Goal: Task Accomplishment & Management: Complete application form

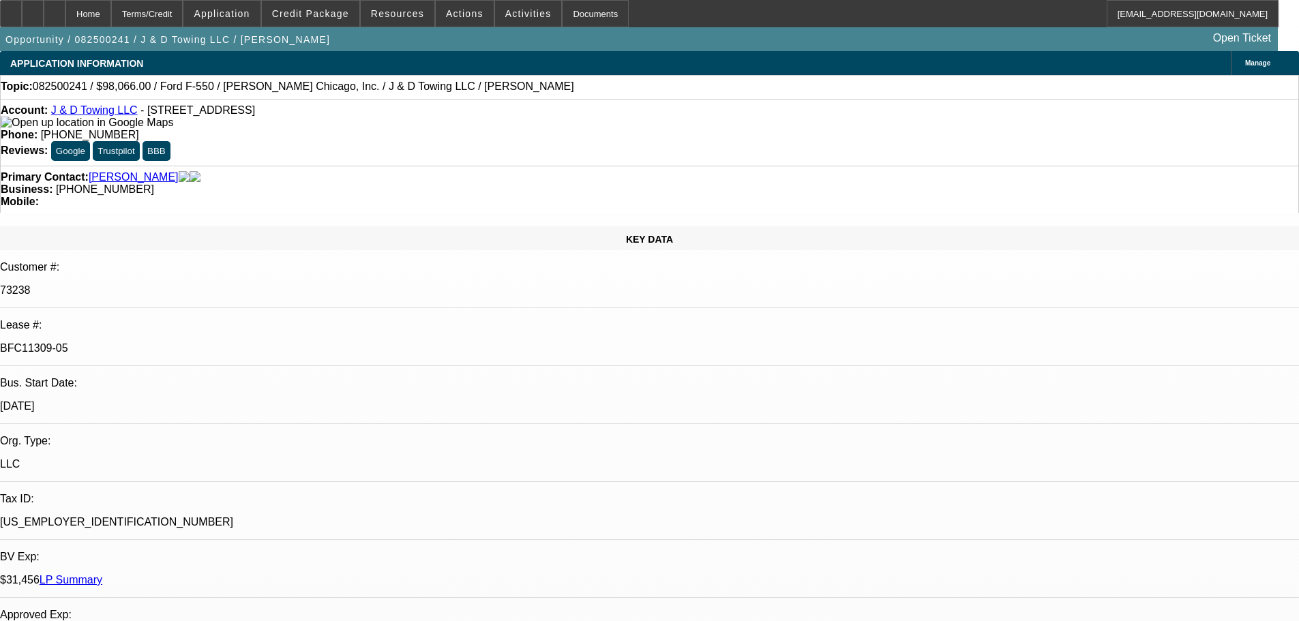
select select "0"
select select "2"
select select "0.1"
select select "4"
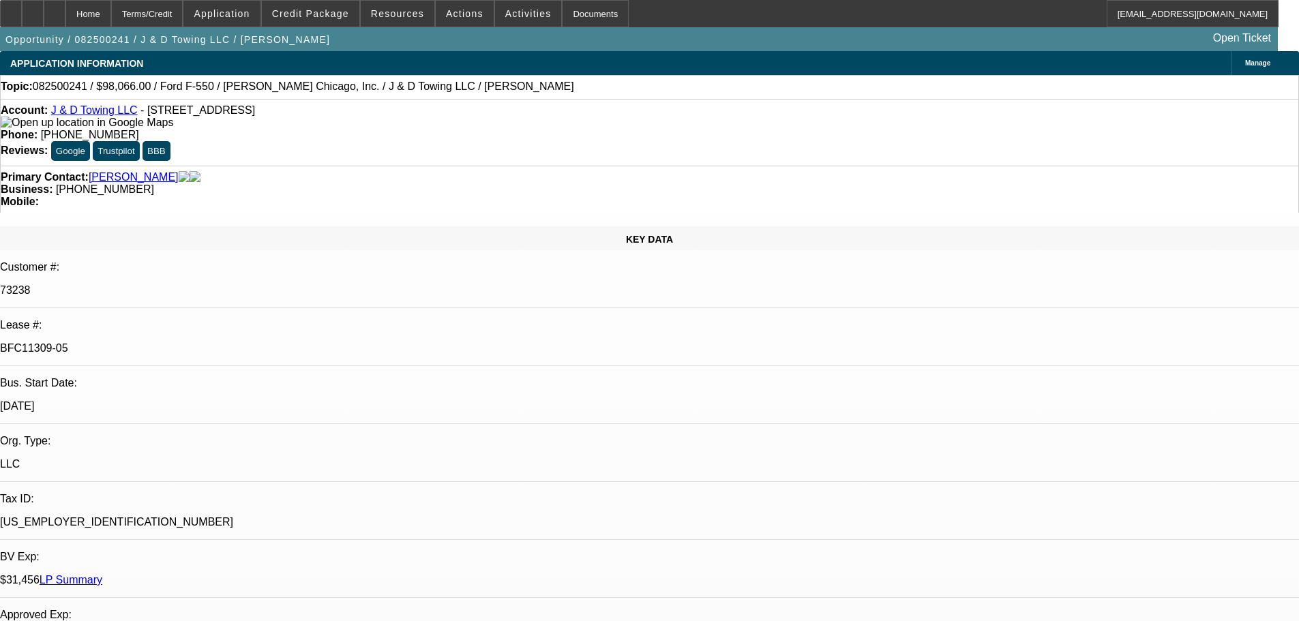
select select "0"
select select "2"
select select "0.1"
select select "4"
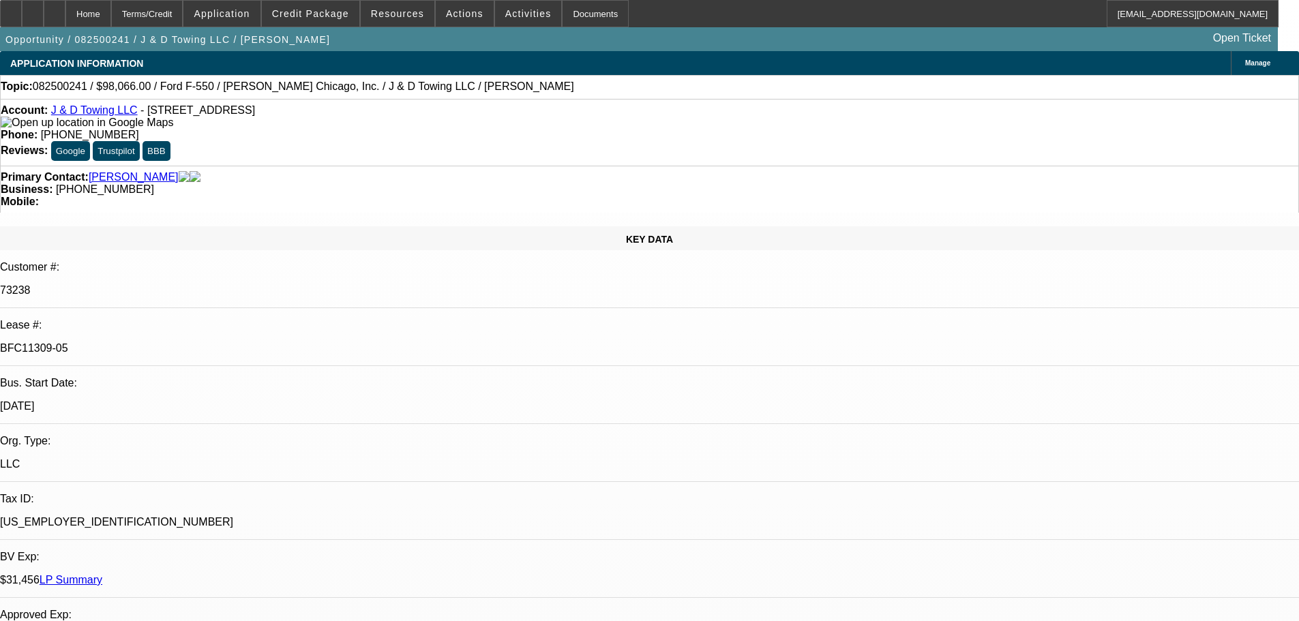
select select "0"
select select "2"
select select "0.1"
select select "4"
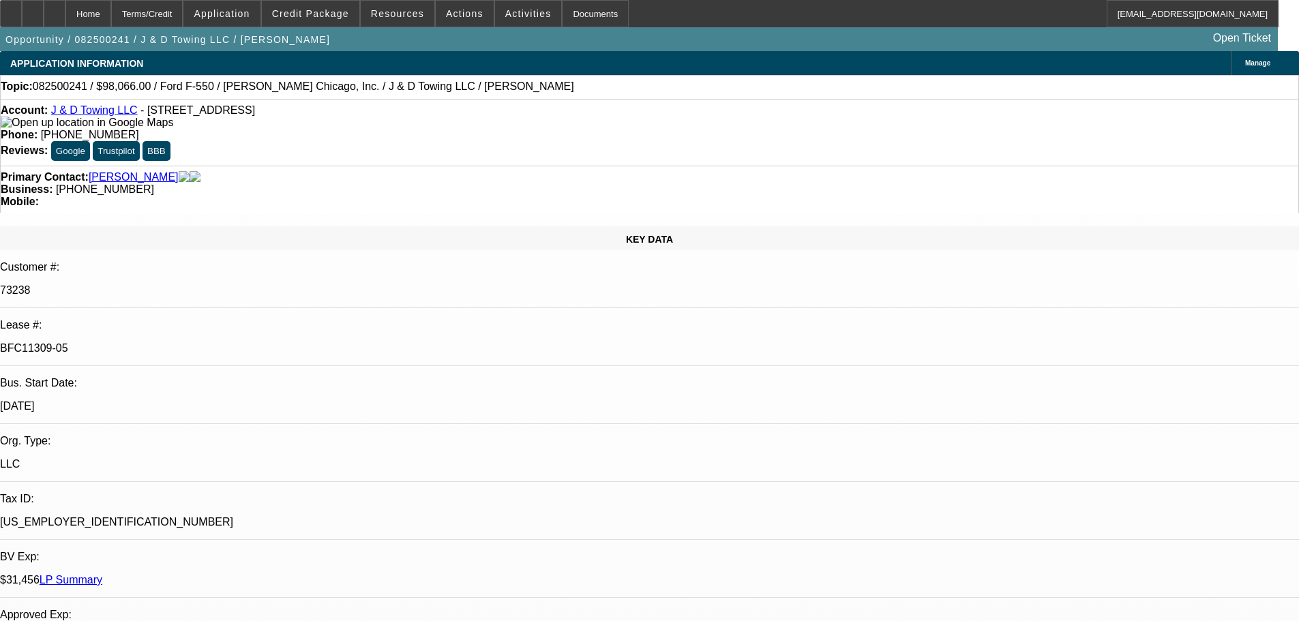
select select "0"
select select "2"
select select "0.1"
select select "4"
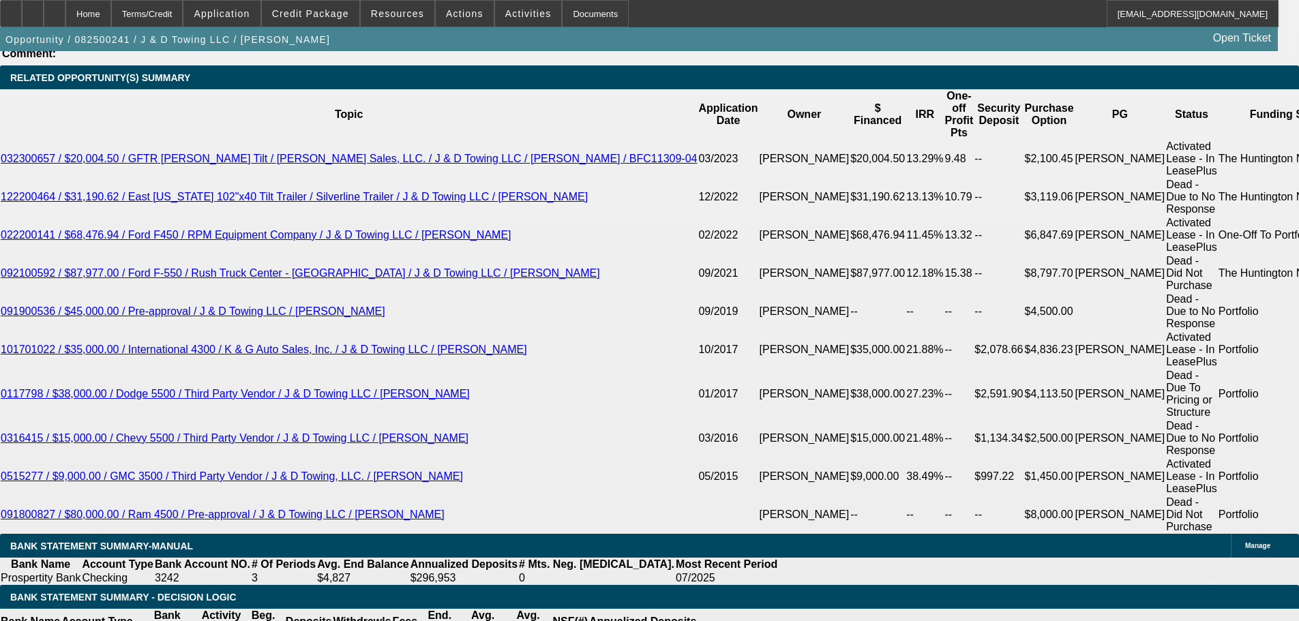
scroll to position [2420, 0]
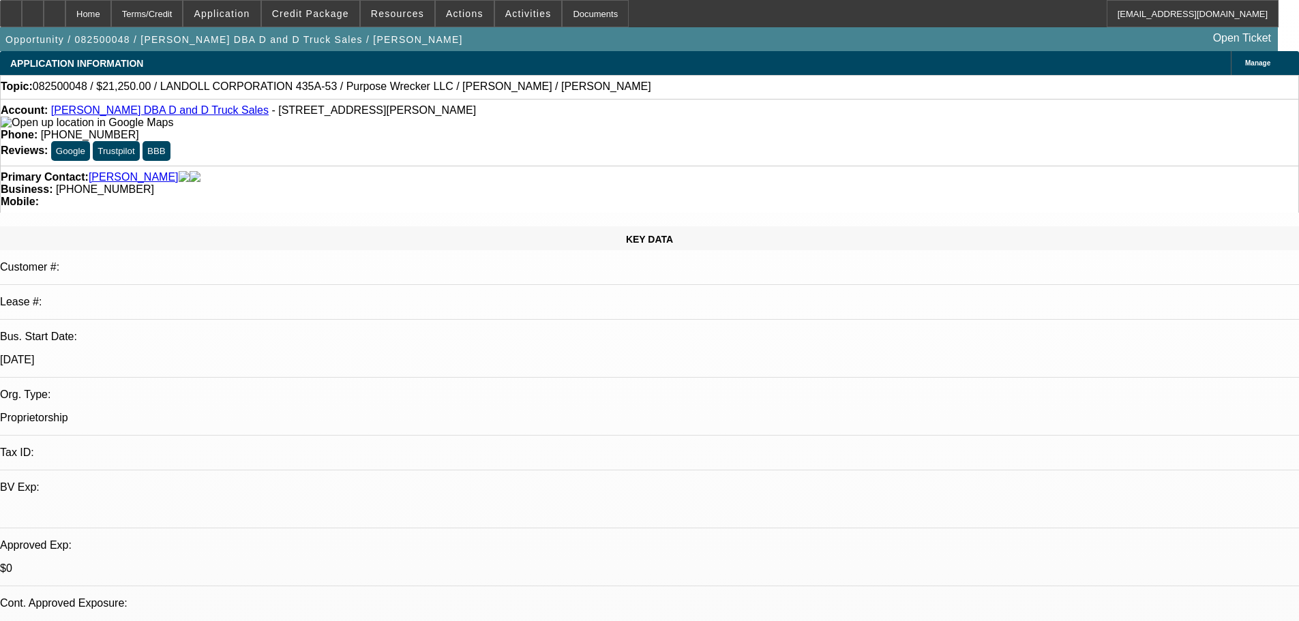
select select "0.15"
select select "2"
select select "0.1"
select select "4"
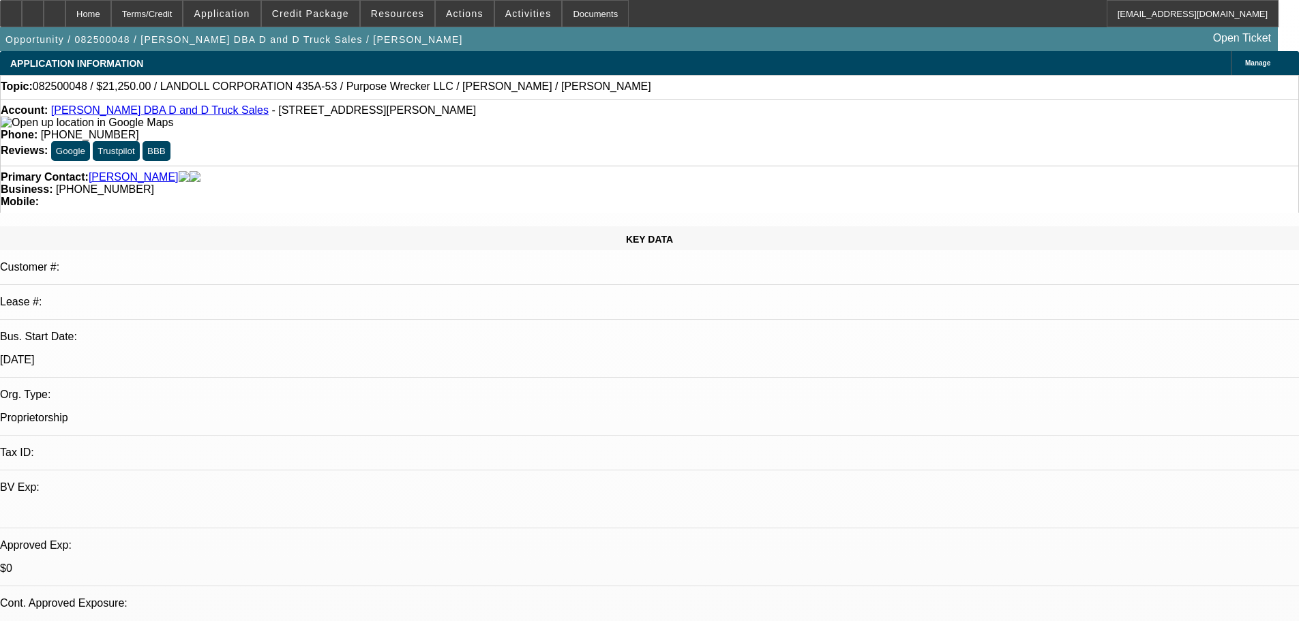
select select "0.15"
select select "2"
select select "0.1"
select select "4"
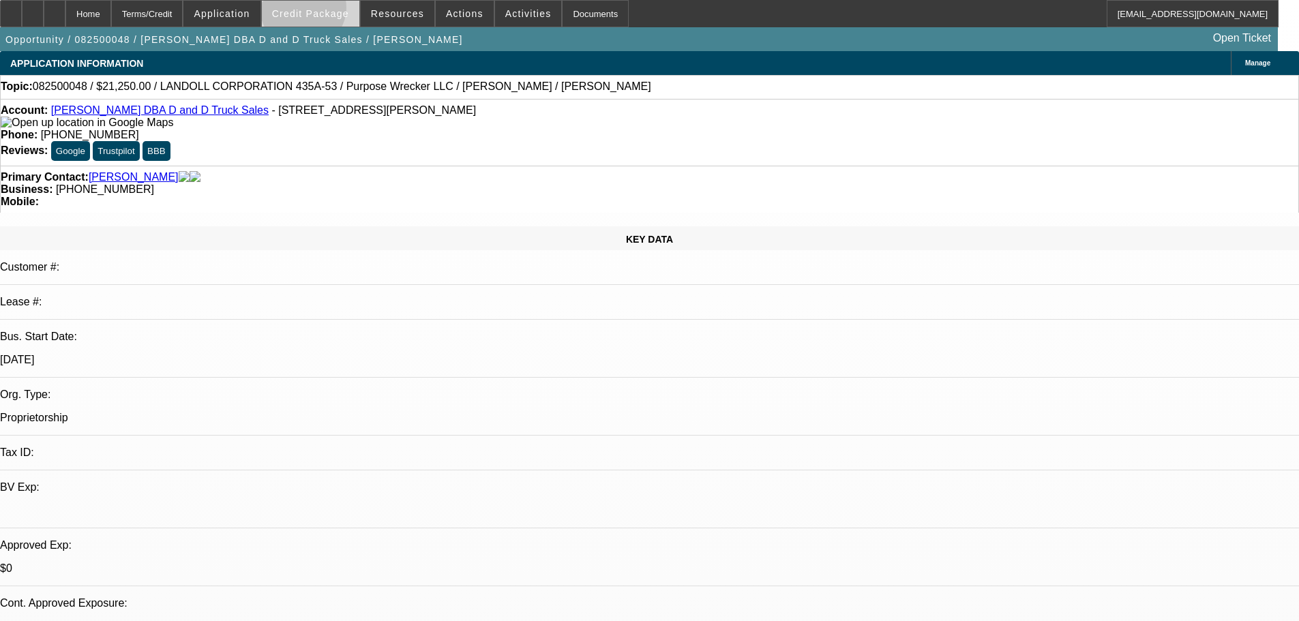
click at [324, 11] on span "Credit Package" at bounding box center [310, 13] width 77 height 11
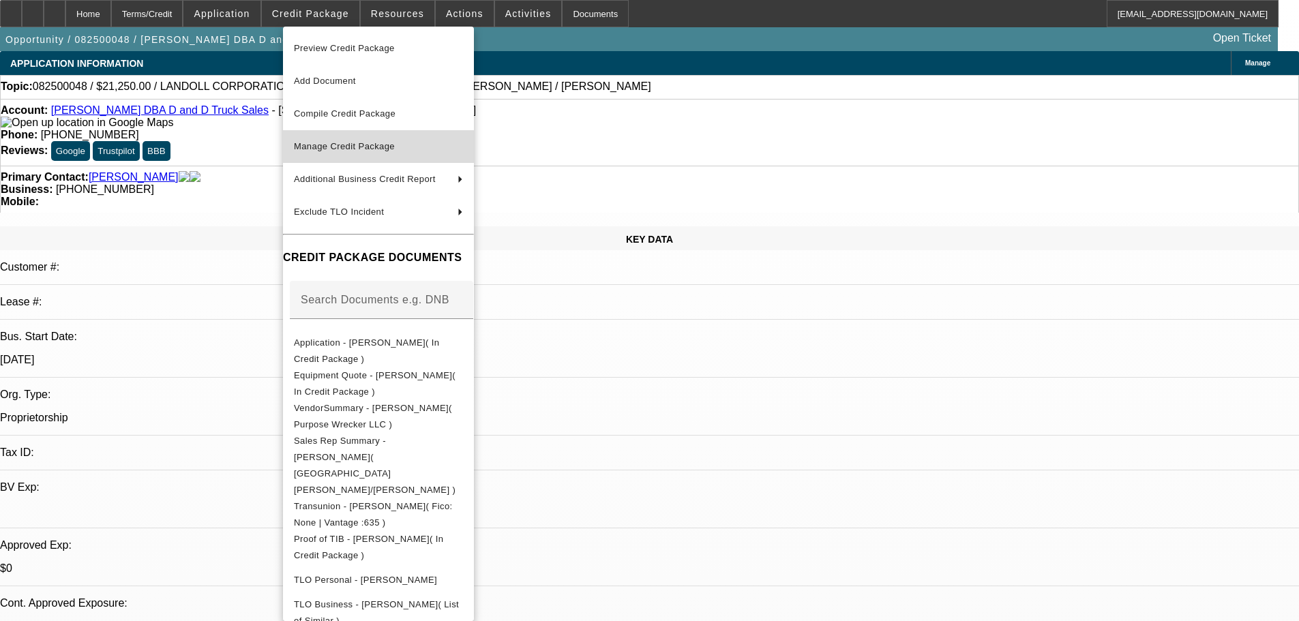
click at [327, 140] on span "Manage Credit Package" at bounding box center [378, 146] width 169 height 16
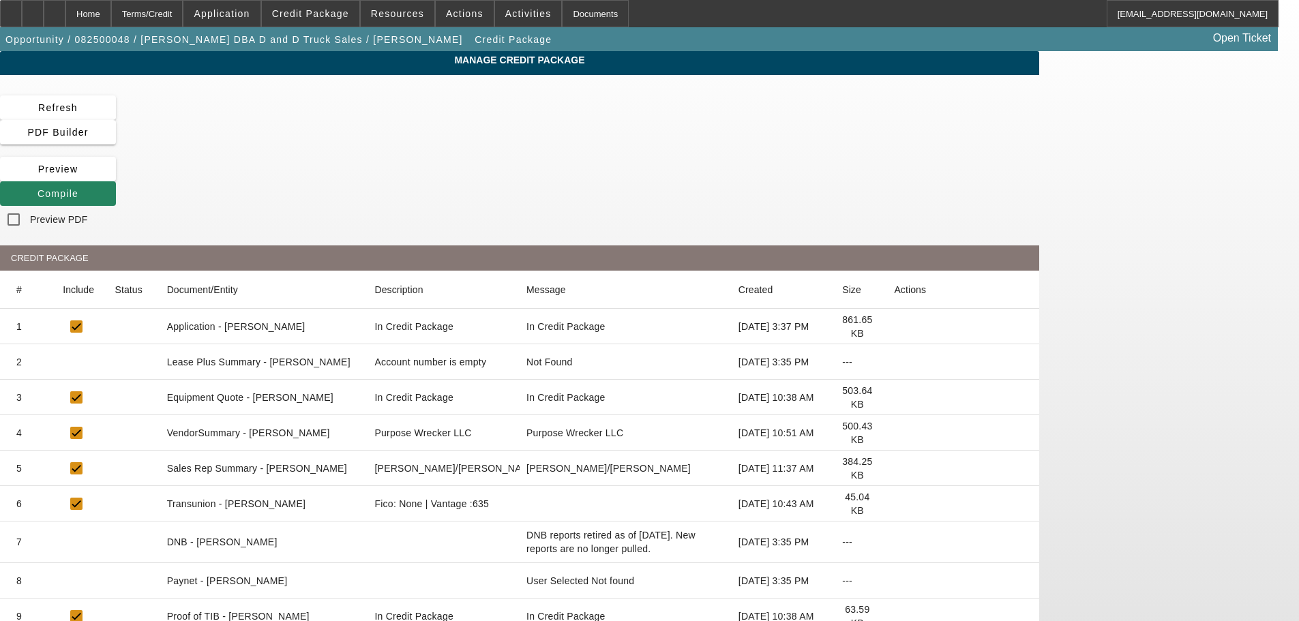
click at [1026, 344] on mat-cell at bounding box center [961, 361] width 156 height 35
click at [894, 362] on icon at bounding box center [894, 362] width 0 height 0
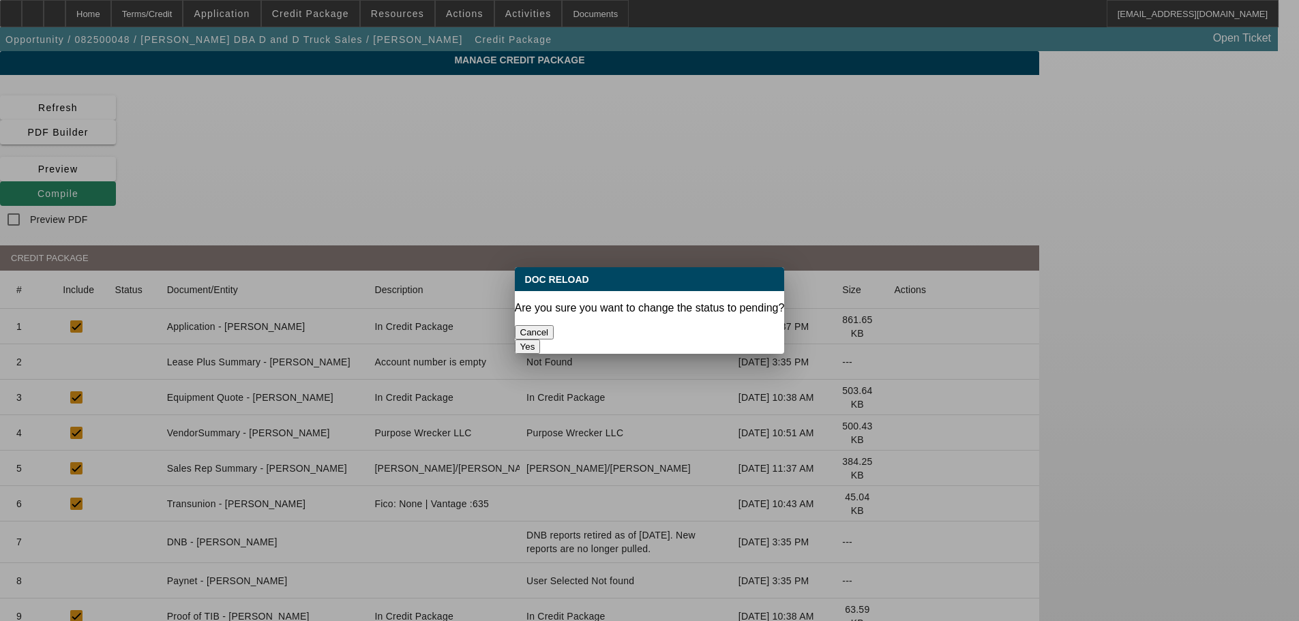
click at [541, 339] on button "Yes" at bounding box center [528, 346] width 26 height 14
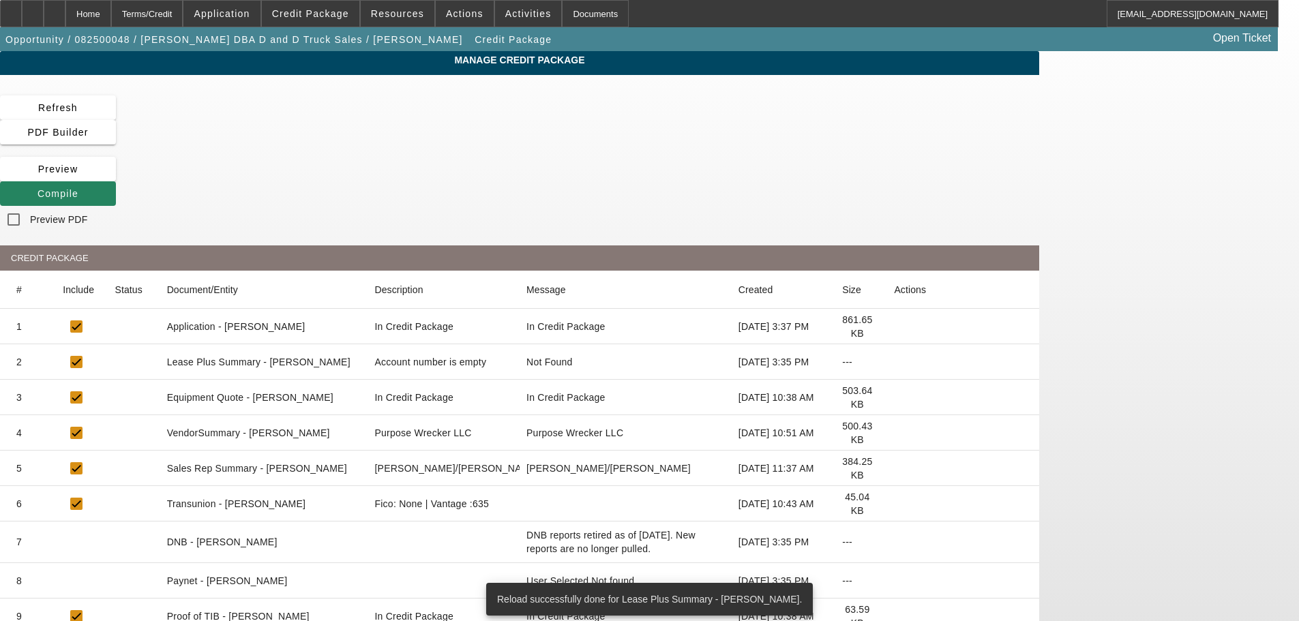
click at [894, 433] on icon at bounding box center [894, 433] width 0 height 0
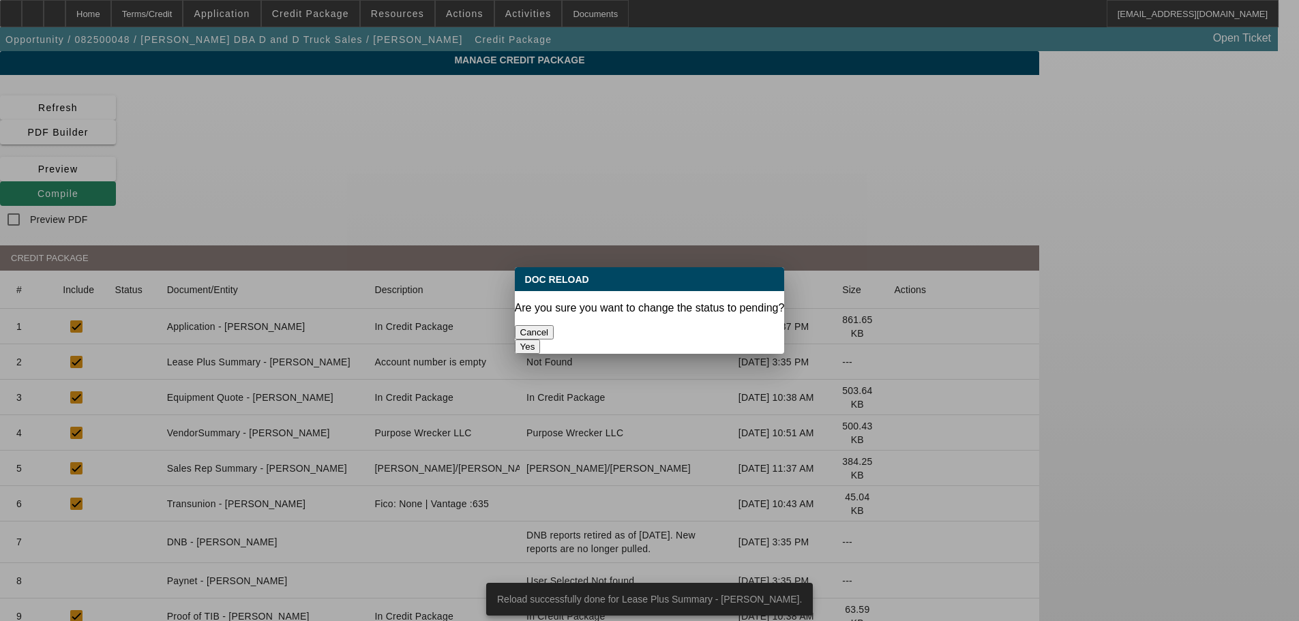
click at [541, 339] on button "Yes" at bounding box center [528, 346] width 26 height 14
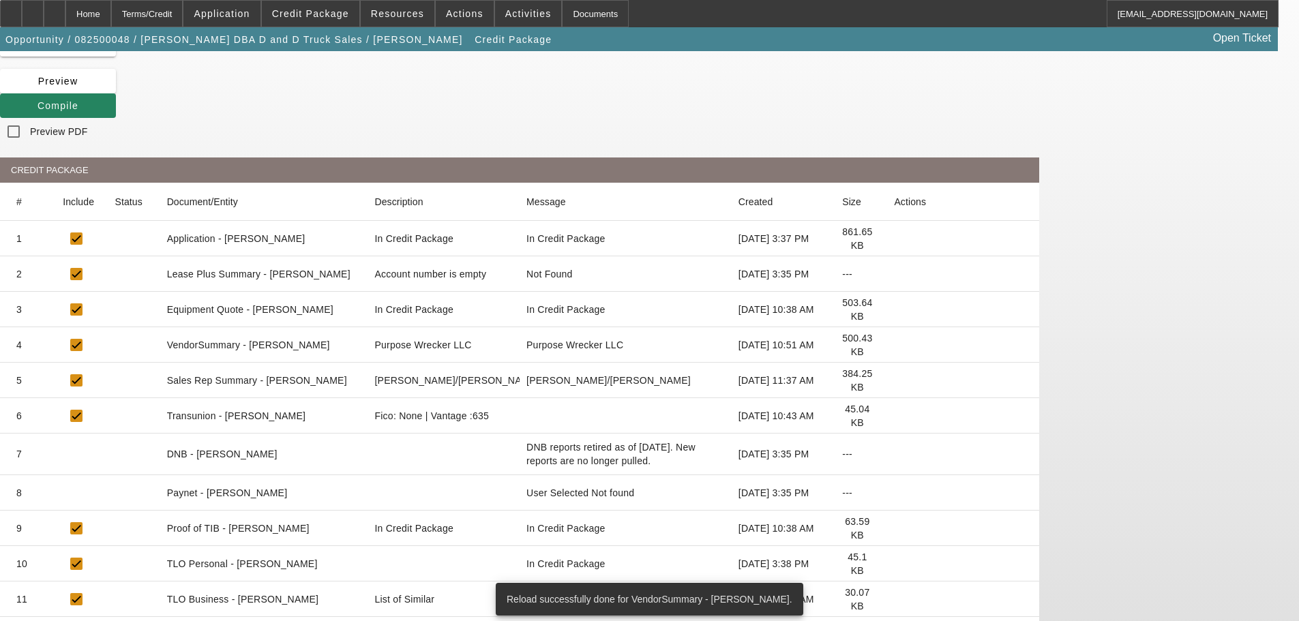
scroll to position [115, 0]
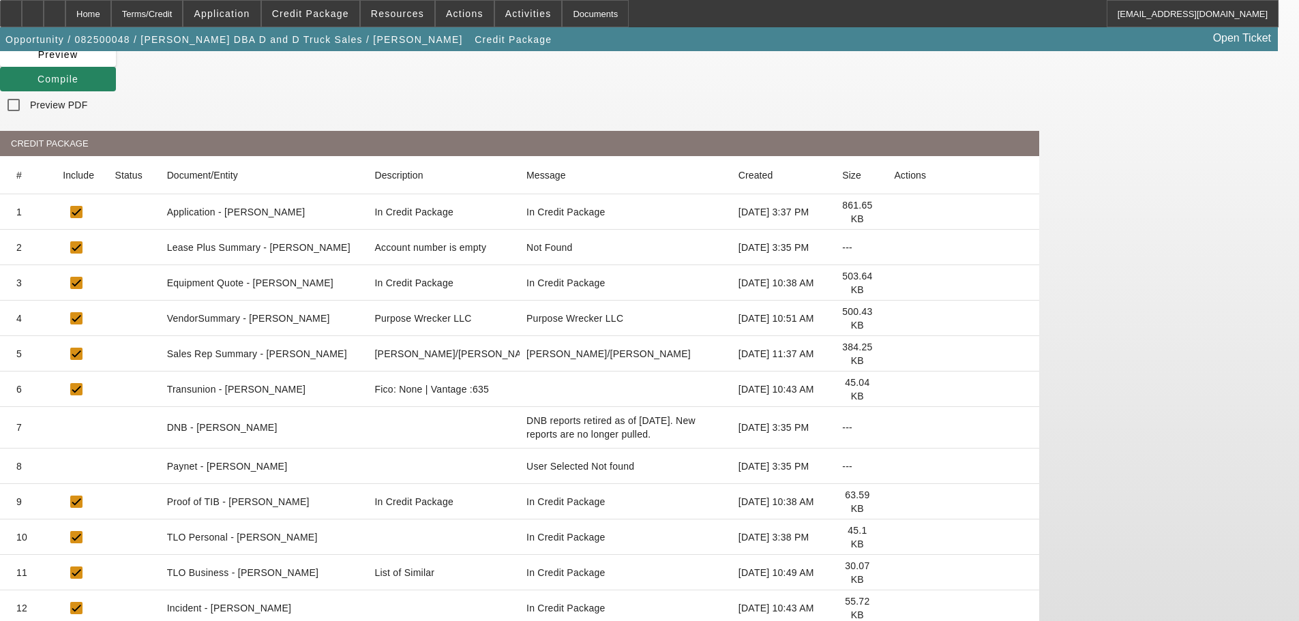
click at [894, 573] on icon at bounding box center [894, 573] width 0 height 0
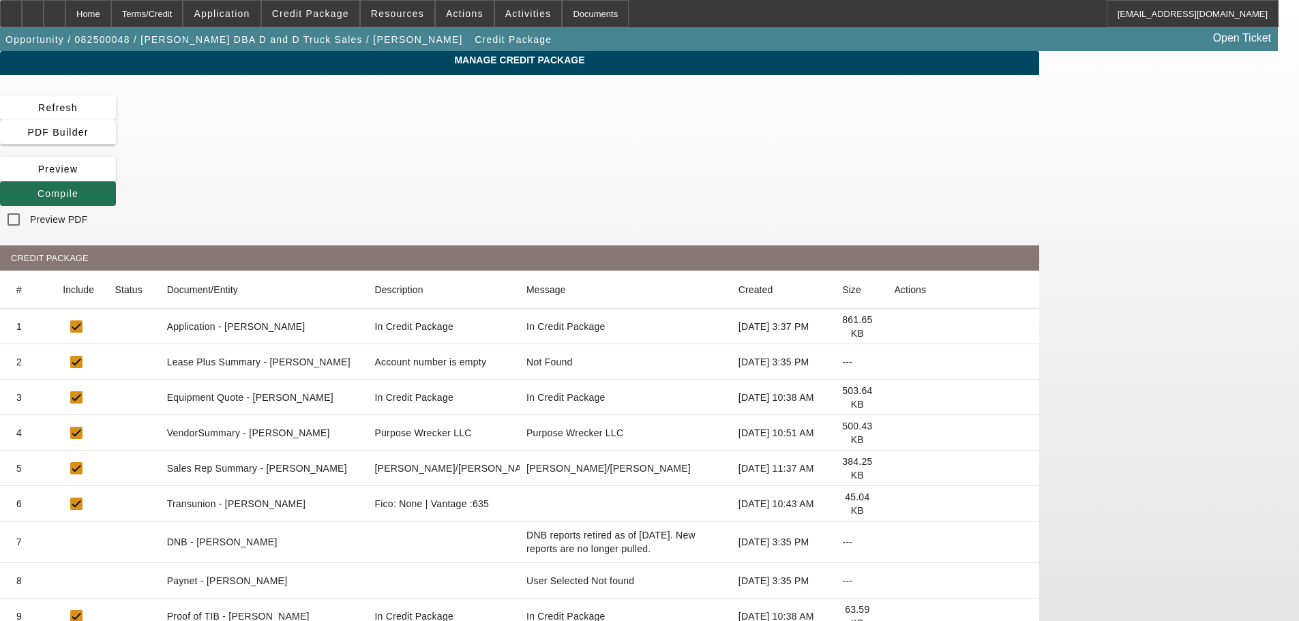
click at [78, 188] on span "Compile" at bounding box center [57, 193] width 41 height 11
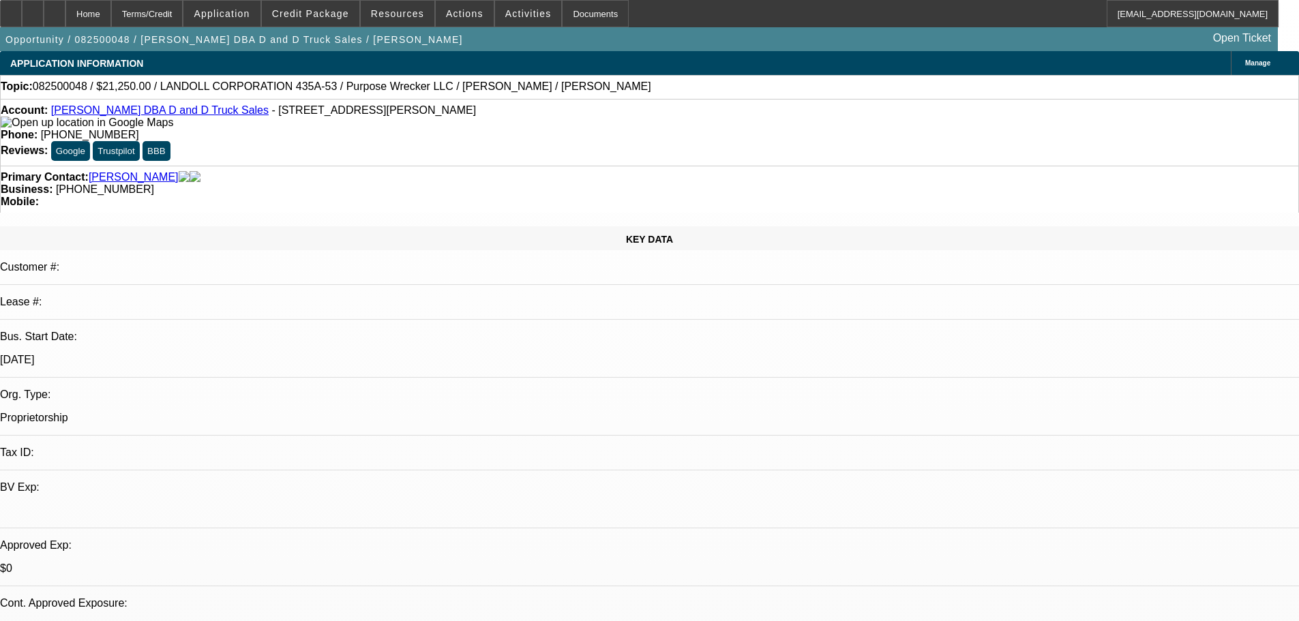
select select "0.15"
select select "2"
select select "0.1"
select select "4"
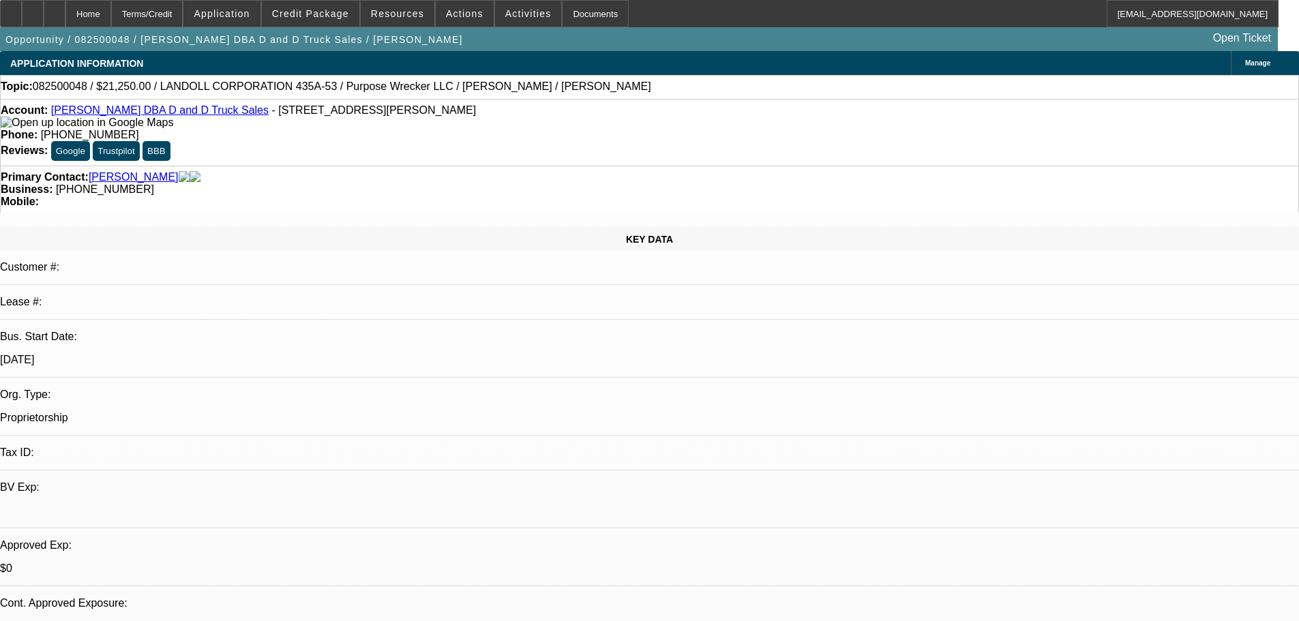
select select "0.15"
select select "2"
select select "0.1"
select select "4"
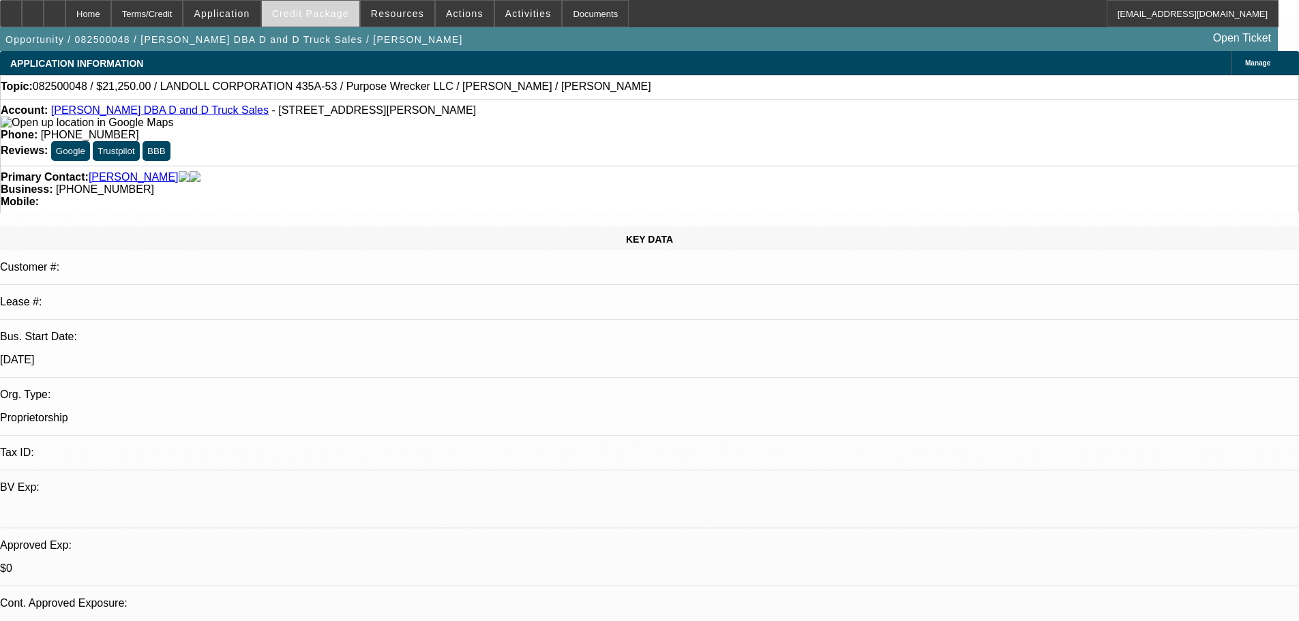
select select "0.15"
select select "2"
select select "0.1"
select select "4"
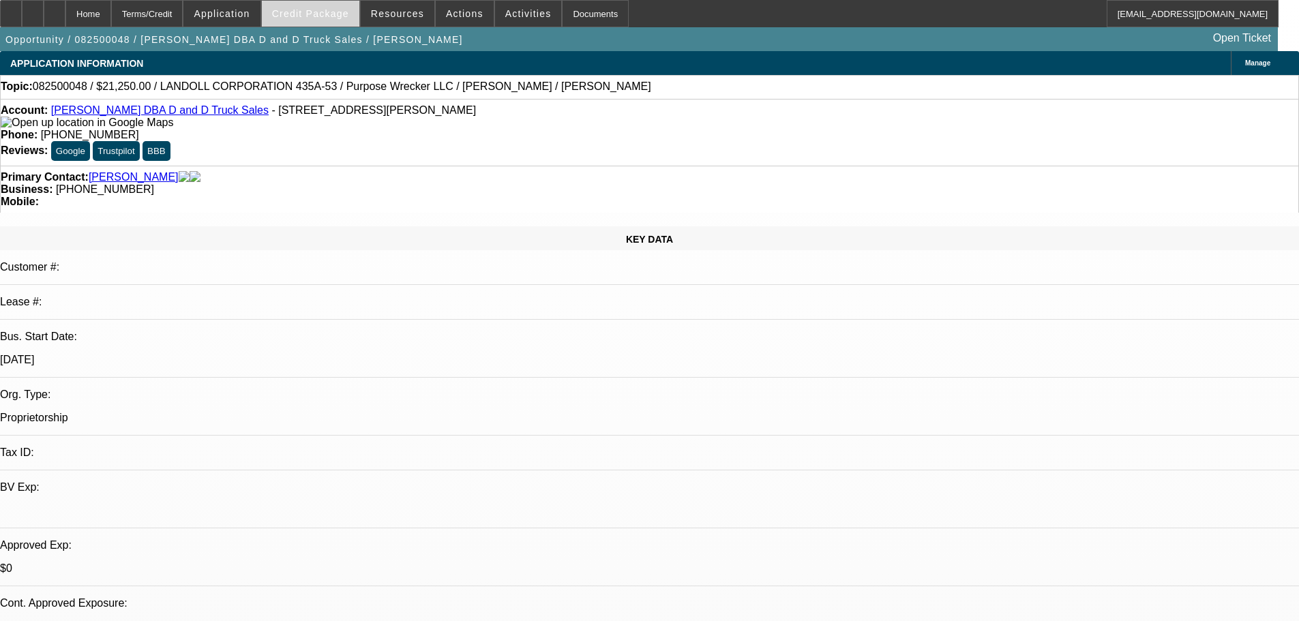
select select "0.15"
select select "2"
select select "0.1"
select select "4"
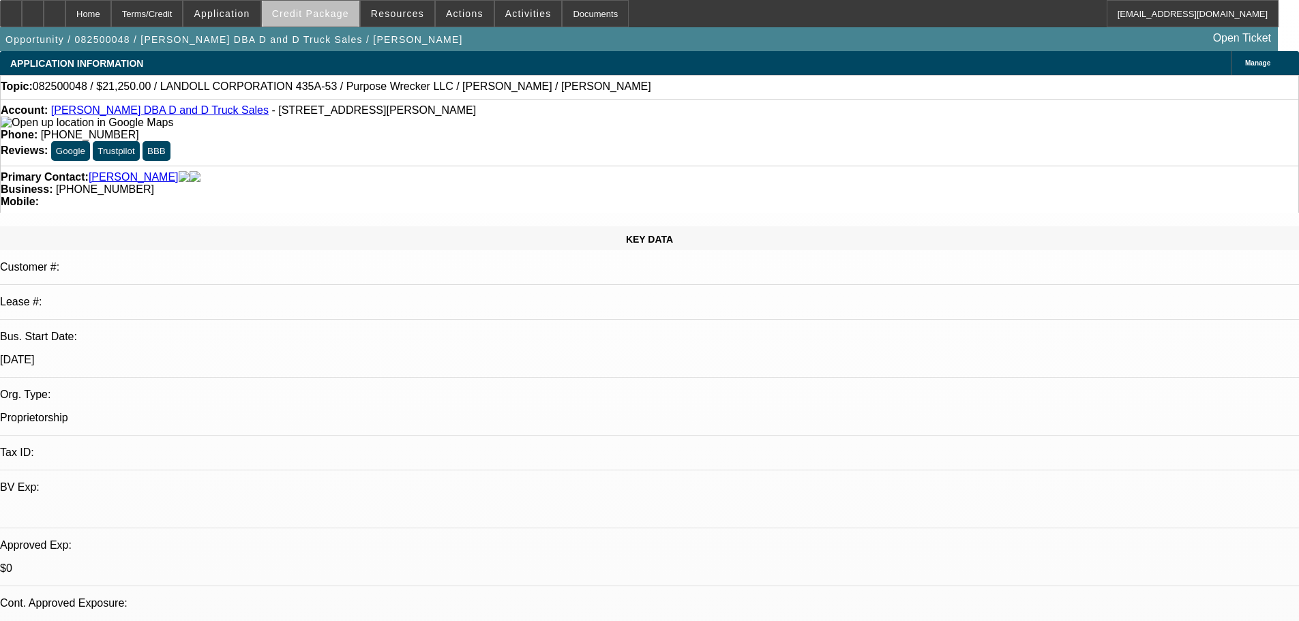
click at [333, 14] on span "Credit Package" at bounding box center [310, 13] width 77 height 11
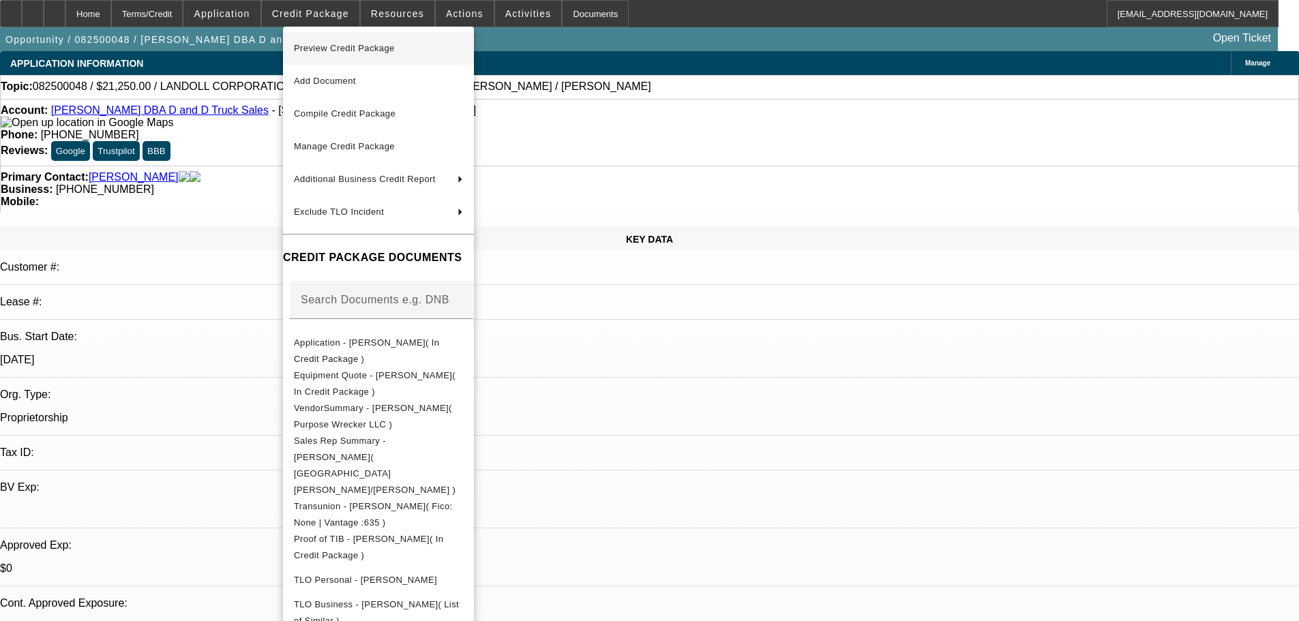
click at [357, 45] on span "Preview Credit Package" at bounding box center [344, 48] width 101 height 10
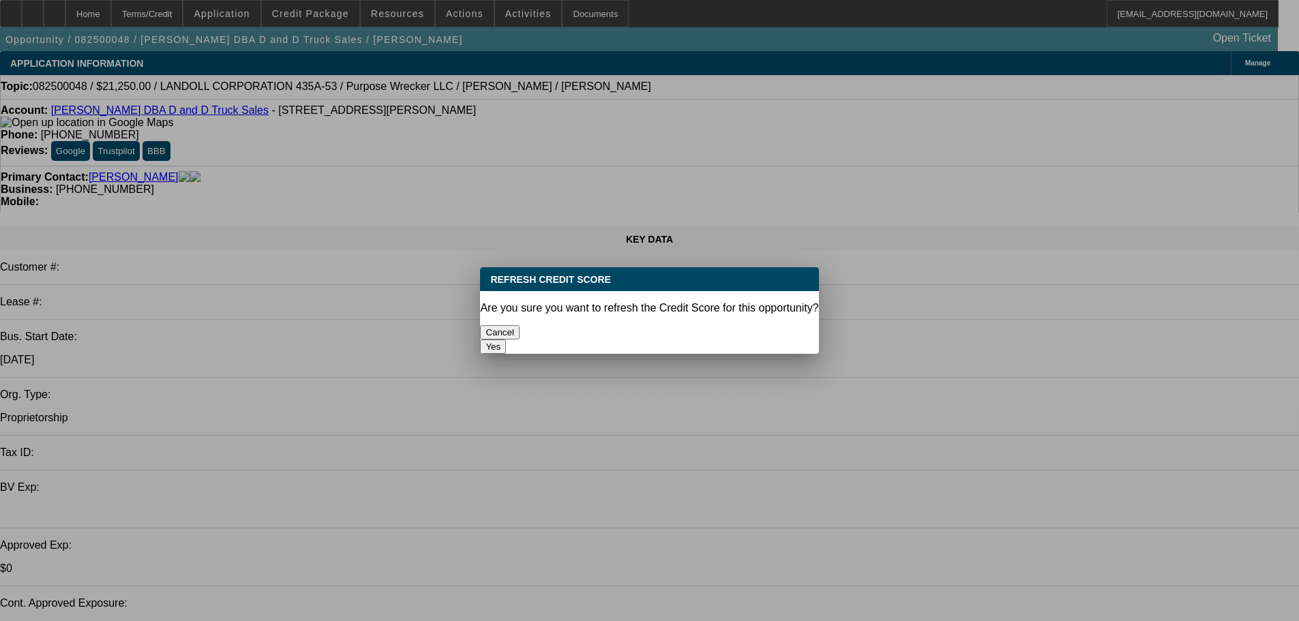
click at [506, 339] on button "Yes" at bounding box center [493, 346] width 26 height 14
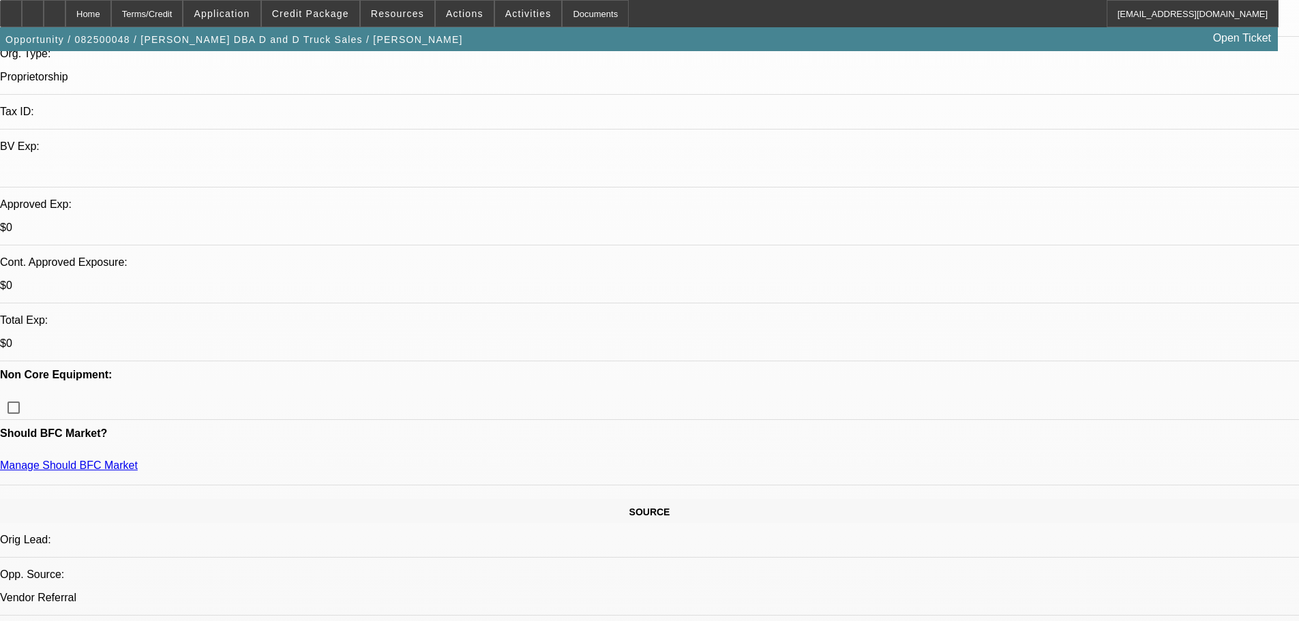
scroll to position [205, 0]
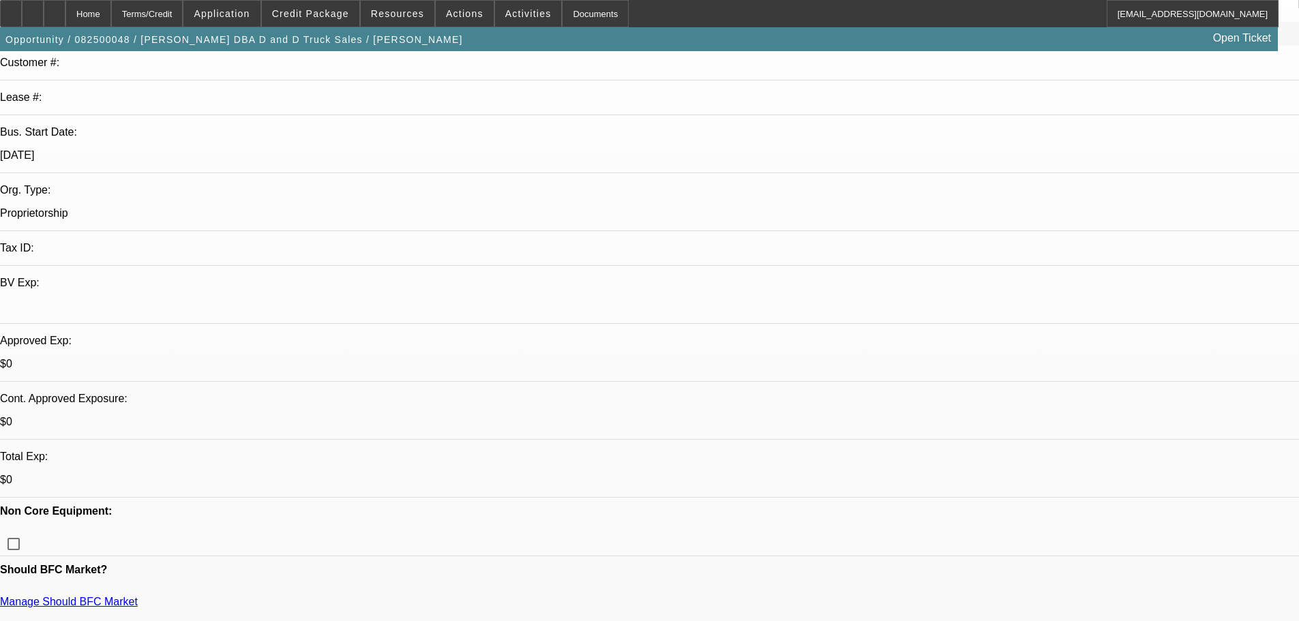
click at [138, 596] on link "Manage Should BFC Market" at bounding box center [69, 602] width 138 height 12
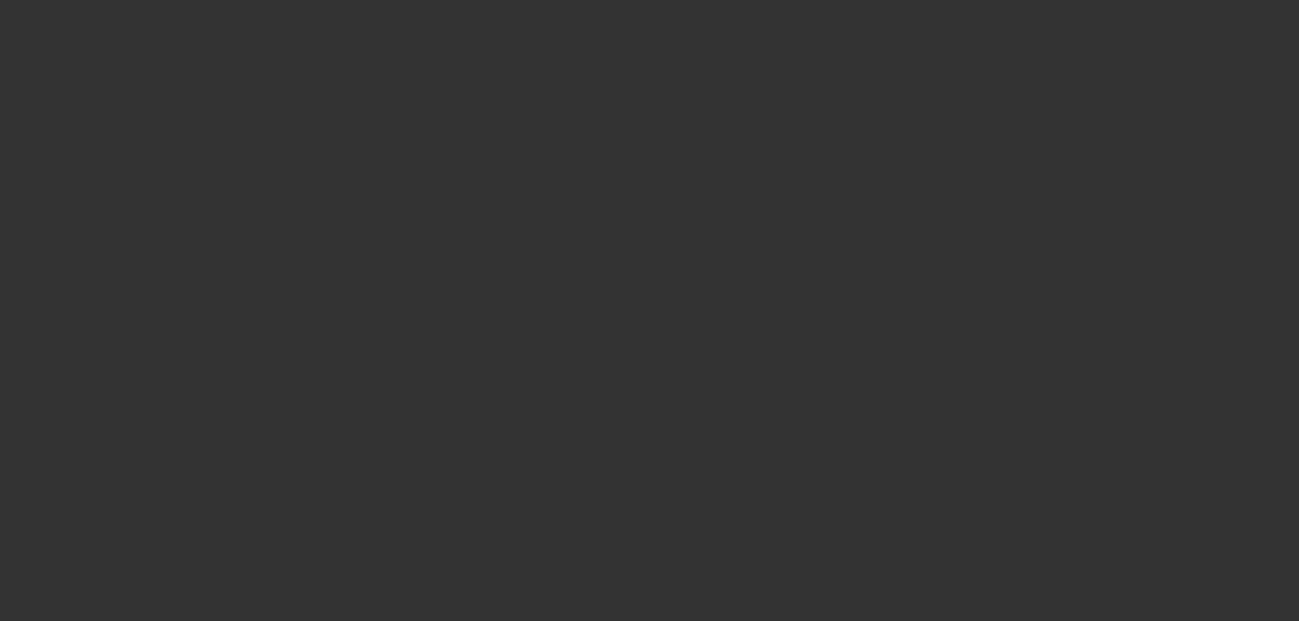
scroll to position [0, 0]
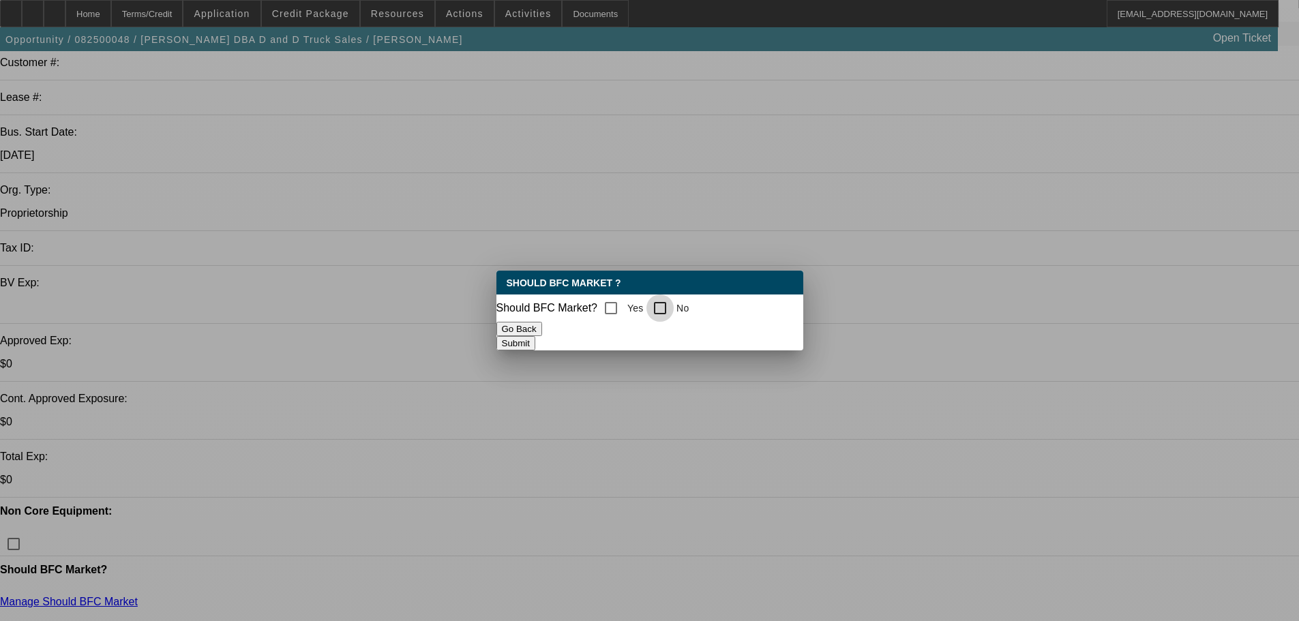
click at [669, 304] on input "No" at bounding box center [659, 307] width 27 height 27
checkbox input "true"
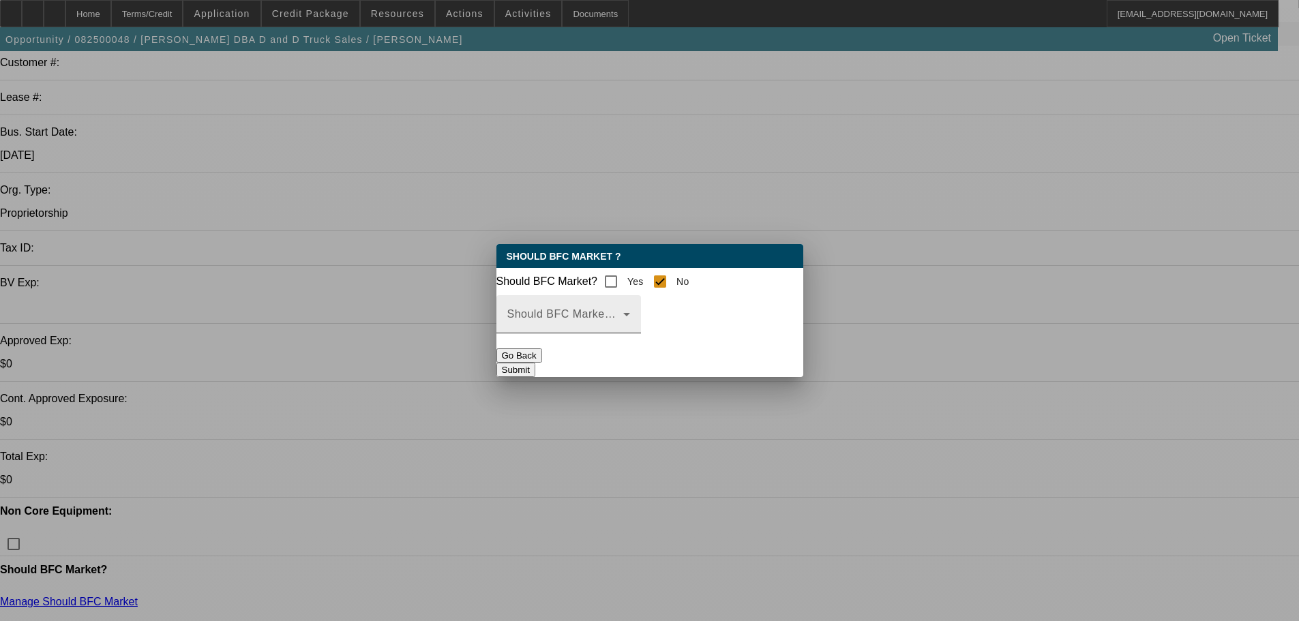
click at [623, 324] on span at bounding box center [565, 320] width 116 height 16
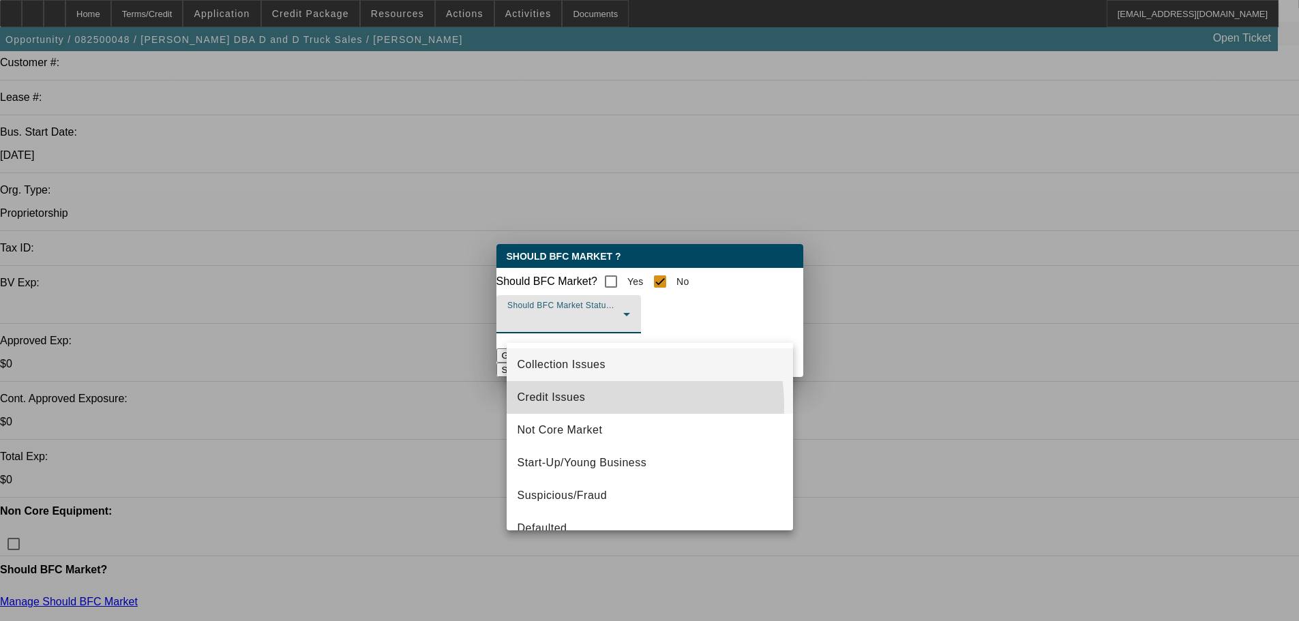
click at [584, 406] on mat-option "Credit Issues" at bounding box center [650, 397] width 286 height 33
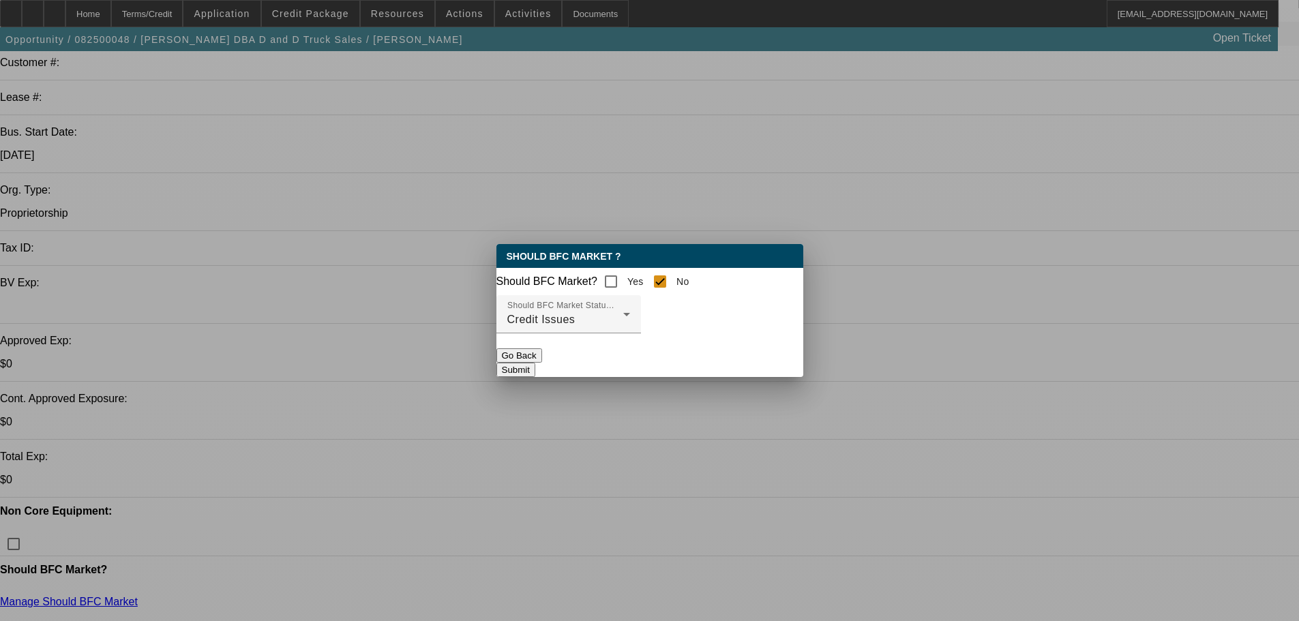
click at [535, 373] on button "Submit" at bounding box center [515, 370] width 39 height 14
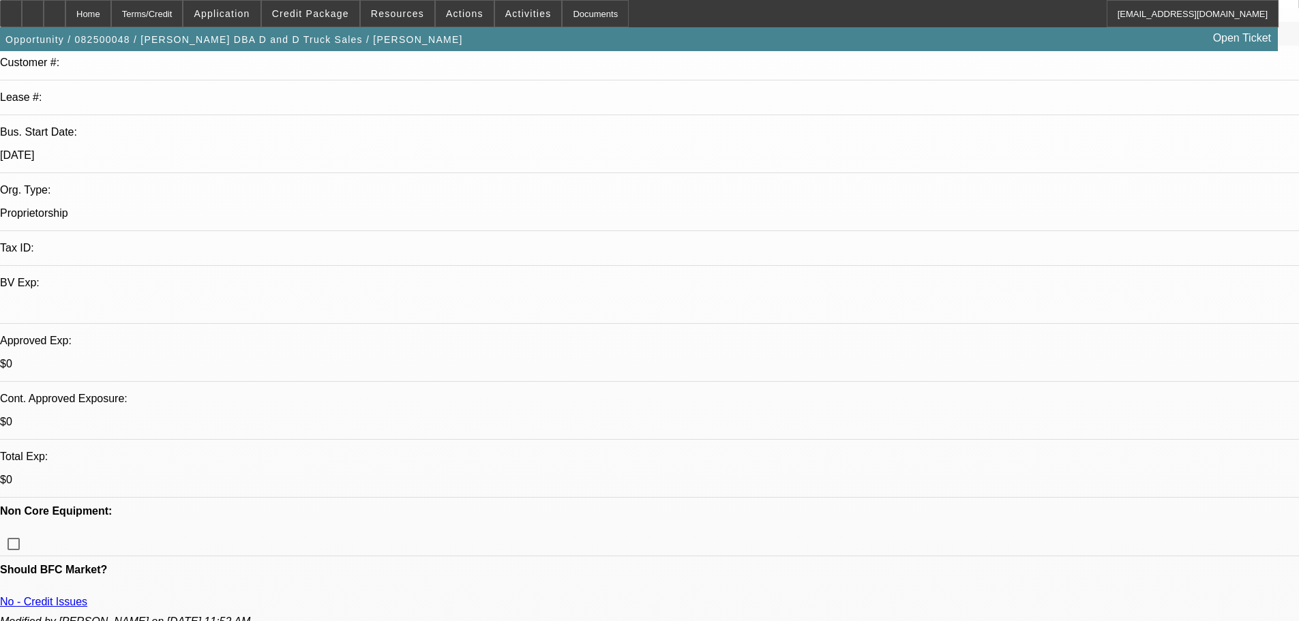
scroll to position [205, 0]
paste textarea "18 YEAR OLD TRAILER; DANIEL = CREDIT ESTABLISHED 1 YEAR AGO; AGE 57; NON HOMEOW…"
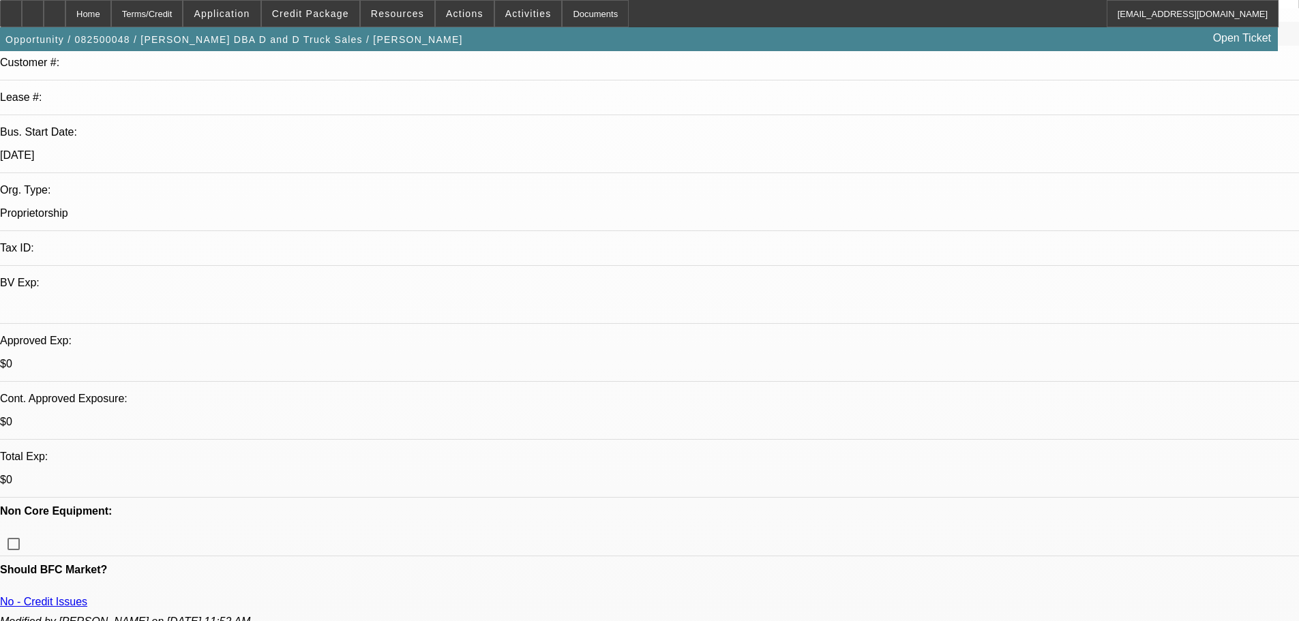
type textarea "18 YEAR OLD TRAILER; DANIEL = CREDIT ESTABLISHED 1 YEAR AGO; AGE 57; NON HOMEOW…"
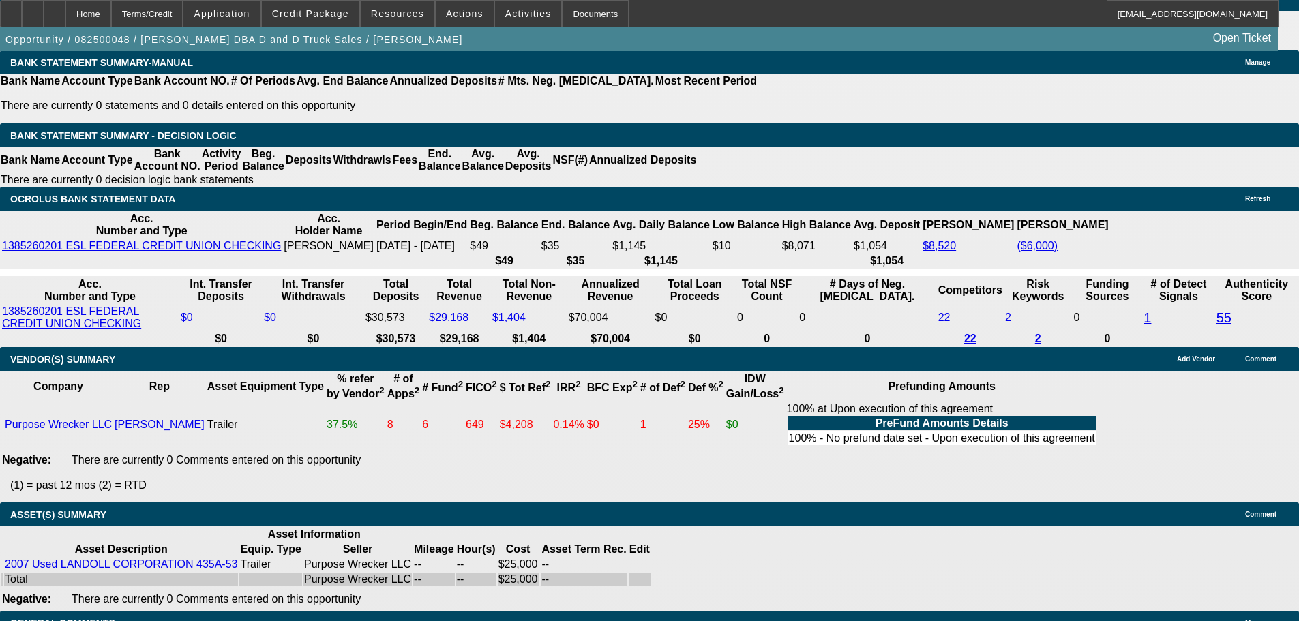
scroll to position [2395, 0]
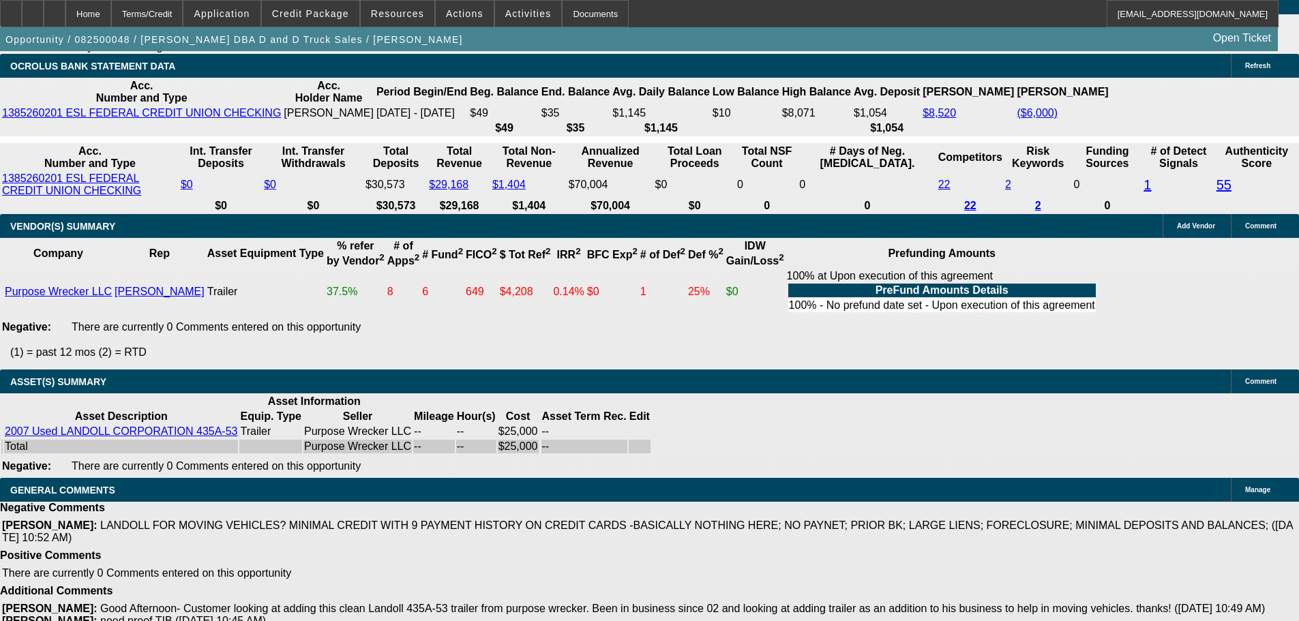
select select "4"
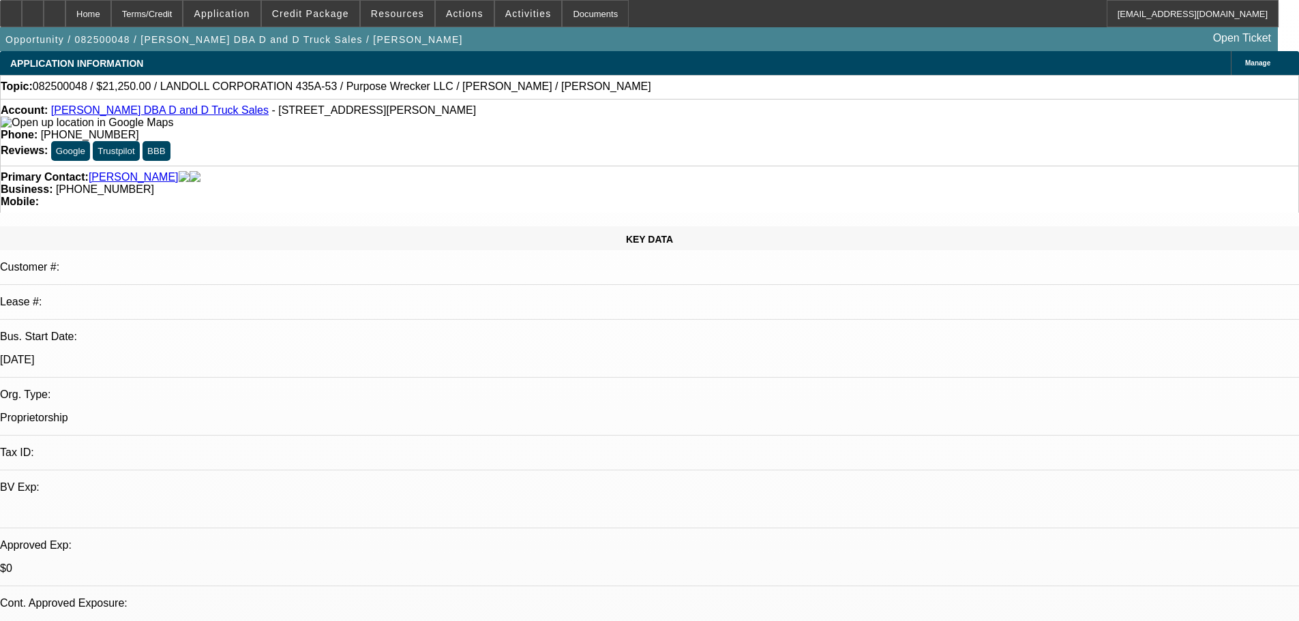
type textarea "PASS, ONLY NEGATIVES ON THIS DEAL."
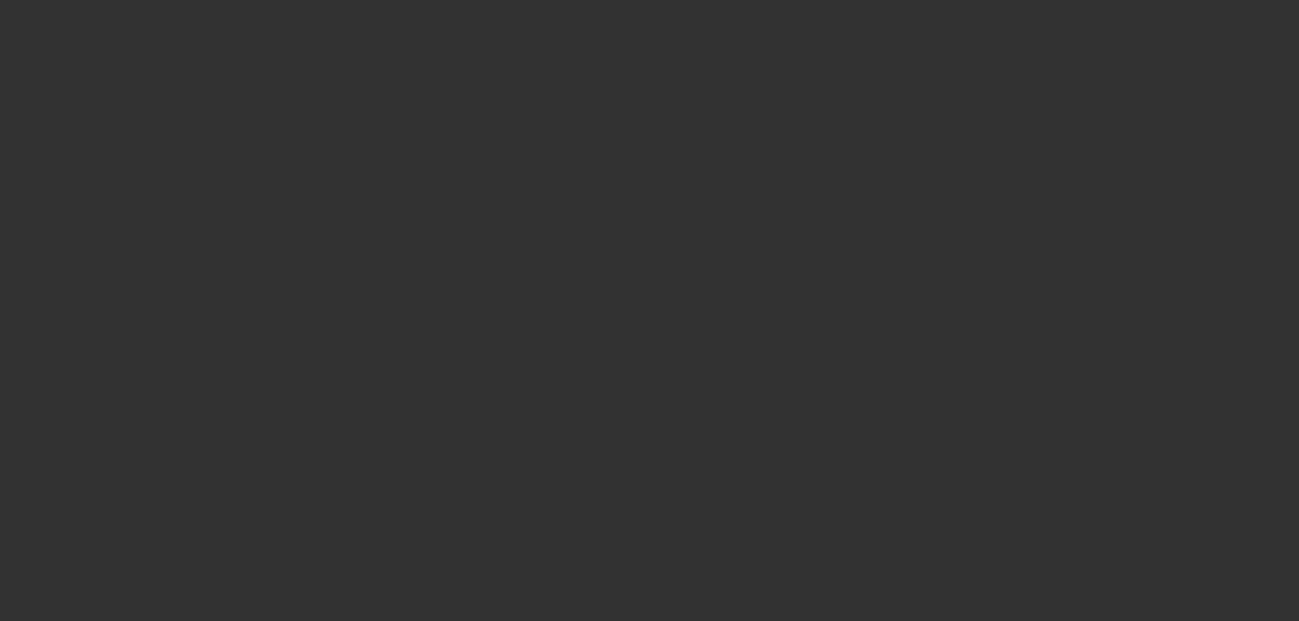
select select "0.15"
select select "2"
select select "0.1"
select select "4"
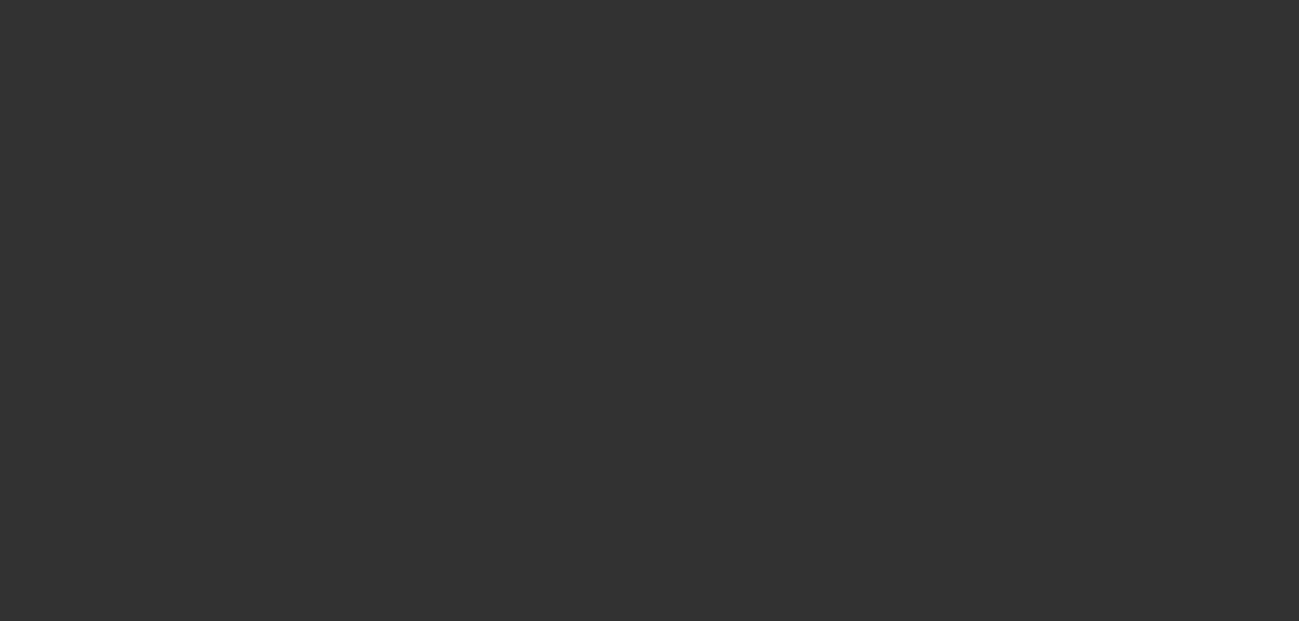
select select "0.15"
select select "2"
select select "0.1"
select select "4"
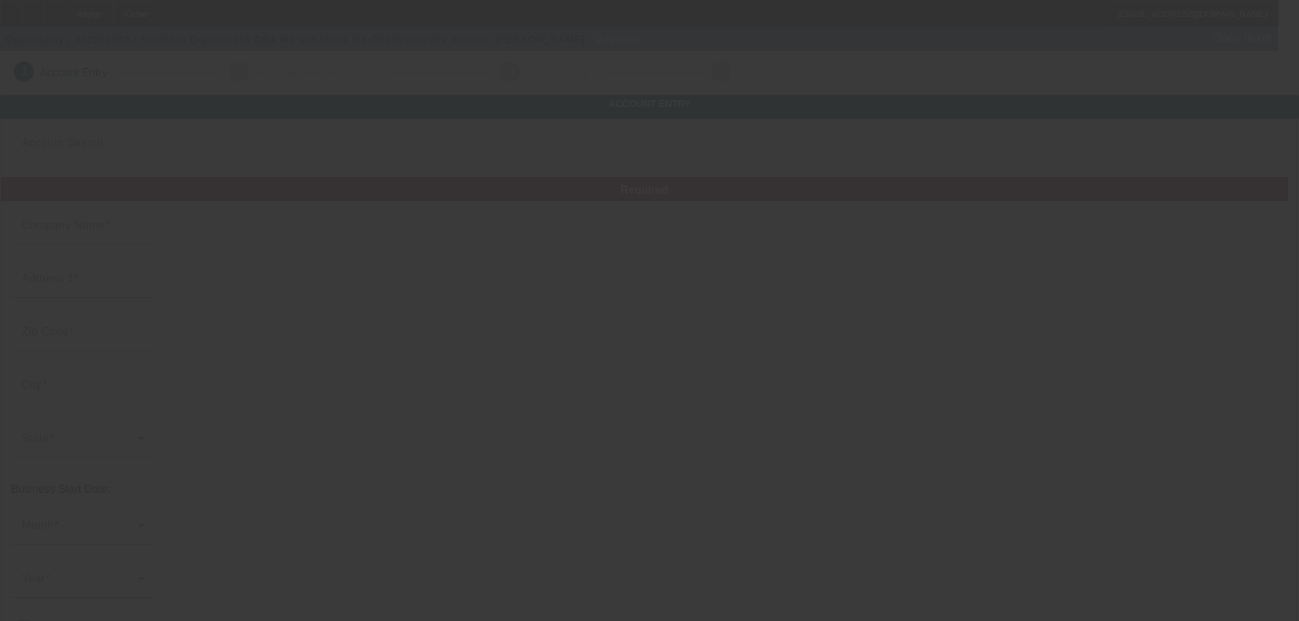
type input "Southern Expressions"
type input "6161 Beaver Dam Road"
type input "29426"
type input "Adams Run"
type input "(843) 224-4519"
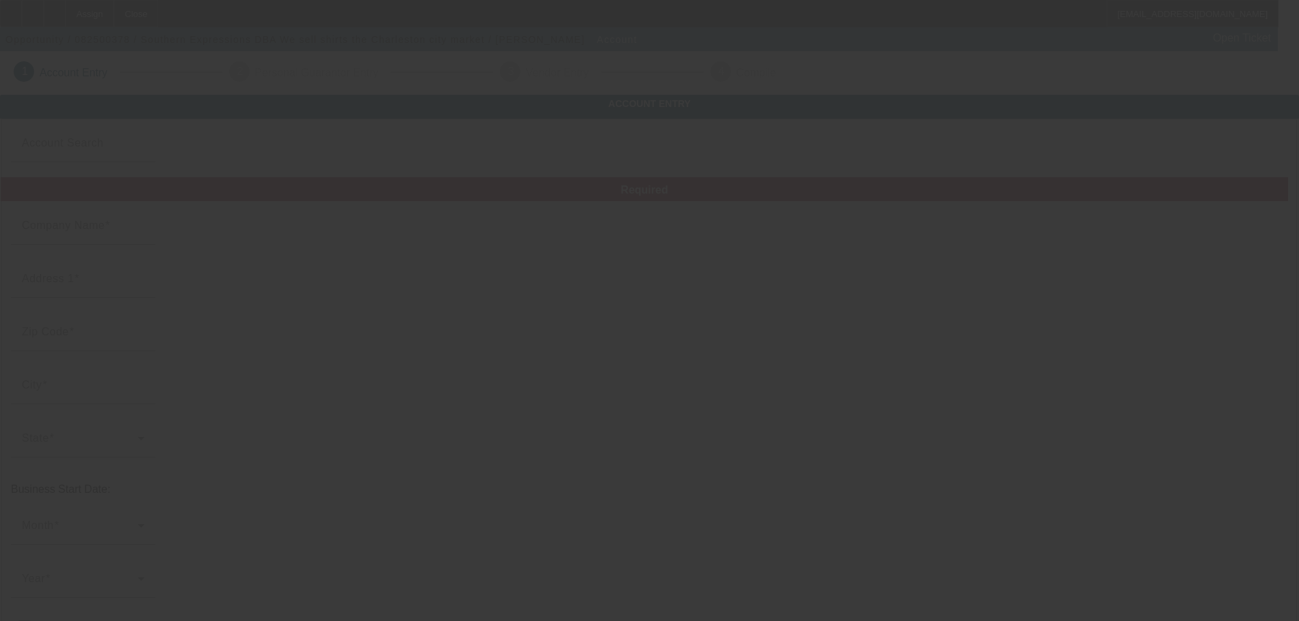
type input "We sell shirts the Charleston city market"
type input "southernexpressions790@gmail.com"
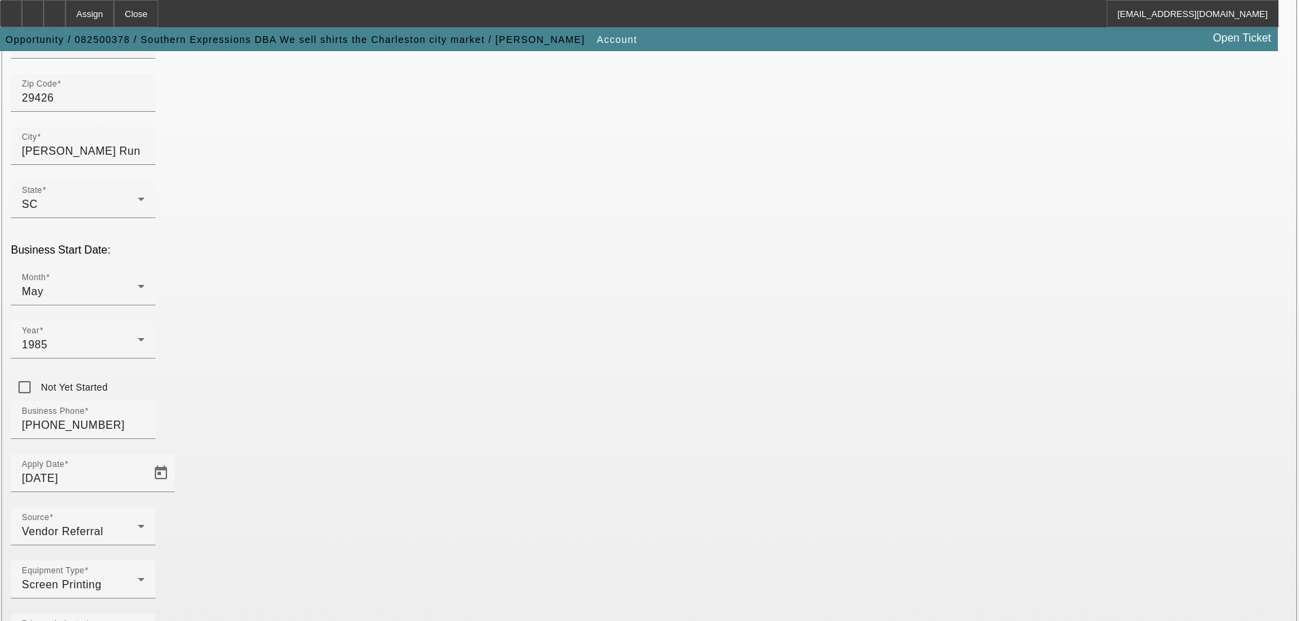
scroll to position [252, 0]
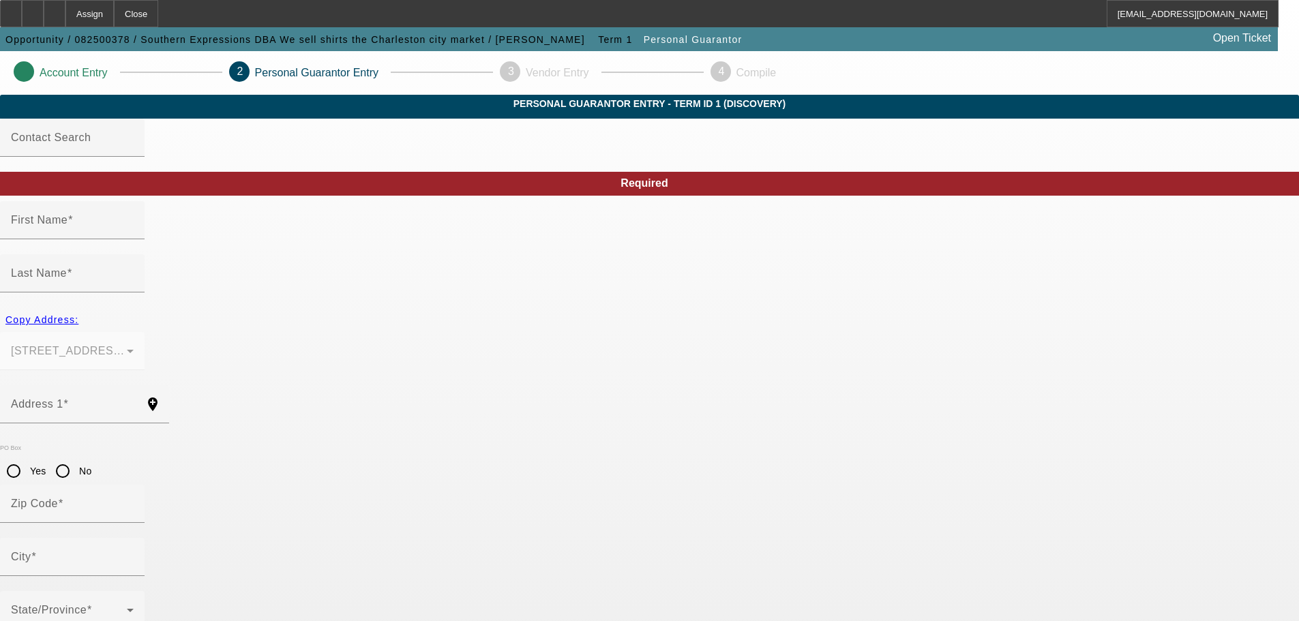
type input "Darryl"
type input "Smith"
type input "6161 Beaver Dam Road"
radio input "true"
type input "29426"
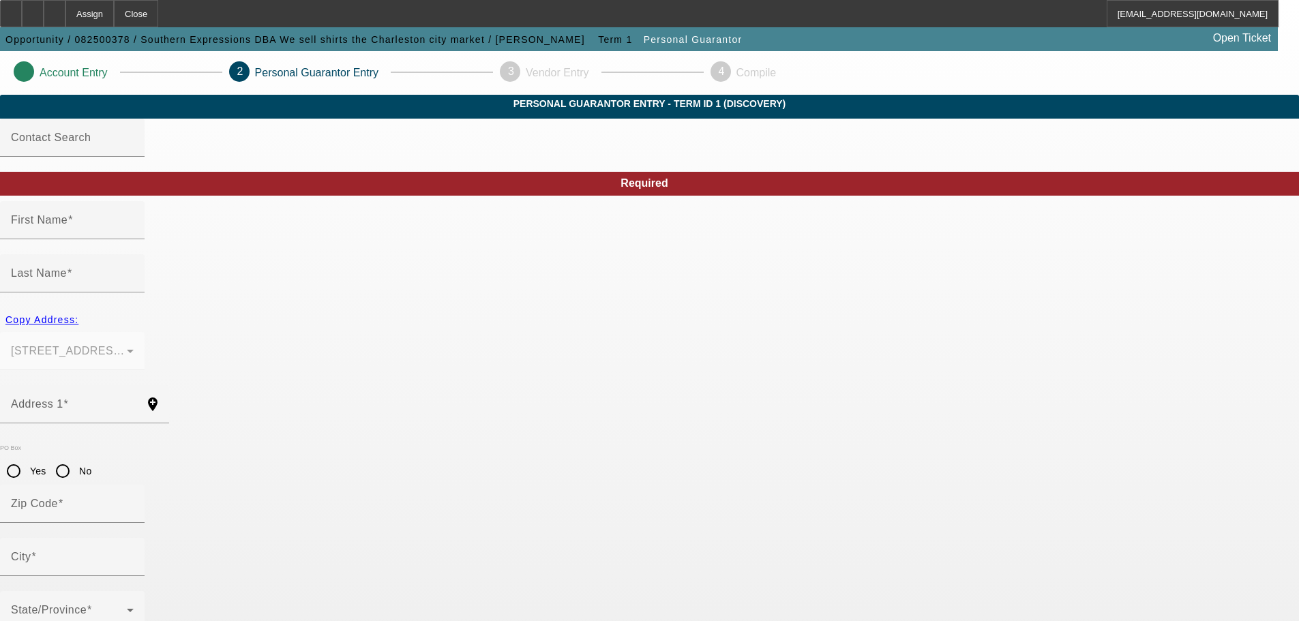
type input "Adams Run"
type input "(843) 224-4519"
type input "100"
type input "244-17-5143"
type input "southernexpressions790@gmail.com"
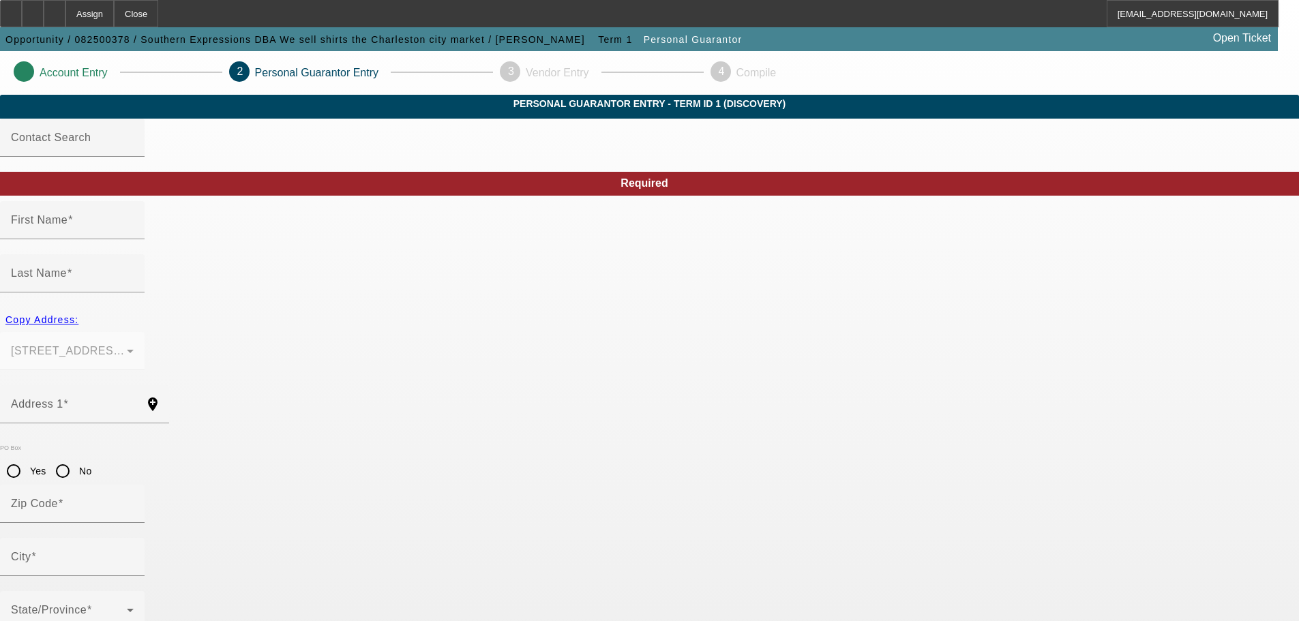
type input "(843) 224-4519"
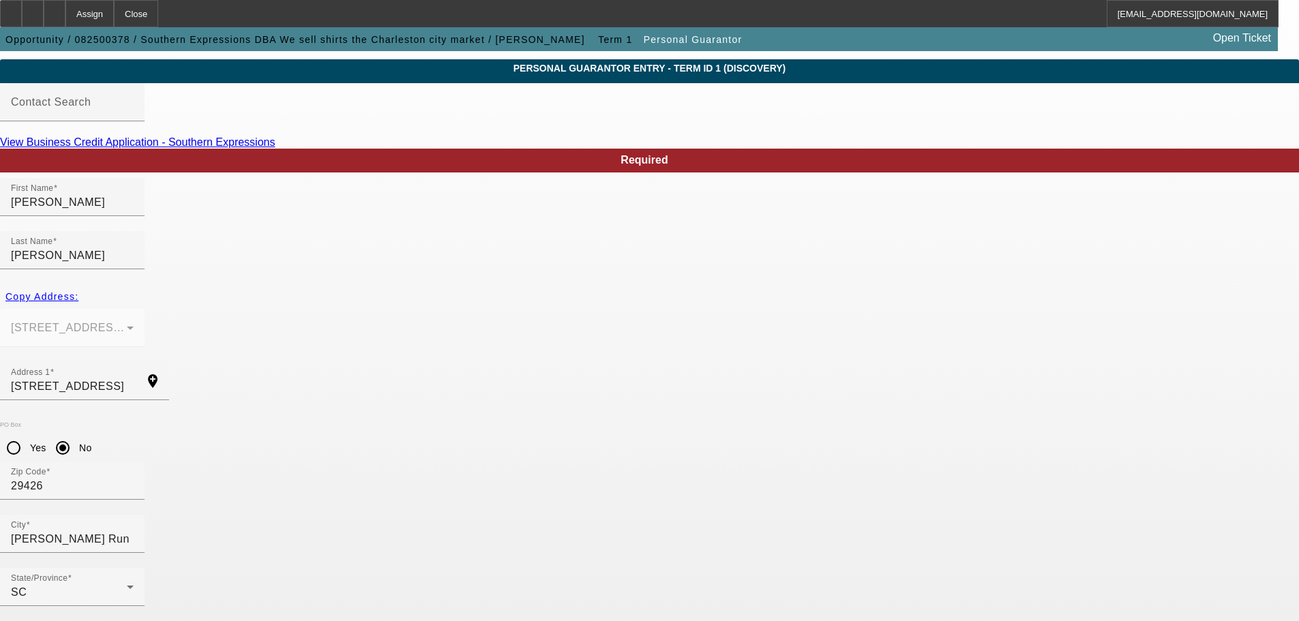
scroll to position [46, 0]
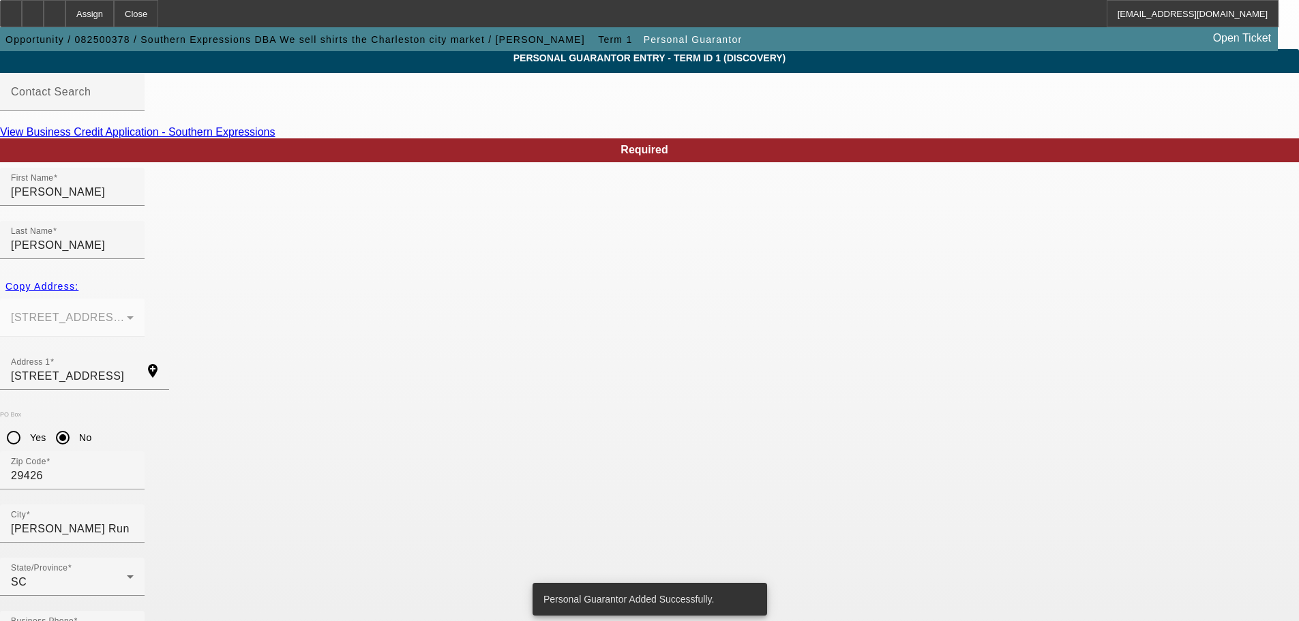
scroll to position [0, 0]
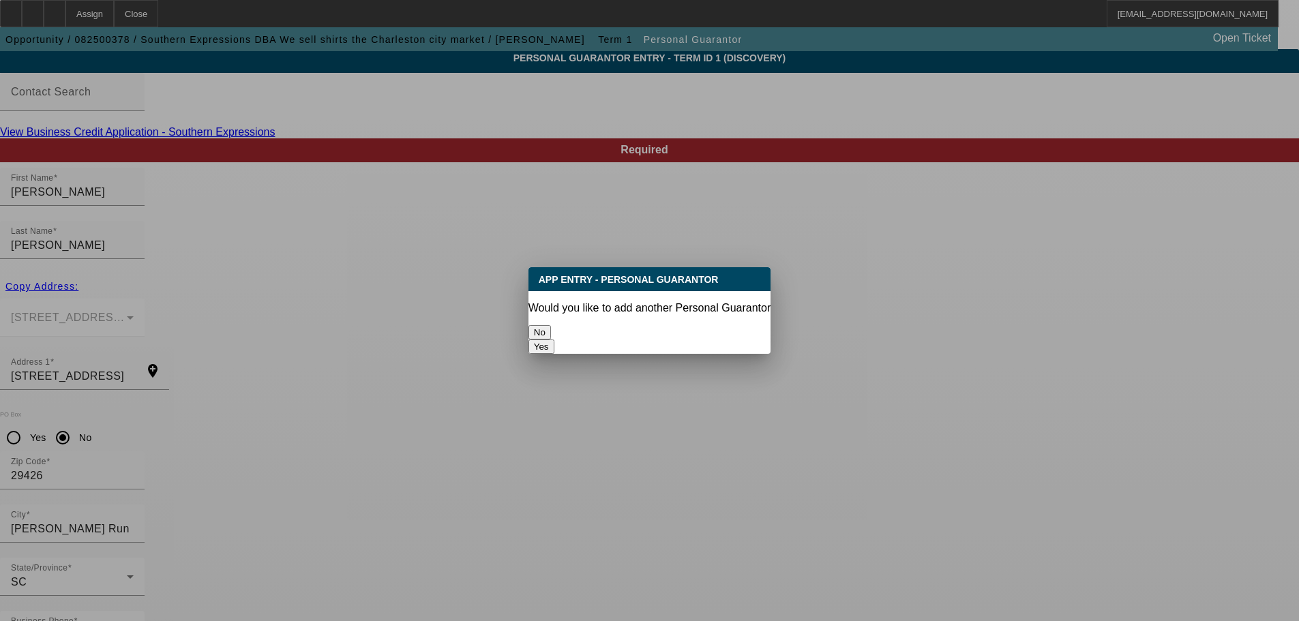
click at [551, 325] on button "No" at bounding box center [539, 332] width 22 height 14
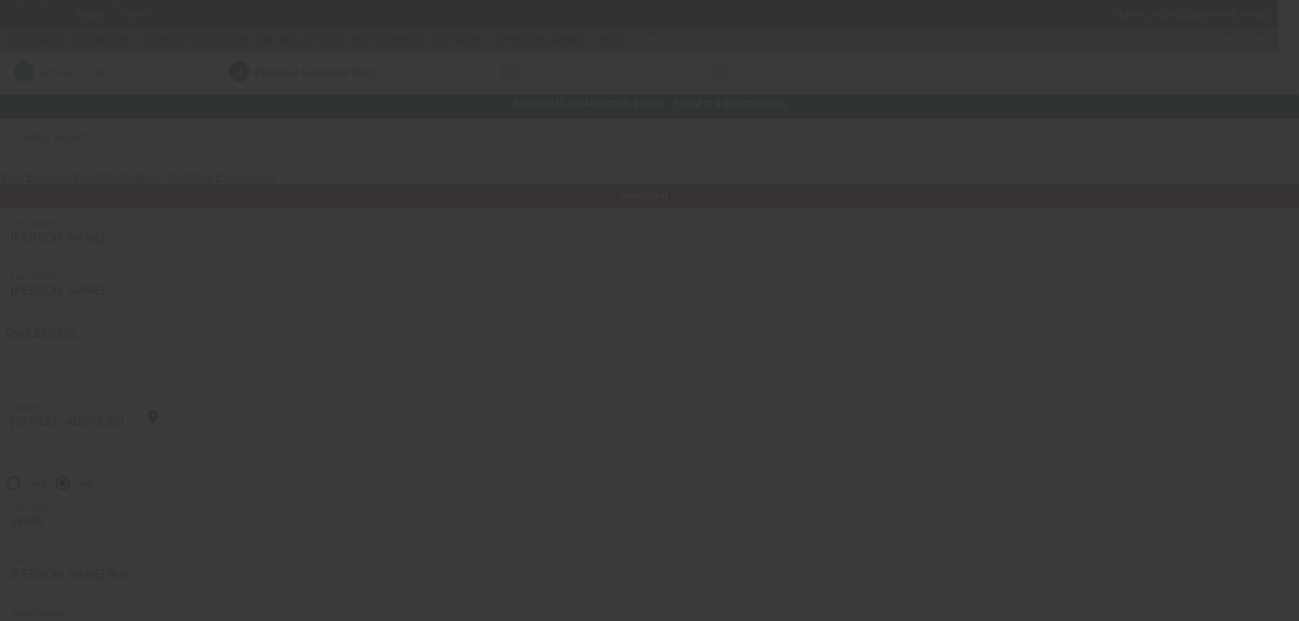
scroll to position [46, 0]
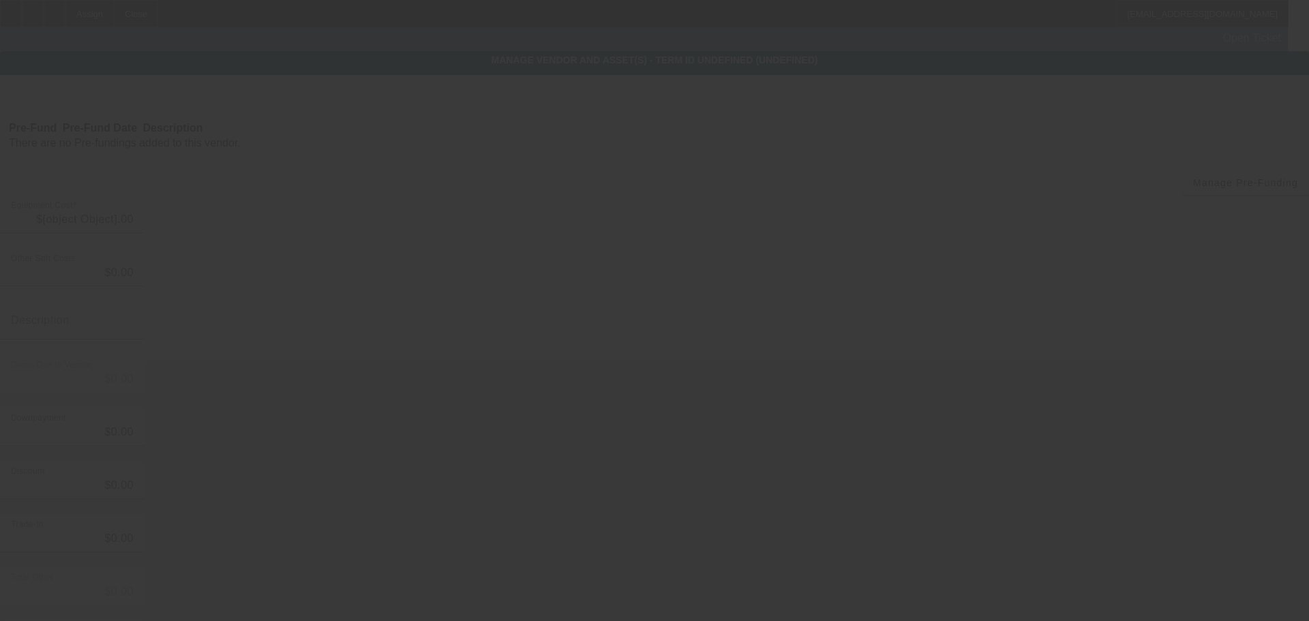
type input "$13,500.00"
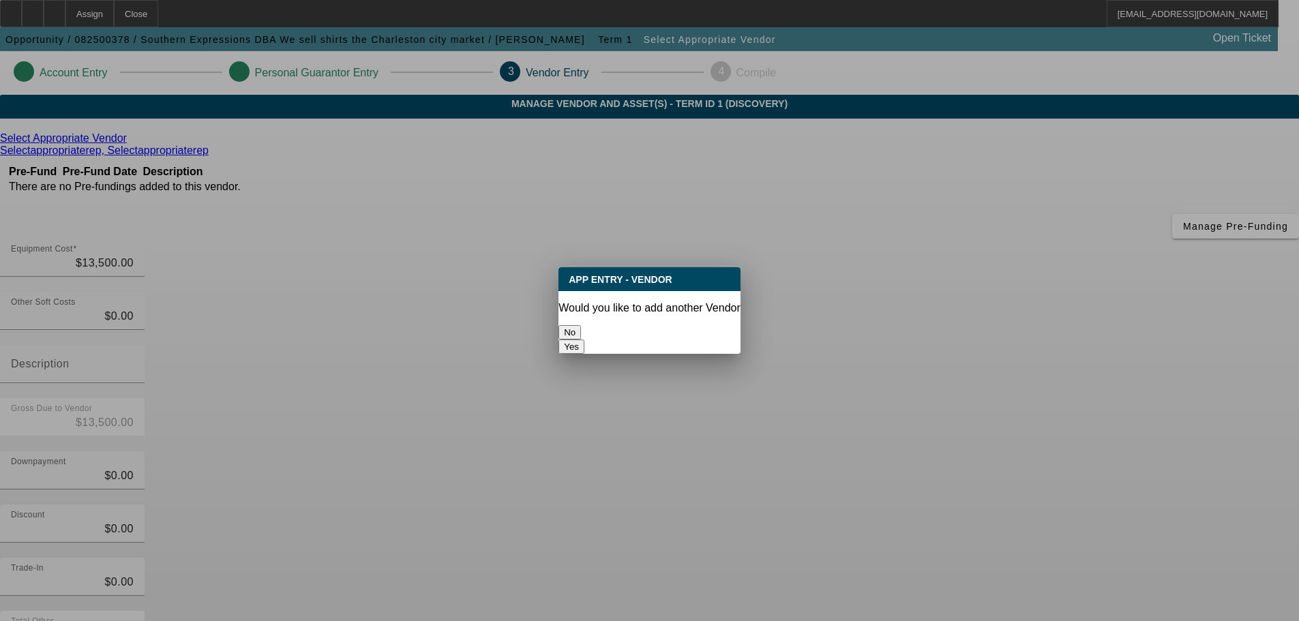
click at [581, 331] on button "No" at bounding box center [569, 332] width 22 height 14
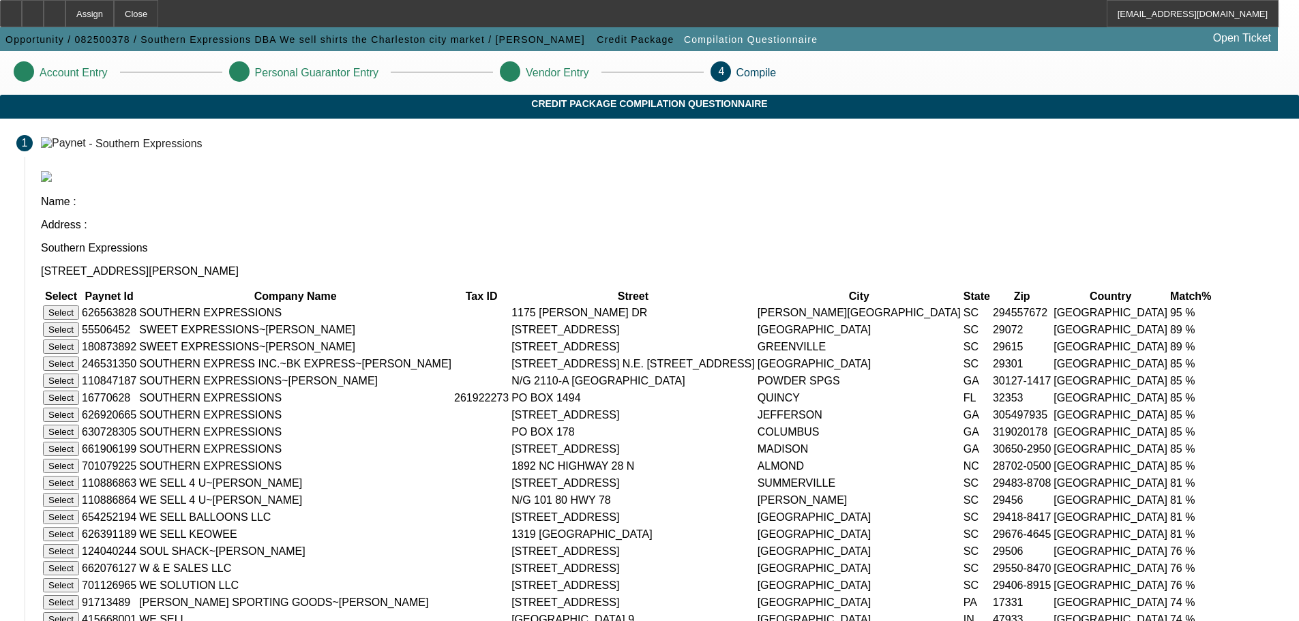
click at [79, 305] on button "Select" at bounding box center [61, 312] width 36 height 14
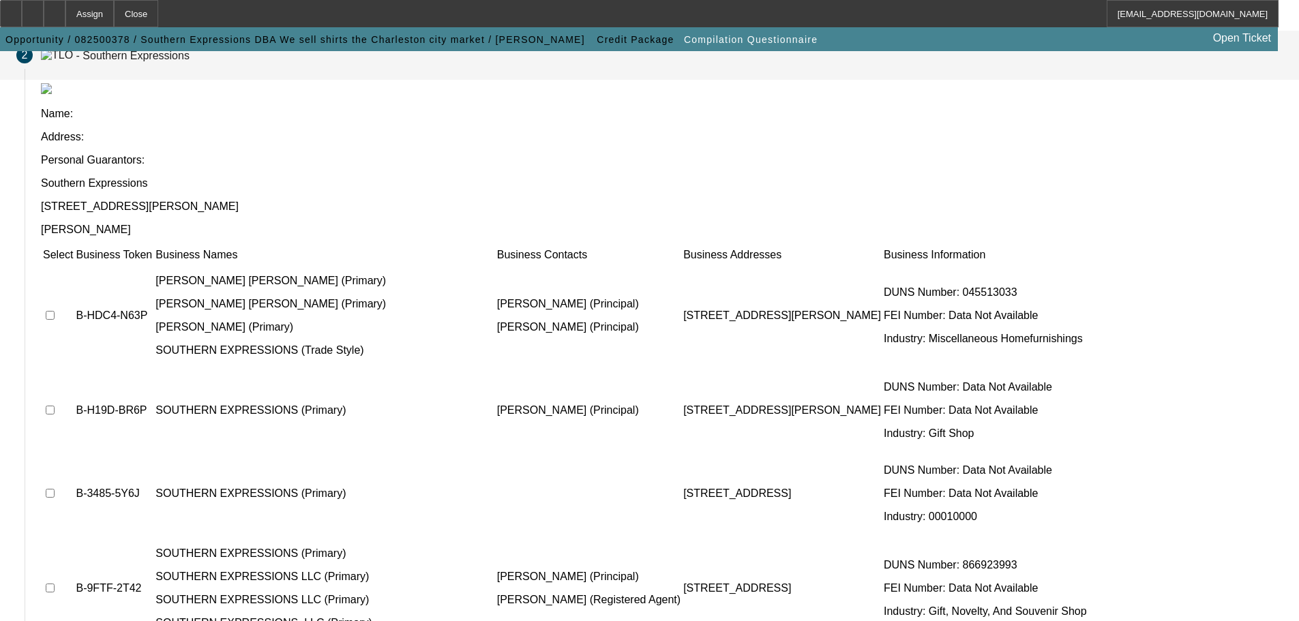
scroll to position [133, 0]
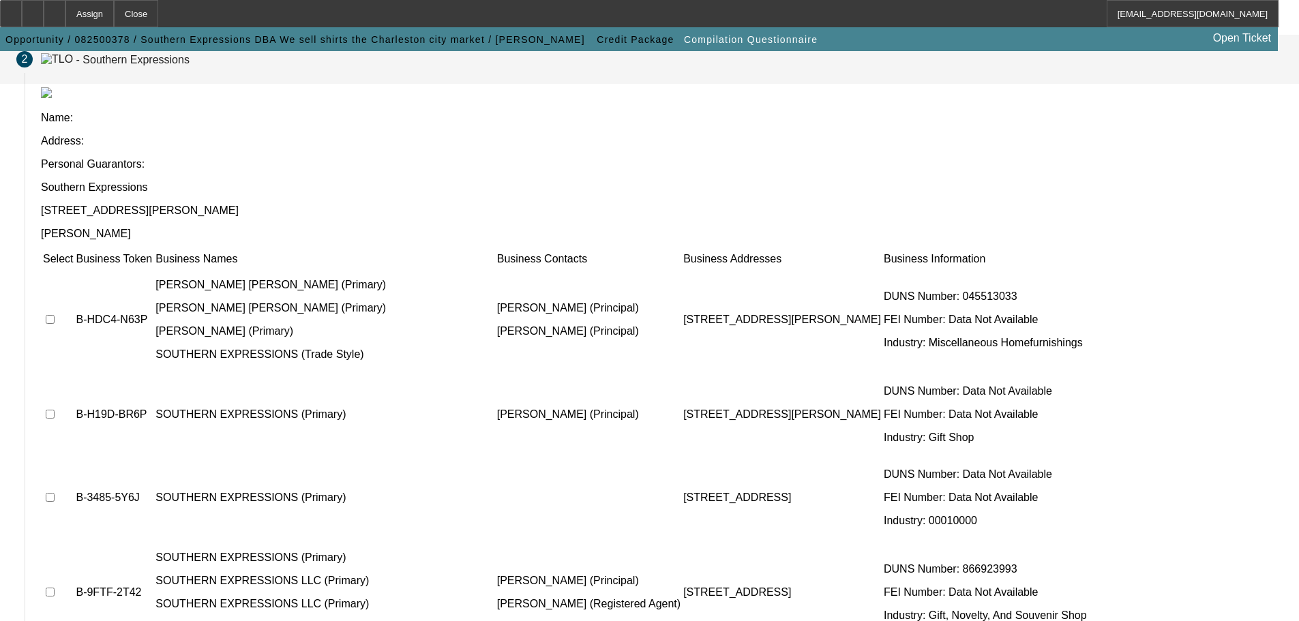
click at [55, 493] on input "checkbox" at bounding box center [50, 497] width 9 height 9
checkbox input "true"
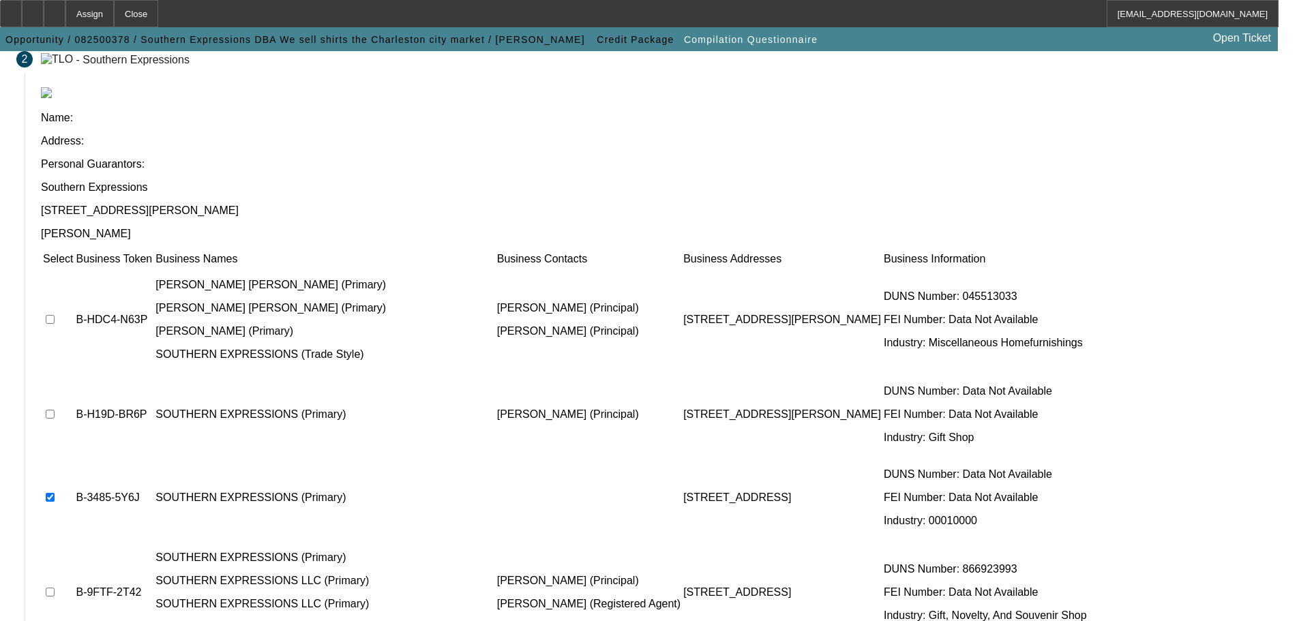
checkbox input "true"
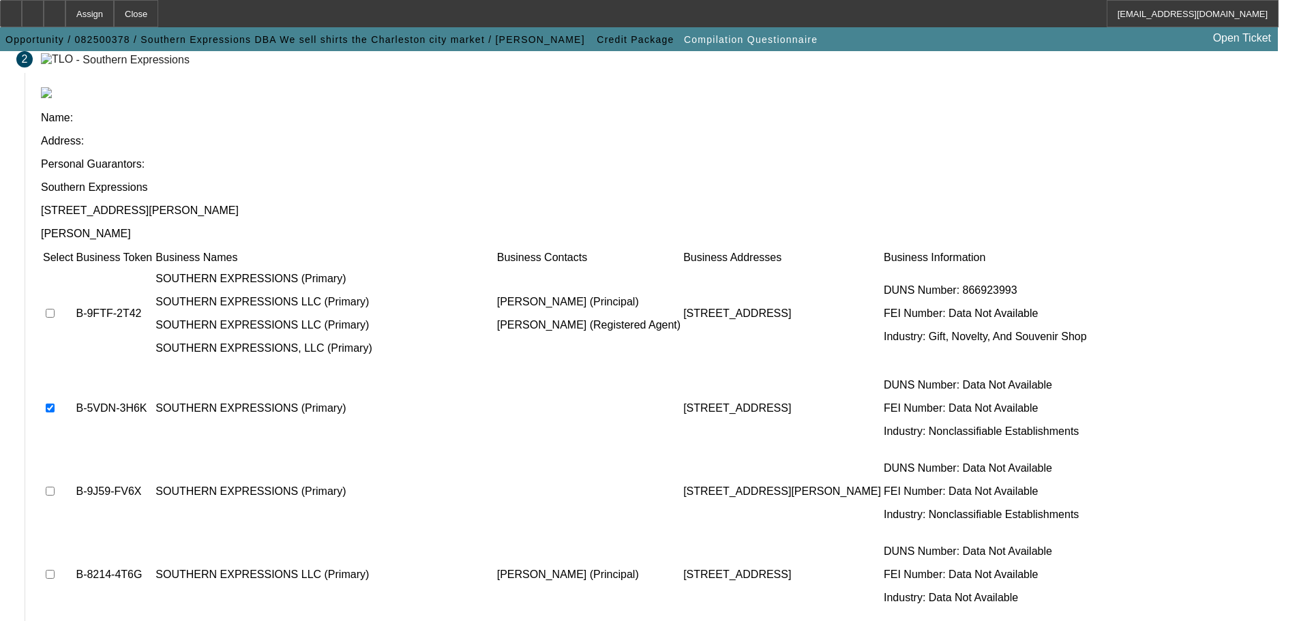
scroll to position [196, 0]
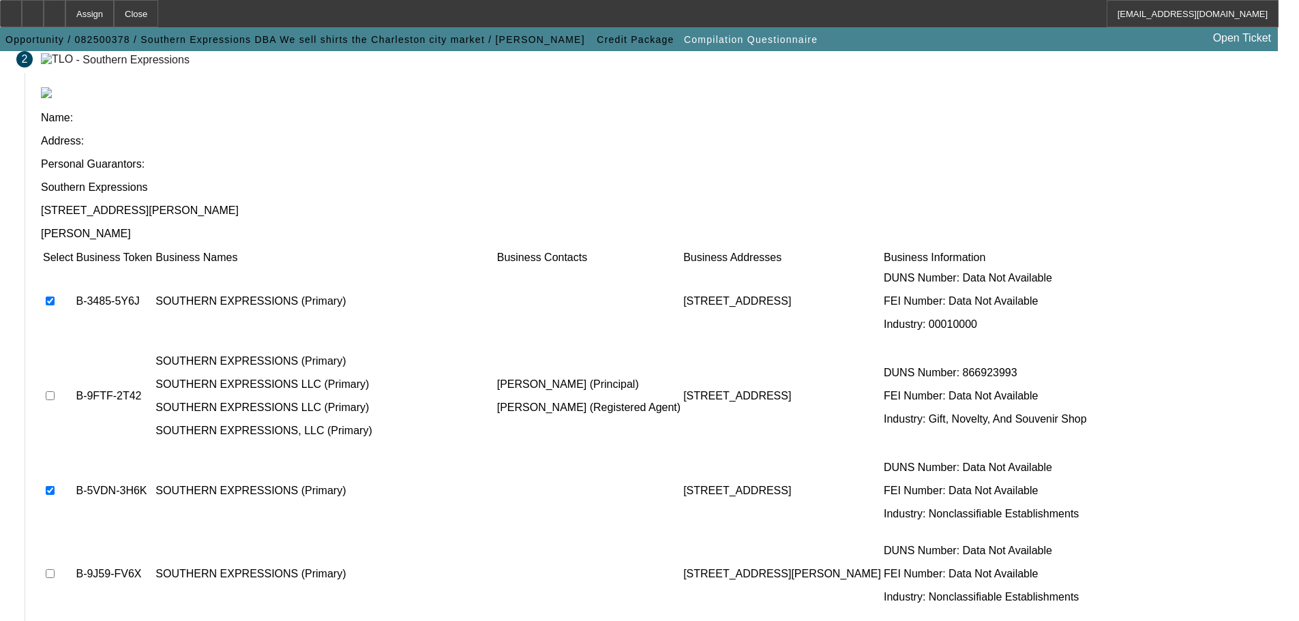
click at [55, 569] on input "checkbox" at bounding box center [50, 573] width 9 height 9
checkbox input "true"
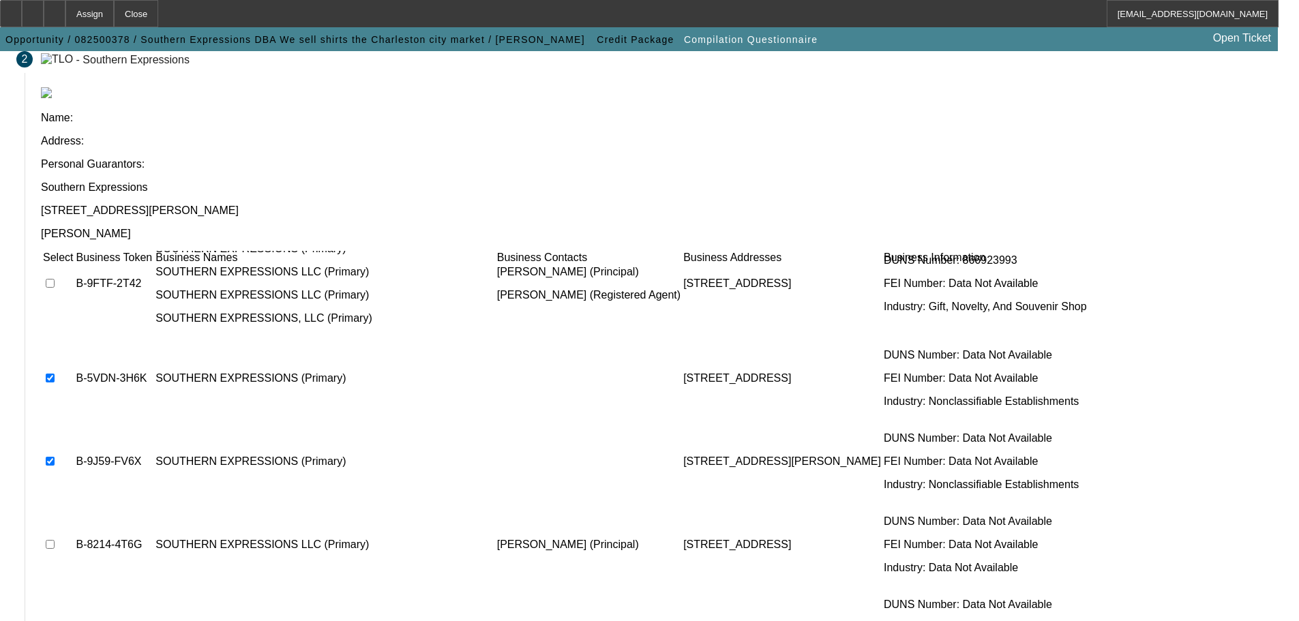
scroll to position [333, 0]
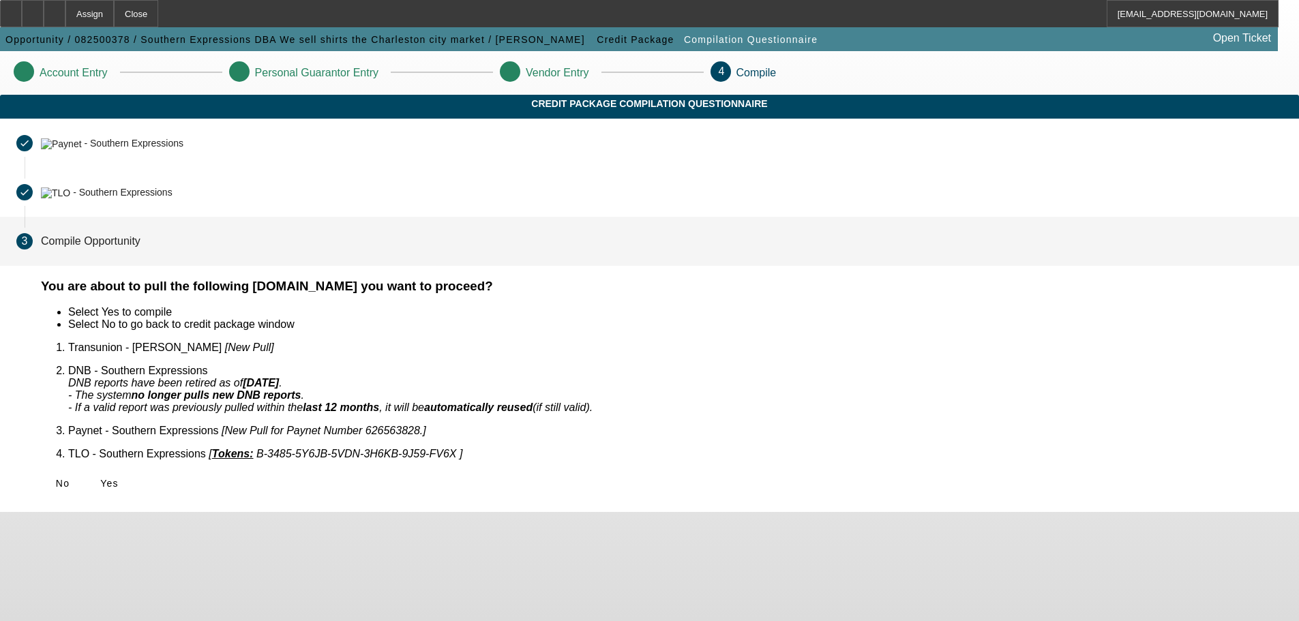
scroll to position [0, 0]
click at [119, 478] on span "Yes" at bounding box center [109, 483] width 18 height 11
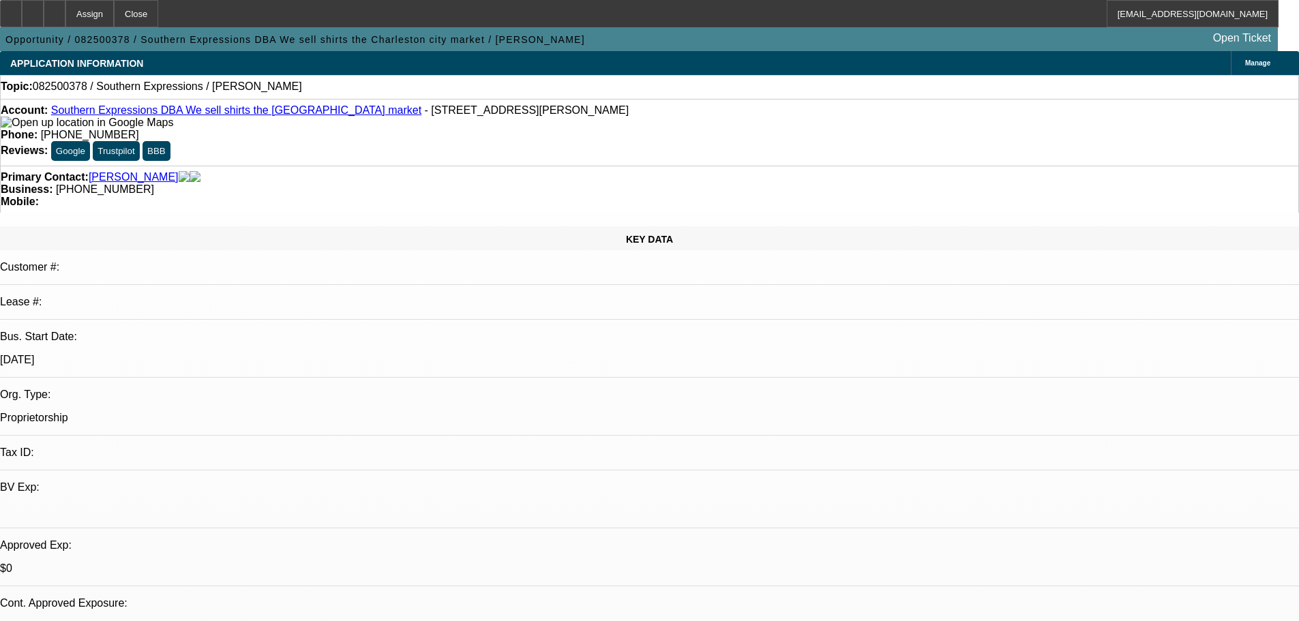
select select "0"
select select "2"
select select "0.1"
select select "4"
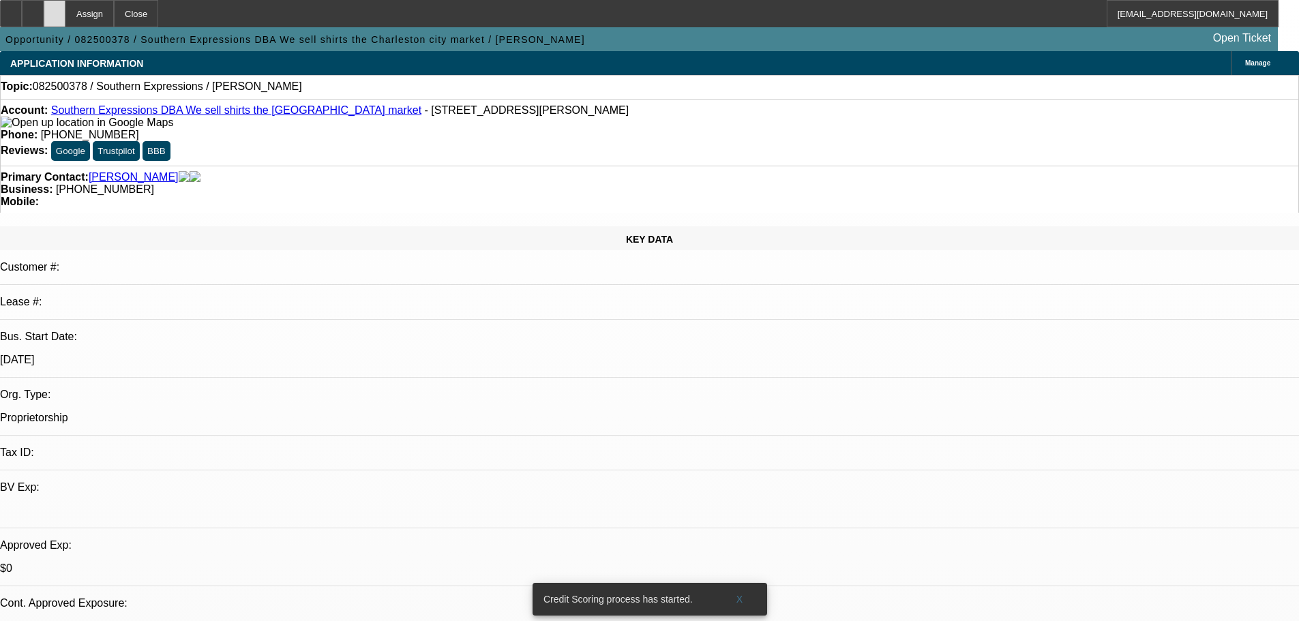
click at [65, 19] on div at bounding box center [55, 13] width 22 height 27
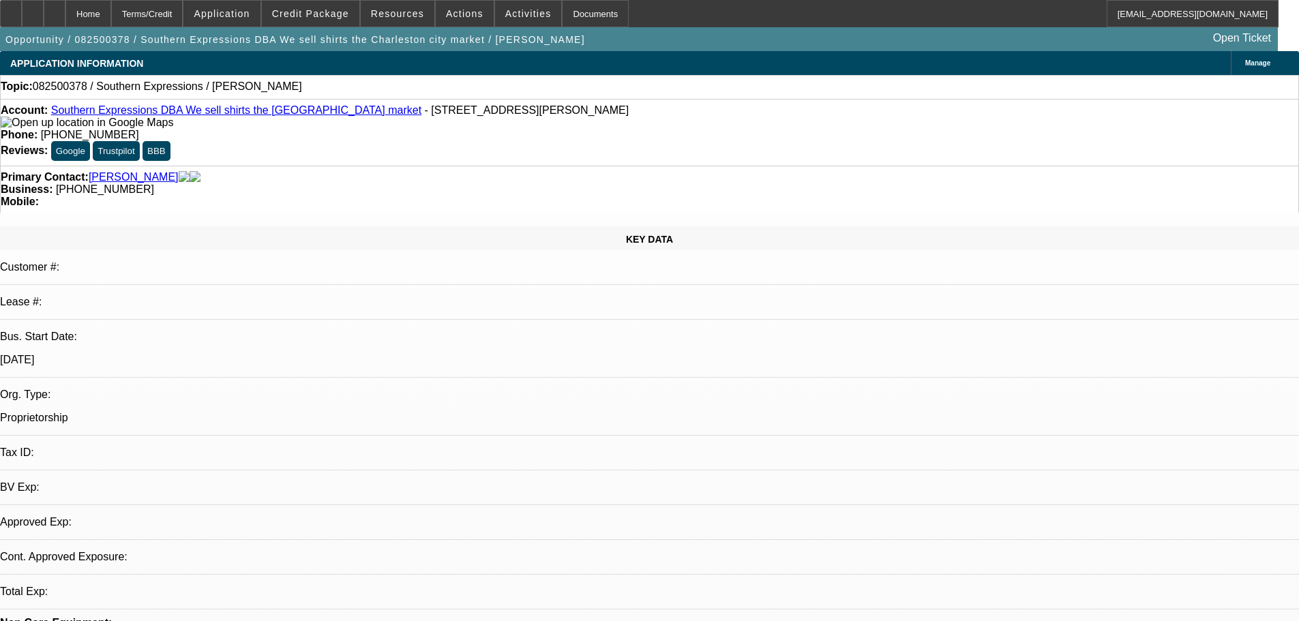
select select "0"
select select "2"
select select "0.1"
select select "4"
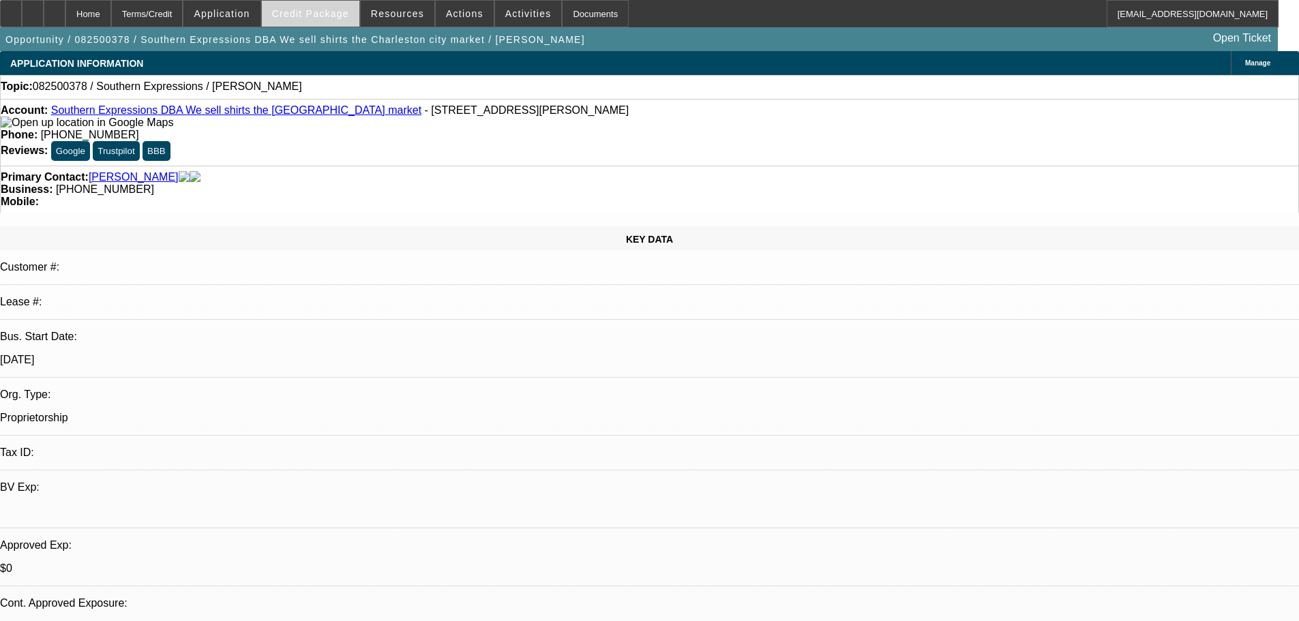
click at [306, 26] on span at bounding box center [310, 13] width 97 height 33
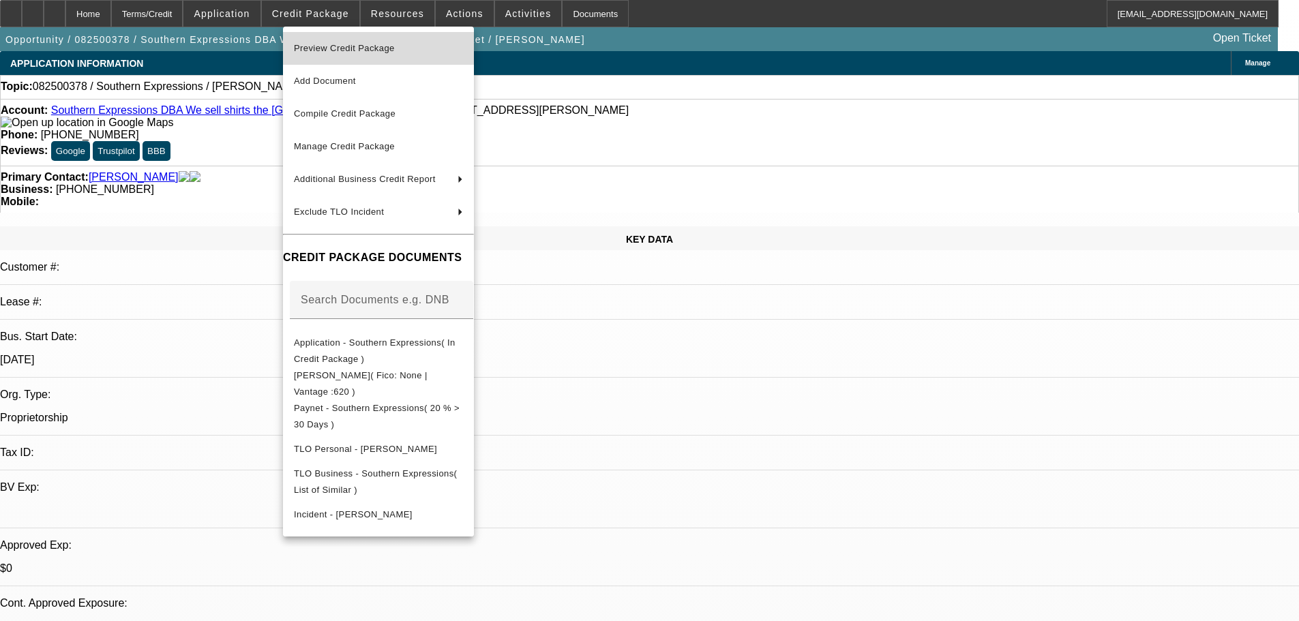
click at [323, 46] on span "Preview Credit Package" at bounding box center [344, 48] width 101 height 10
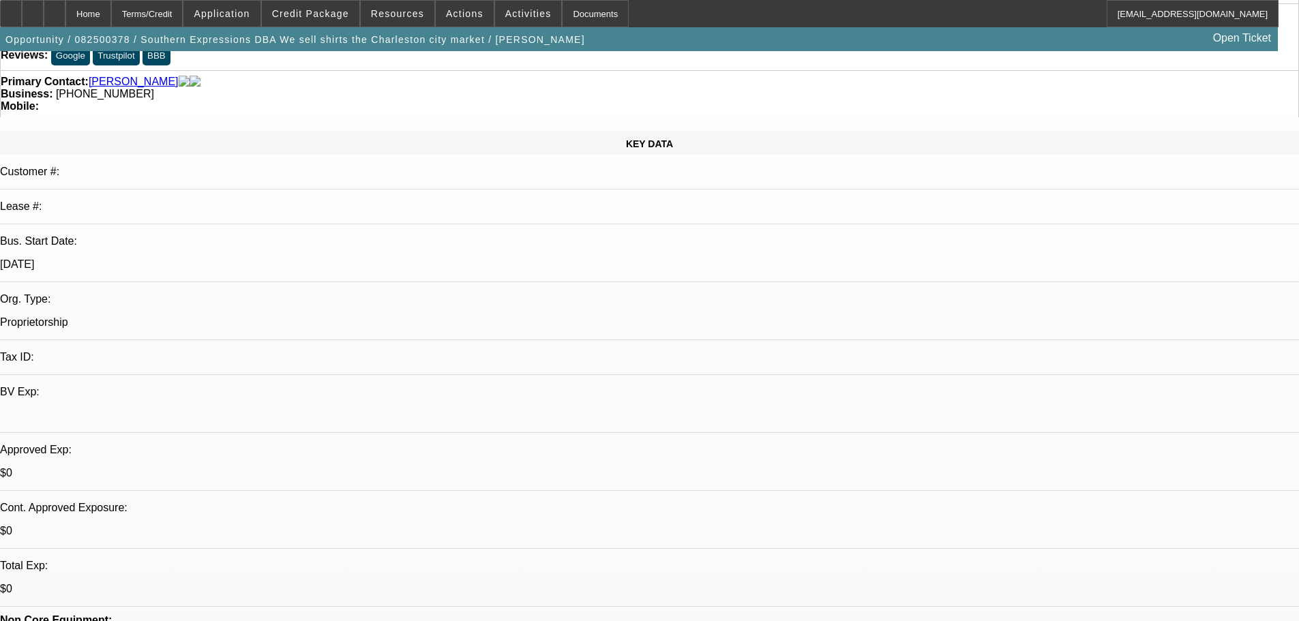
scroll to position [205, 0]
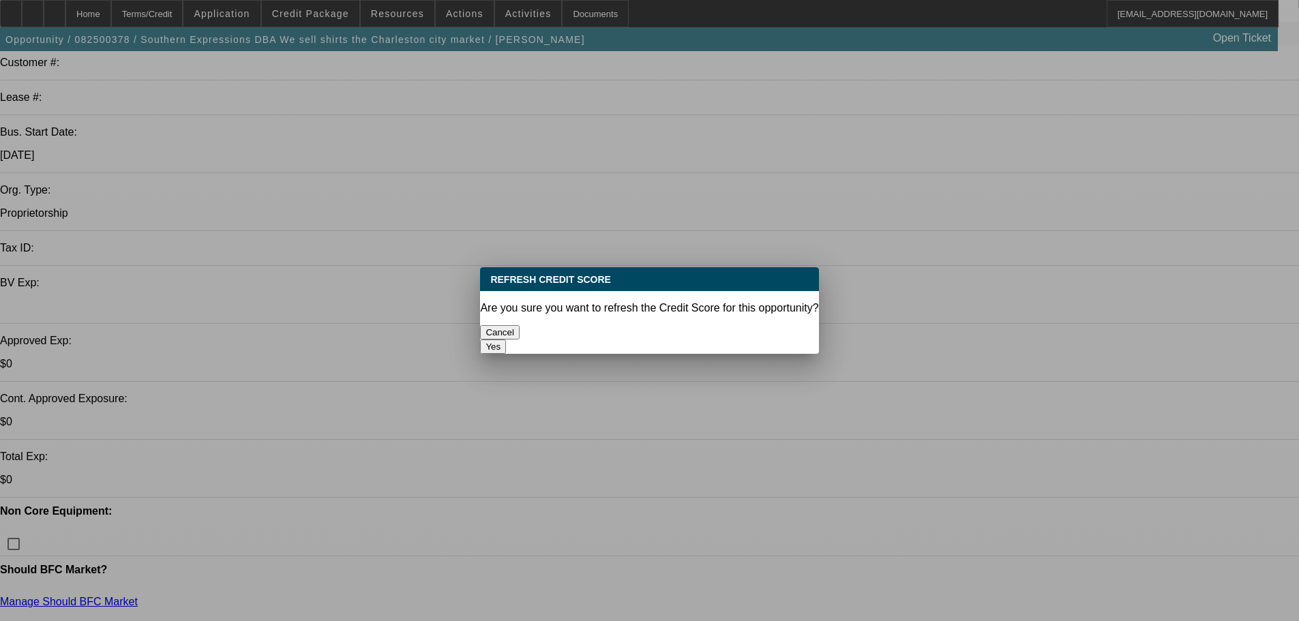
scroll to position [0, 0]
click at [506, 339] on button "Yes" at bounding box center [493, 346] width 26 height 14
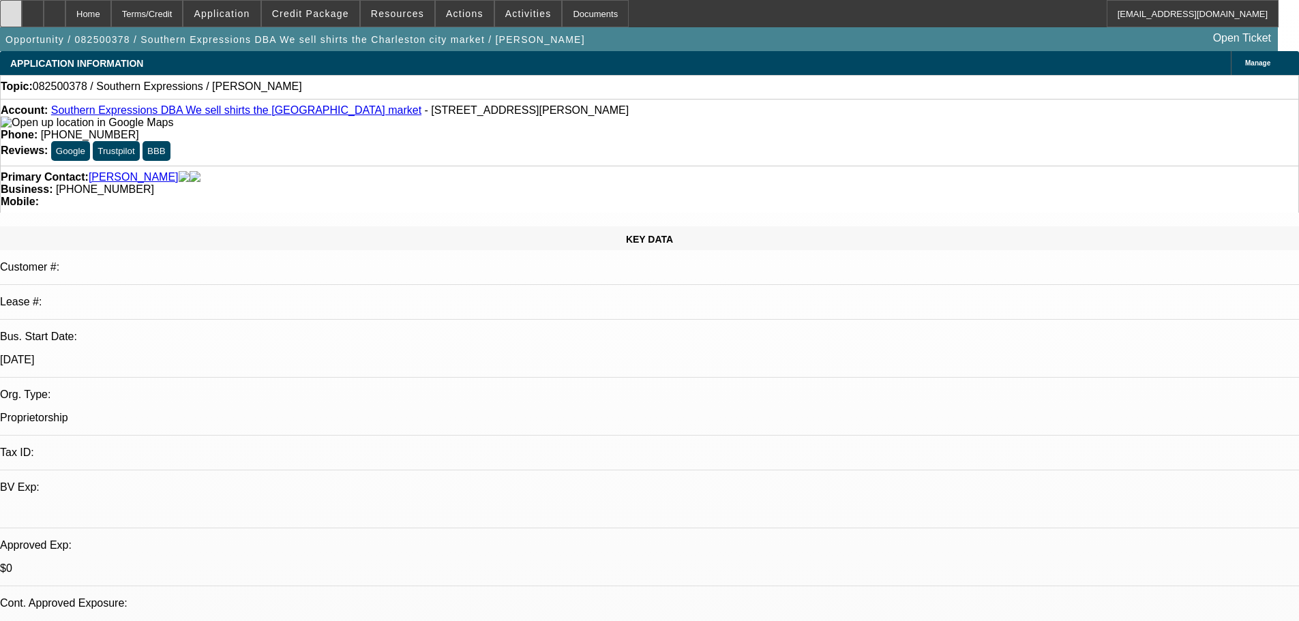
click at [11, 9] on icon at bounding box center [11, 9] width 0 height 0
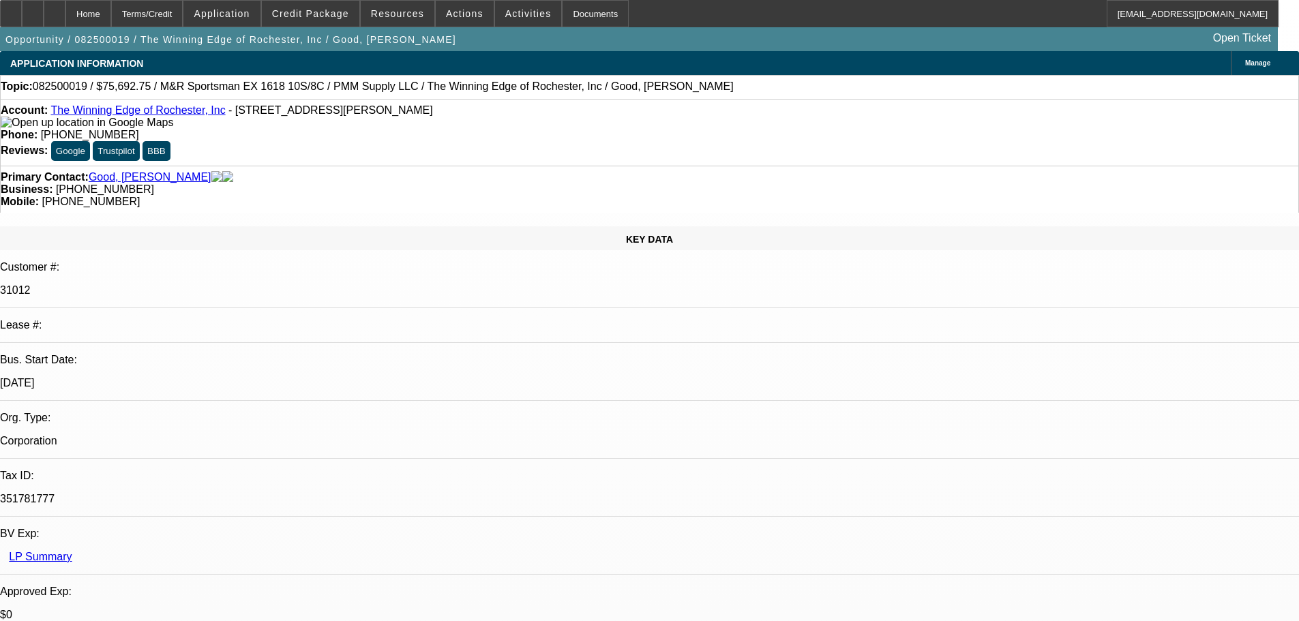
select select "0"
select select "2"
select select "0"
select select "6"
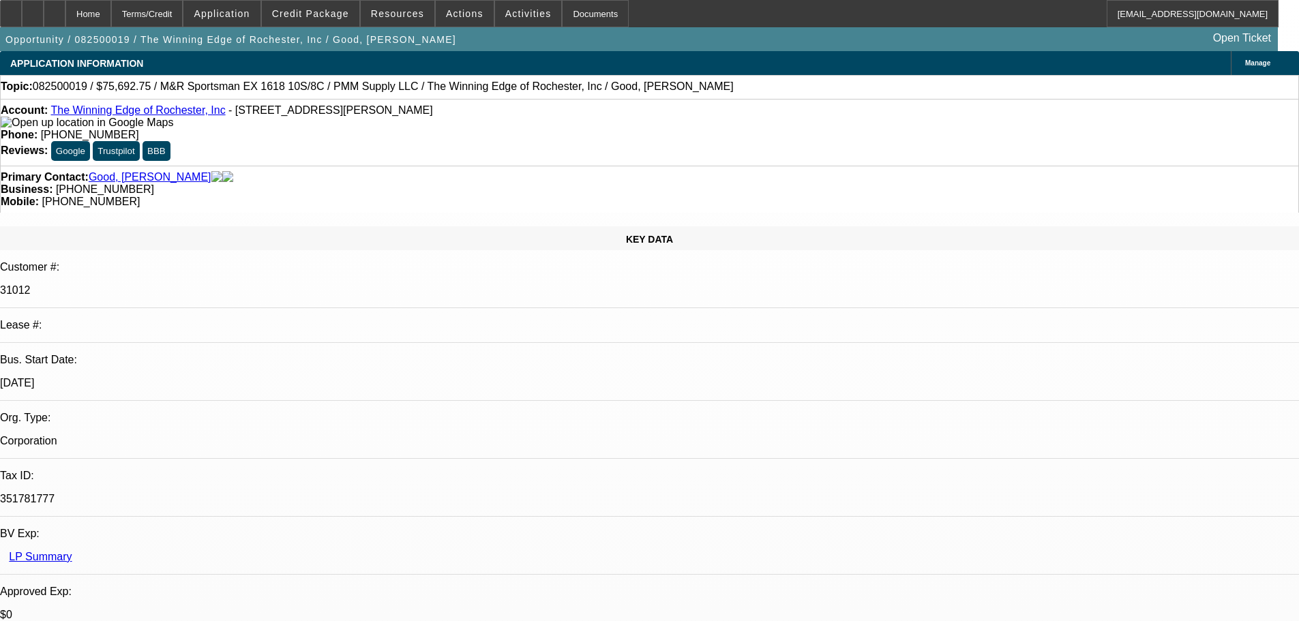
select select "0"
select select "2"
select select "0"
select select "6"
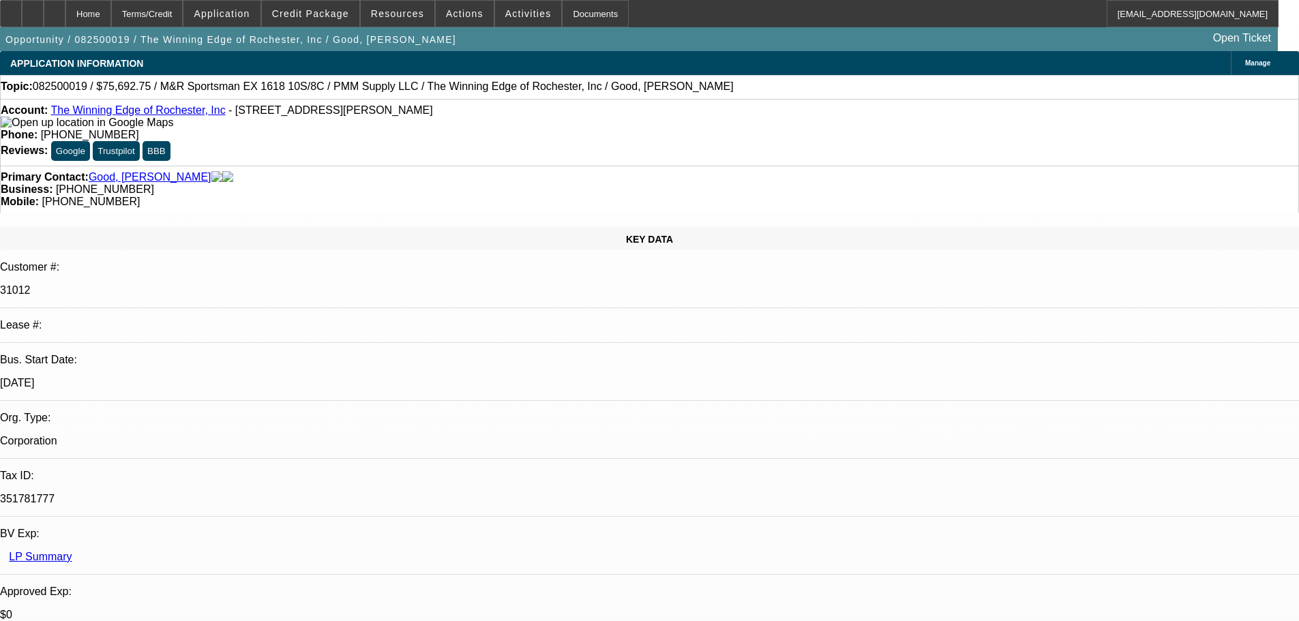
select select "0"
select select "2"
select select "0"
select select "6"
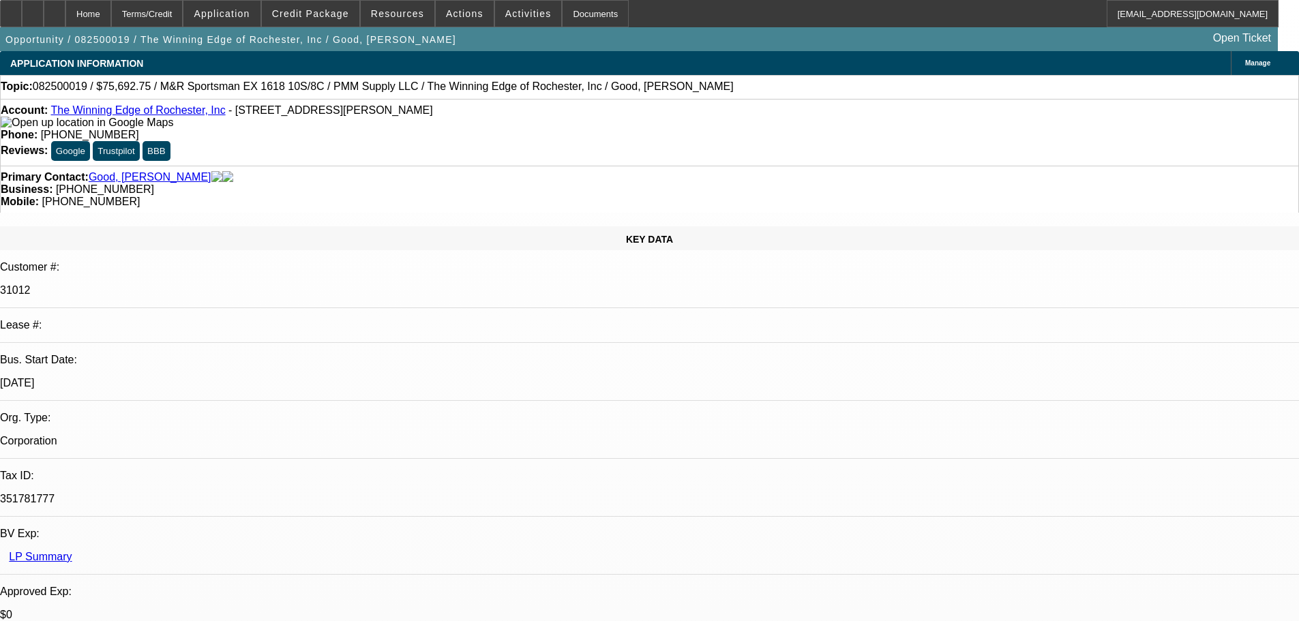
select select "0"
select select "2"
select select "0"
select select "6"
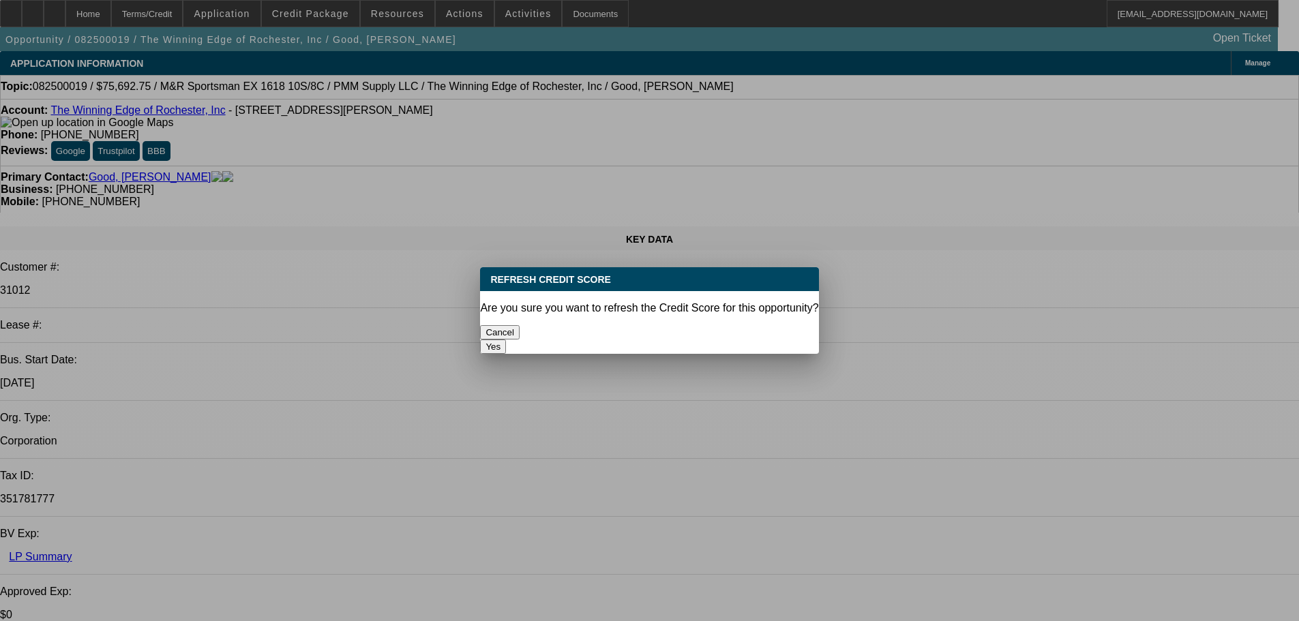
click at [506, 339] on button "Yes" at bounding box center [493, 346] width 26 height 14
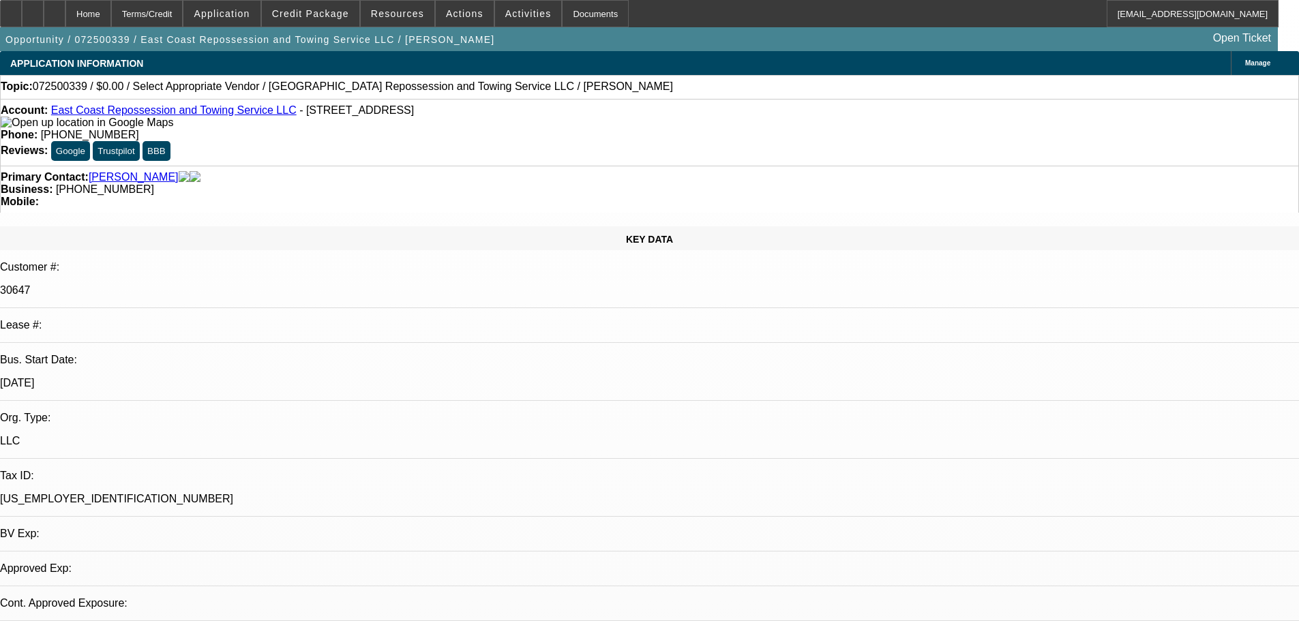
select select "0"
select select "2"
select select "0.1"
select select "4"
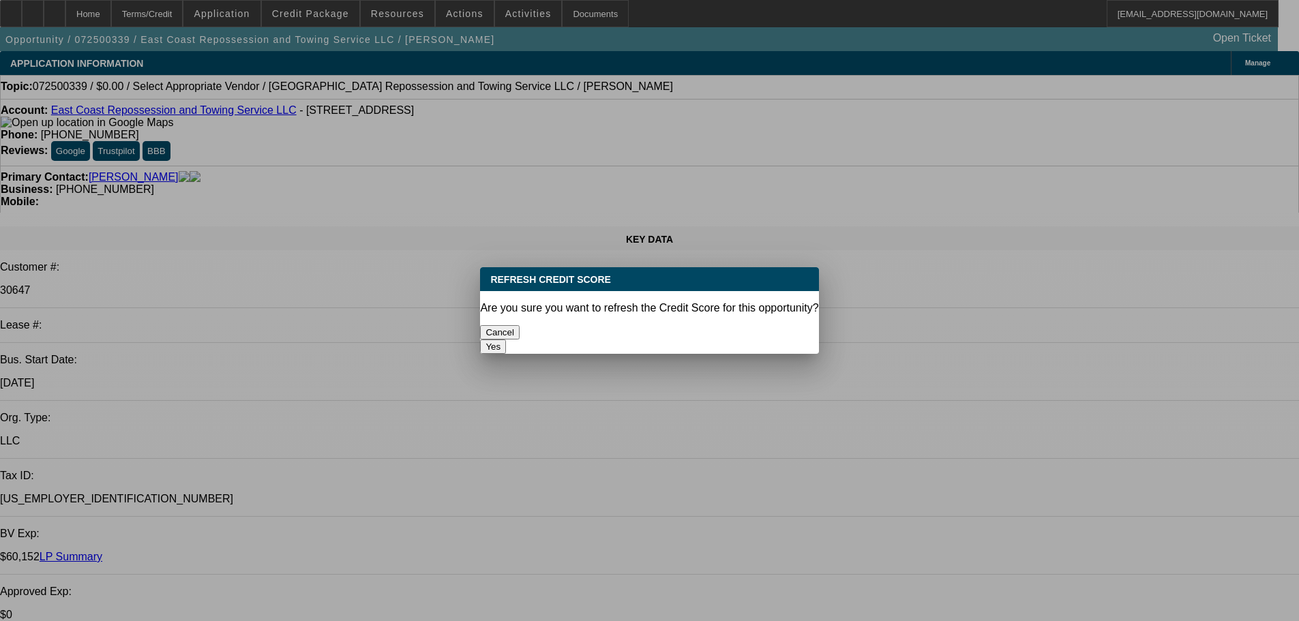
click at [506, 339] on button "Yes" at bounding box center [493, 346] width 26 height 14
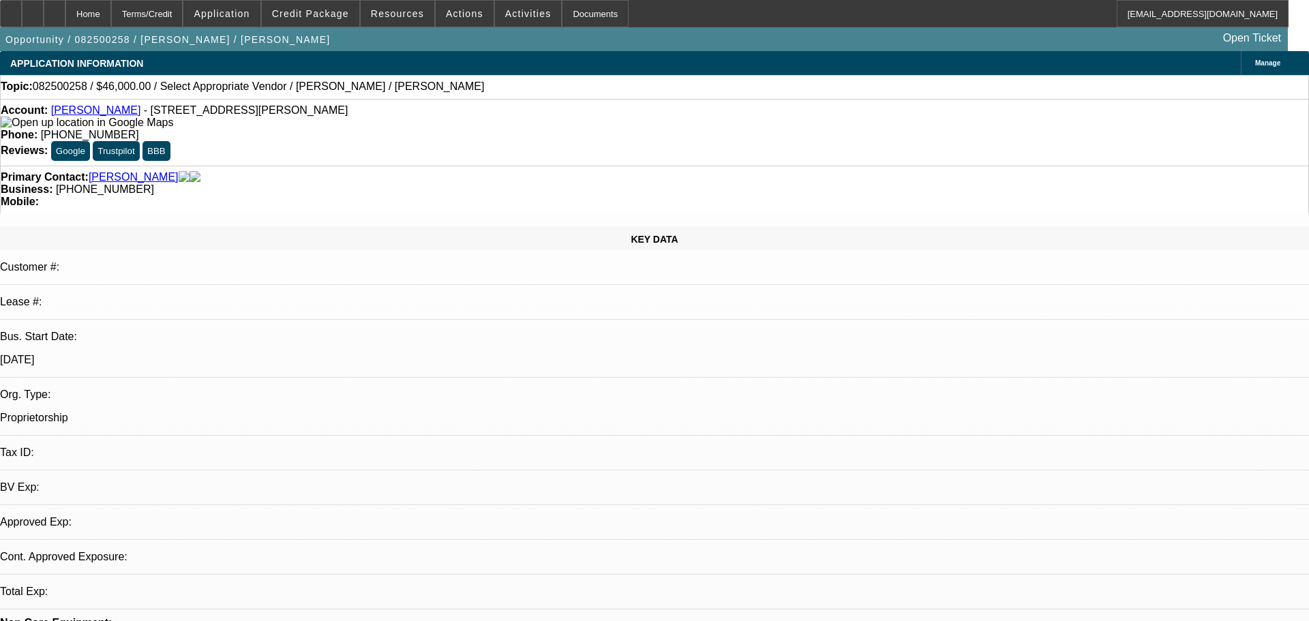
select select "0"
select select "2"
select select "0.1"
select select "1"
select select "2"
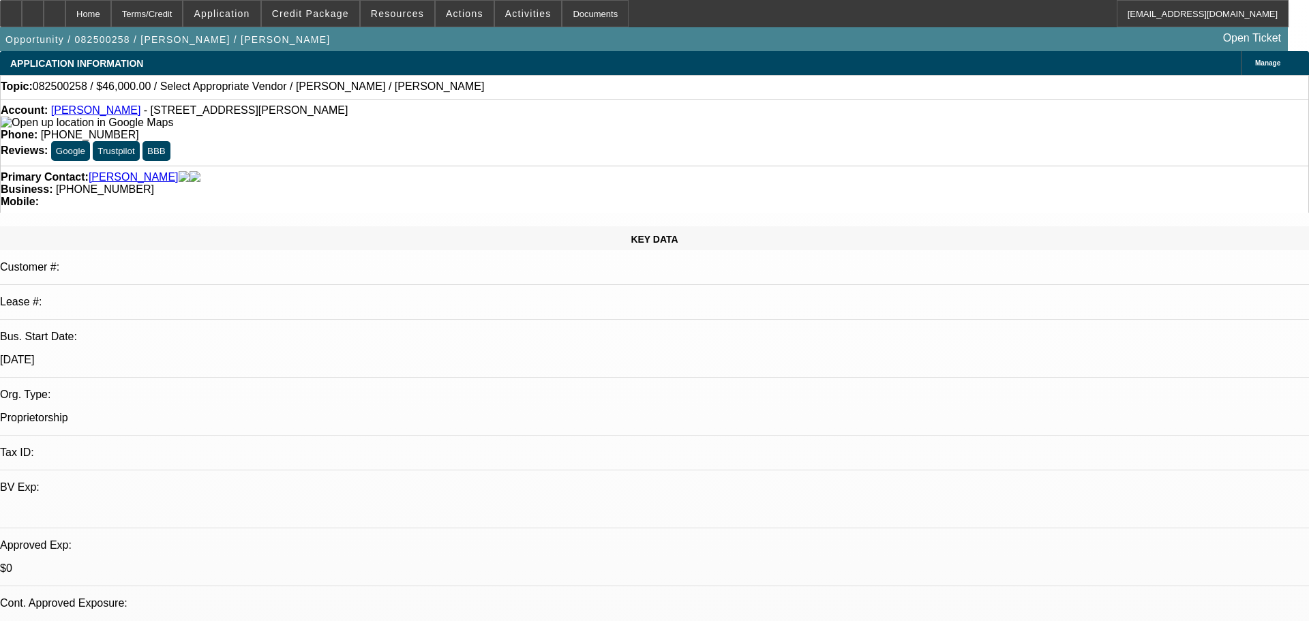
select select "4"
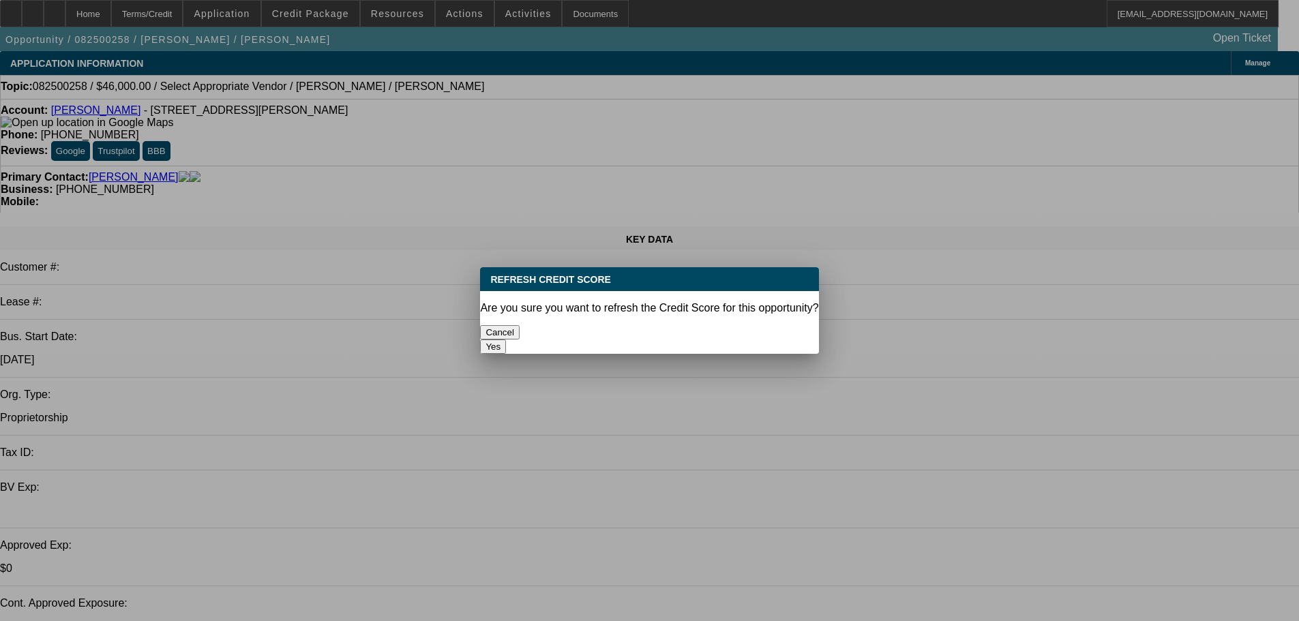
click at [506, 339] on button "Yes" at bounding box center [493, 346] width 26 height 14
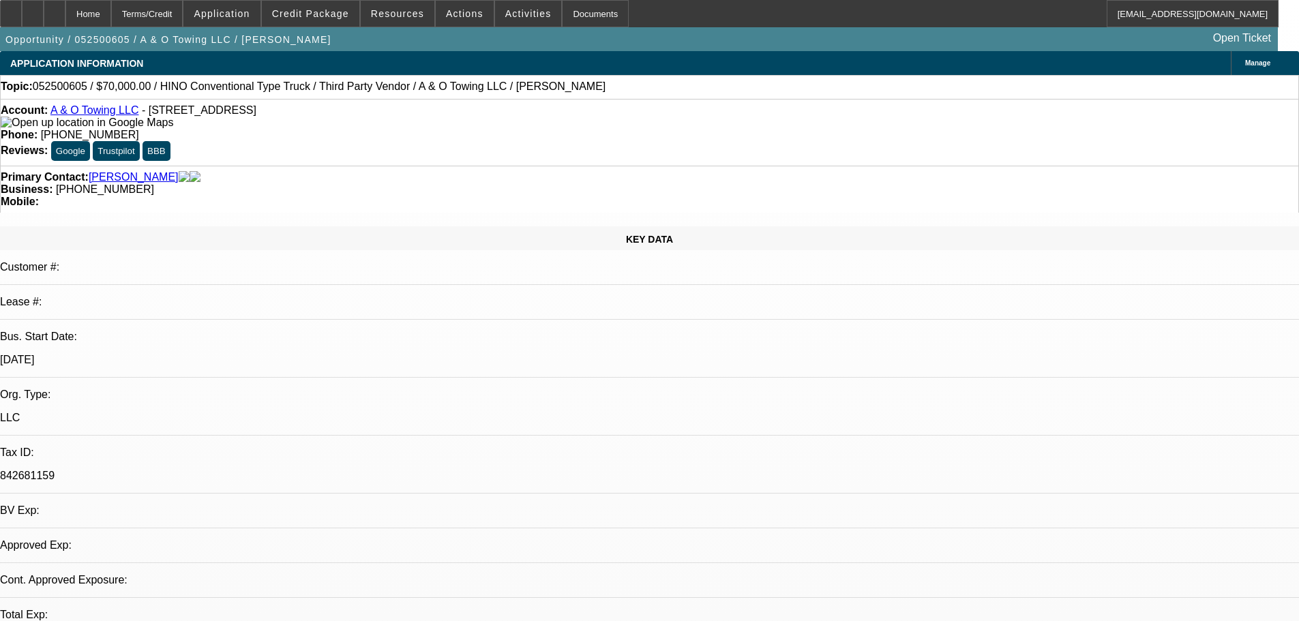
select select "0"
select select "2"
select select "0.1"
select select "2"
select select "4"
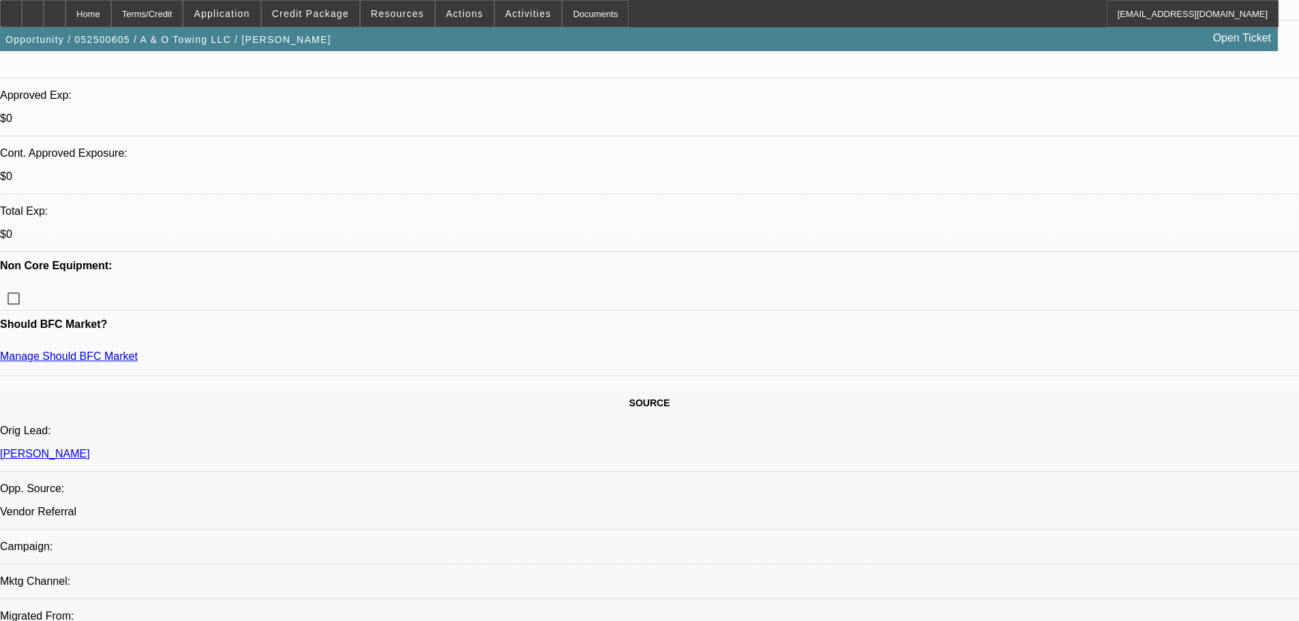
scroll to position [68, 0]
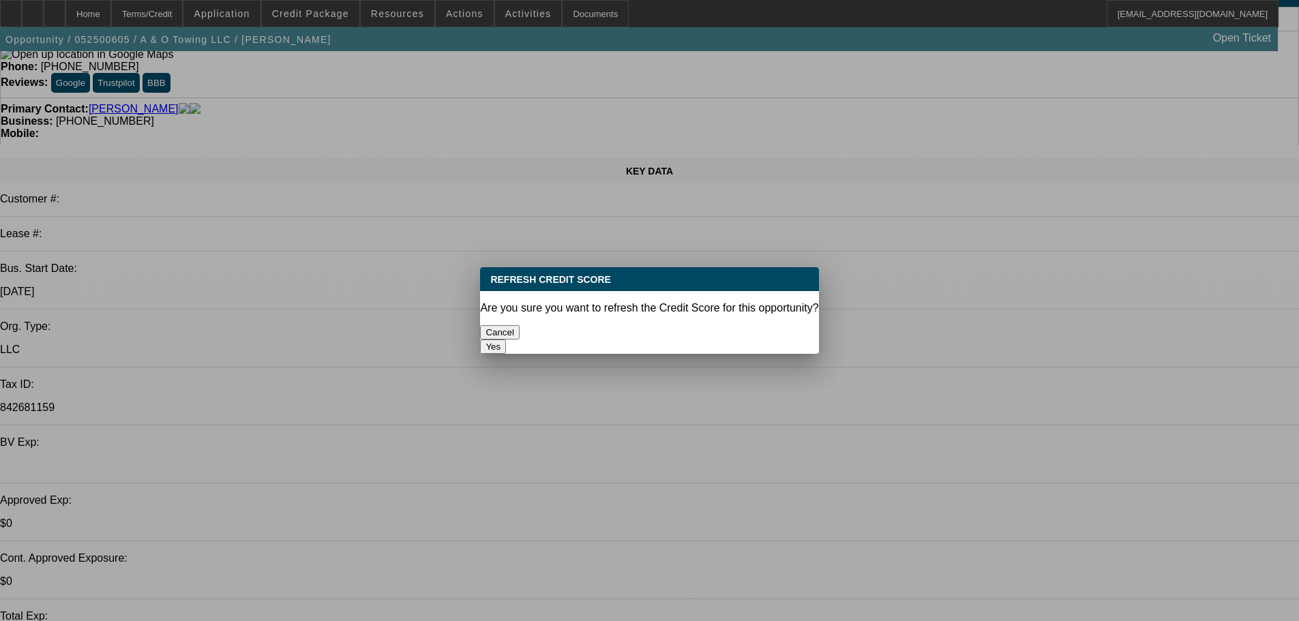
scroll to position [0, 0]
click at [739, 340] on div "Yes" at bounding box center [649, 346] width 338 height 14
click at [506, 339] on button "Yes" at bounding box center [493, 346] width 26 height 14
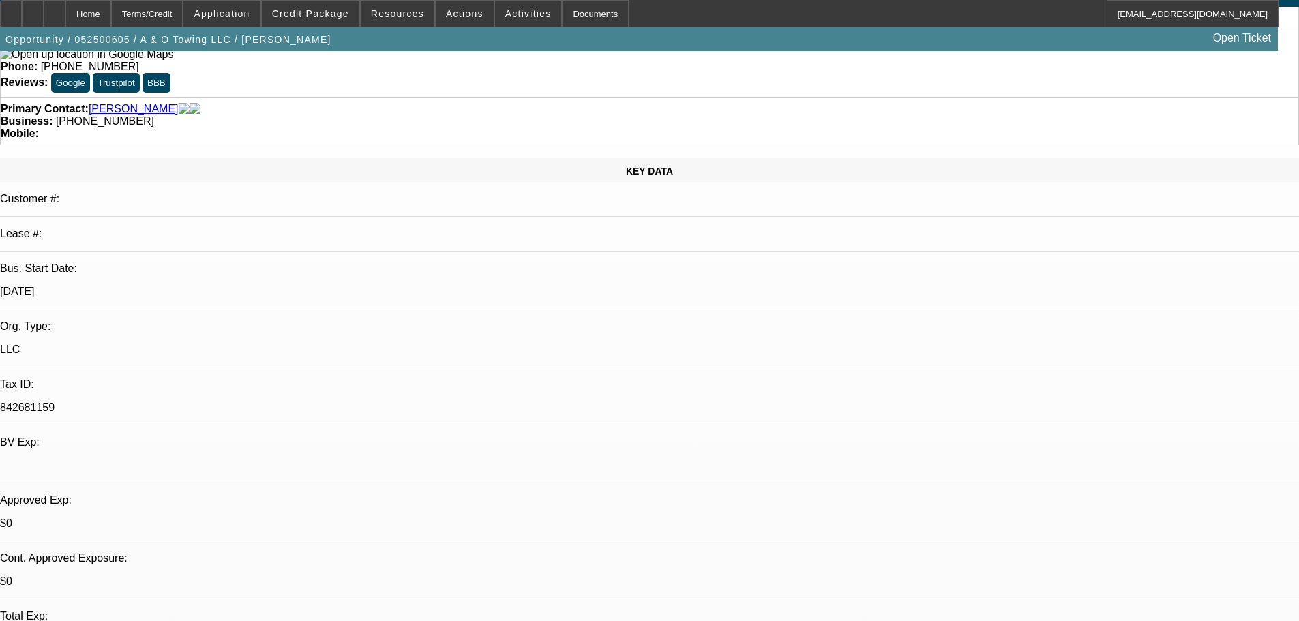
scroll to position [68, 0]
click at [340, 33] on div "Opportunity / 052500605 / A & O Towing LLC / Almendarez, Juan Open Ticket" at bounding box center [639, 39] width 1278 height 24
click at [340, 25] on span at bounding box center [310, 13] width 97 height 33
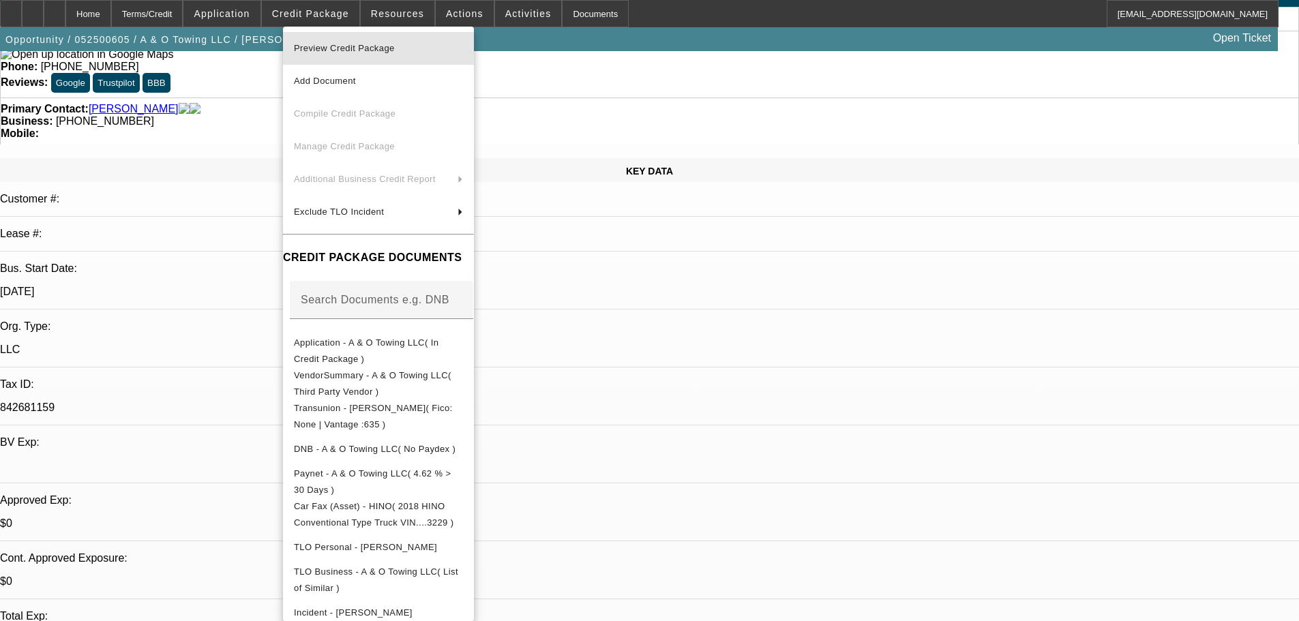
click at [368, 52] on span "Preview Credit Package" at bounding box center [344, 48] width 101 height 10
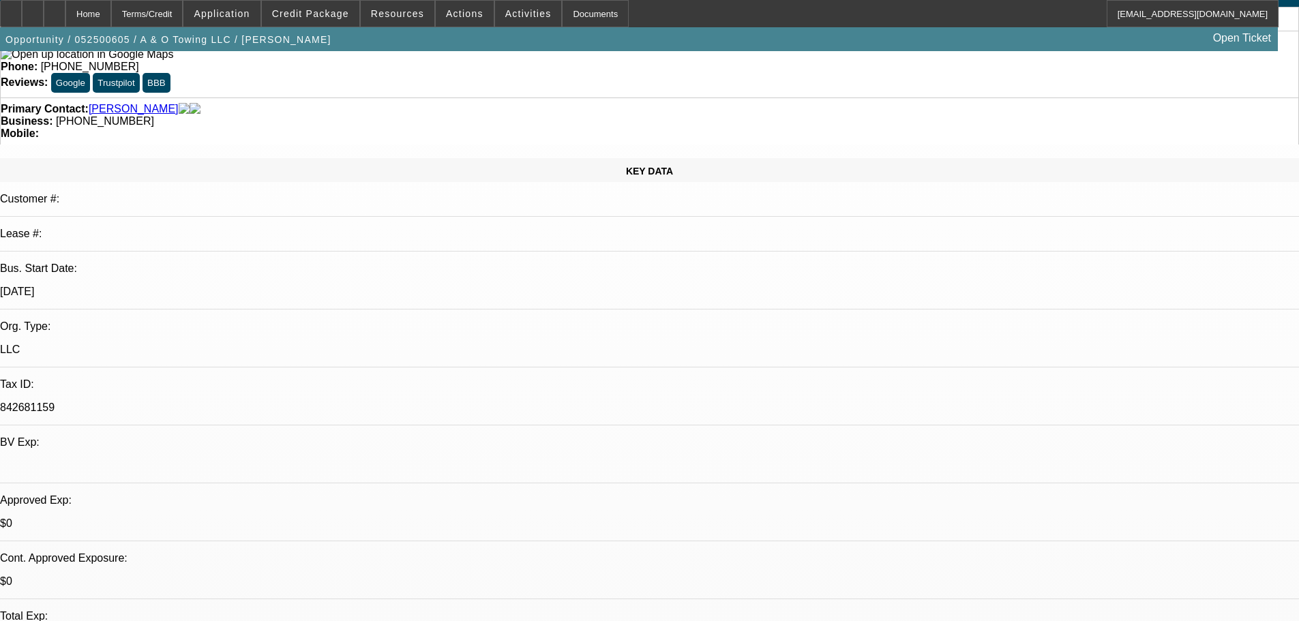
scroll to position [0, 0]
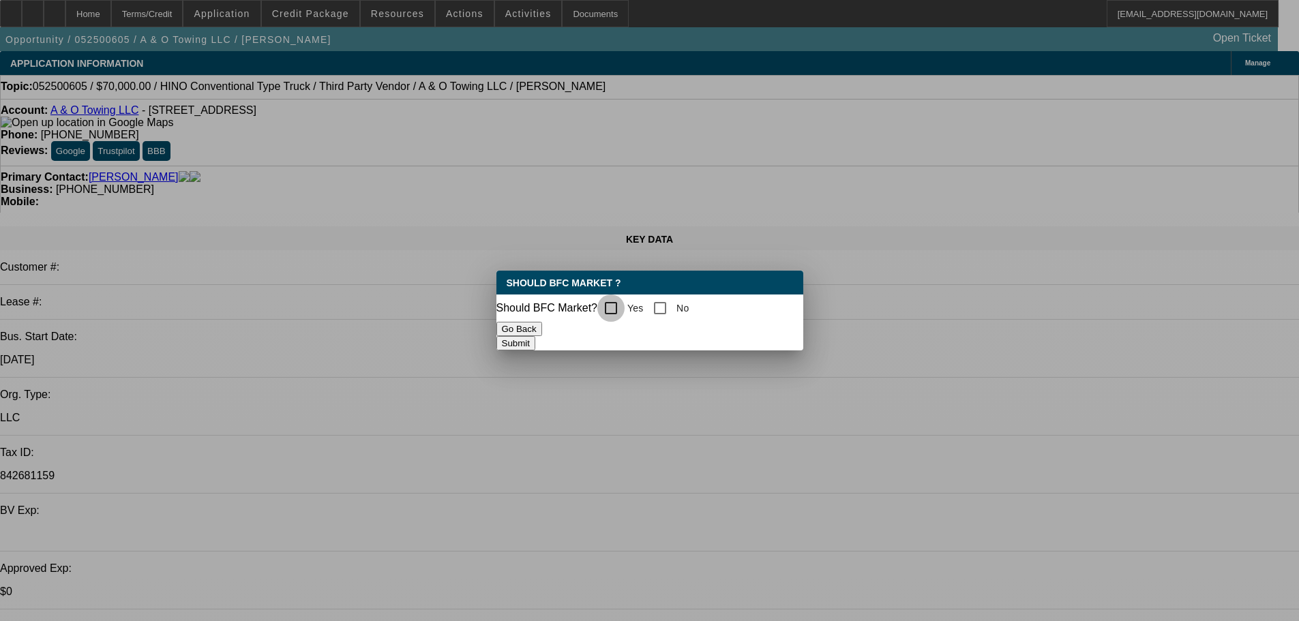
click at [615, 306] on input "Yes" at bounding box center [610, 307] width 27 height 27
checkbox input "true"
click at [535, 341] on button "Submit" at bounding box center [515, 343] width 39 height 14
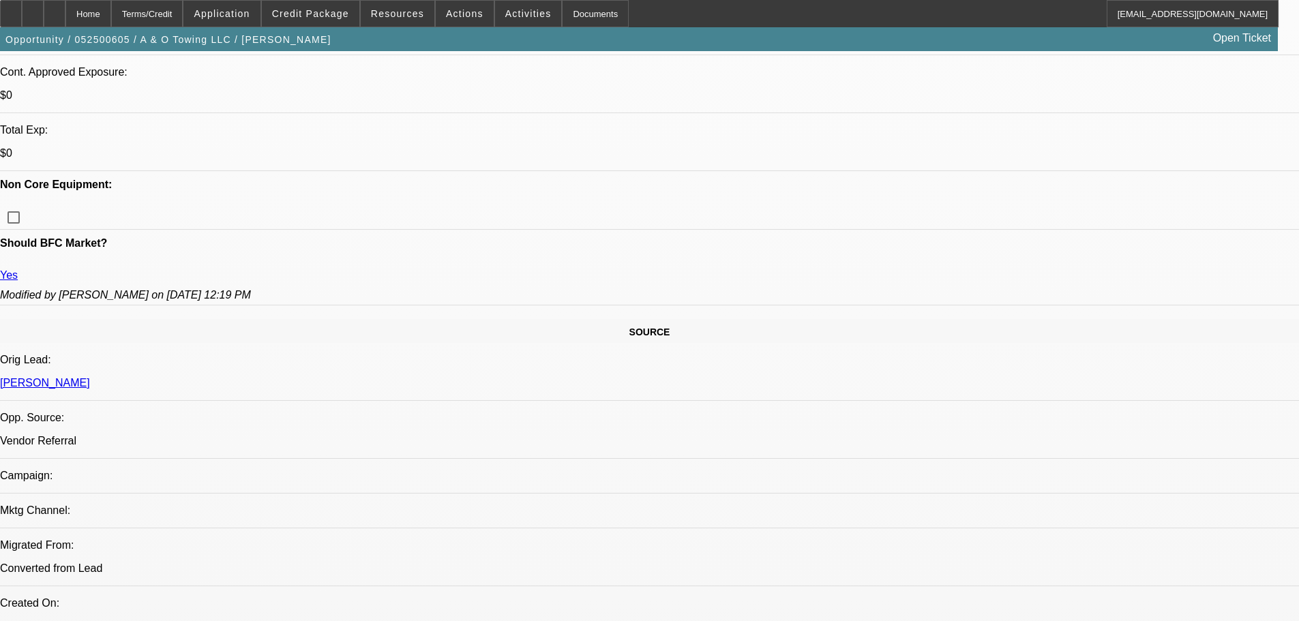
scroll to position [530, 0]
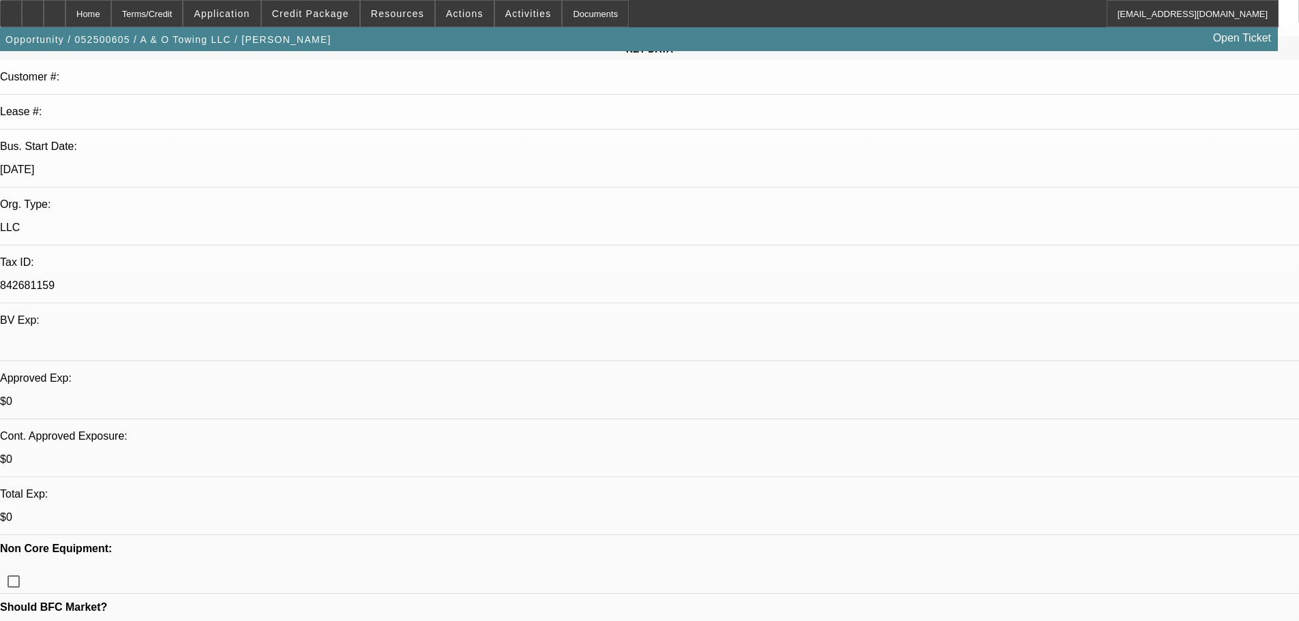
scroll to position [190, 0]
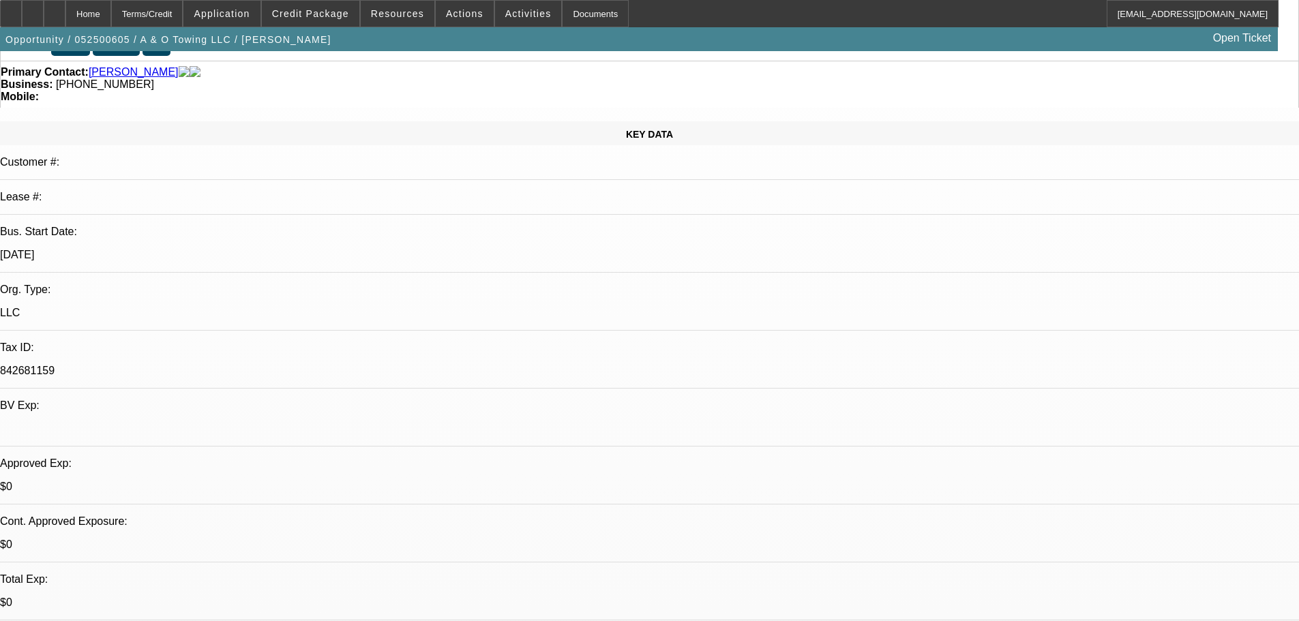
scroll to position [0, 0]
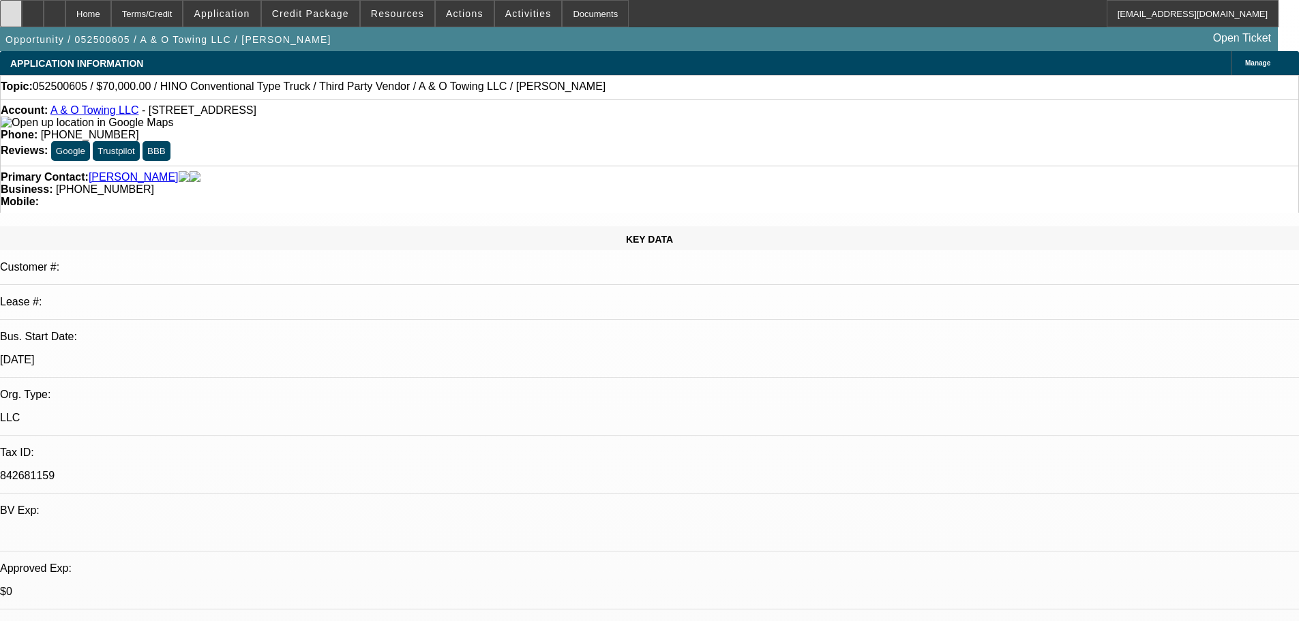
click at [22, 20] on div at bounding box center [11, 13] width 22 height 27
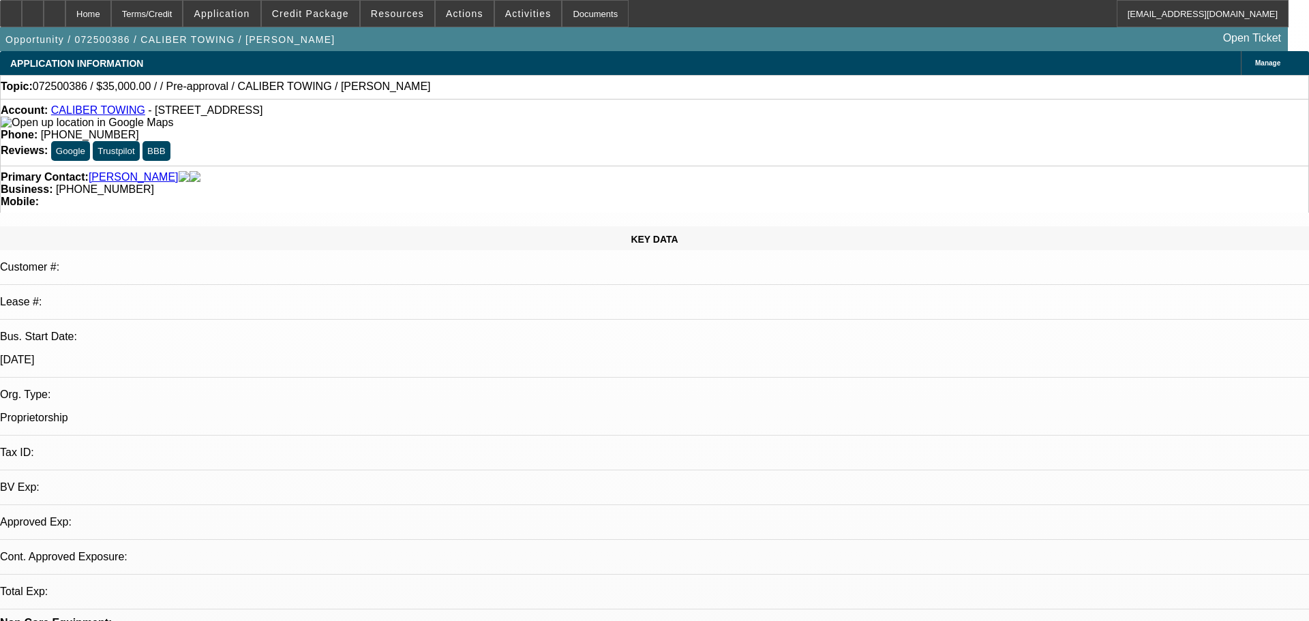
select select "0"
select select "2"
select select "0"
select select "1"
select select "2"
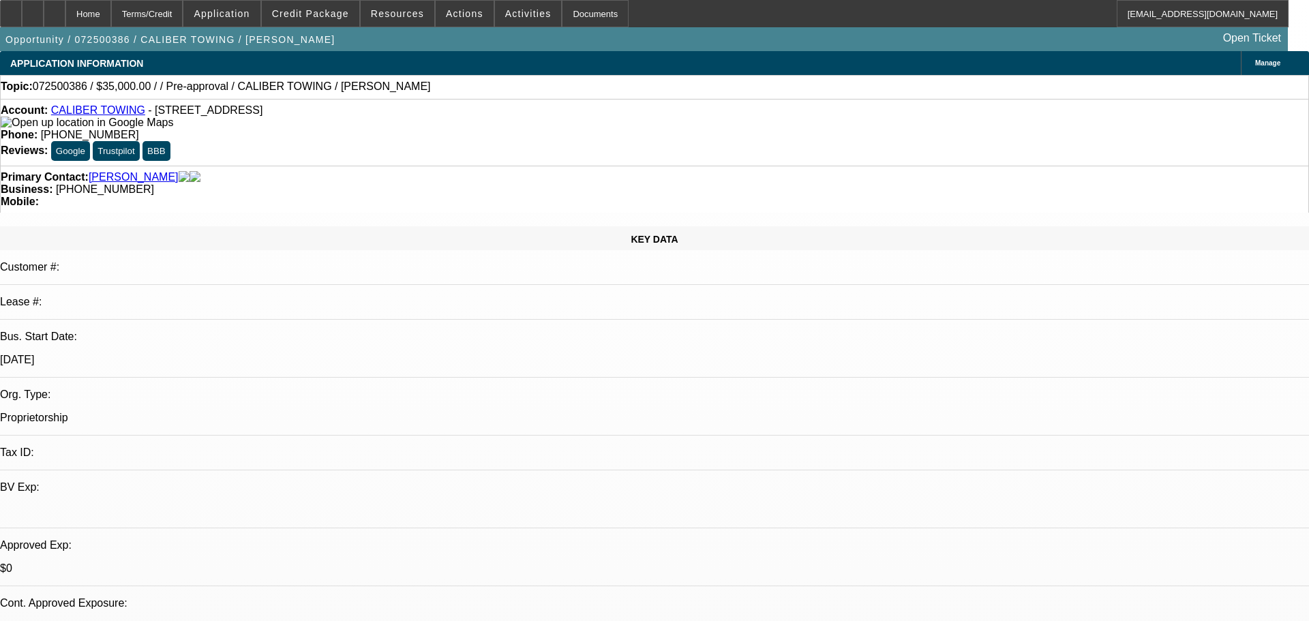
select select "6"
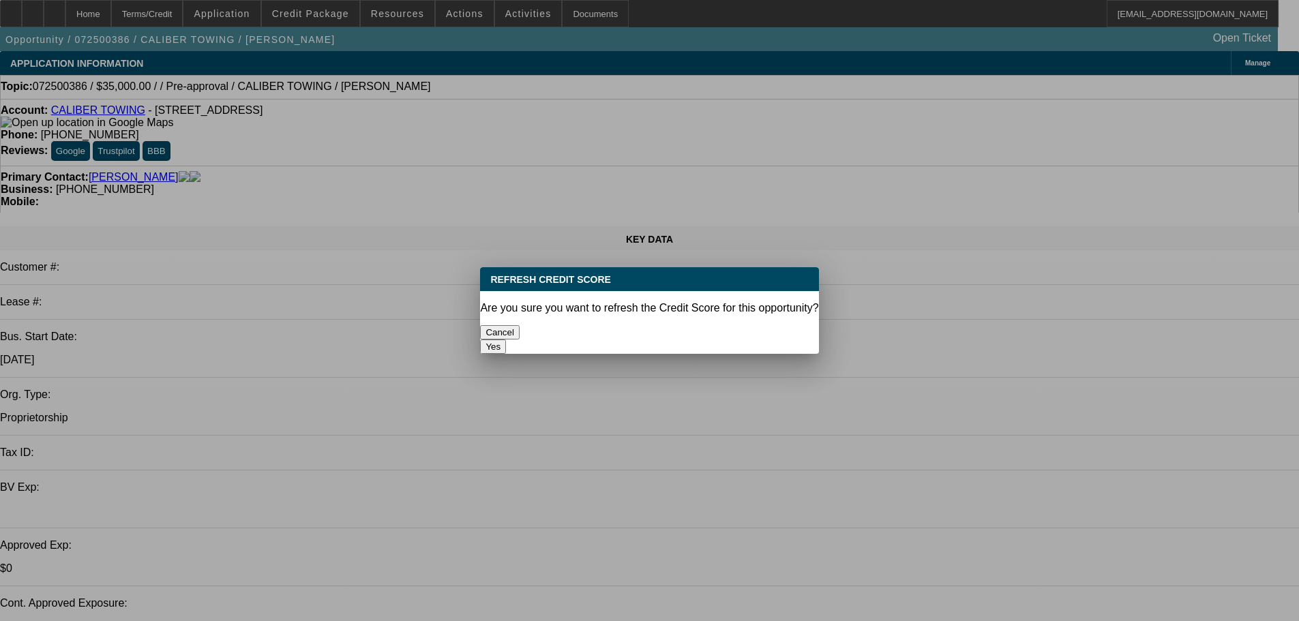
click at [506, 339] on button "Yes" at bounding box center [493, 346] width 26 height 14
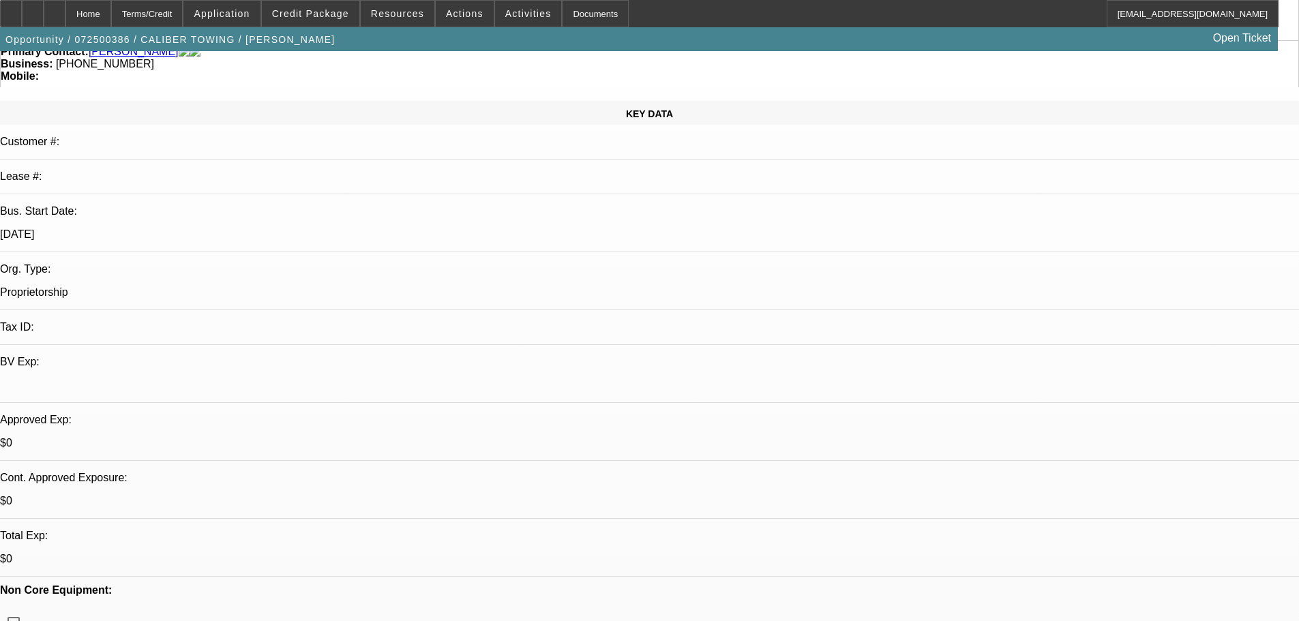
scroll to position [136, 0]
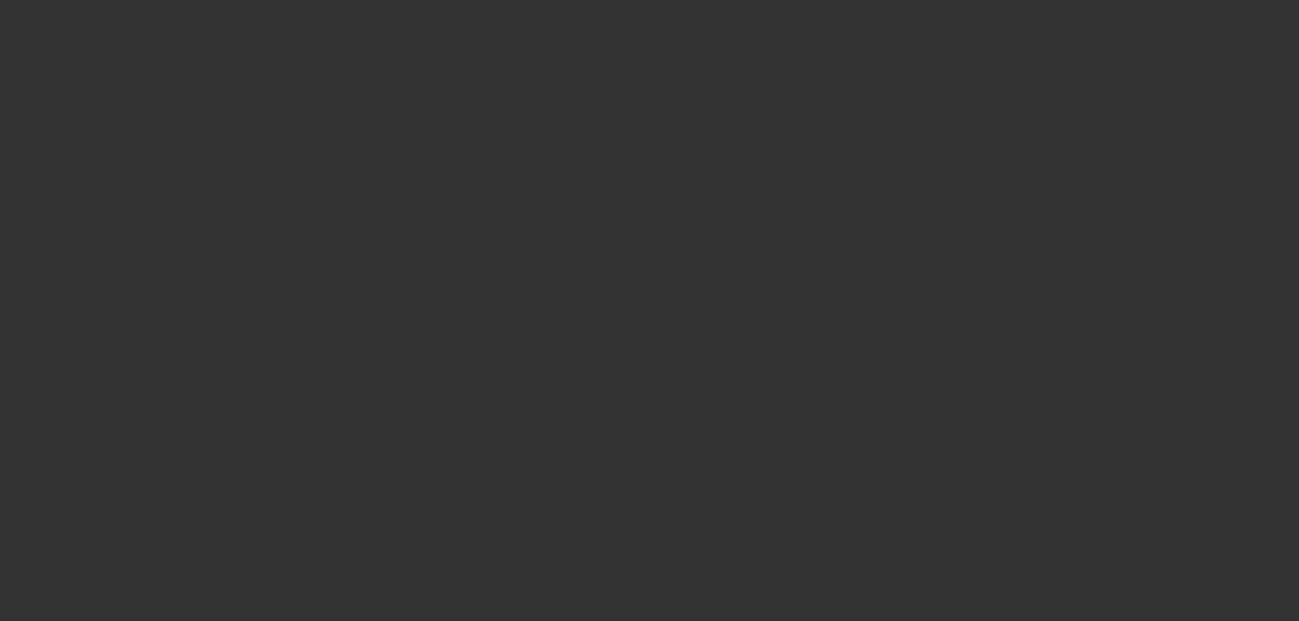
scroll to position [0, 0]
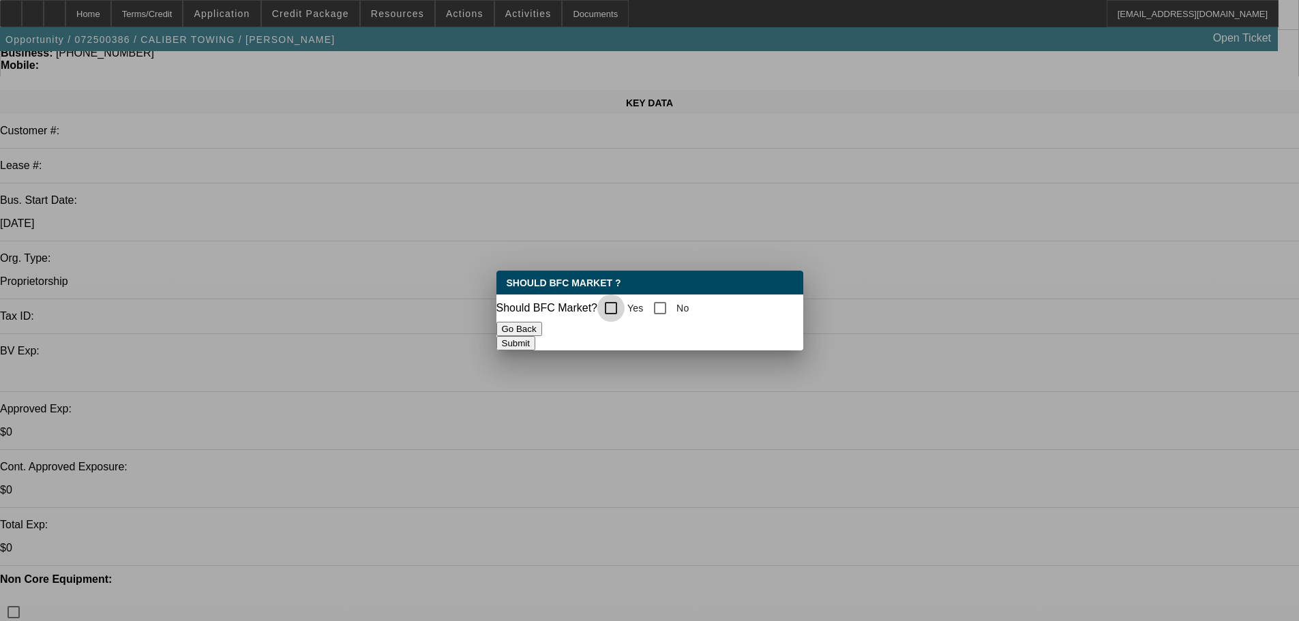
click at [624, 314] on input "Yes" at bounding box center [610, 307] width 27 height 27
checkbox input "true"
click at [535, 342] on button "Submit" at bounding box center [515, 343] width 39 height 14
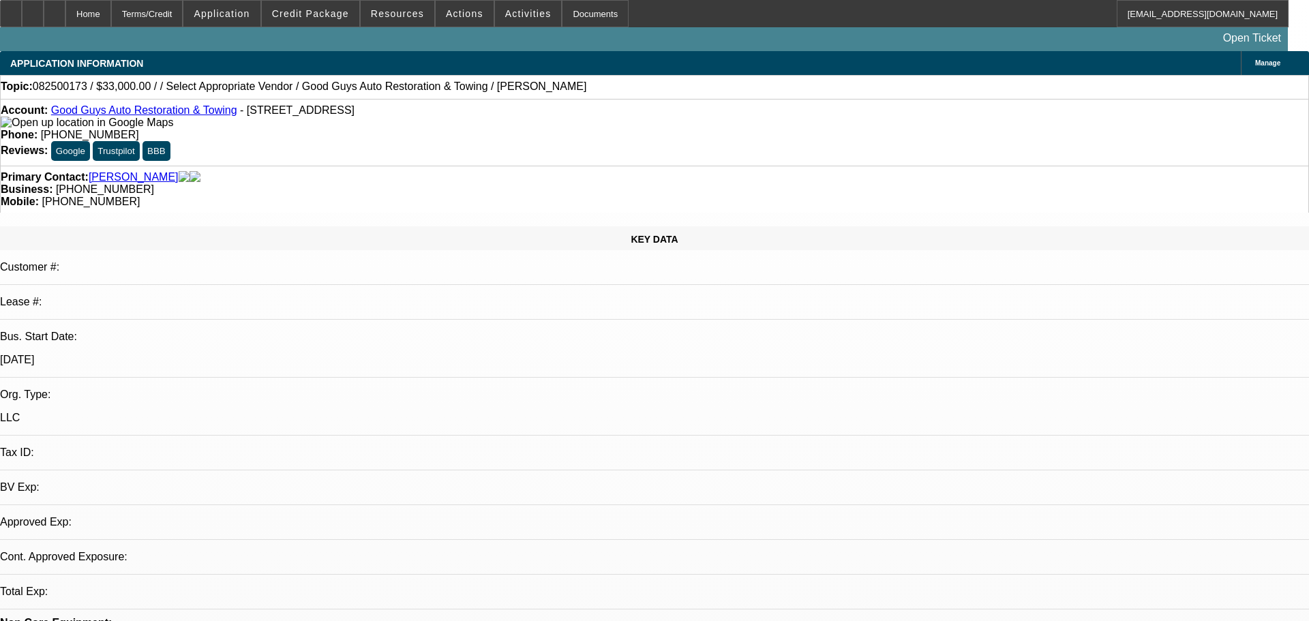
select select "0"
select select "2"
select select "0"
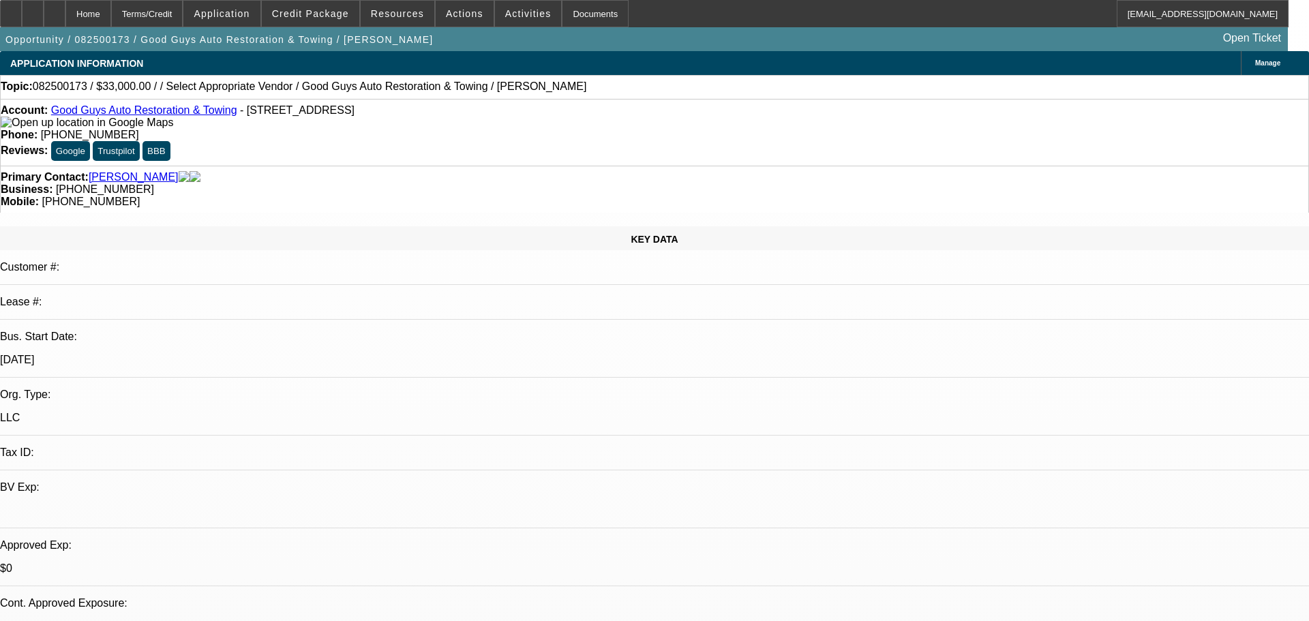
select select "1"
select select "2"
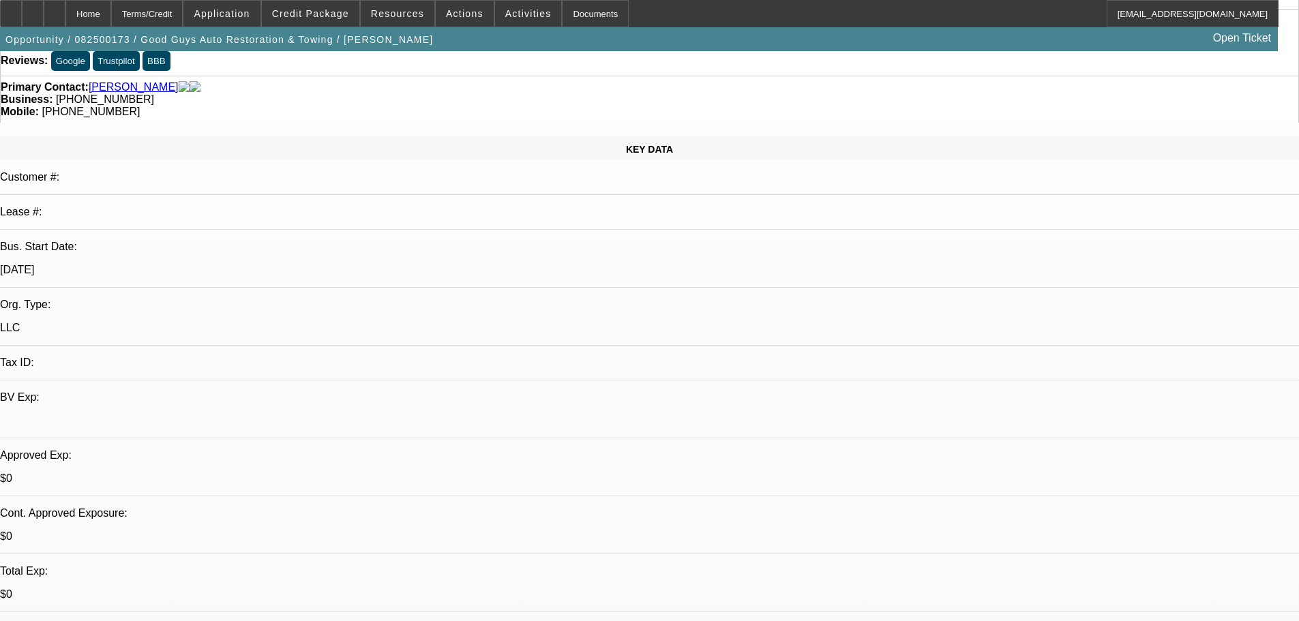
scroll to position [136, 0]
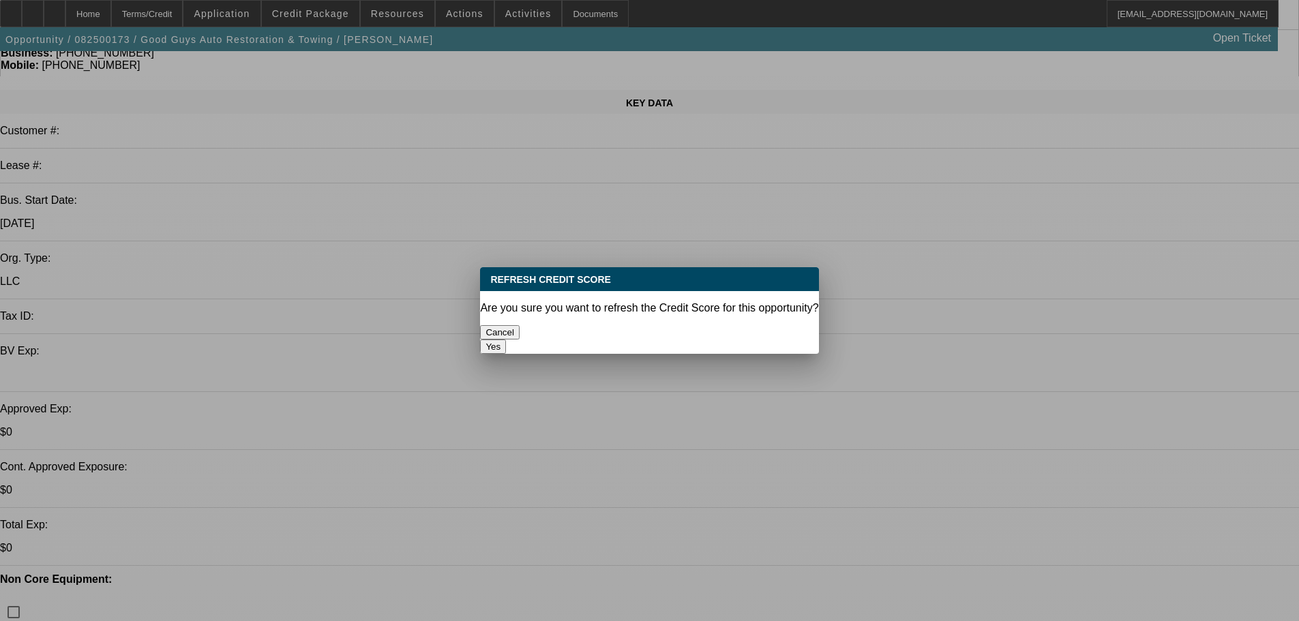
click at [506, 339] on button "Yes" at bounding box center [493, 346] width 26 height 14
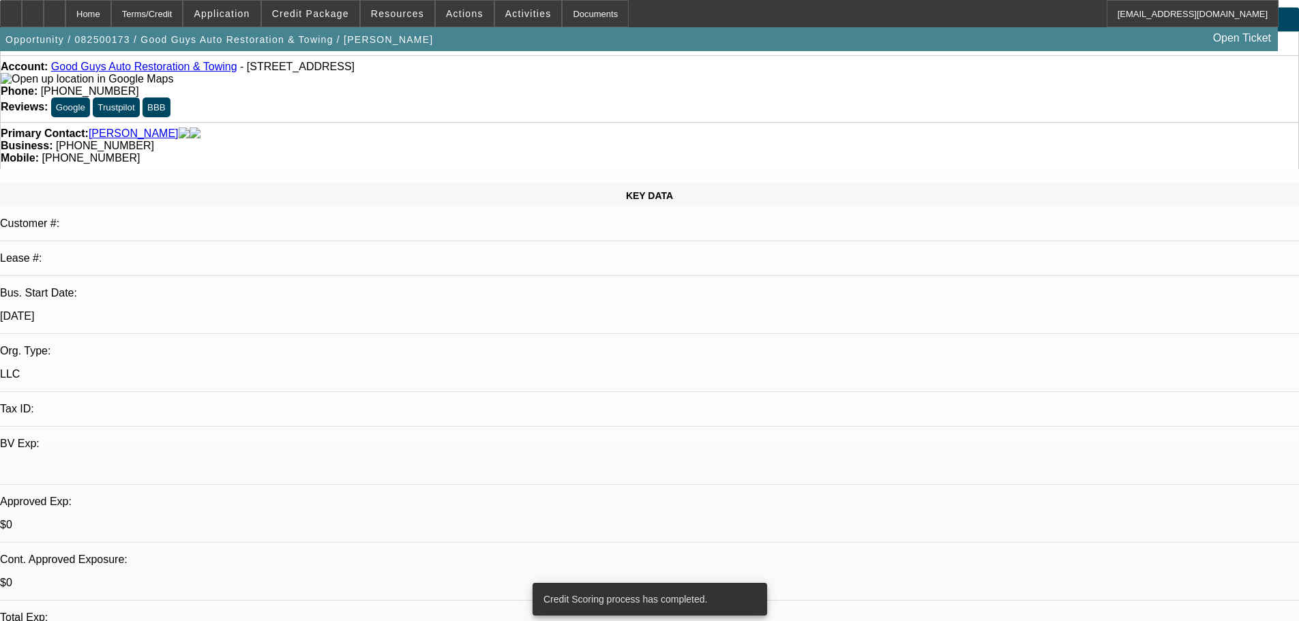
scroll to position [68, 0]
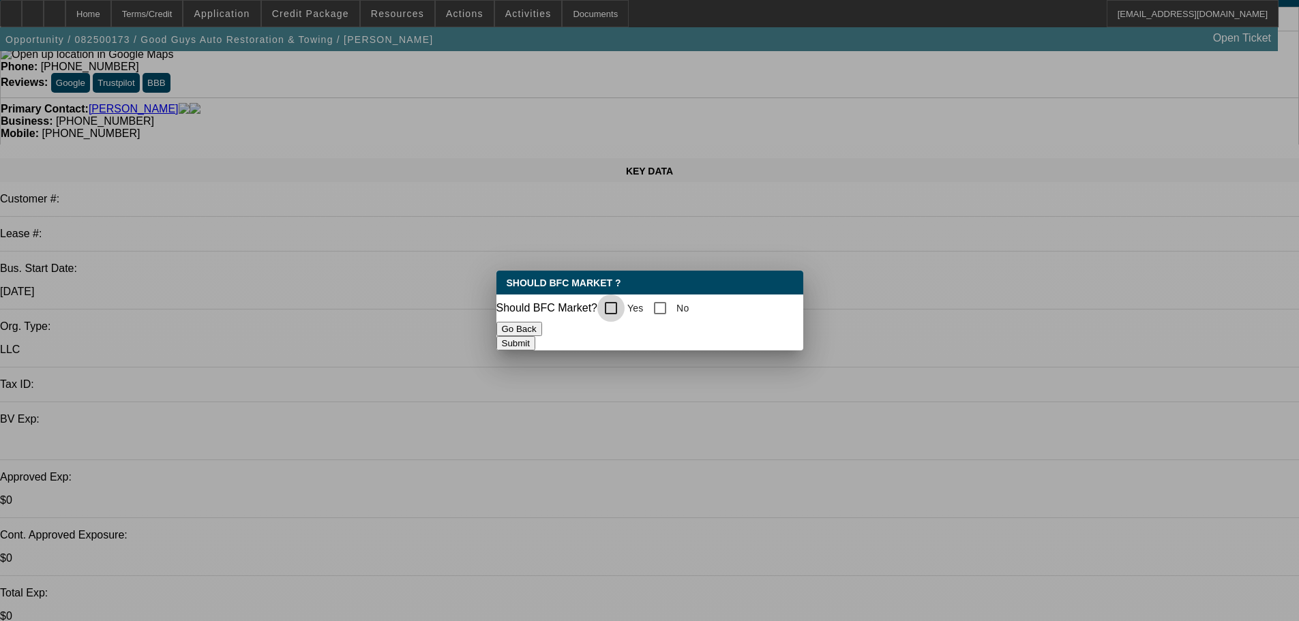
click at [622, 307] on input "Yes" at bounding box center [610, 307] width 27 height 27
checkbox input "true"
click at [535, 344] on button "Submit" at bounding box center [515, 343] width 39 height 14
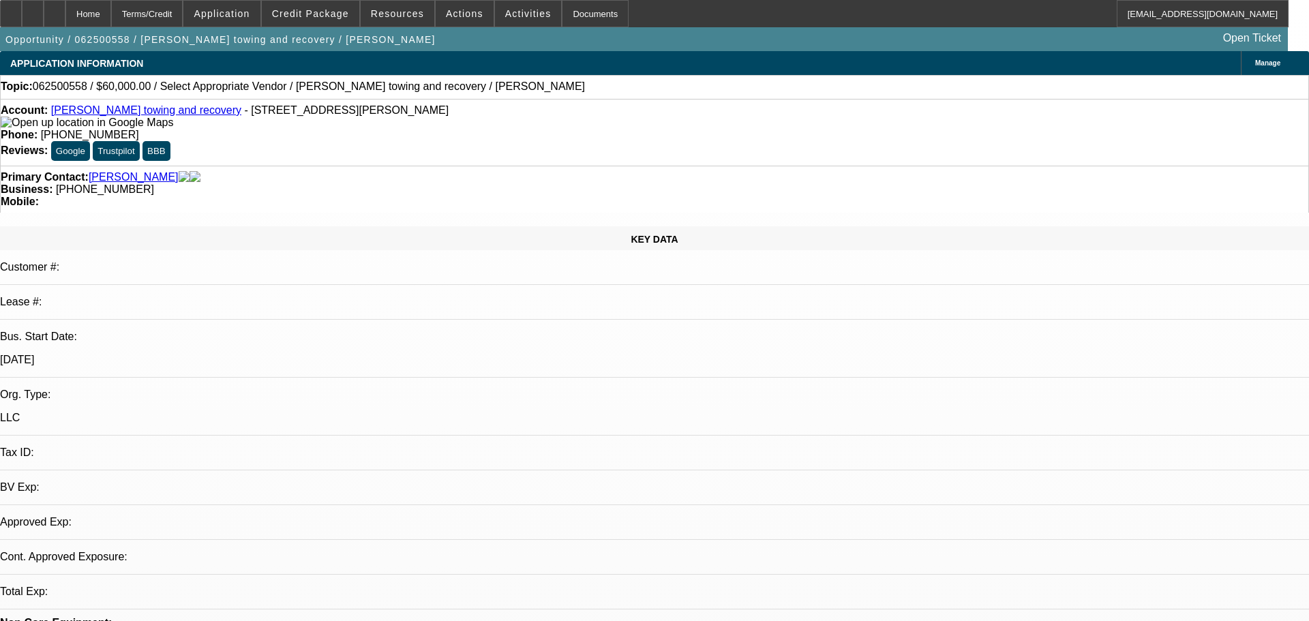
select select "0"
select select "2"
select select "0.1"
select select "1"
select select "2"
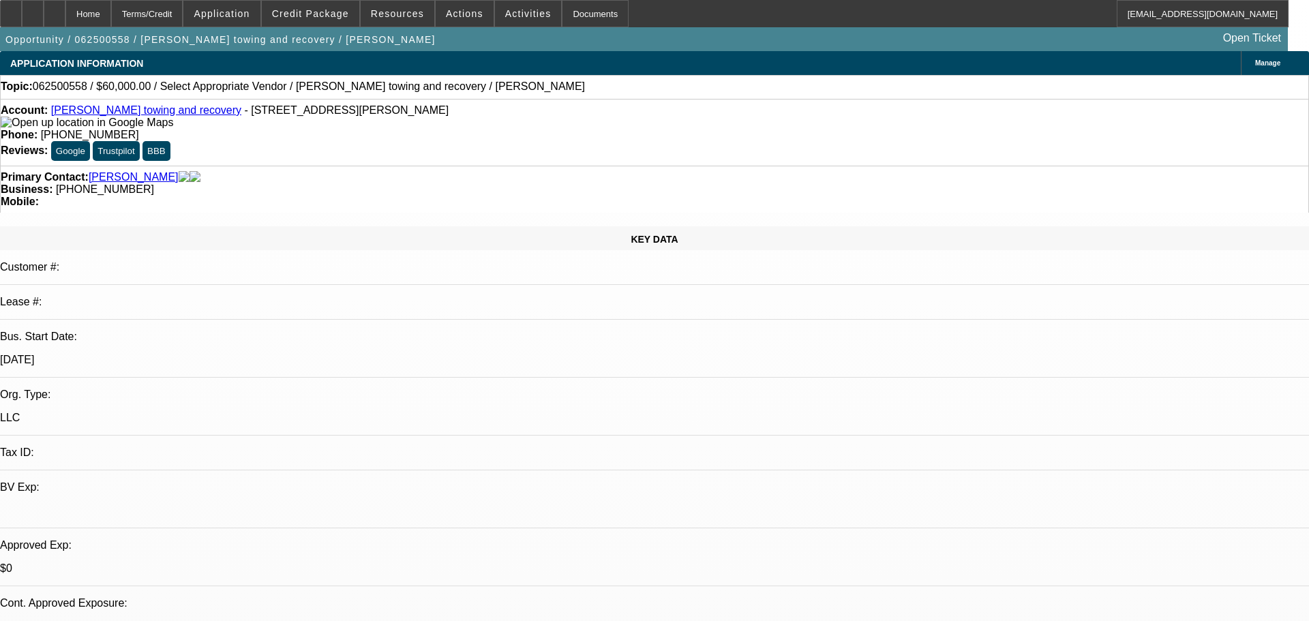
select select "4"
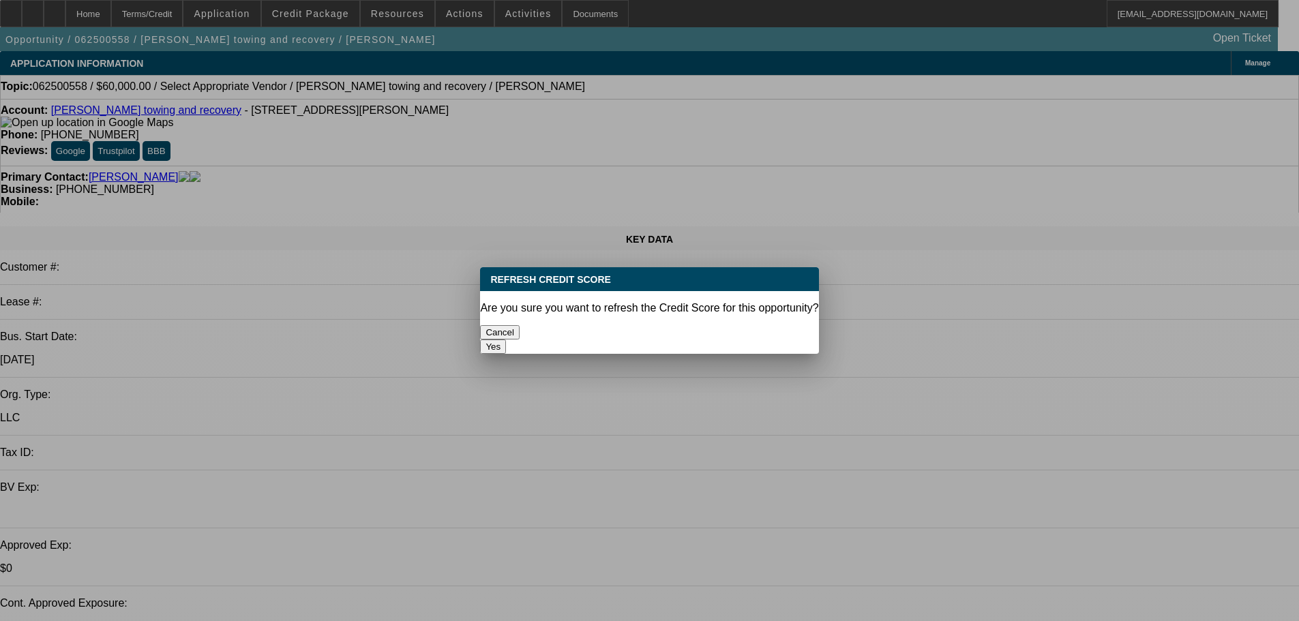
click at [506, 339] on button "Yes" at bounding box center [493, 346] width 26 height 14
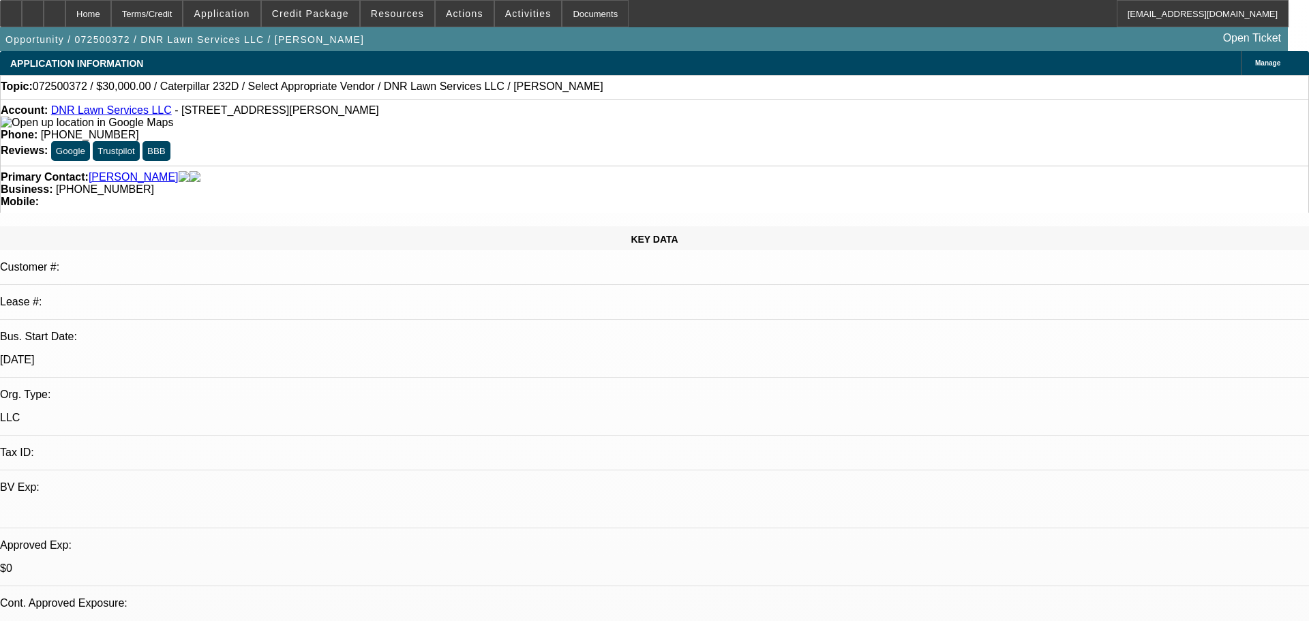
select select "0"
select select "2"
select select "0.1"
select select "1"
select select "2"
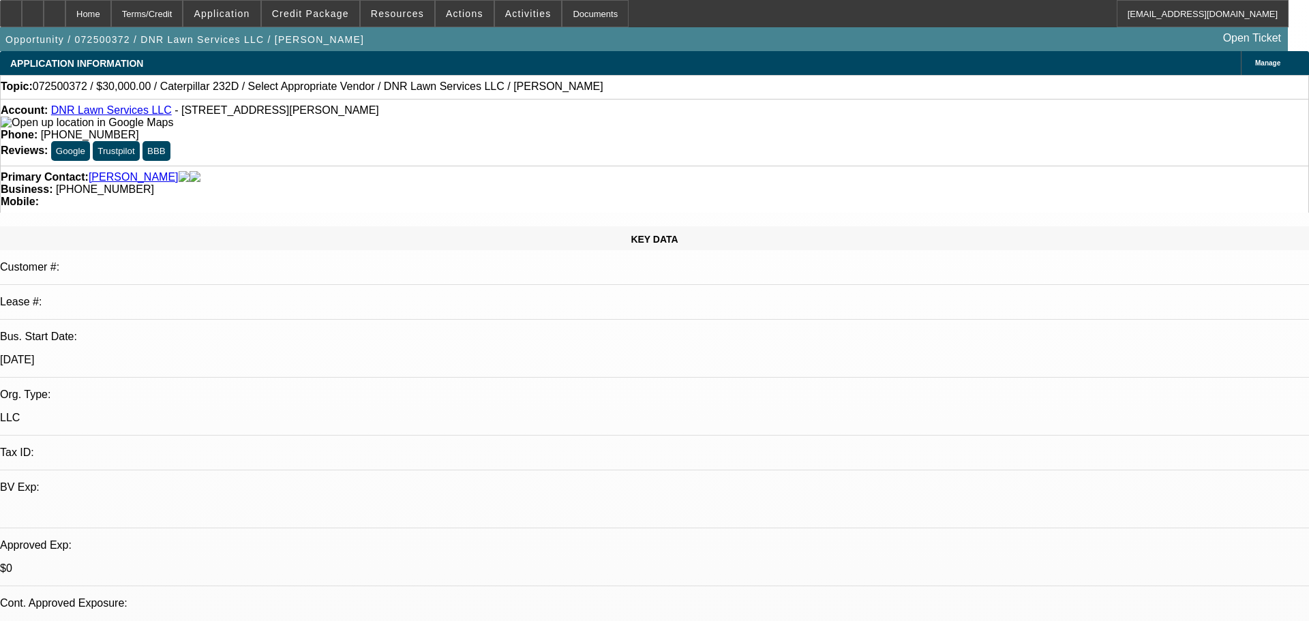
select select "4"
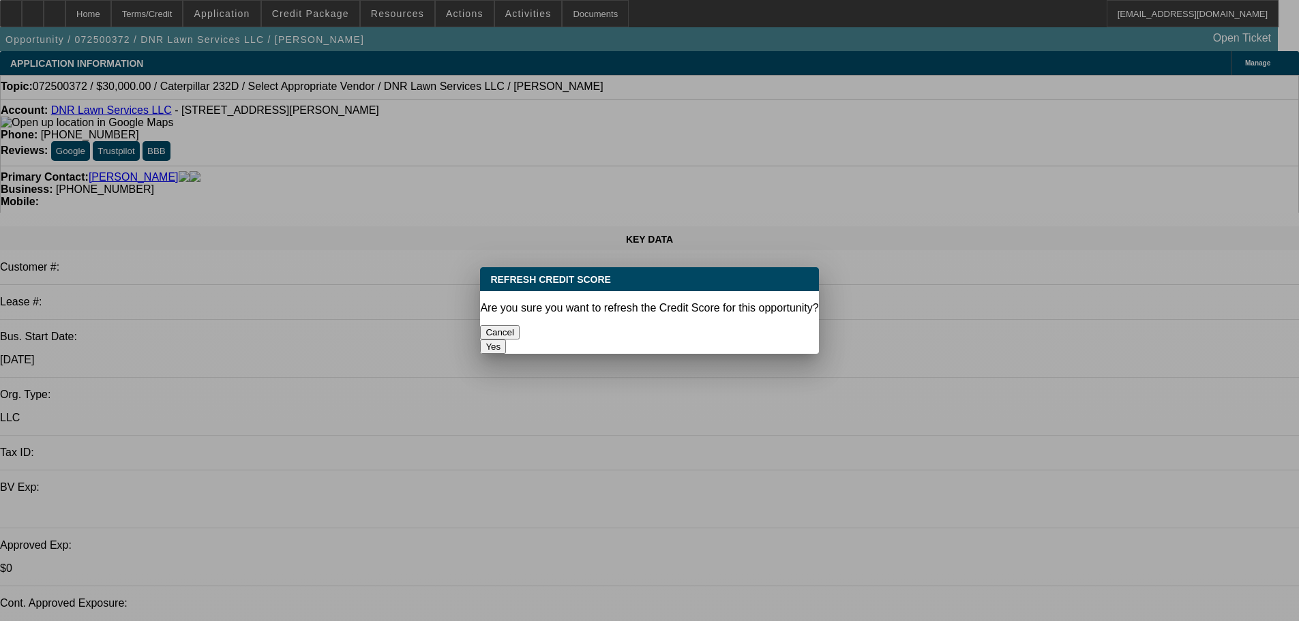
click at [506, 339] on button "Yes" at bounding box center [493, 346] width 26 height 14
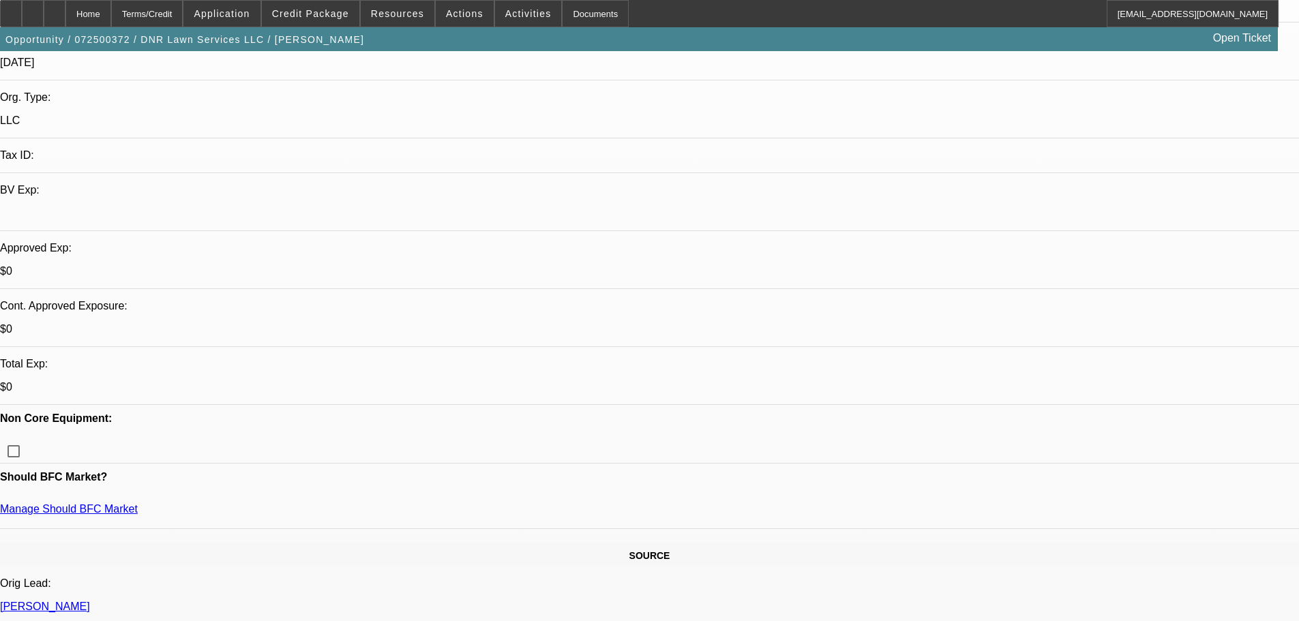
scroll to position [68, 0]
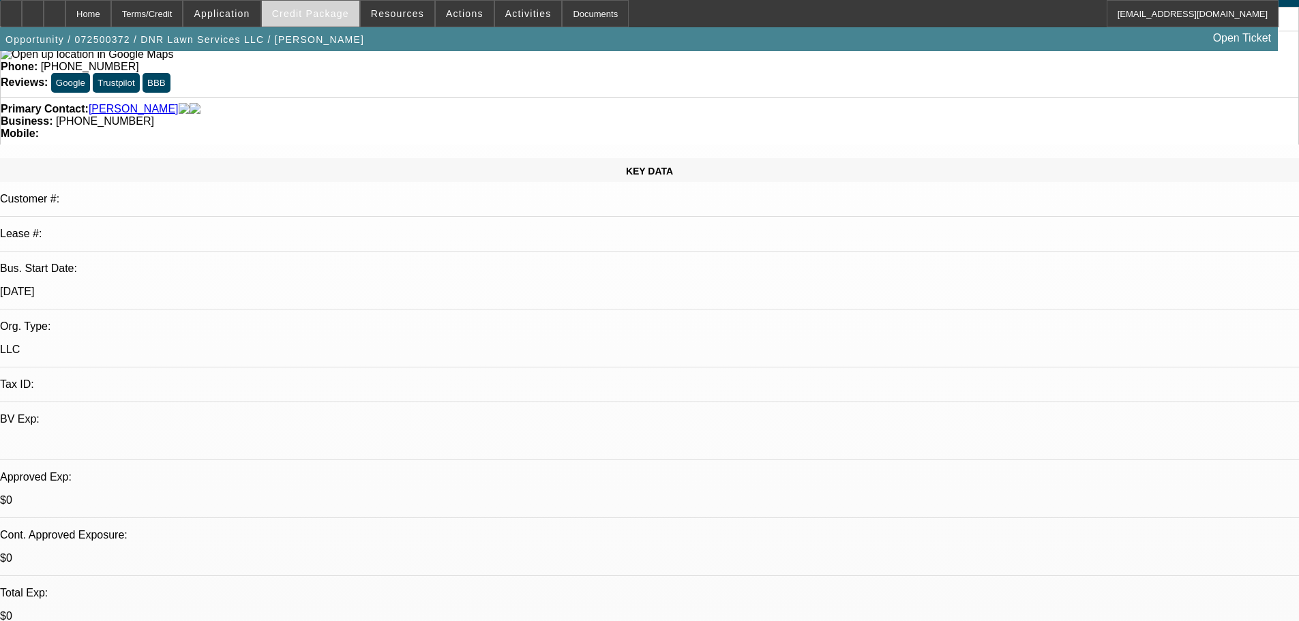
click at [336, 14] on span "Credit Package" at bounding box center [310, 13] width 77 height 11
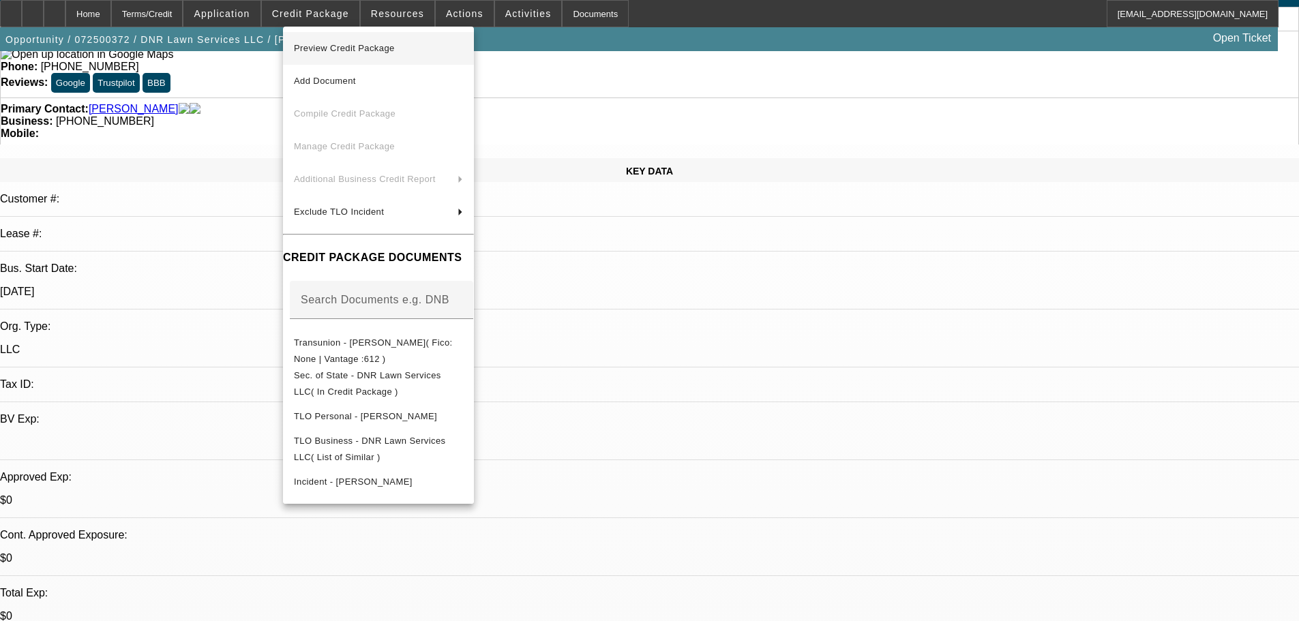
click at [390, 50] on span "Preview Credit Package" at bounding box center [344, 48] width 101 height 10
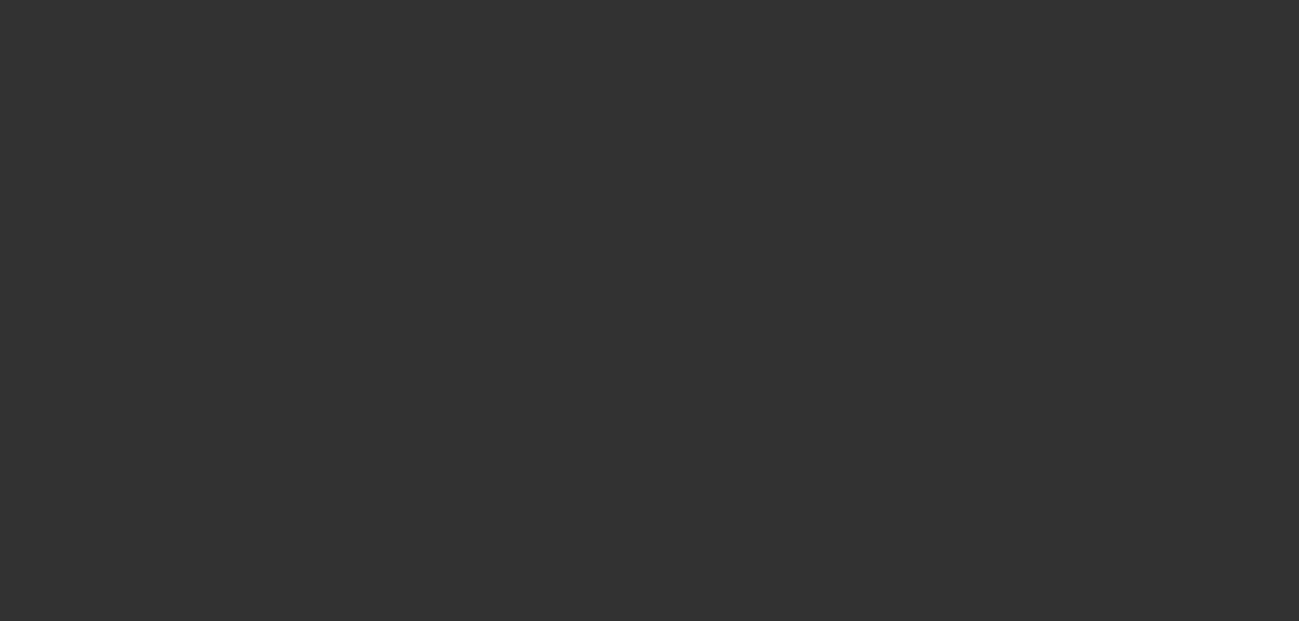
scroll to position [0, 0]
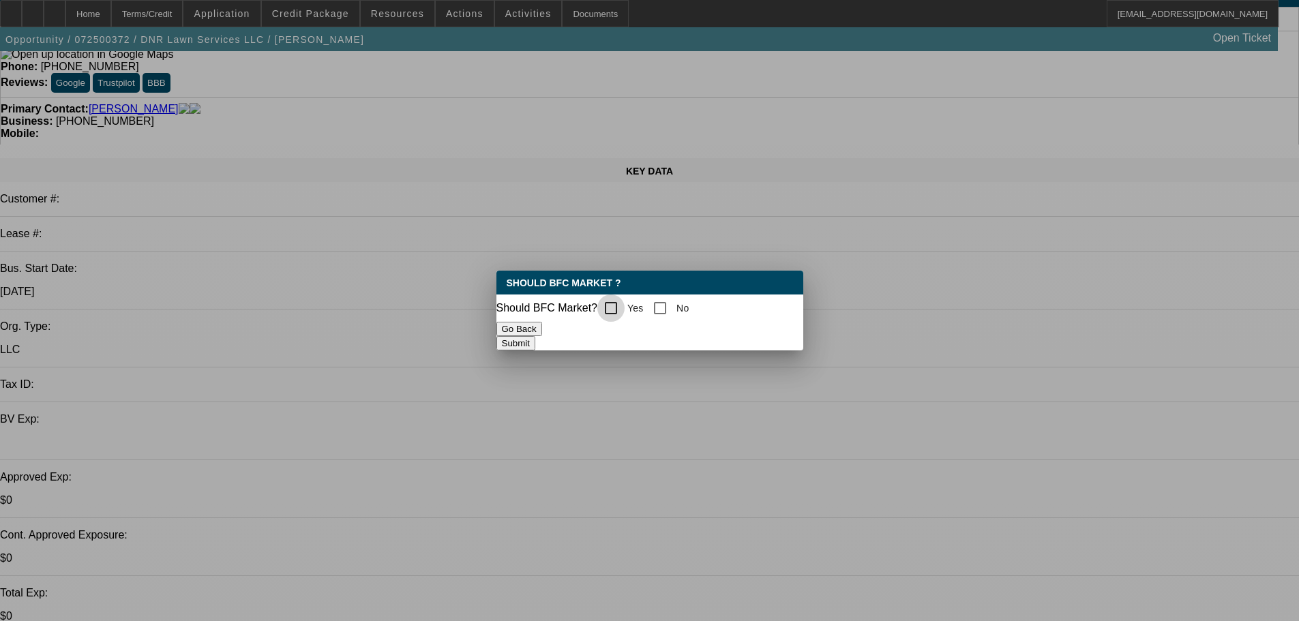
click at [624, 306] on input "Yes" at bounding box center [610, 307] width 27 height 27
checkbox input "true"
click at [535, 340] on button "Submit" at bounding box center [515, 343] width 39 height 14
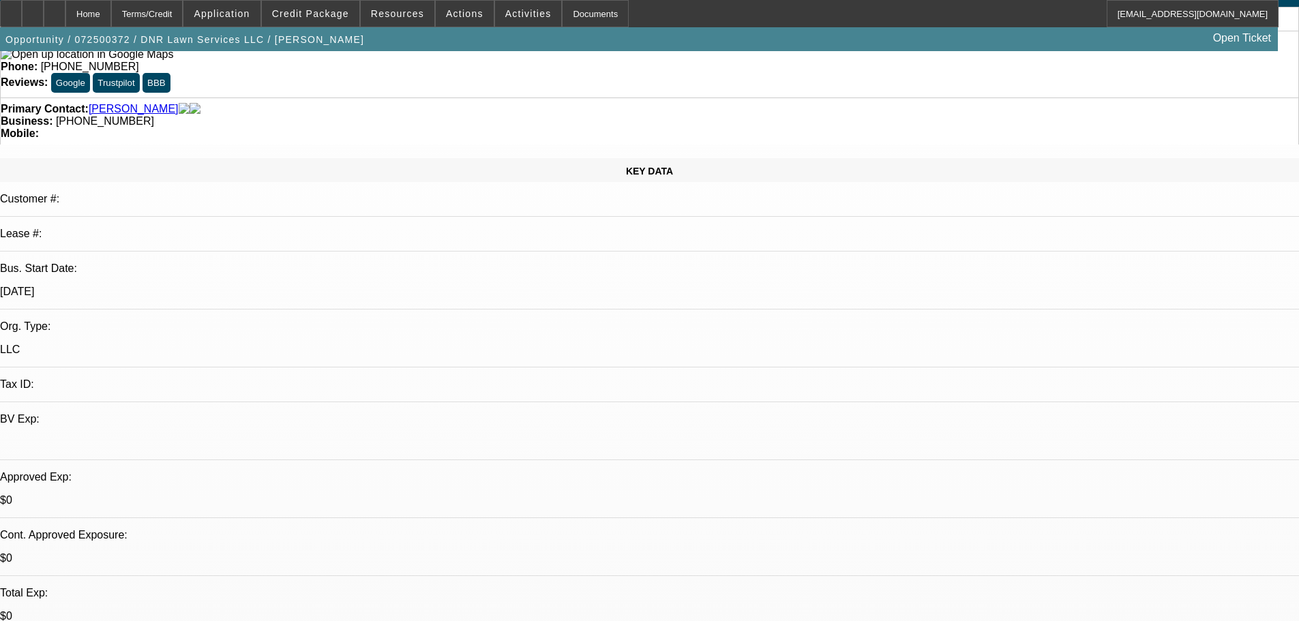
scroll to position [68, 0]
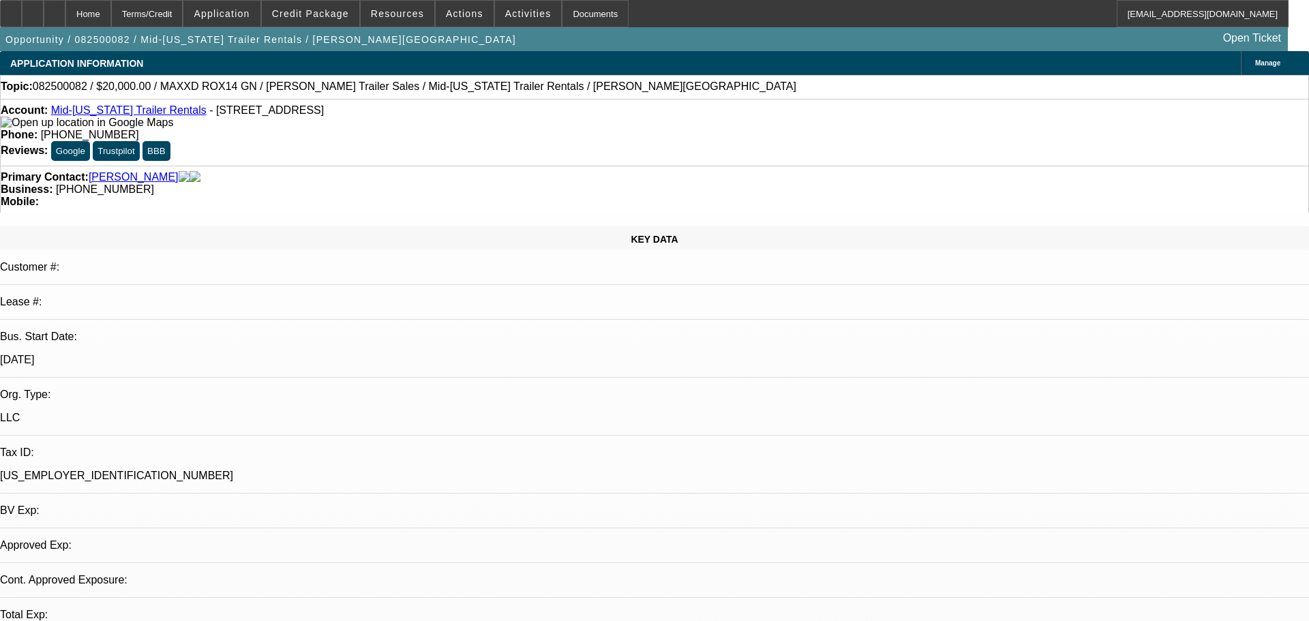
select select "0.2"
select select "2"
select select "0"
select select "1"
select select "2"
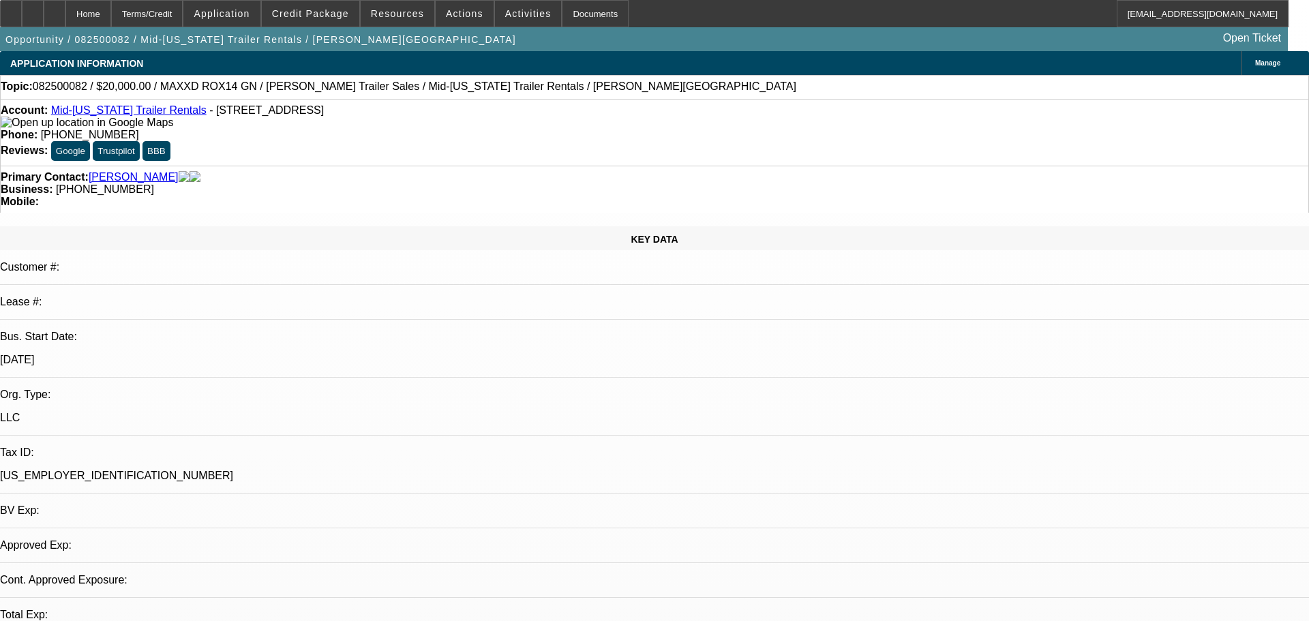
select select "6"
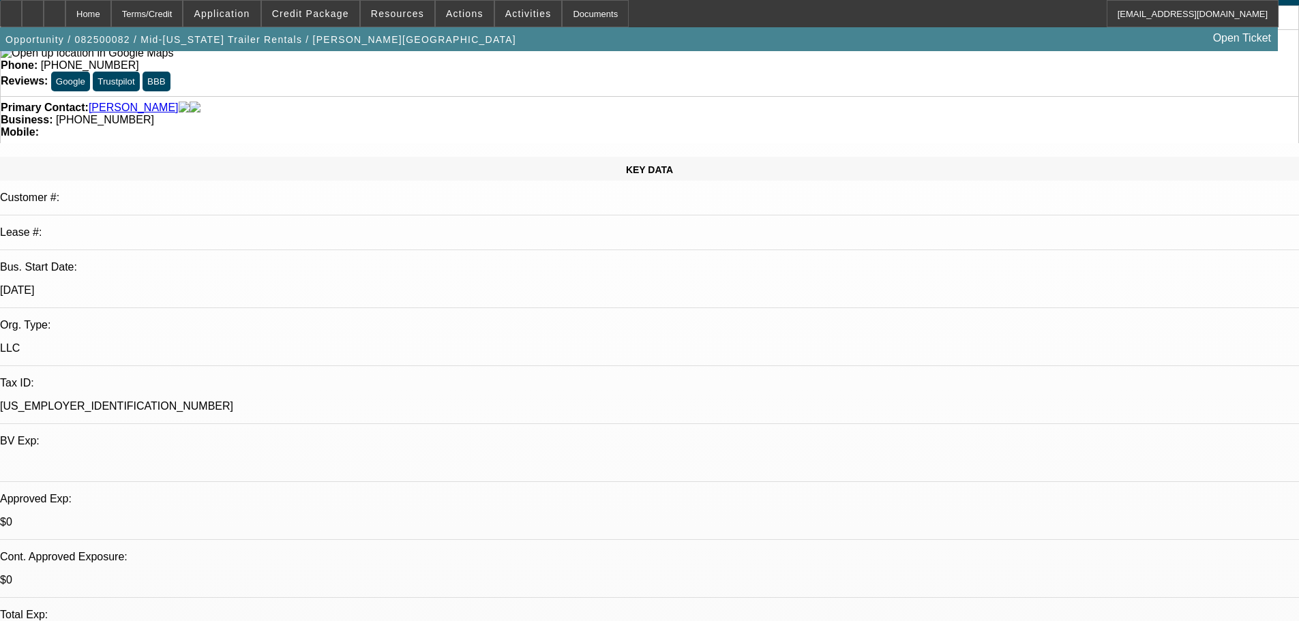
scroll to position [136, 0]
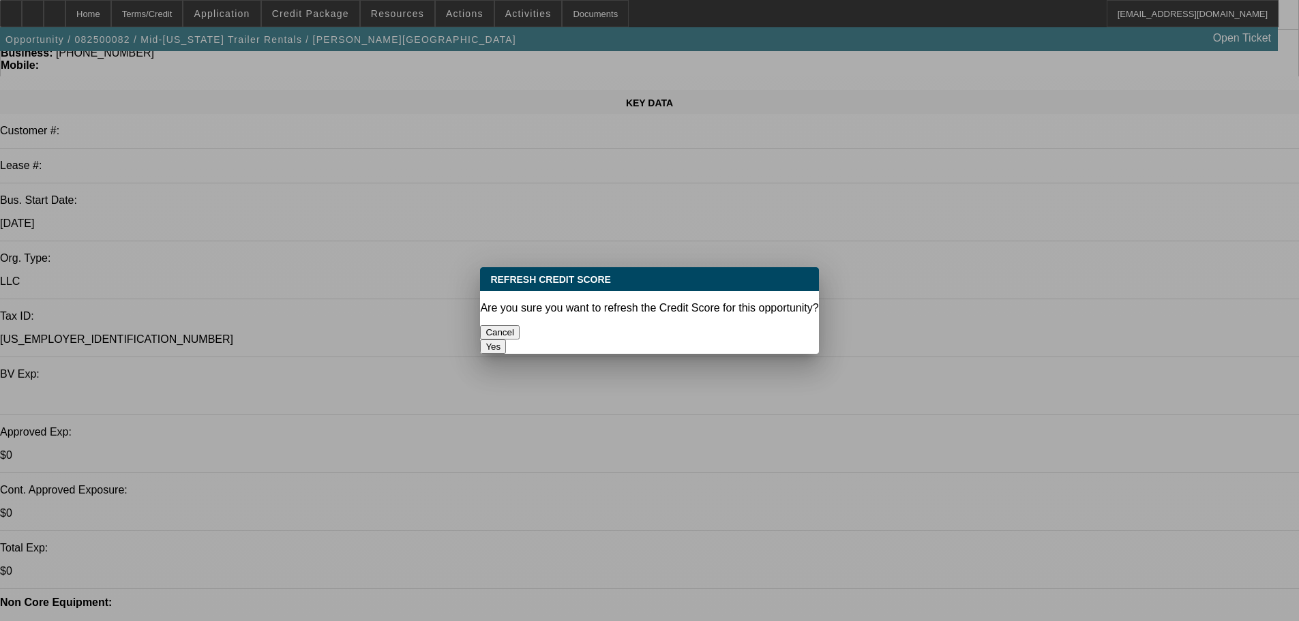
click at [506, 339] on button "Yes" at bounding box center [493, 346] width 26 height 14
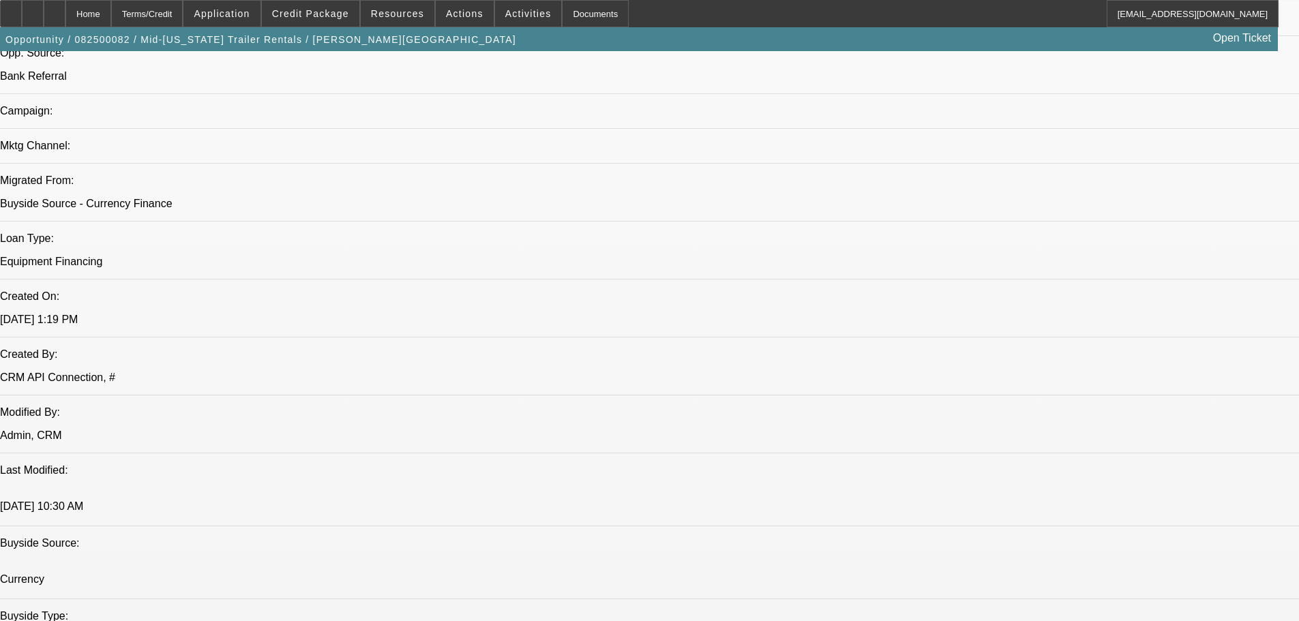
scroll to position [1171, 0]
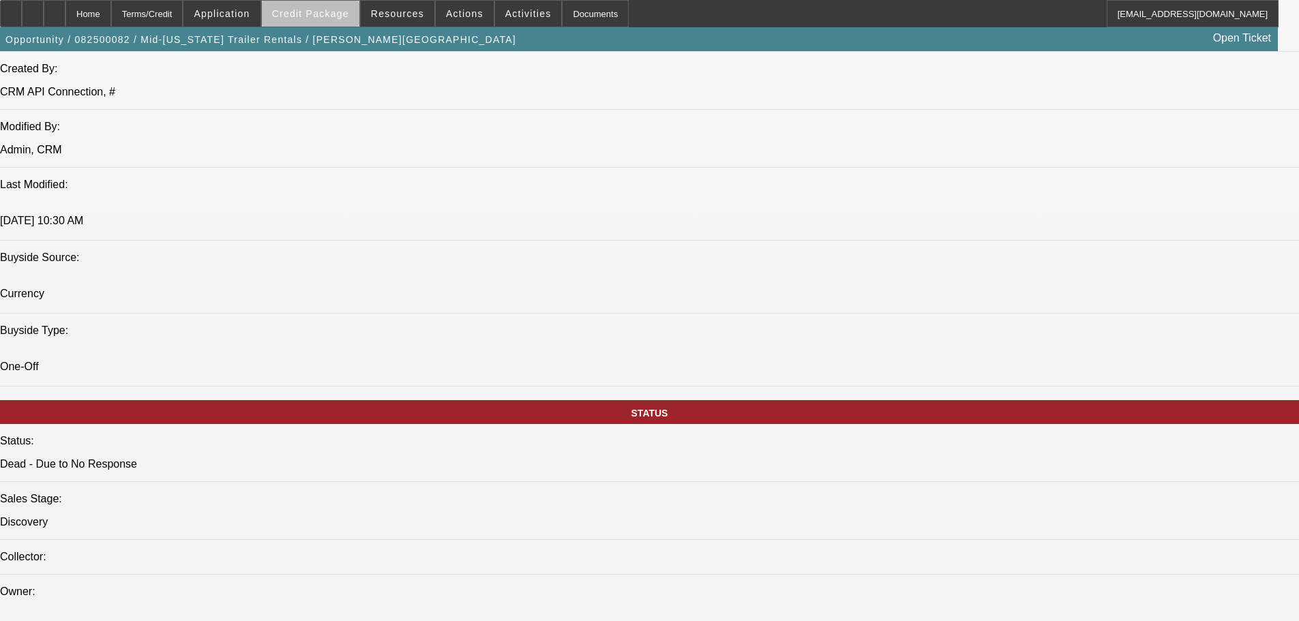
click at [357, 17] on span at bounding box center [310, 13] width 97 height 33
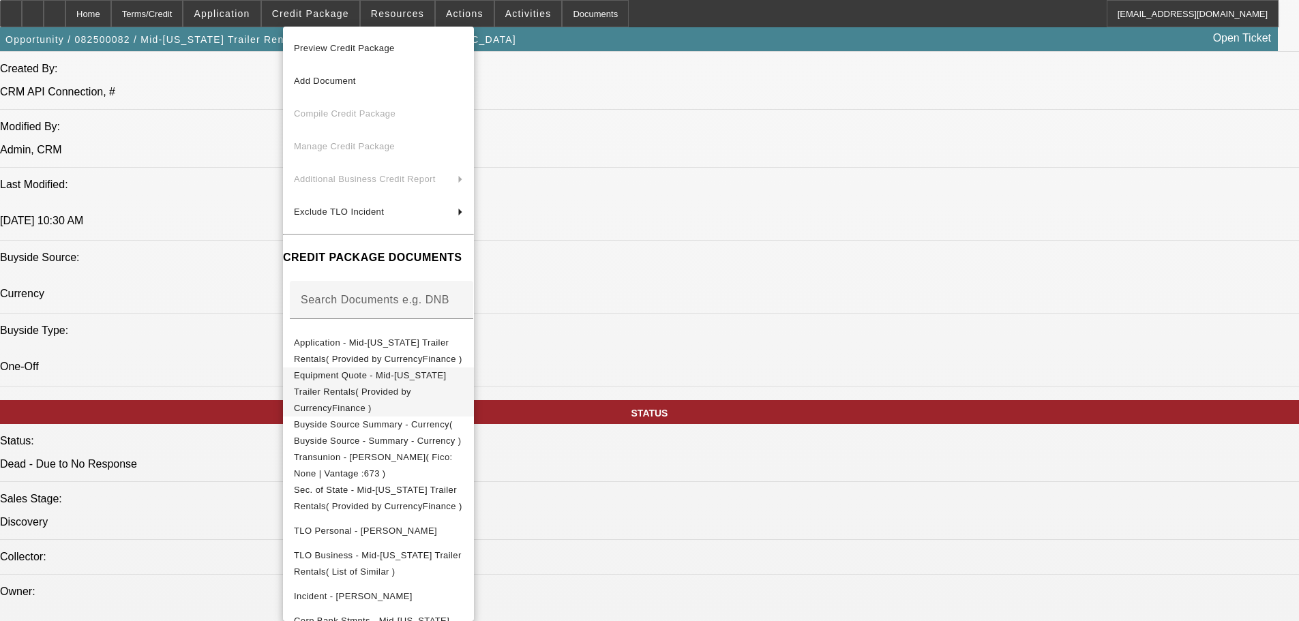
click at [363, 380] on span "Equipment Quote - Mid-[US_STATE] Trailer Rentals( Provided by CurrencyFinance )" at bounding box center [370, 391] width 152 height 43
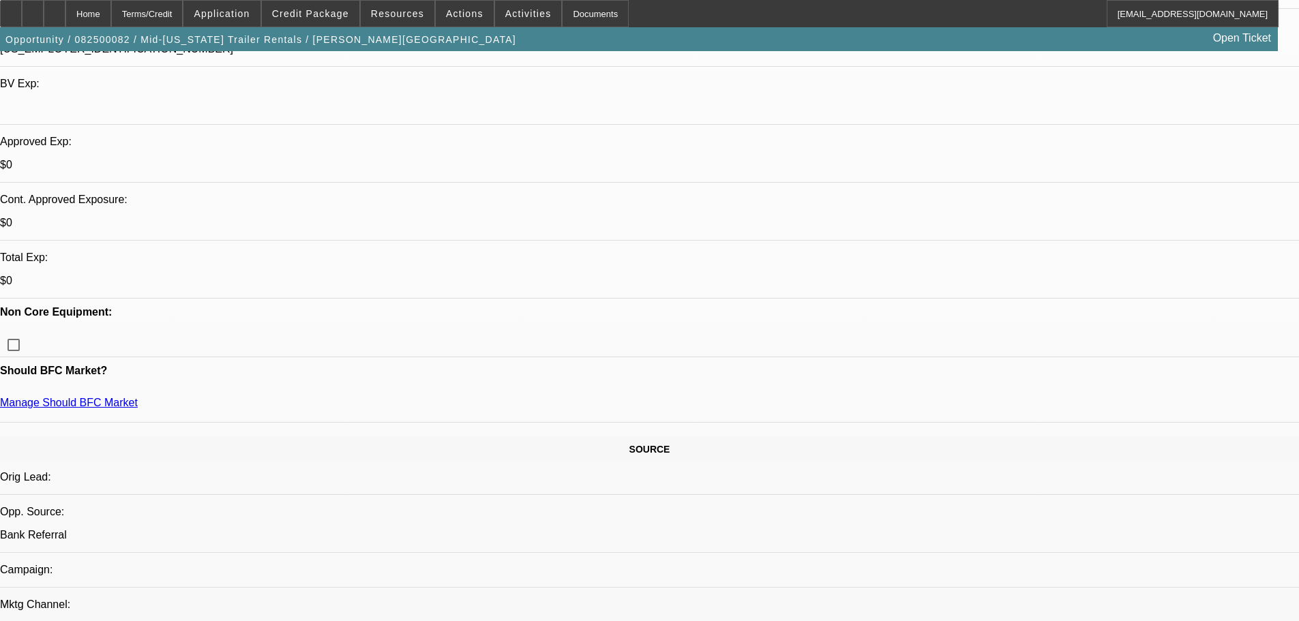
scroll to position [217, 0]
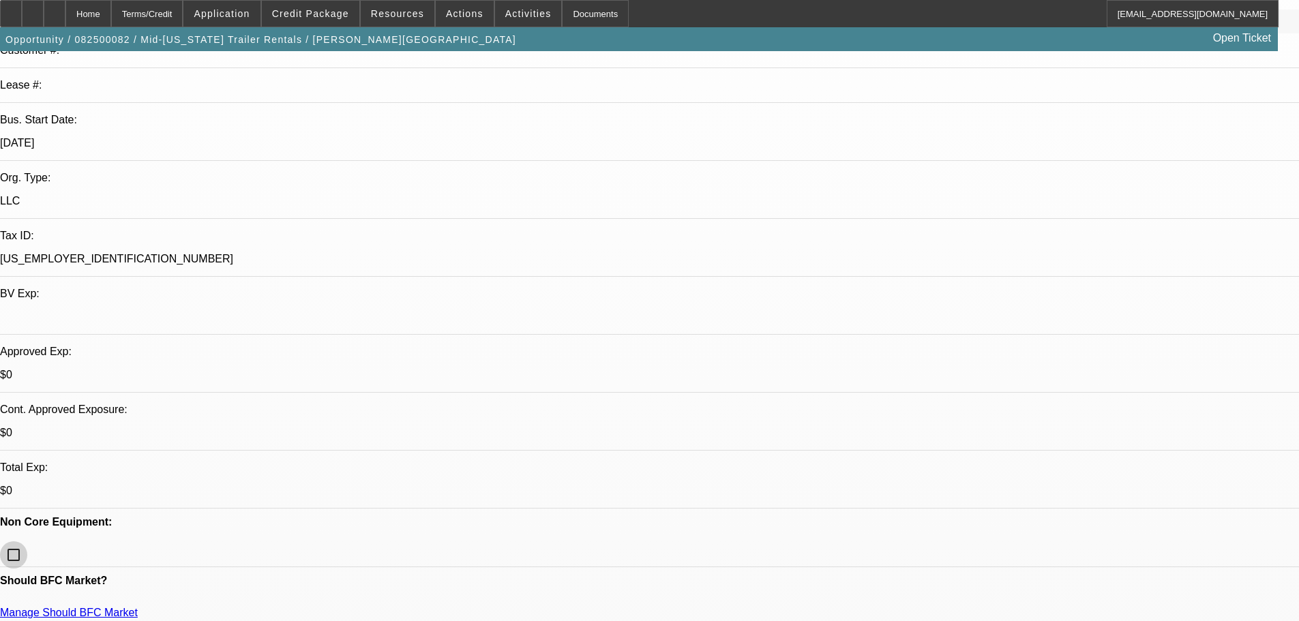
drag, startPoint x: 175, startPoint y: 155, endPoint x: 186, endPoint y: 166, distance: 15.4
click at [27, 541] on input "checkbox" at bounding box center [13, 554] width 27 height 27
checkbox input "true"
click at [138, 607] on link "Manage Should BFC Market" at bounding box center [69, 613] width 138 height 12
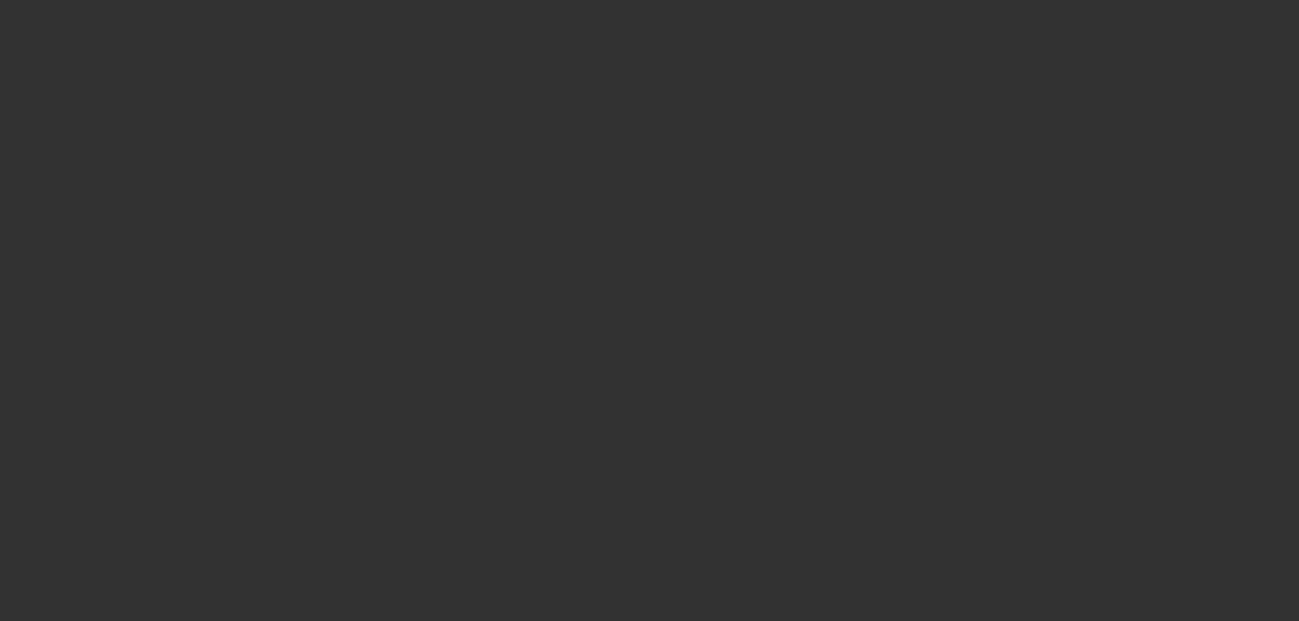
scroll to position [0, 0]
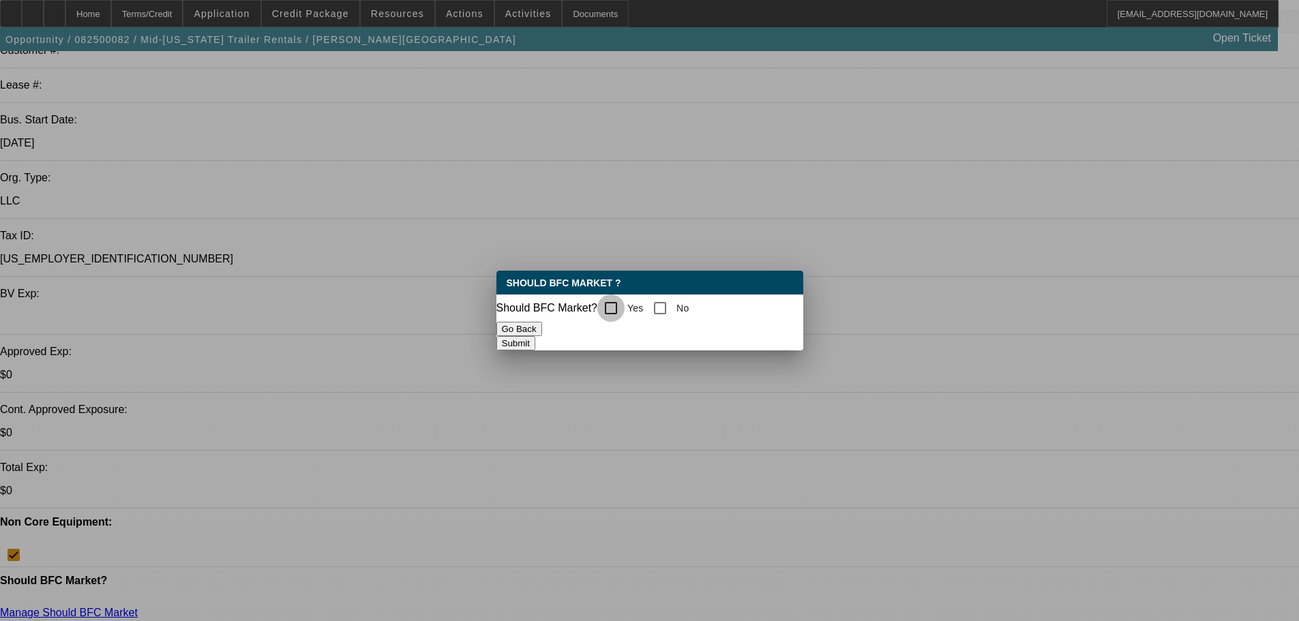
click at [621, 301] on input "Yes" at bounding box center [610, 307] width 27 height 27
checkbox input "true"
click at [674, 309] on input "No" at bounding box center [659, 307] width 27 height 27
checkbox input "true"
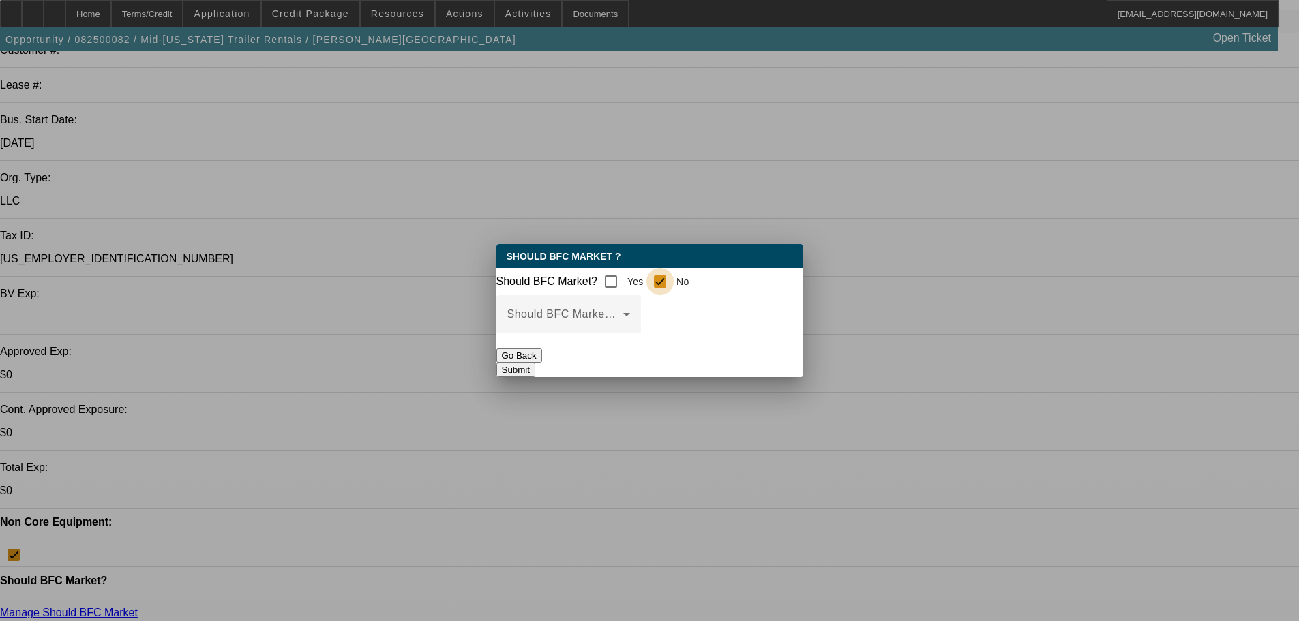
checkbox input "false"
click at [680, 319] on mat-label "Should BFC Market Status Reason" at bounding box center [597, 314] width 181 height 12
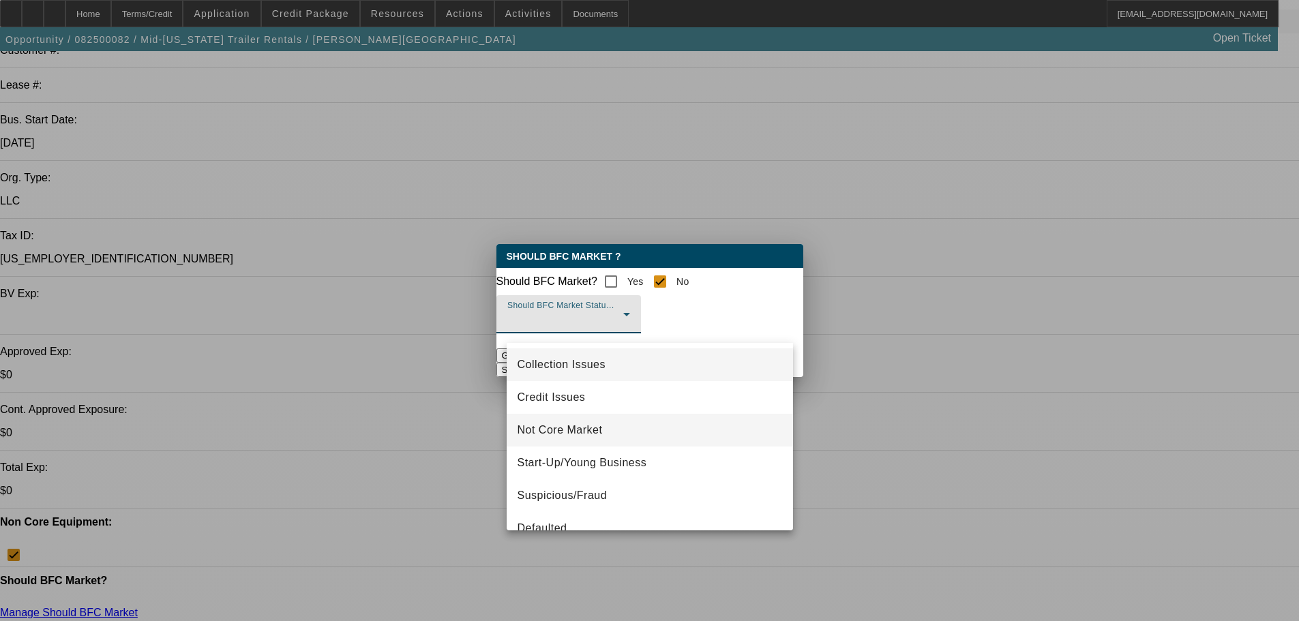
click at [585, 428] on span "Not Core Market" at bounding box center [559, 430] width 85 height 16
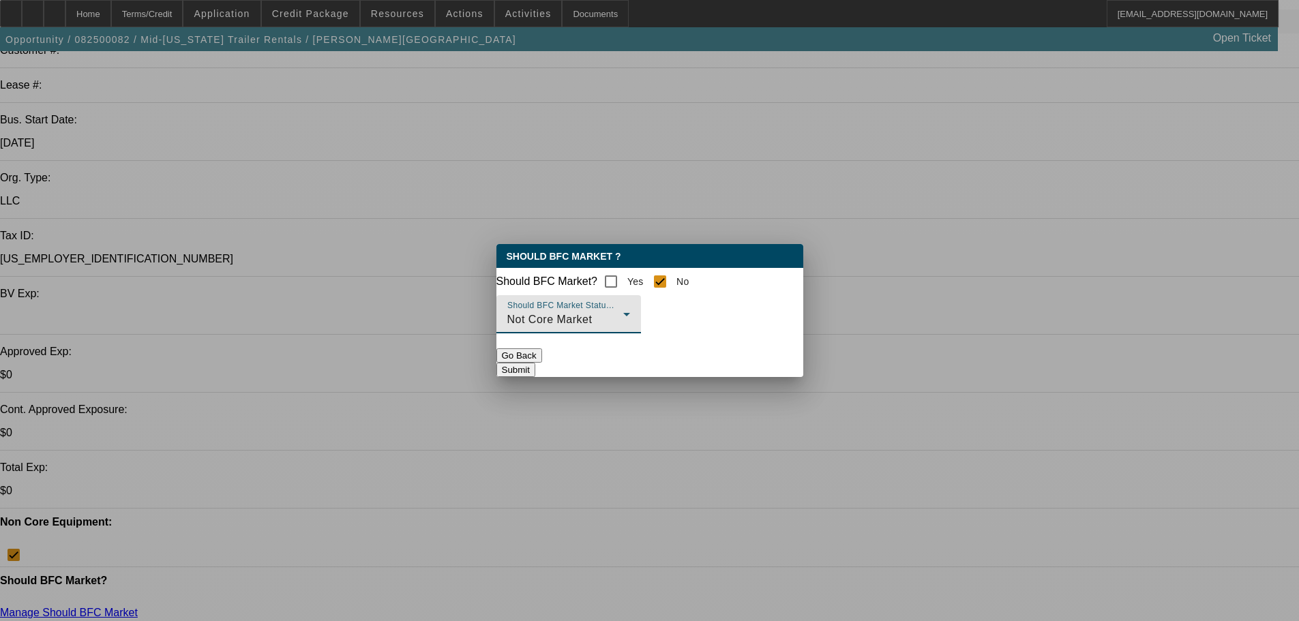
click at [535, 367] on button "Submit" at bounding box center [515, 370] width 39 height 14
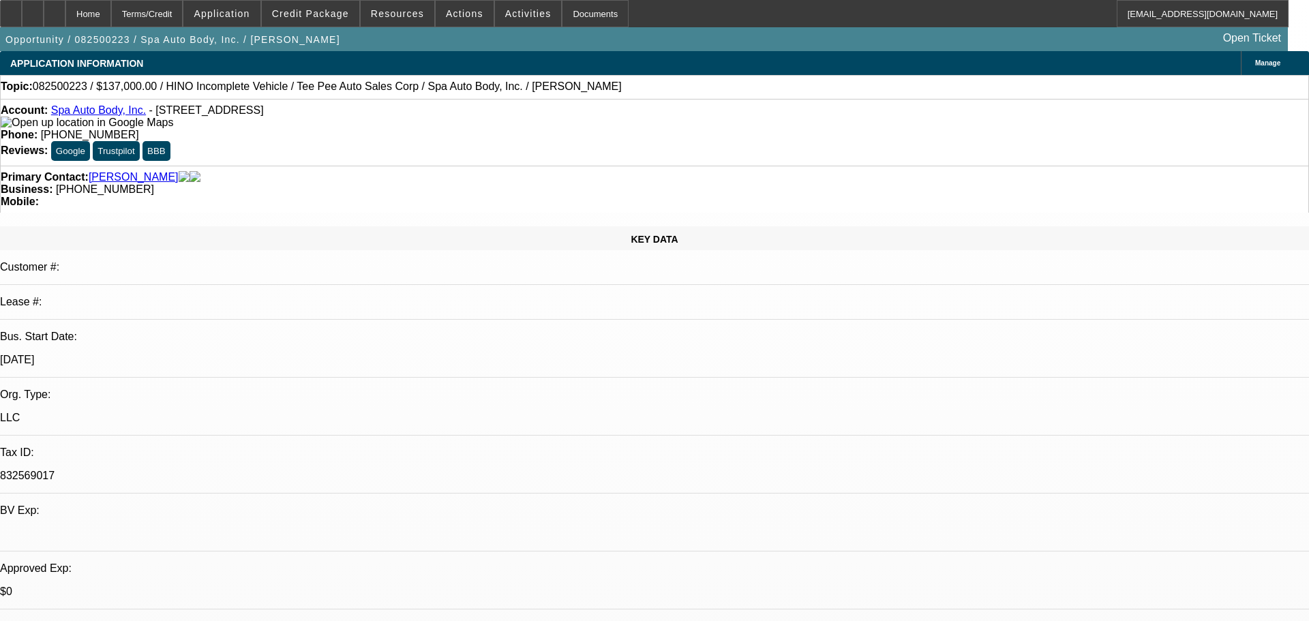
select select "0"
select select "6"
select select "0"
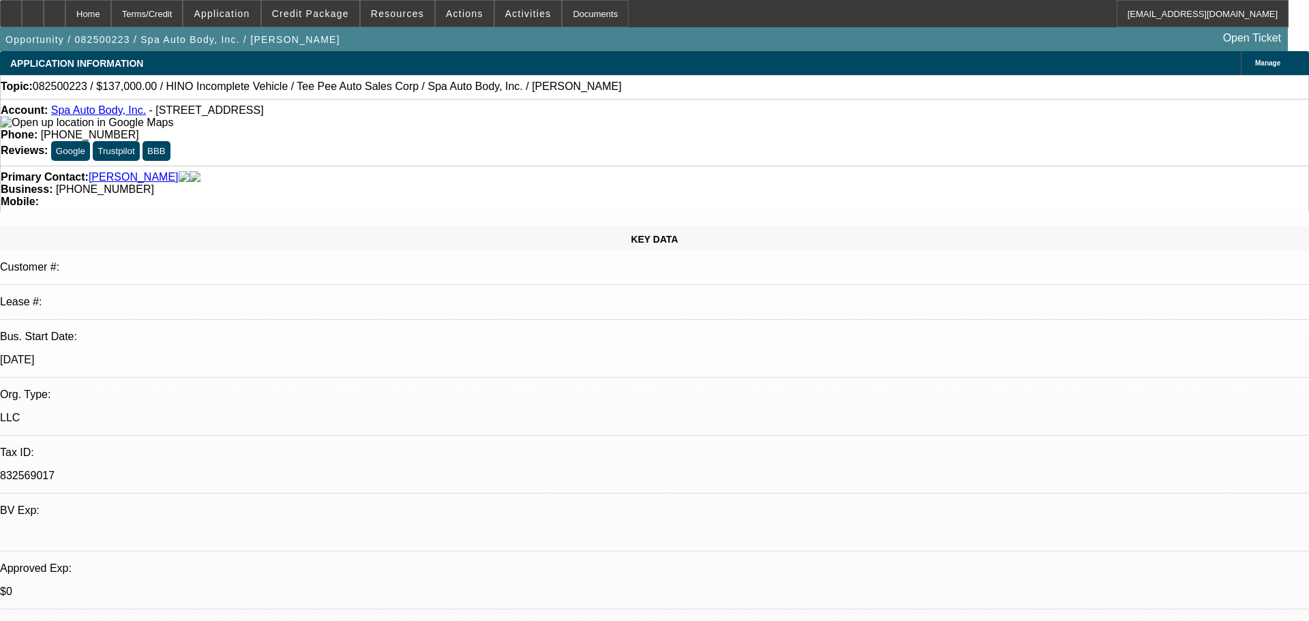
select select "0"
select select "0.1"
select select "4"
select select "0"
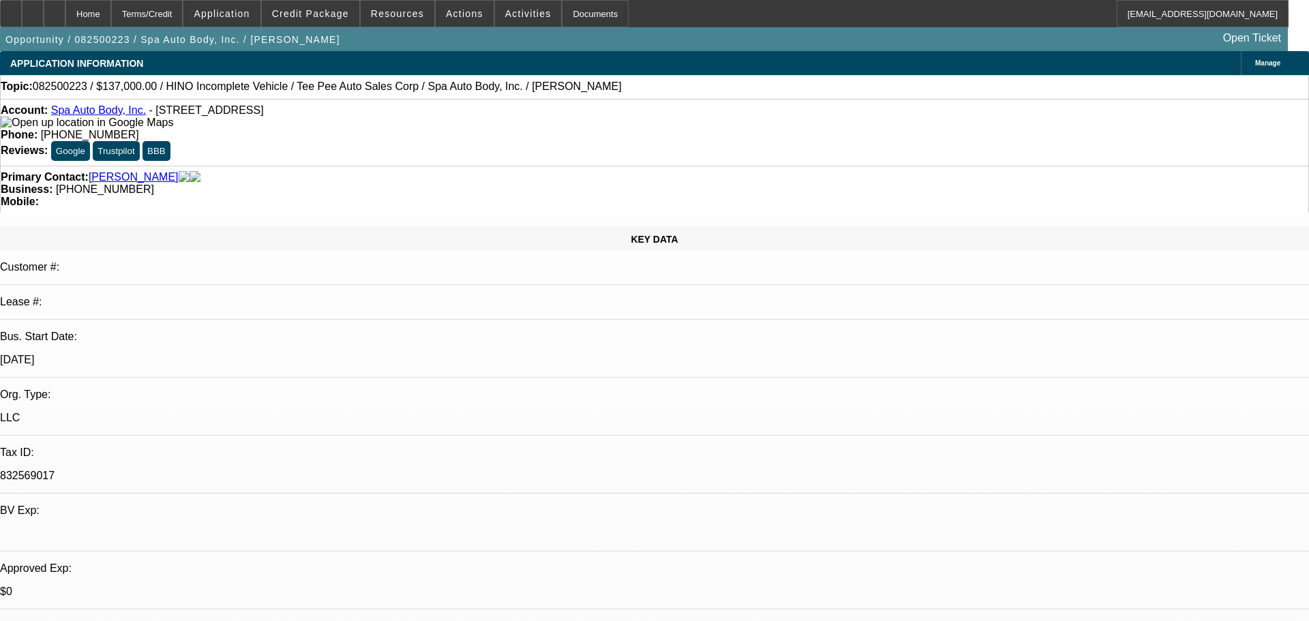
select select "0.1"
select select "4"
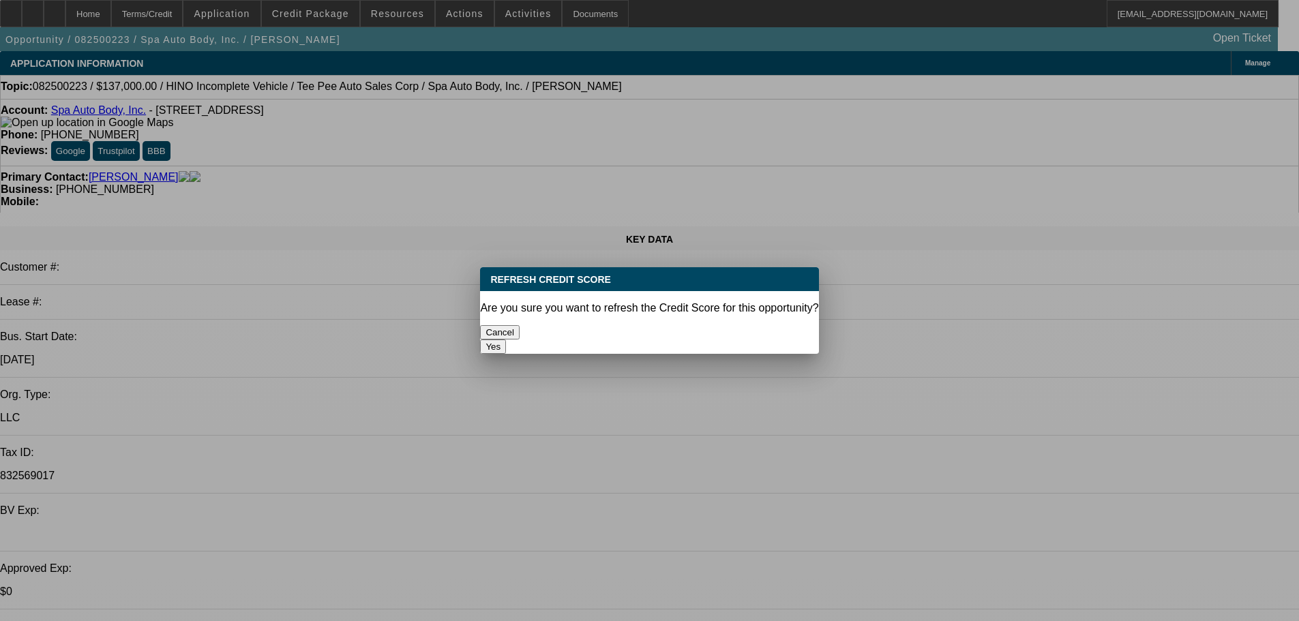
click at [506, 339] on button "Yes" at bounding box center [493, 346] width 26 height 14
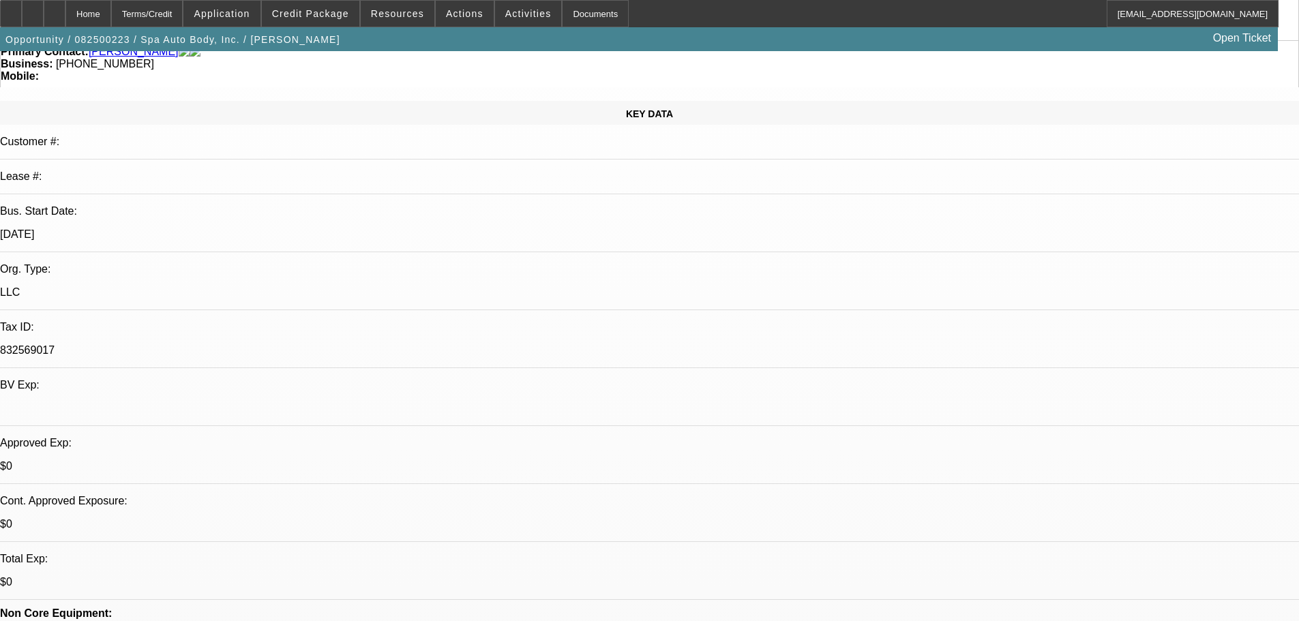
scroll to position [75, 0]
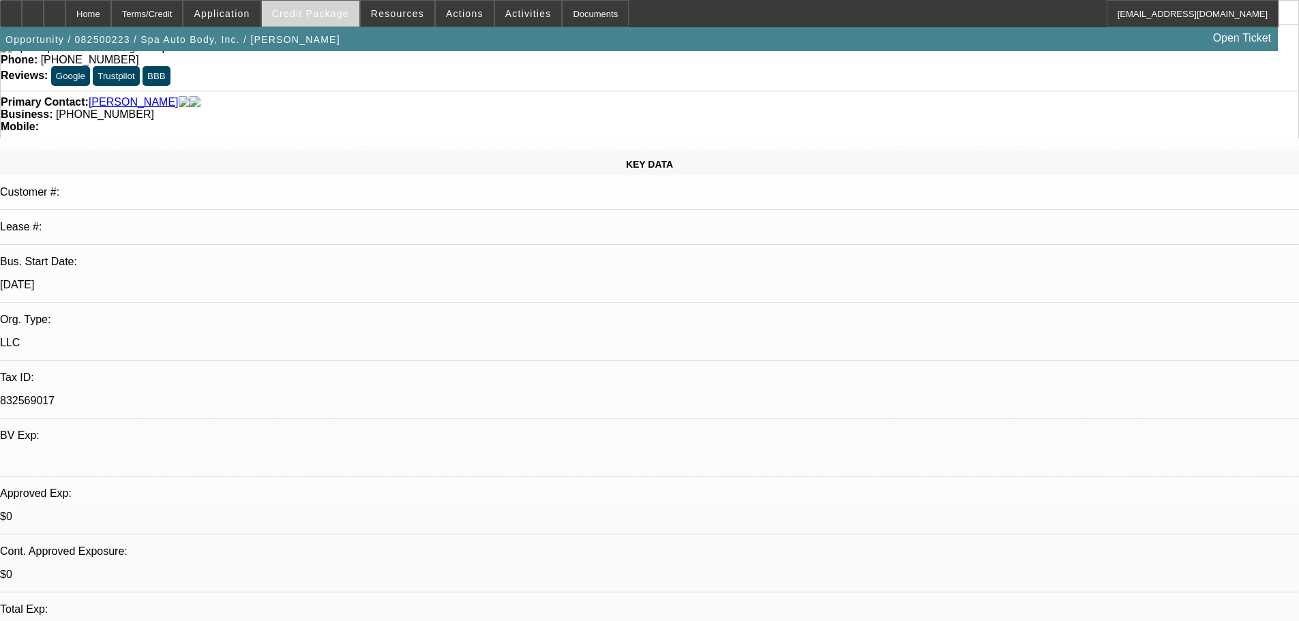
click at [356, 17] on span at bounding box center [310, 13] width 97 height 33
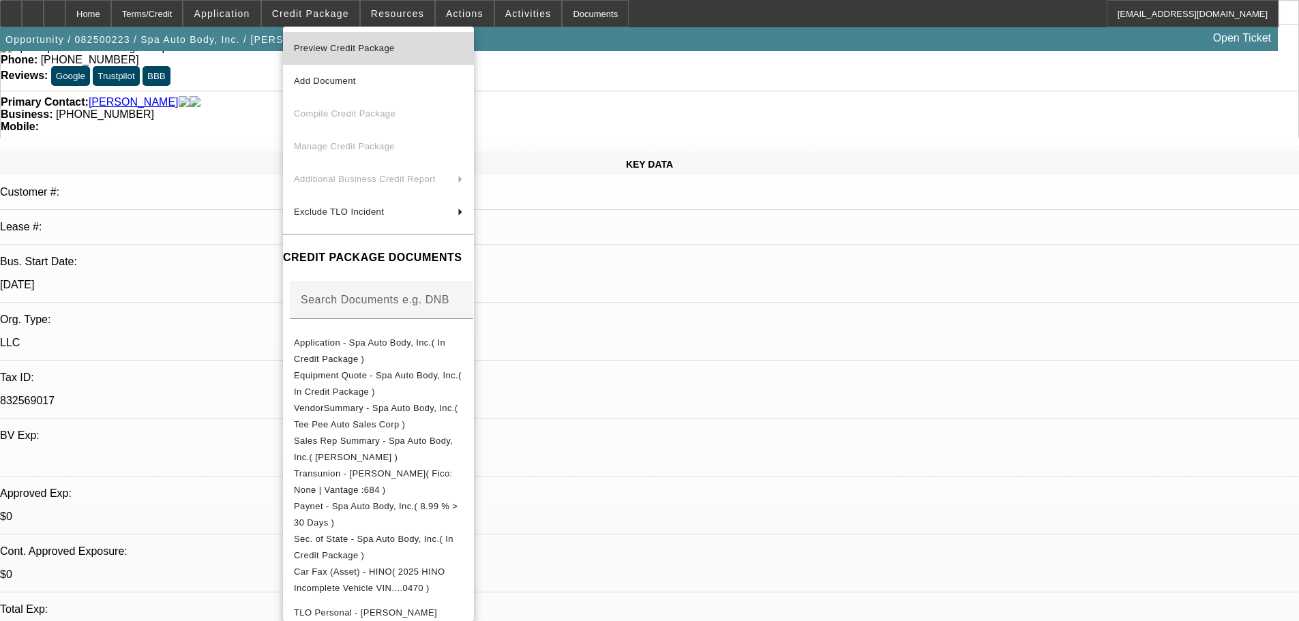
click at [384, 49] on span "Preview Credit Package" at bounding box center [344, 48] width 101 height 10
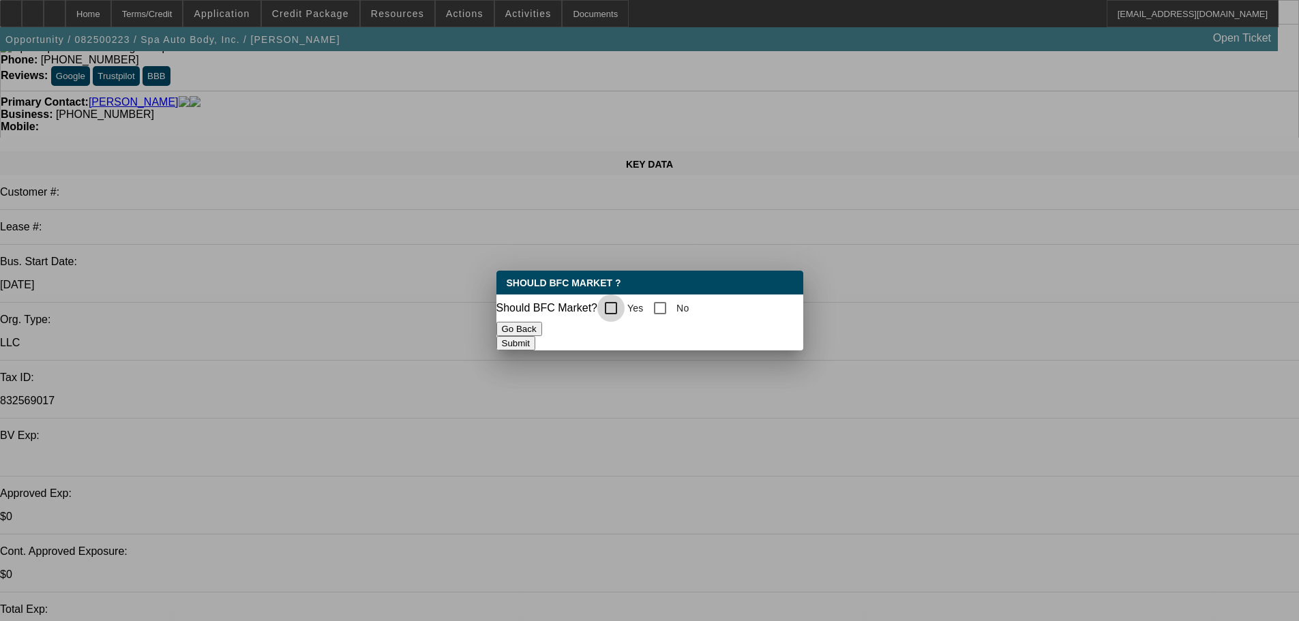
click at [612, 305] on input "Yes" at bounding box center [610, 307] width 27 height 27
checkbox input "true"
click at [725, 329] on div "Should BFC Market ? Should BFC Market? Yes No Go Back Submit" at bounding box center [649, 311] width 307 height 80
click at [535, 342] on button "Submit" at bounding box center [515, 343] width 39 height 14
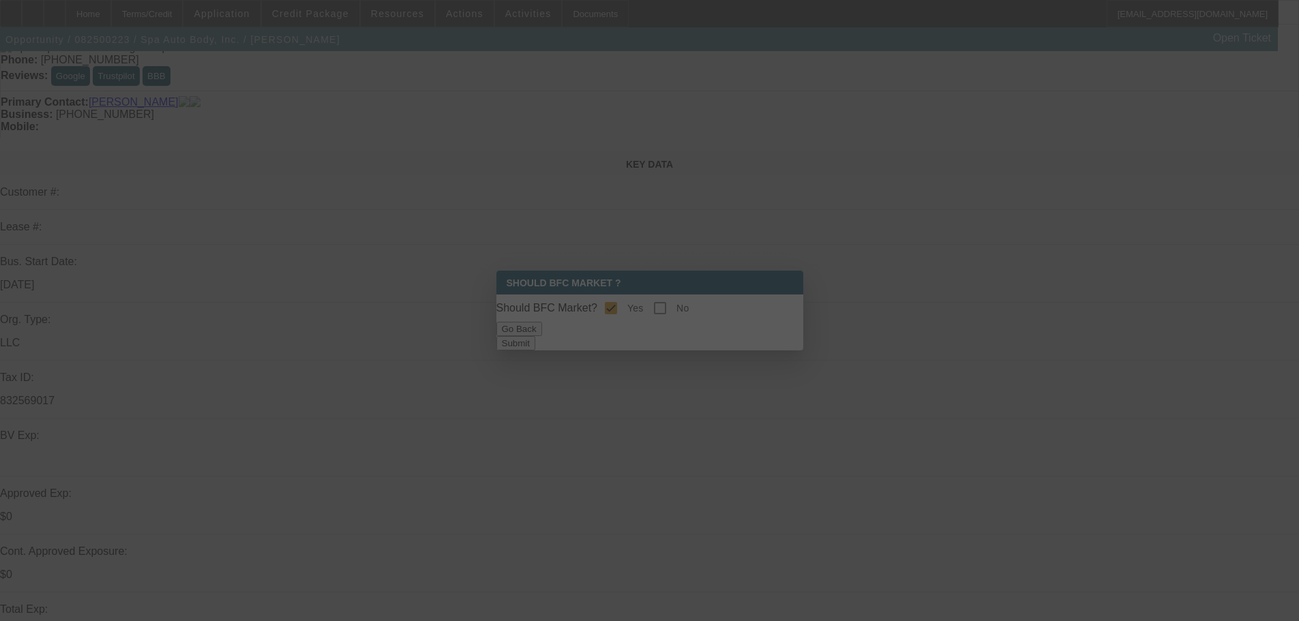
scroll to position [75, 0]
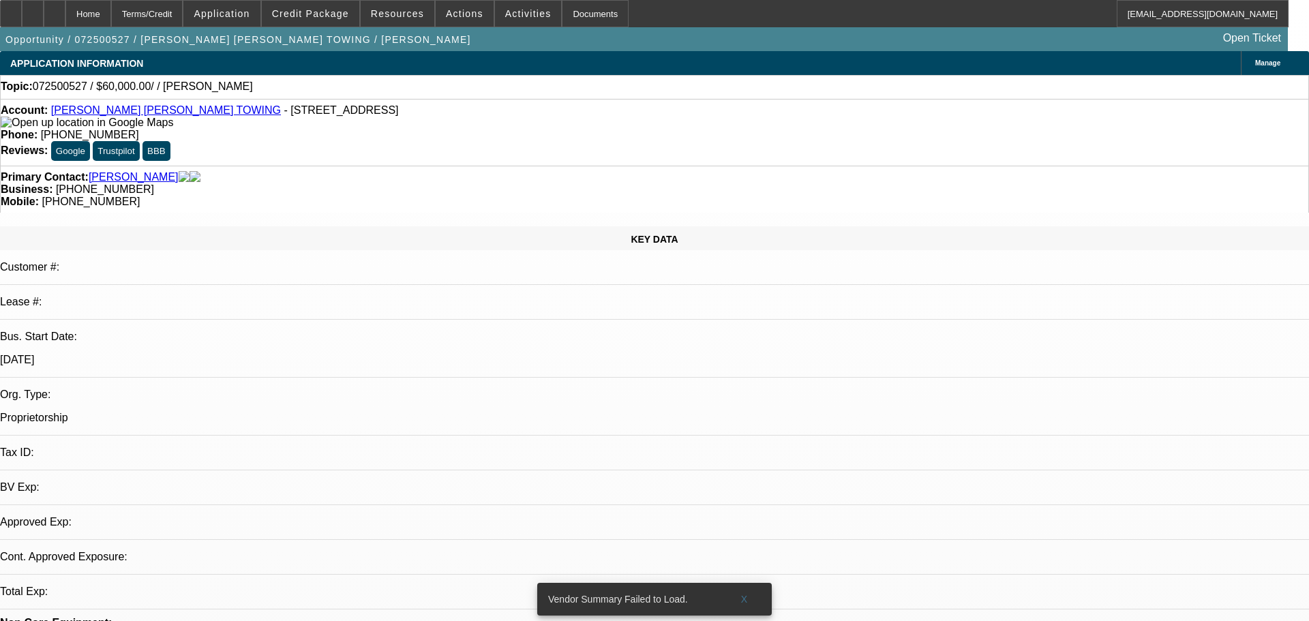
select select "0"
select select "2"
select select "0.1"
select select "4"
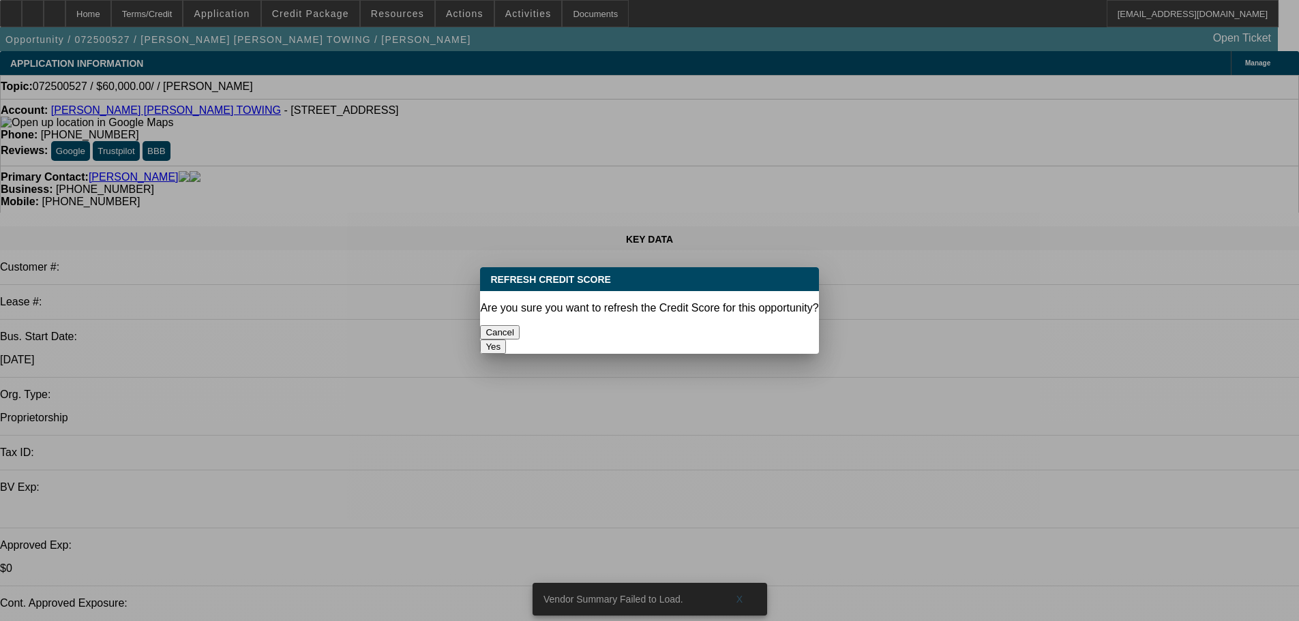
click at [506, 339] on button "Yes" at bounding box center [493, 346] width 26 height 14
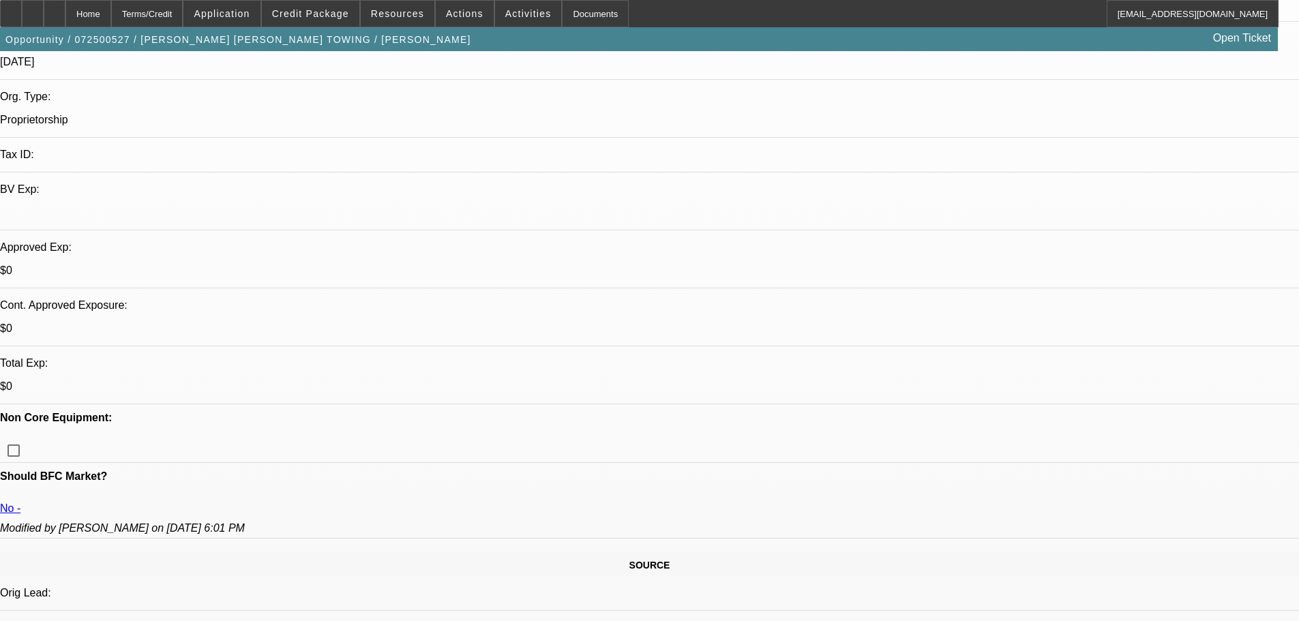
scroll to position [266, 0]
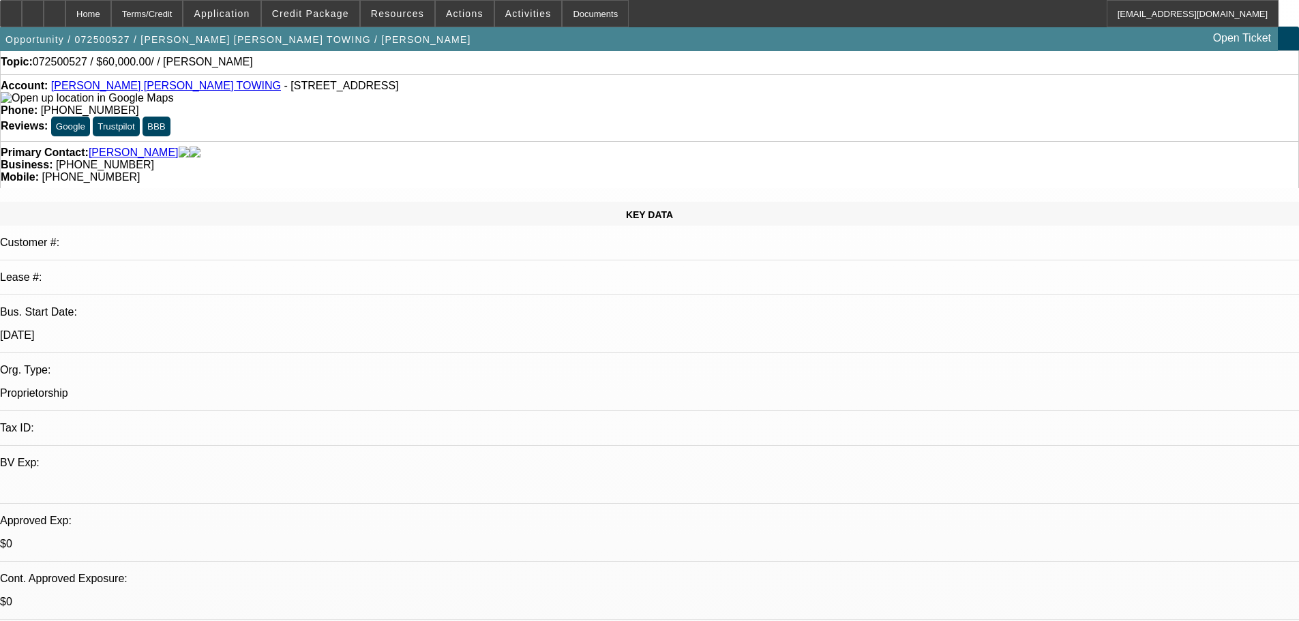
scroll to position [0, 0]
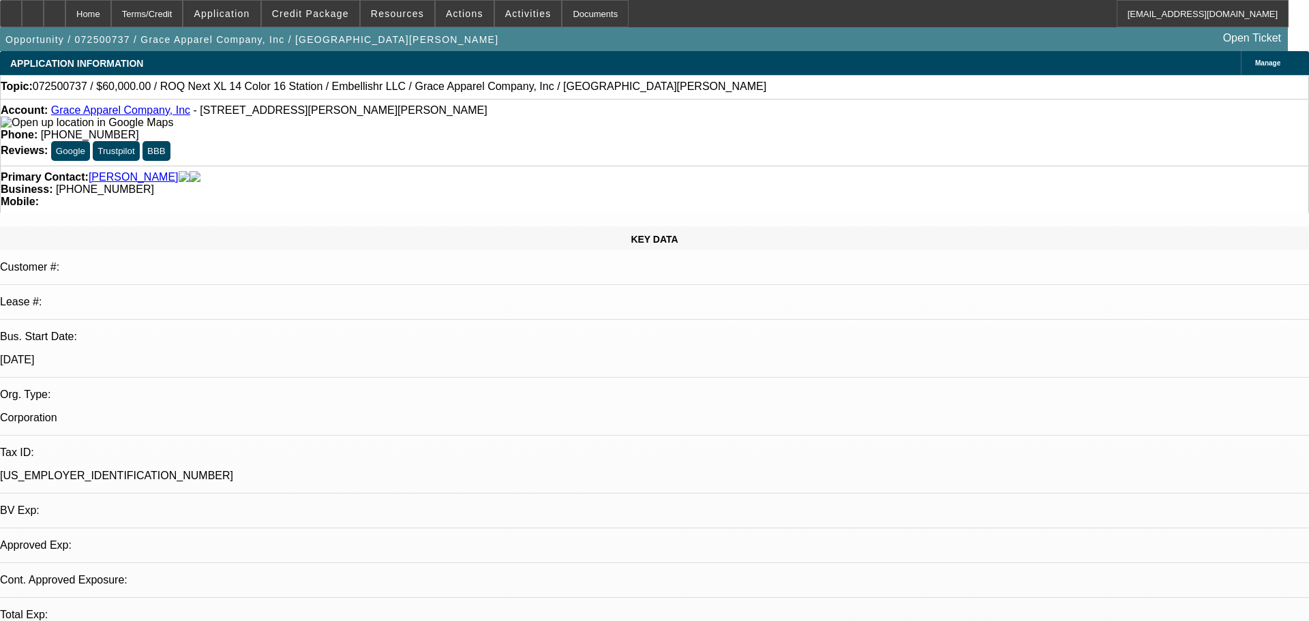
select select "0"
select select "2"
select select "0.1"
select select "4"
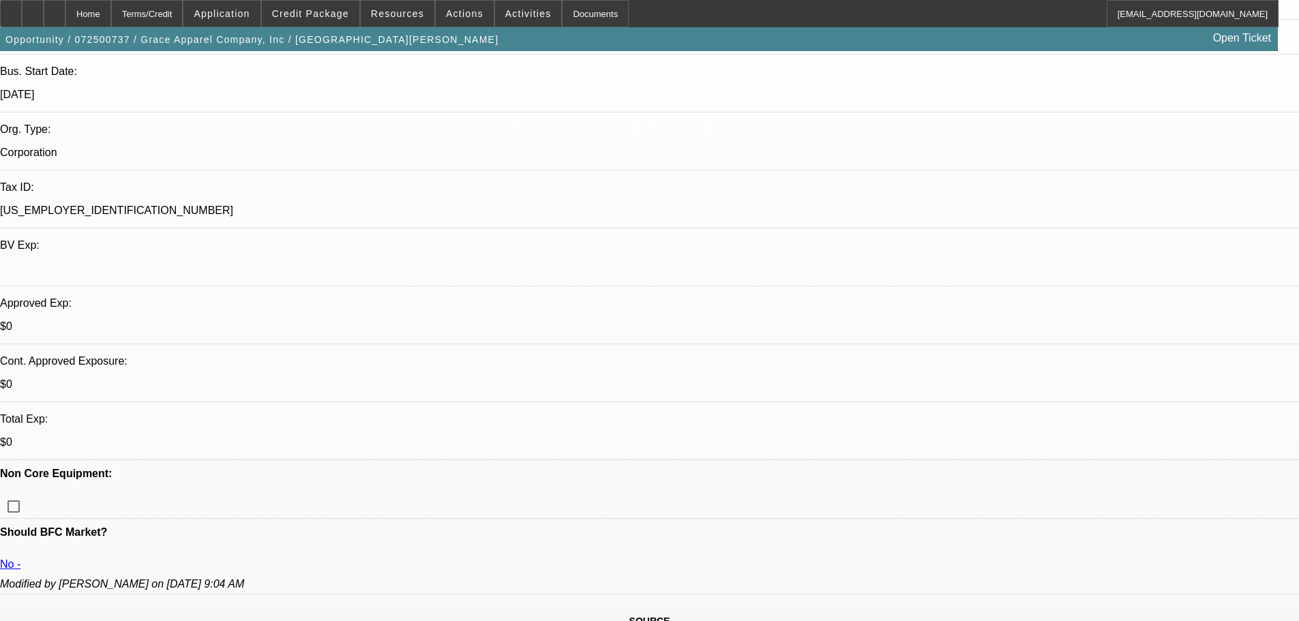
scroll to position [273, 0]
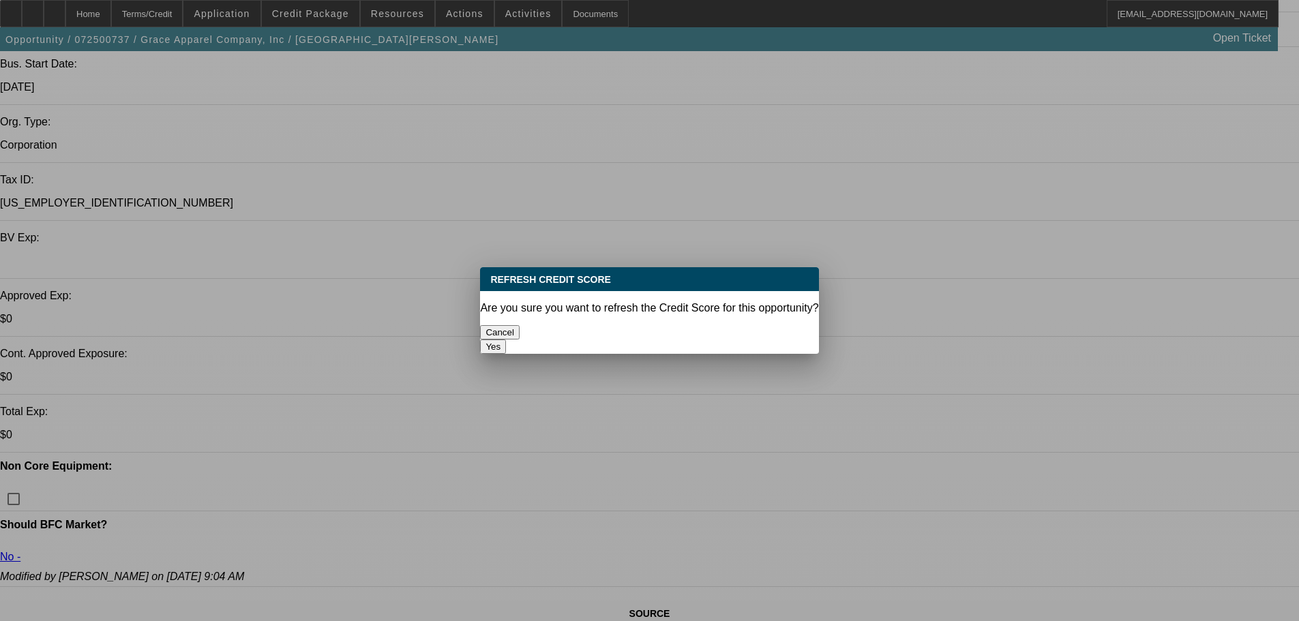
scroll to position [0, 0]
click at [506, 339] on button "Yes" at bounding box center [493, 346] width 26 height 14
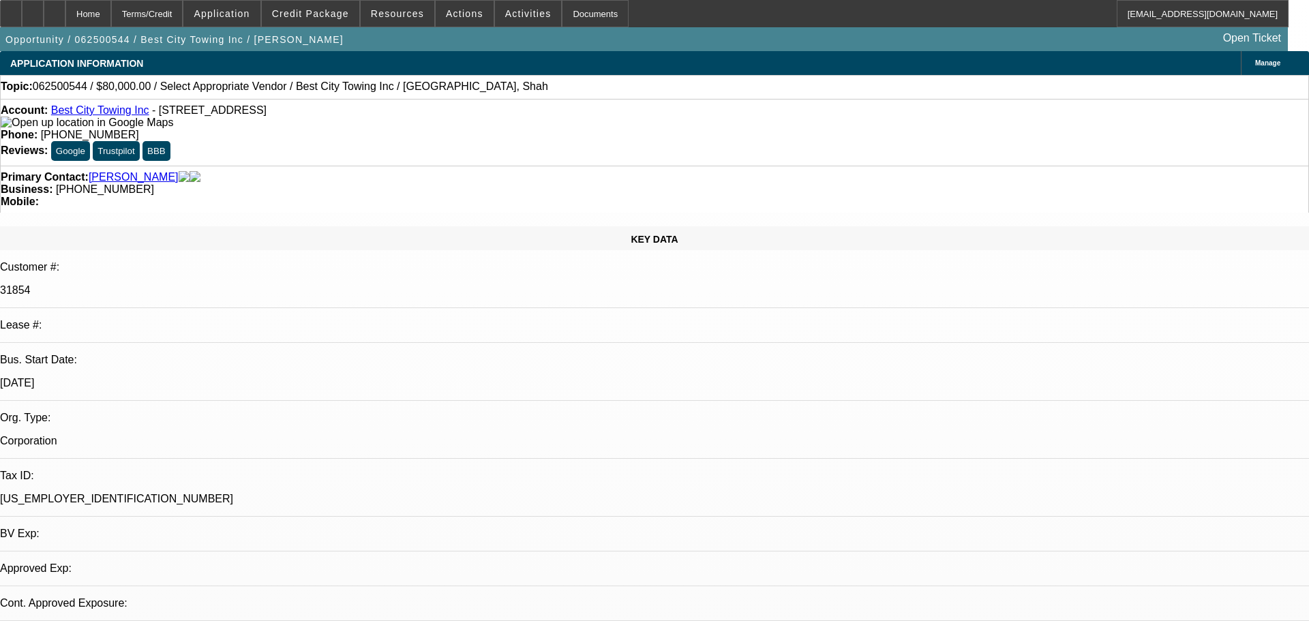
select select "0"
select select "2"
select select "0.1"
select select "1"
select select "2"
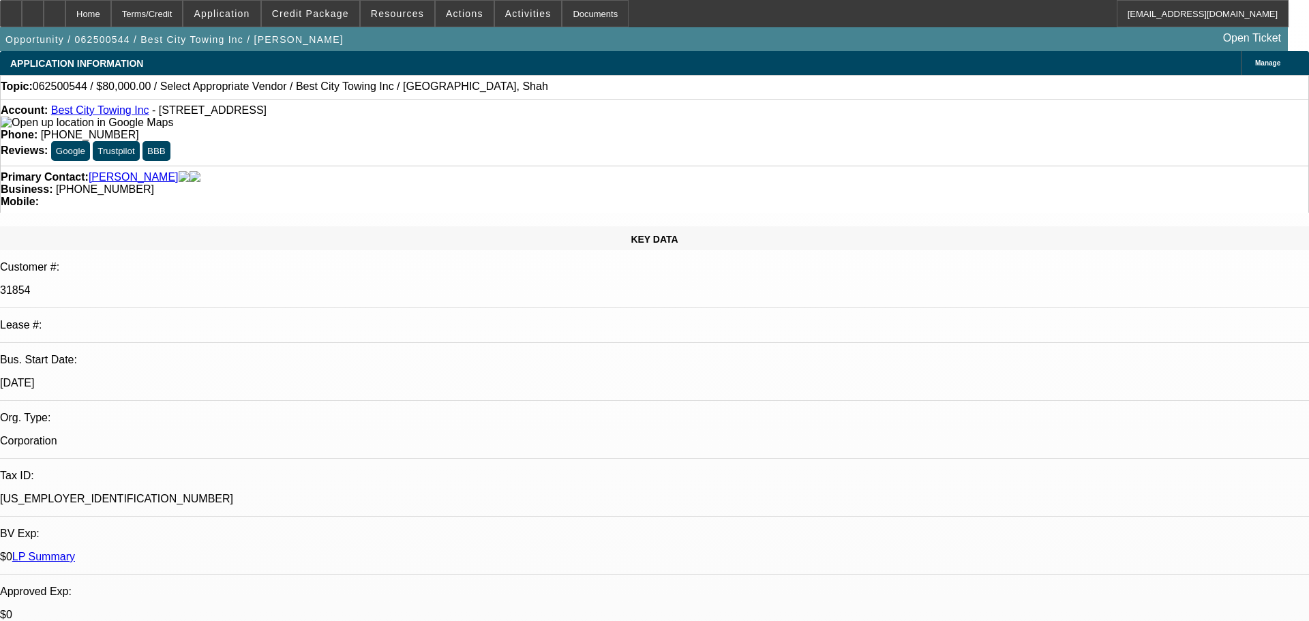
select select "4"
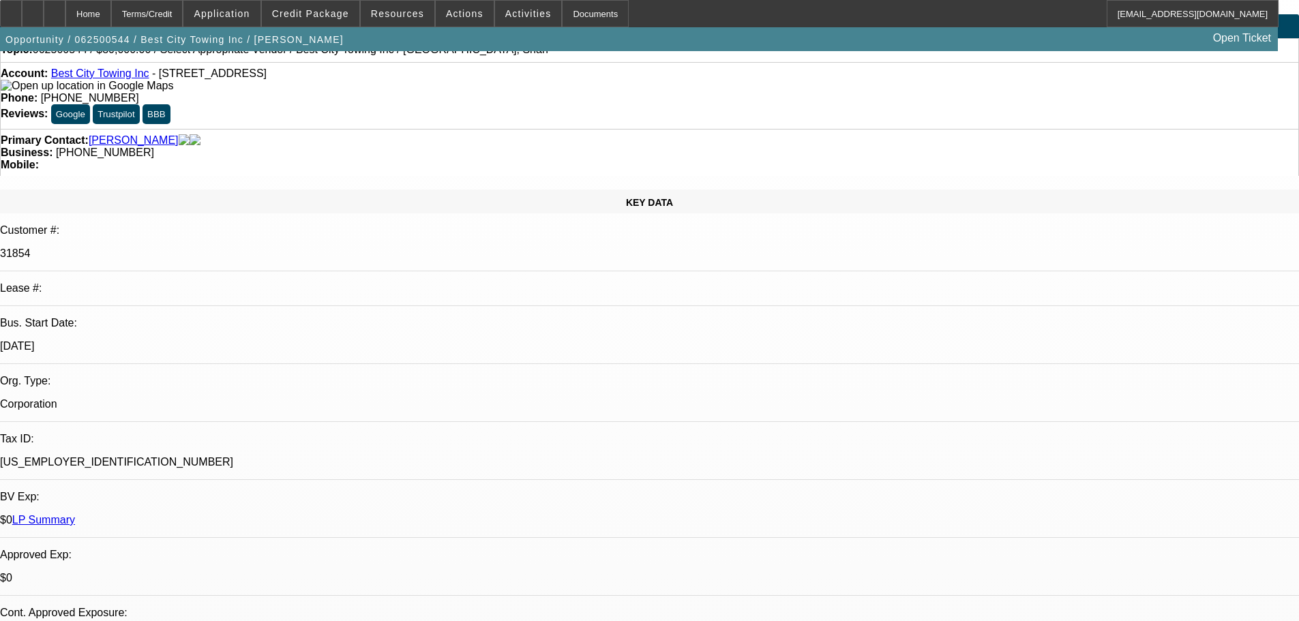
scroll to position [68, 0]
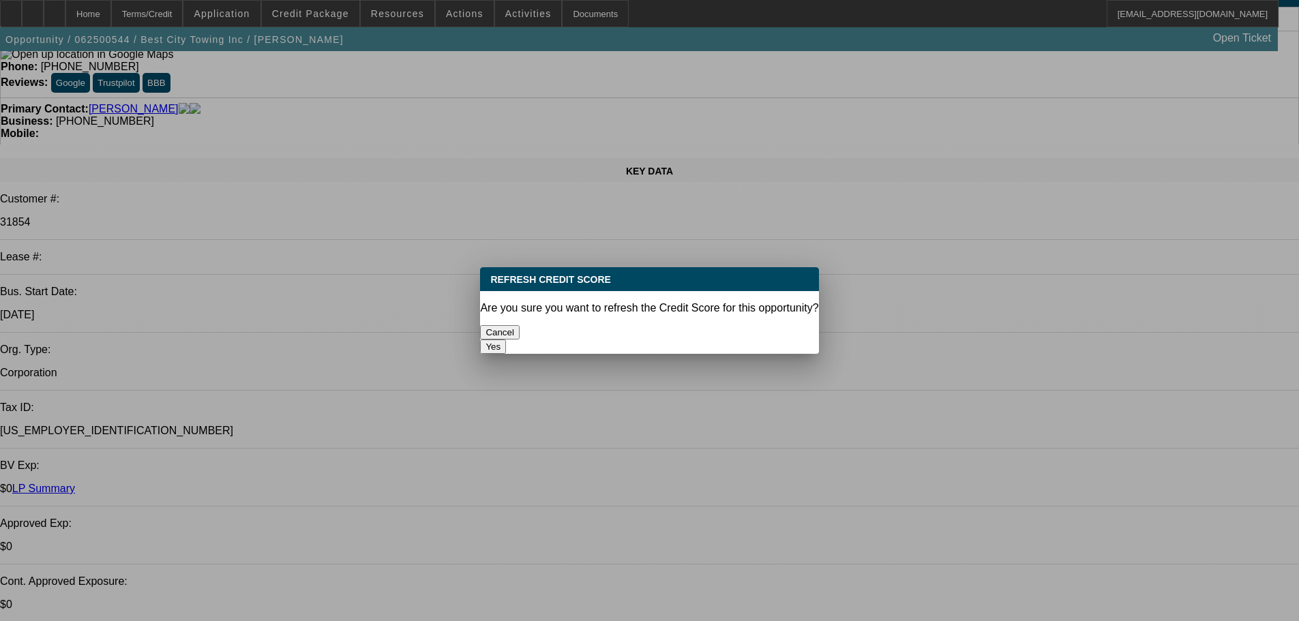
scroll to position [0, 0]
click at [506, 339] on button "Yes" at bounding box center [493, 346] width 26 height 14
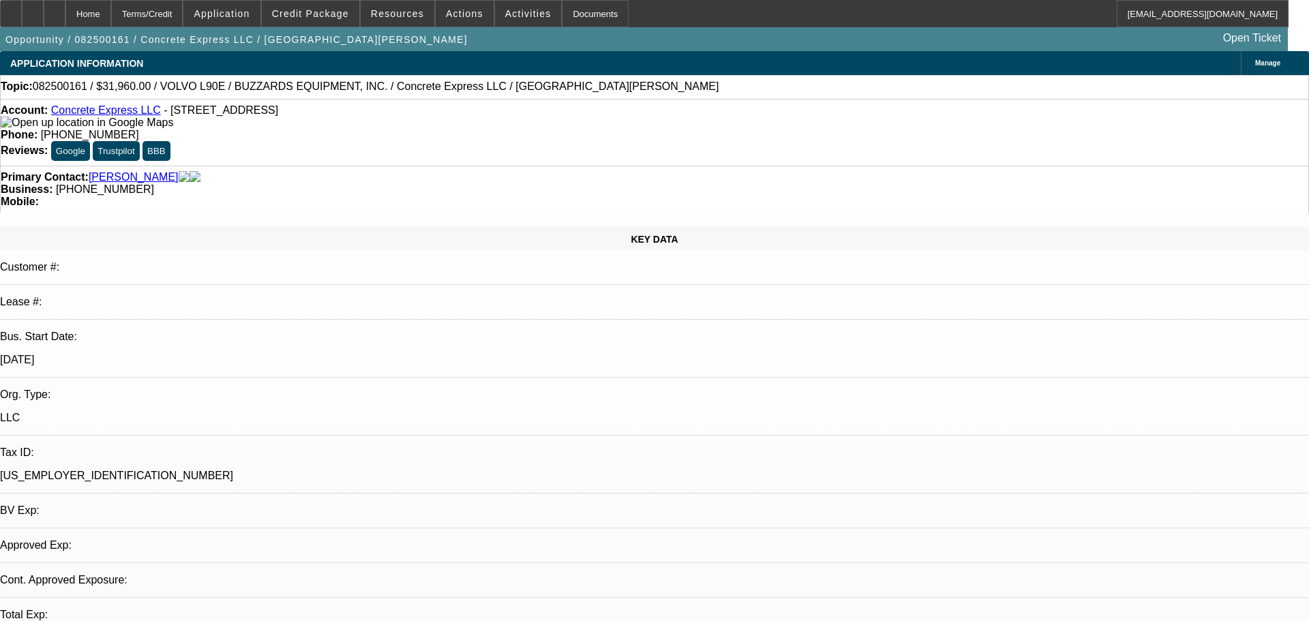
select select "0.2"
select select "2"
select select "0"
select select "1"
select select "2"
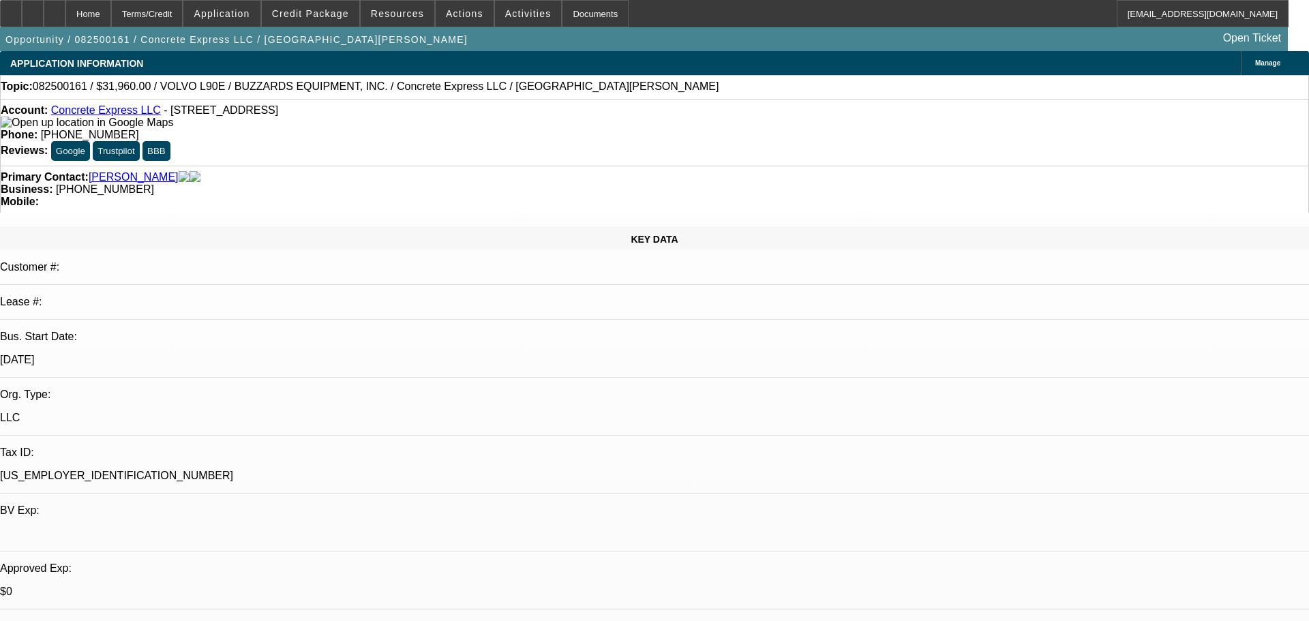
select select "6"
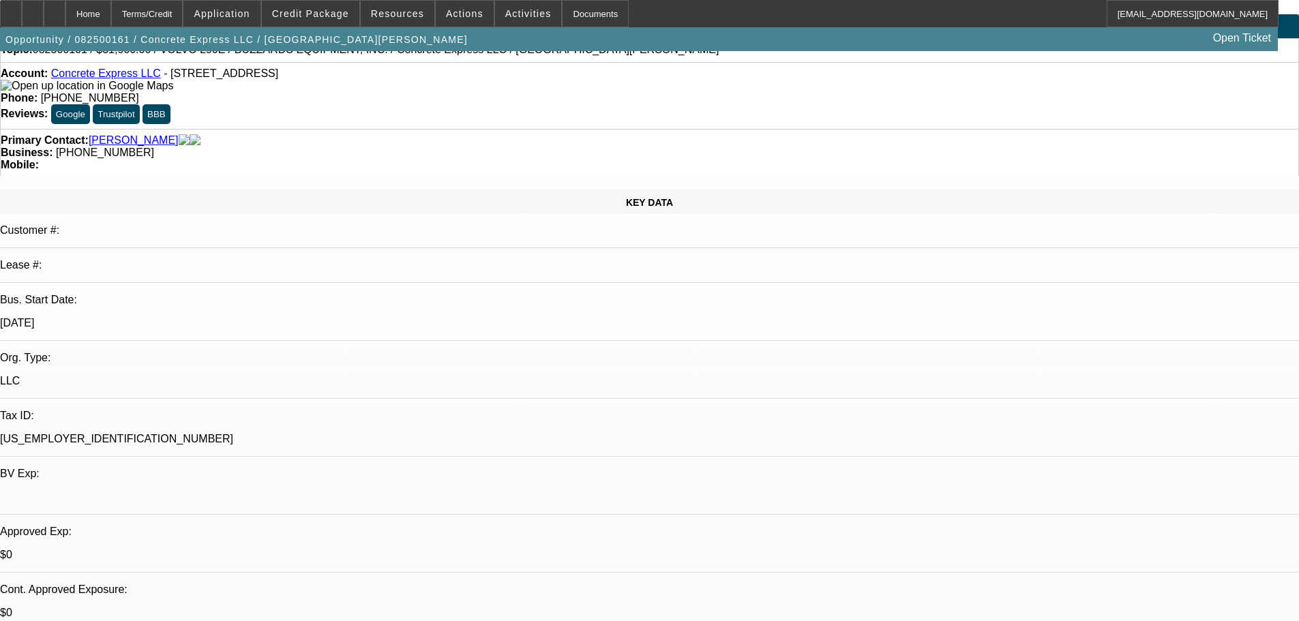
scroll to position [68, 0]
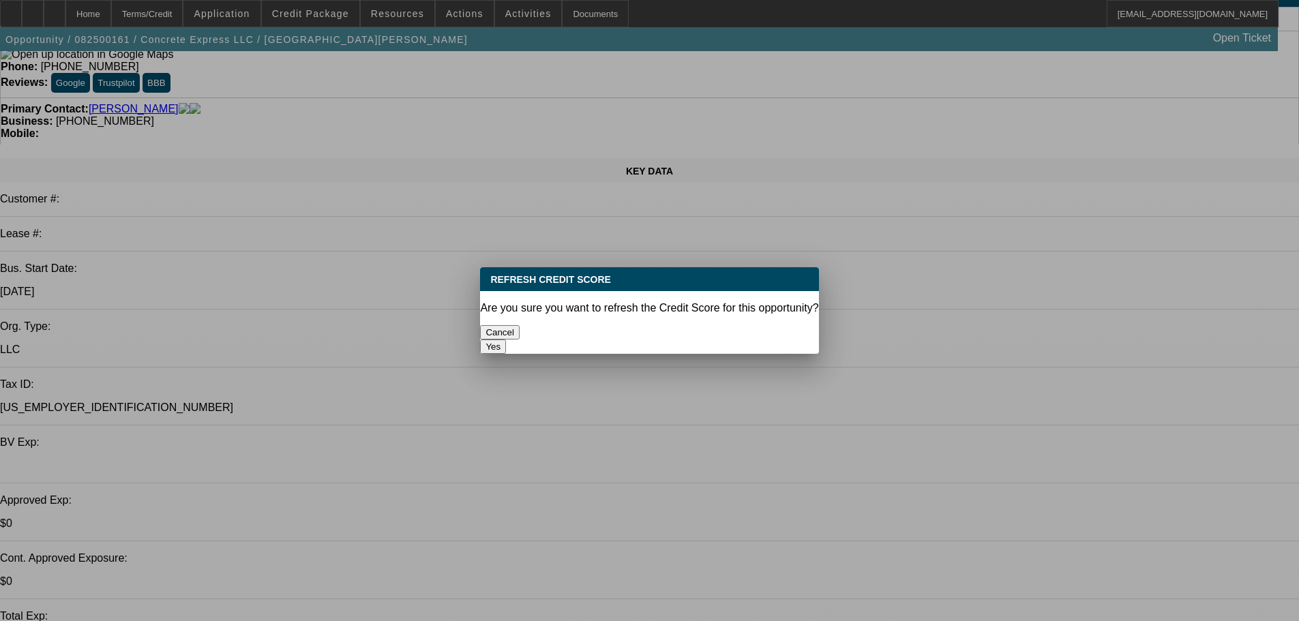
click at [506, 339] on button "Yes" at bounding box center [493, 346] width 26 height 14
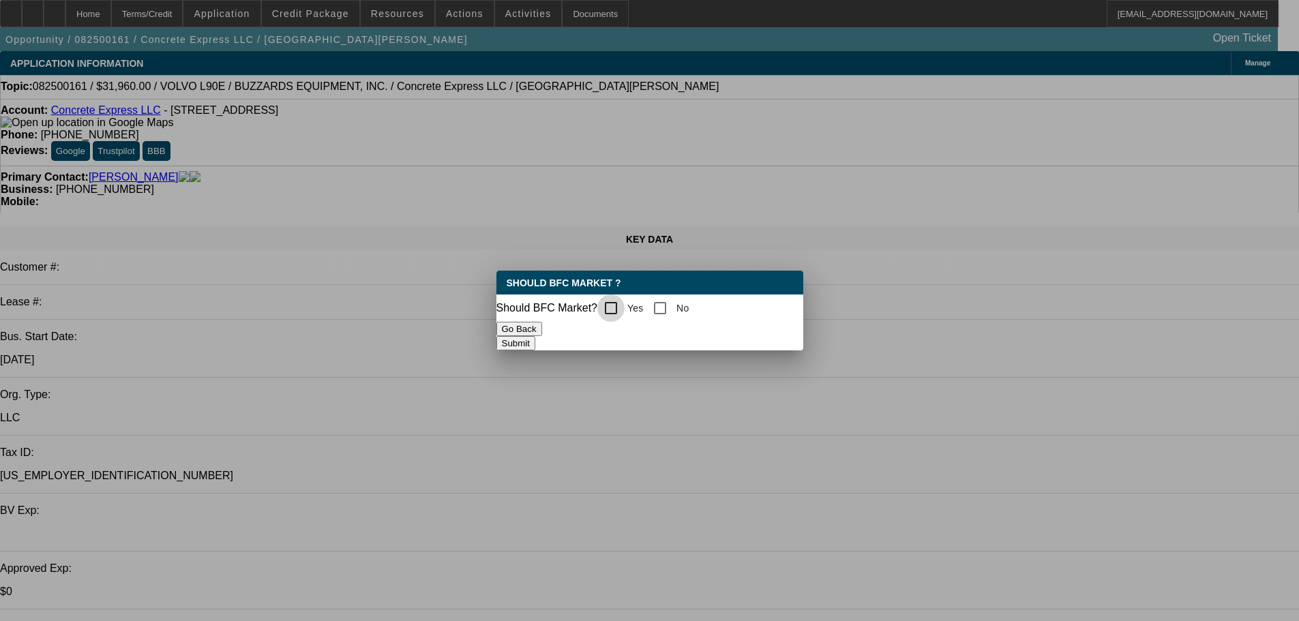
click at [622, 301] on input "Yes" at bounding box center [610, 307] width 27 height 27
checkbox input "true"
click at [535, 344] on button "Submit" at bounding box center [515, 343] width 39 height 14
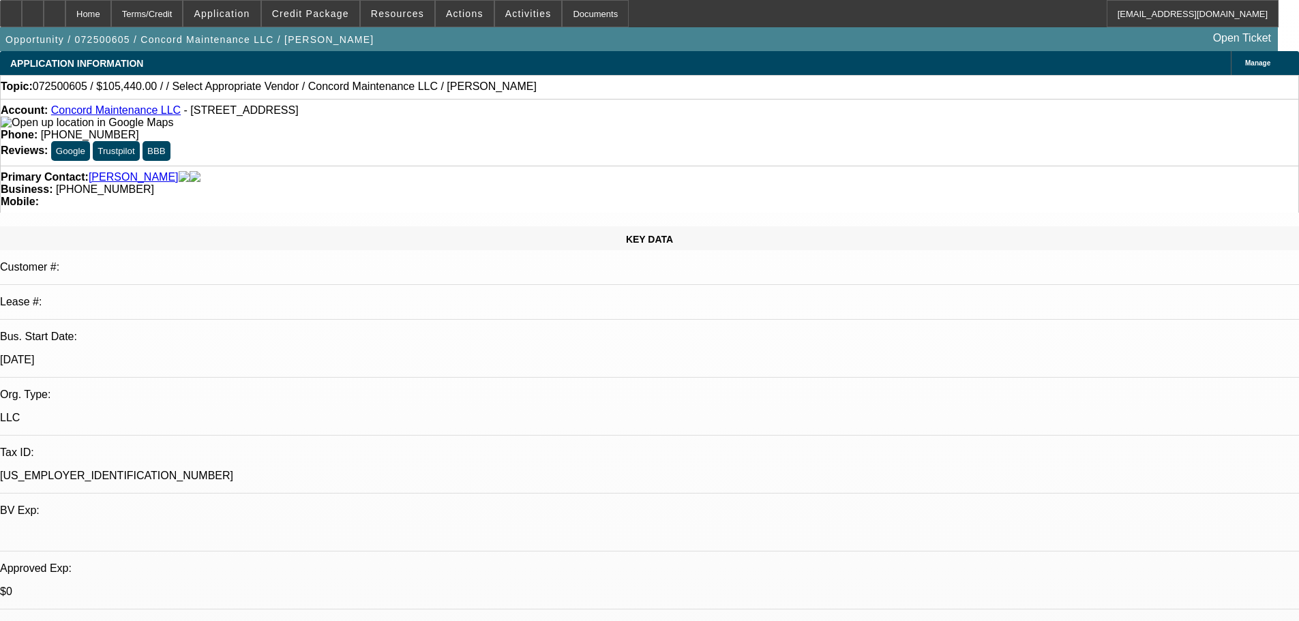
select select "0"
select select "2"
select select "0.1"
select select "4"
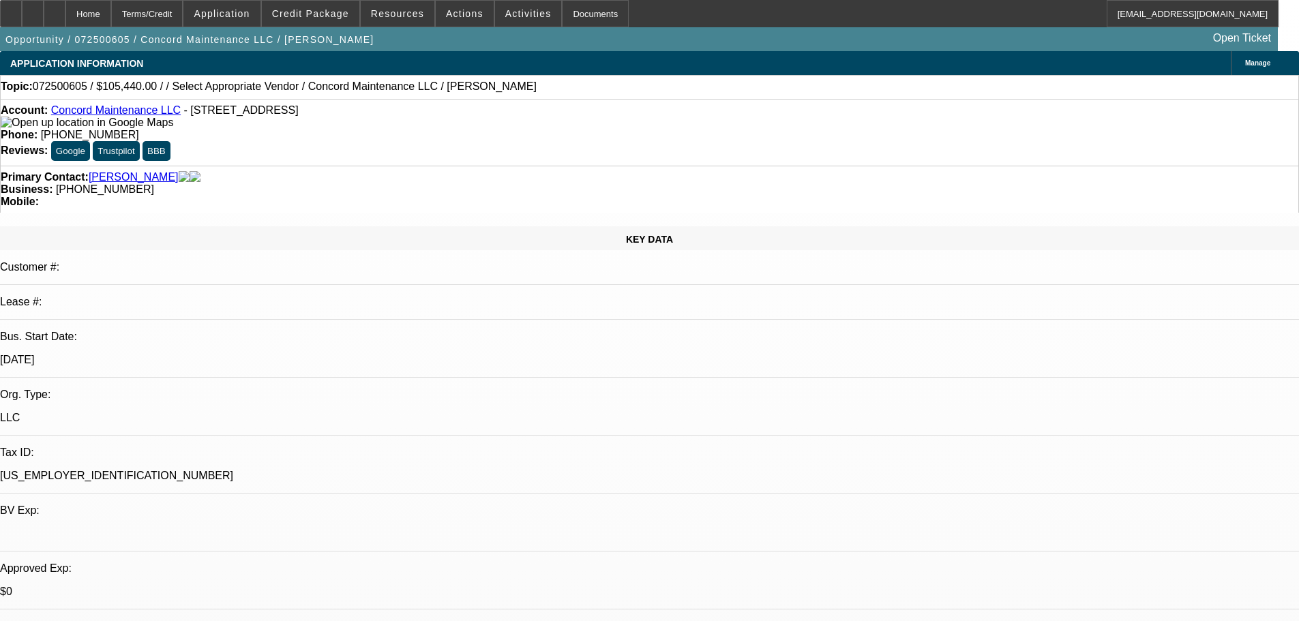
select select "0"
select select "2"
select select "0.1"
select select "4"
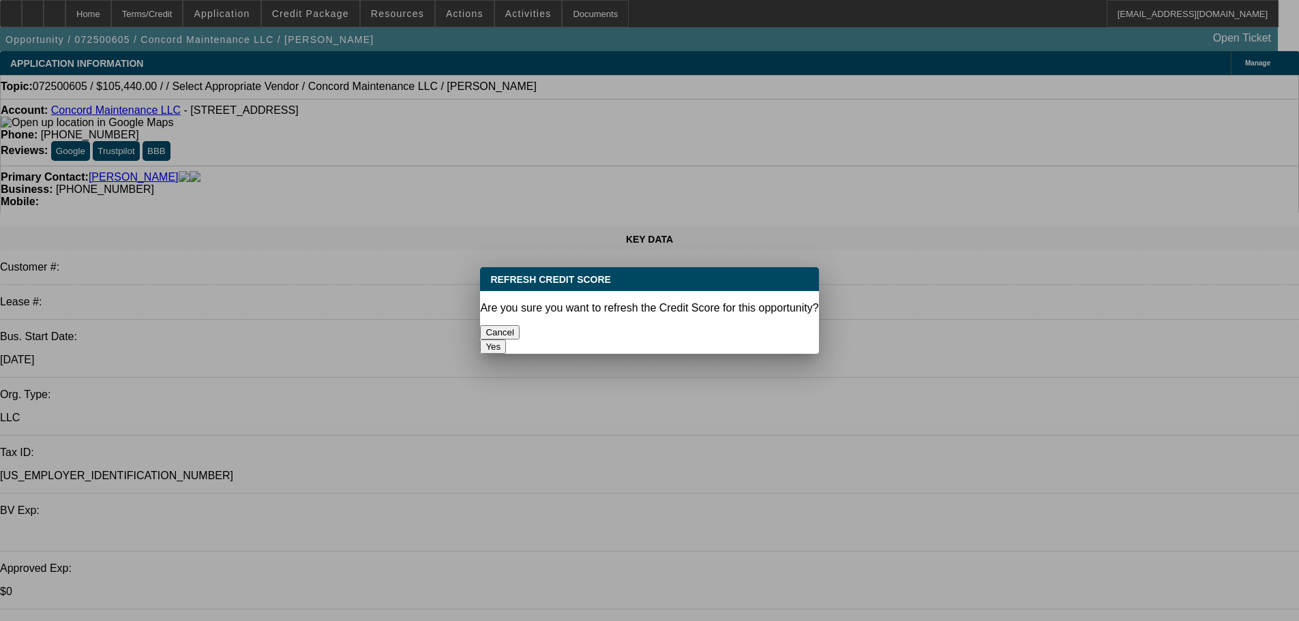
click at [506, 339] on button "Yes" at bounding box center [493, 346] width 26 height 14
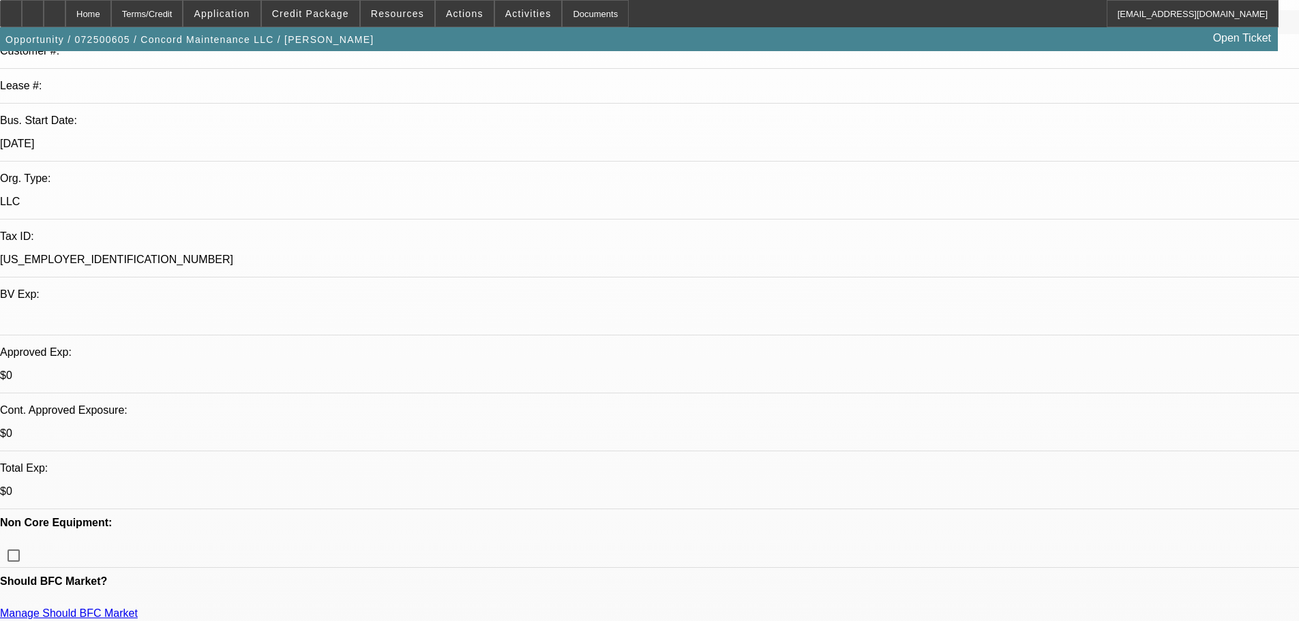
scroll to position [7, 0]
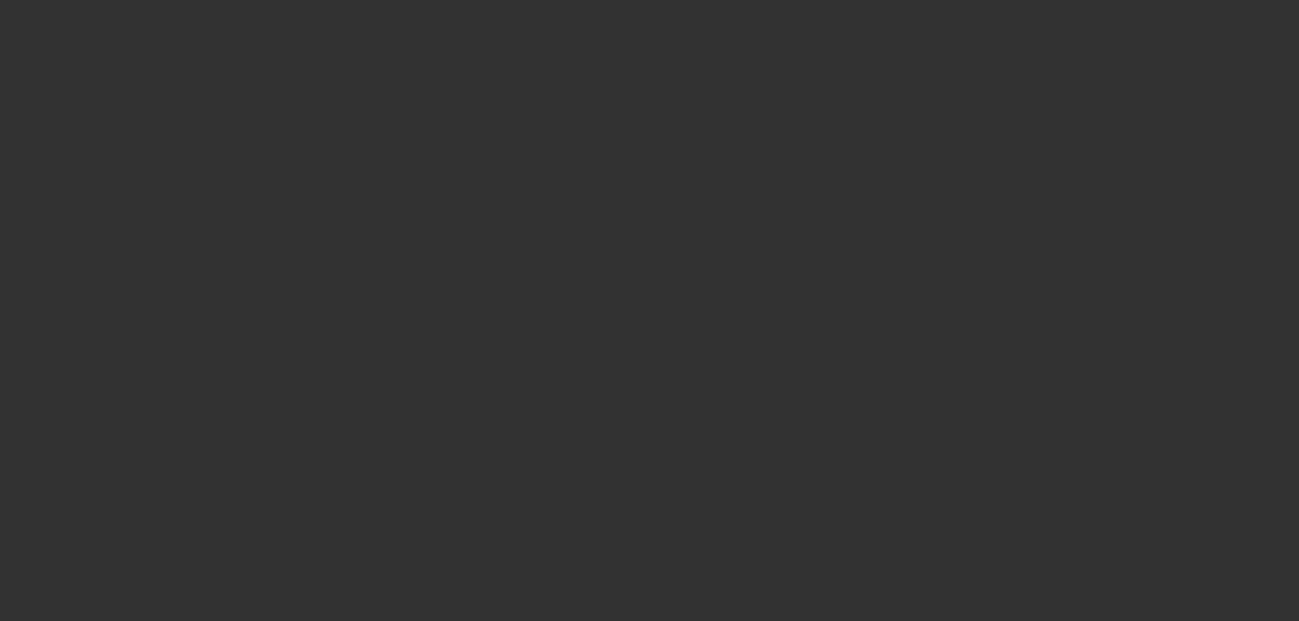
scroll to position [0, 0]
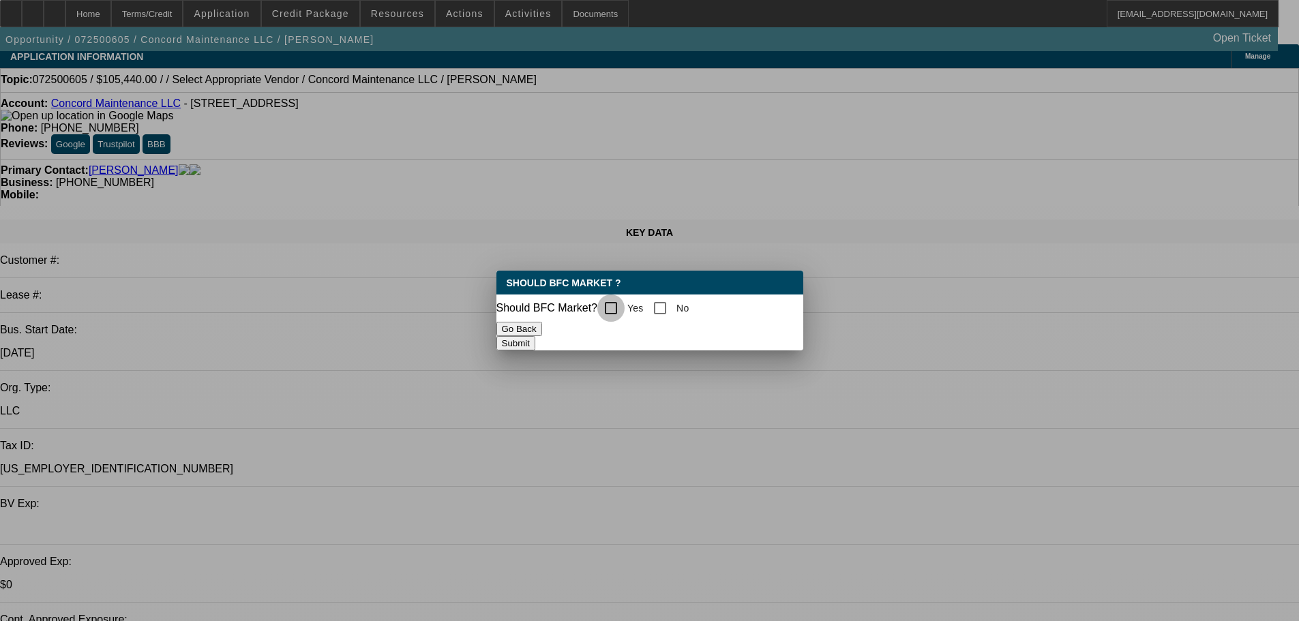
click at [612, 309] on input "Yes" at bounding box center [610, 307] width 27 height 27
checkbox input "true"
click at [535, 336] on button "Submit" at bounding box center [515, 343] width 39 height 14
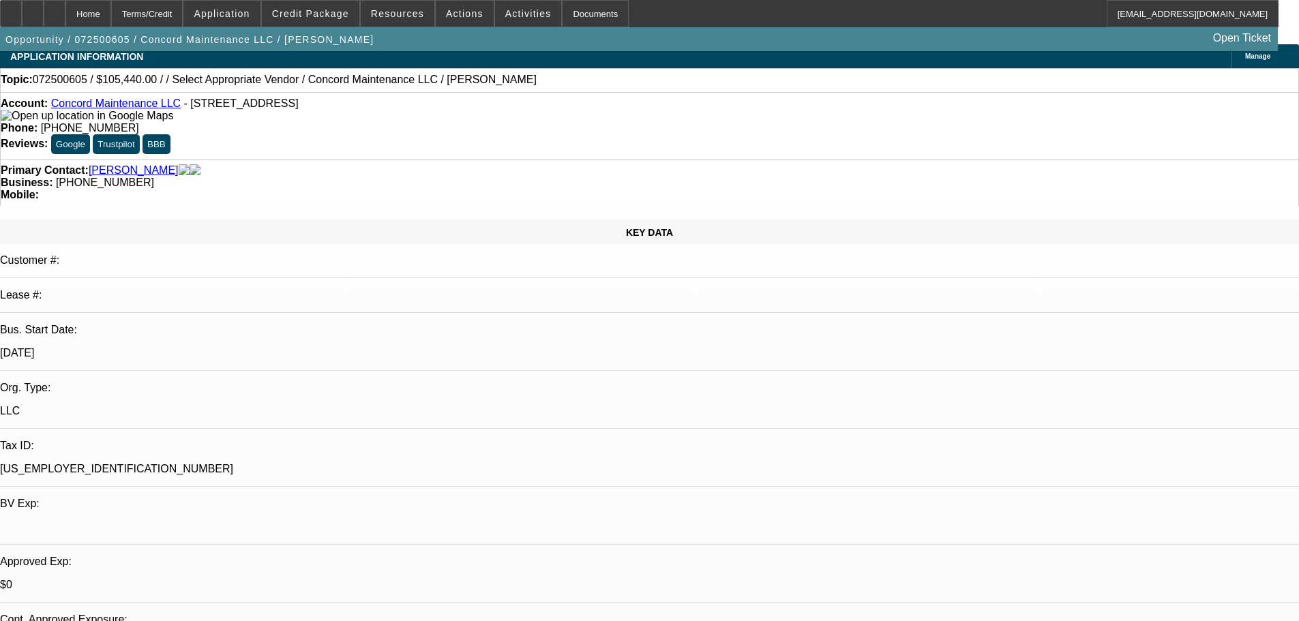
scroll to position [7, 0]
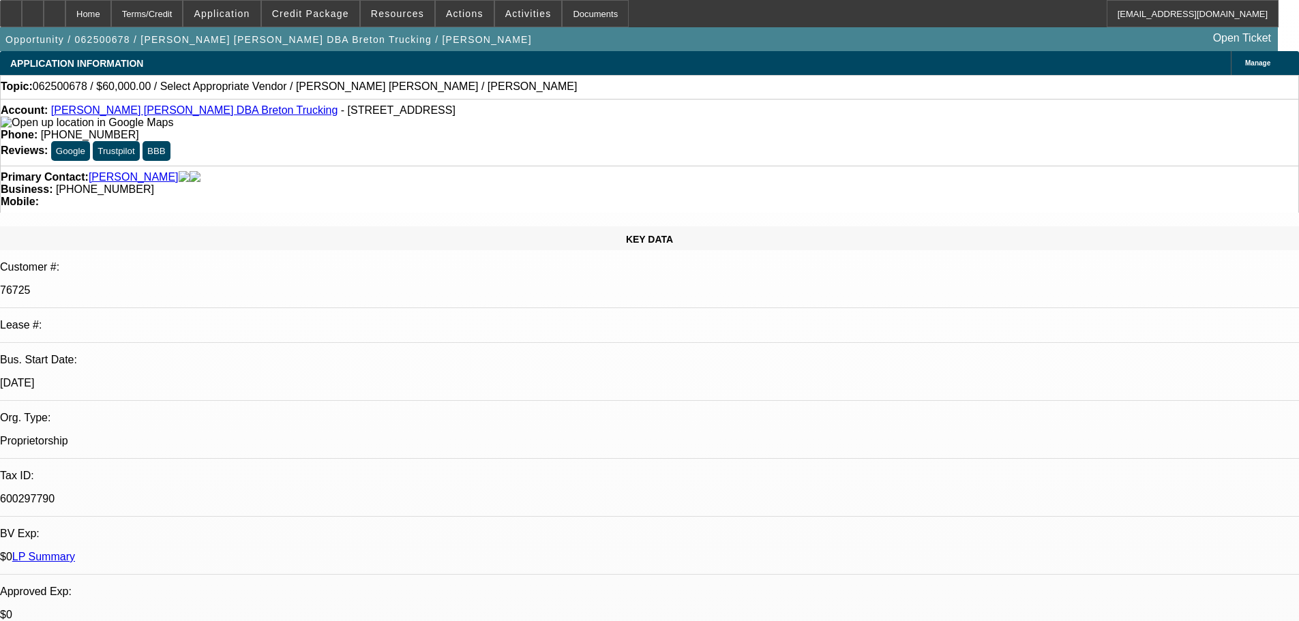
select select "0"
select select "2"
select select "0.1"
select select "4"
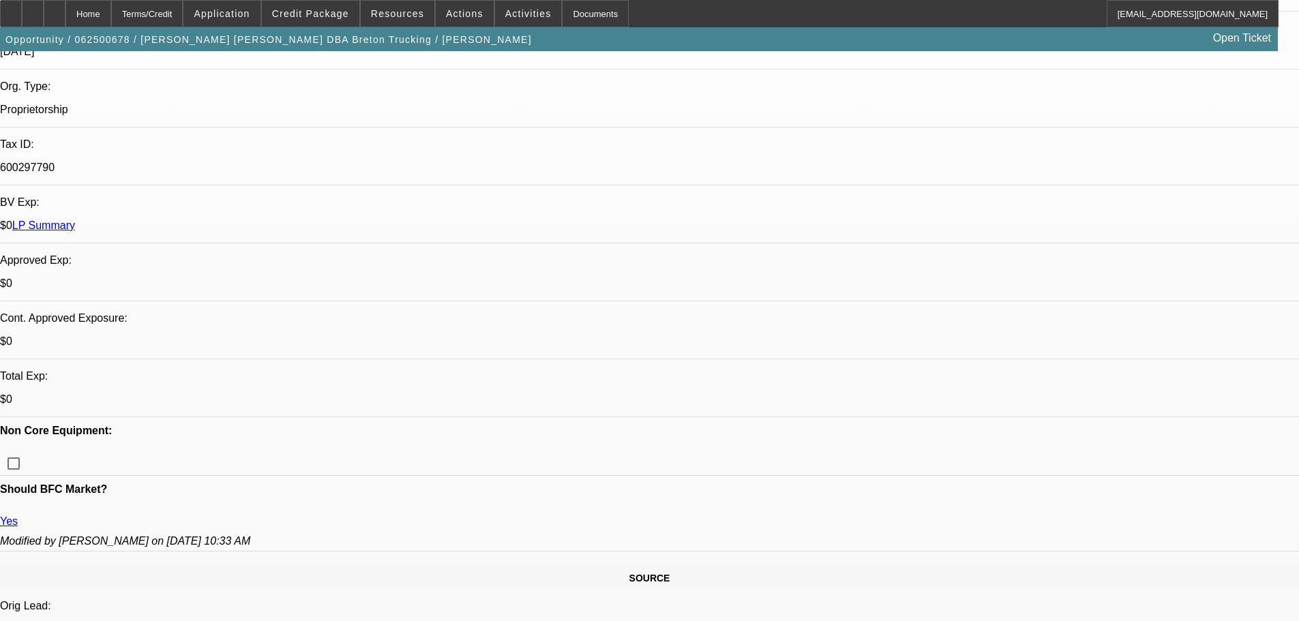
scroll to position [205, 0]
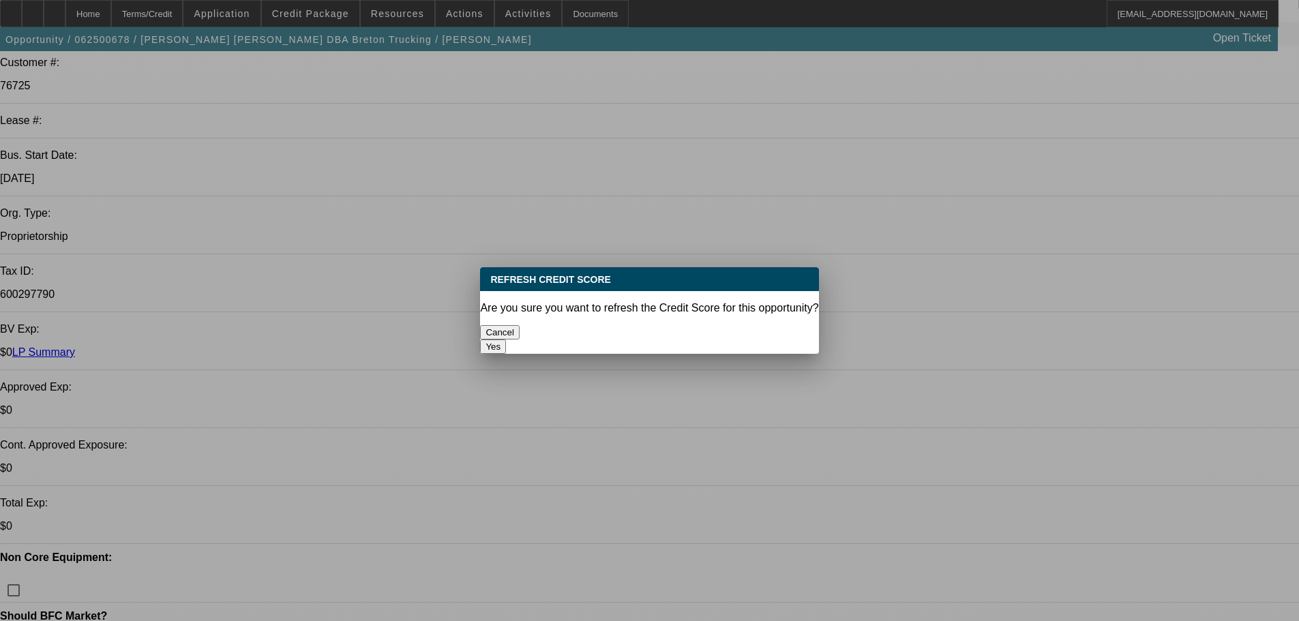
scroll to position [0, 0]
click at [506, 339] on button "Yes" at bounding box center [493, 346] width 26 height 14
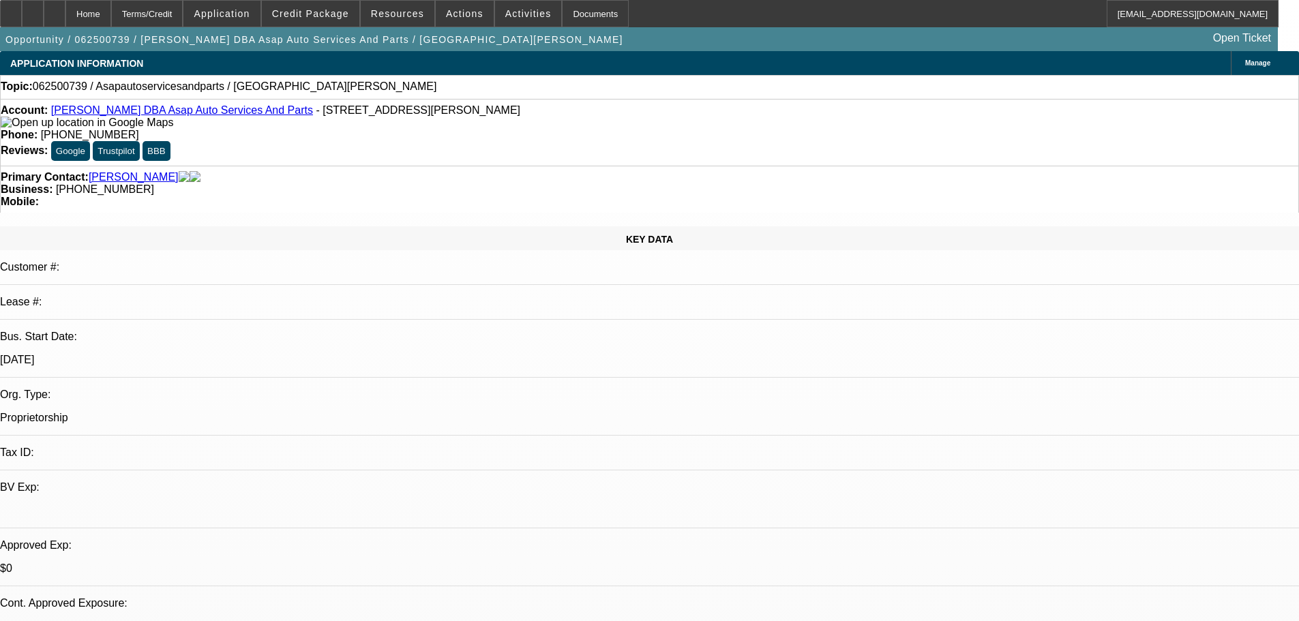
select select "0"
select select "2"
select select "0.1"
select select "4"
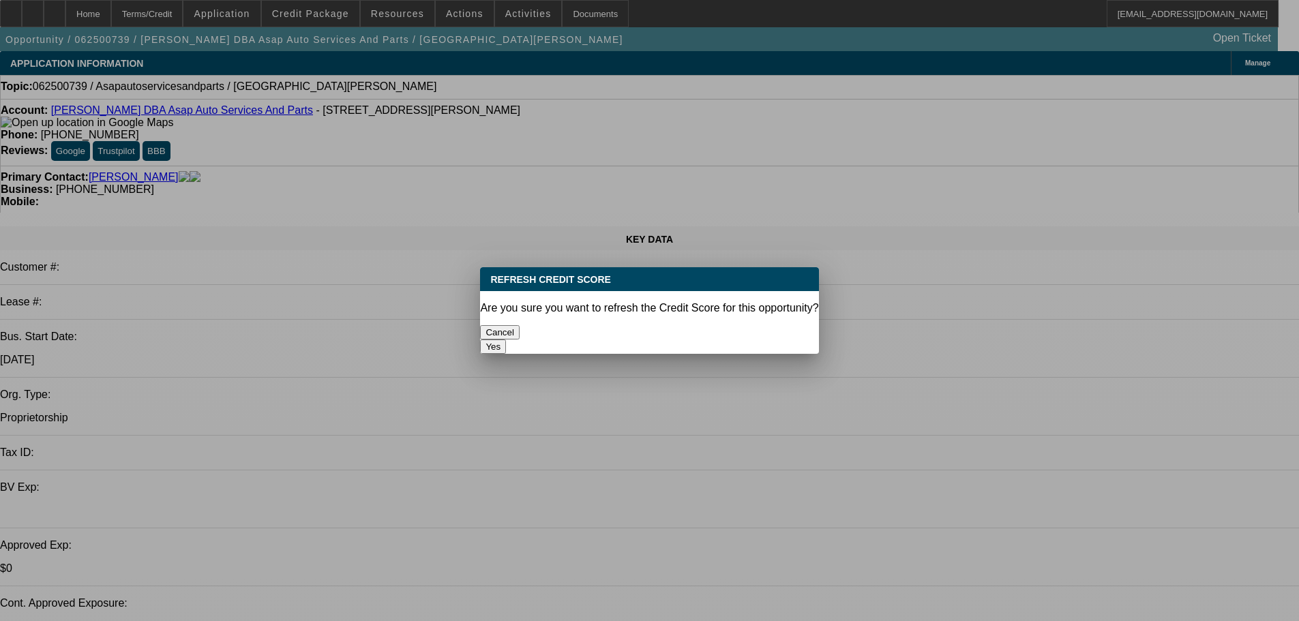
click at [506, 339] on button "Yes" at bounding box center [493, 346] width 26 height 14
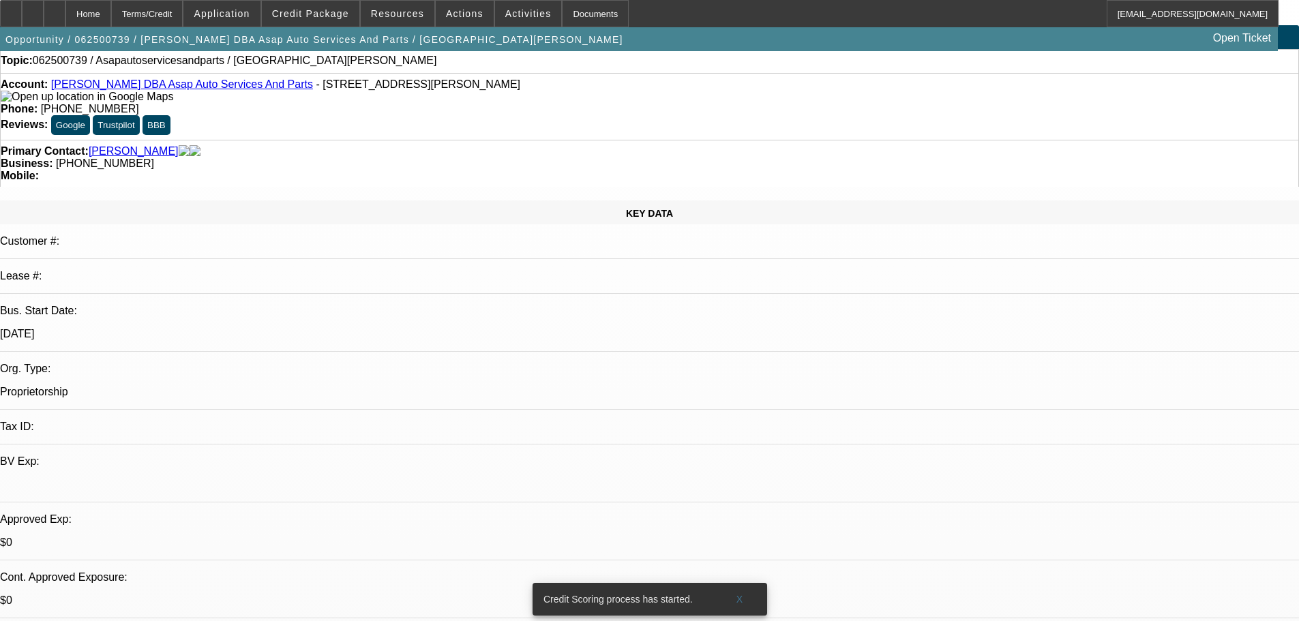
scroll to position [68, 0]
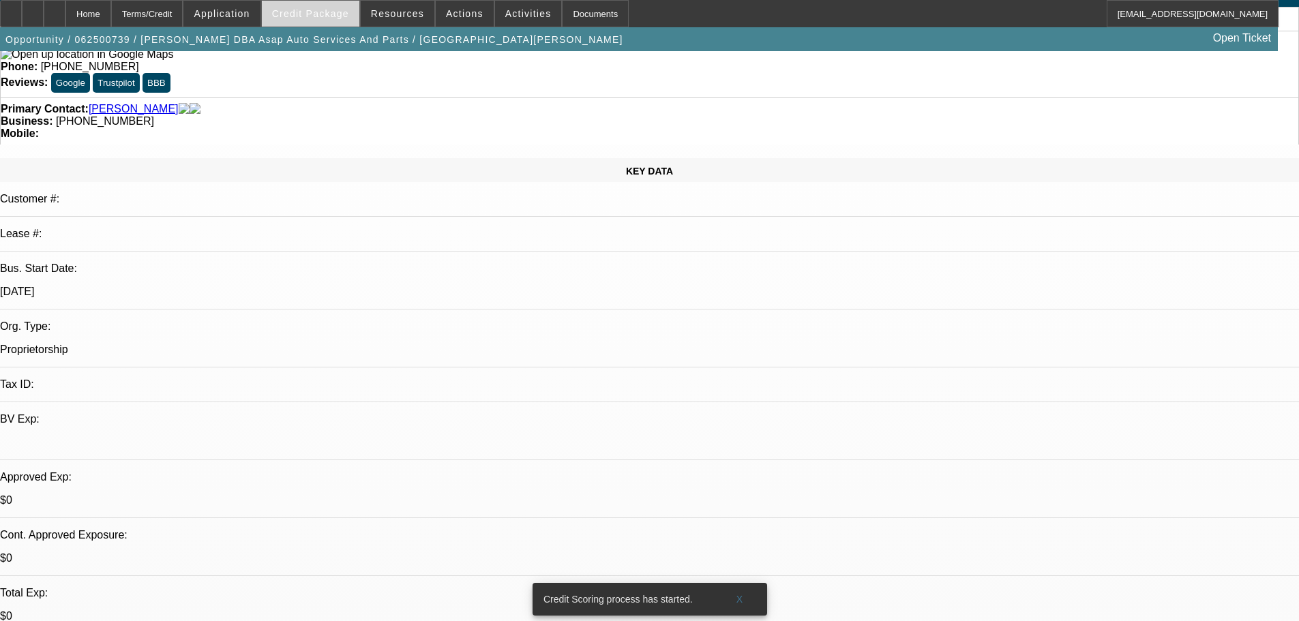
click at [331, 16] on span "Credit Package" at bounding box center [310, 13] width 77 height 11
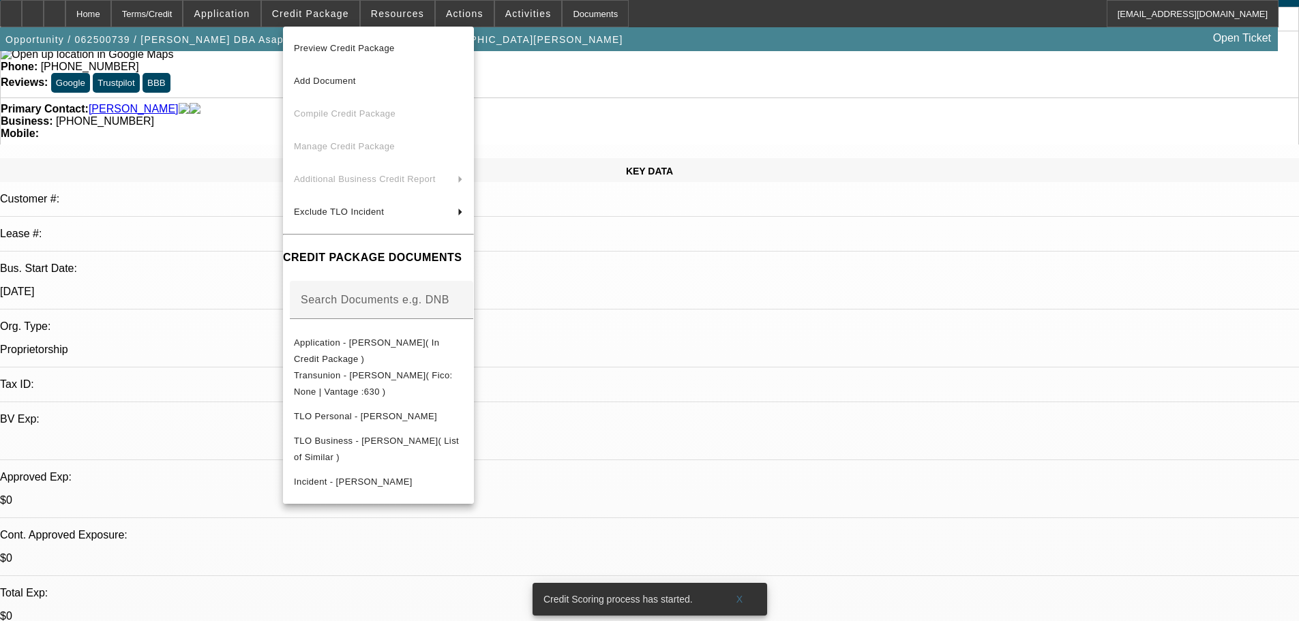
click at [250, 171] on div at bounding box center [649, 310] width 1299 height 621
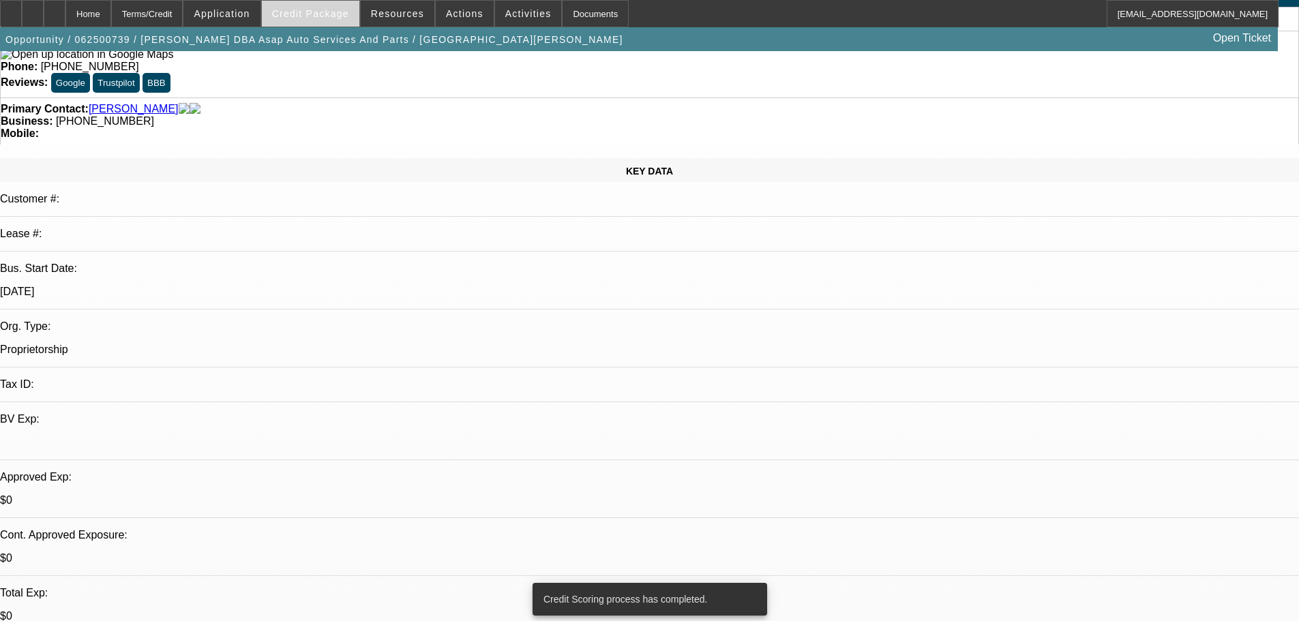
click at [329, 13] on span "Credit Package" at bounding box center [310, 13] width 77 height 11
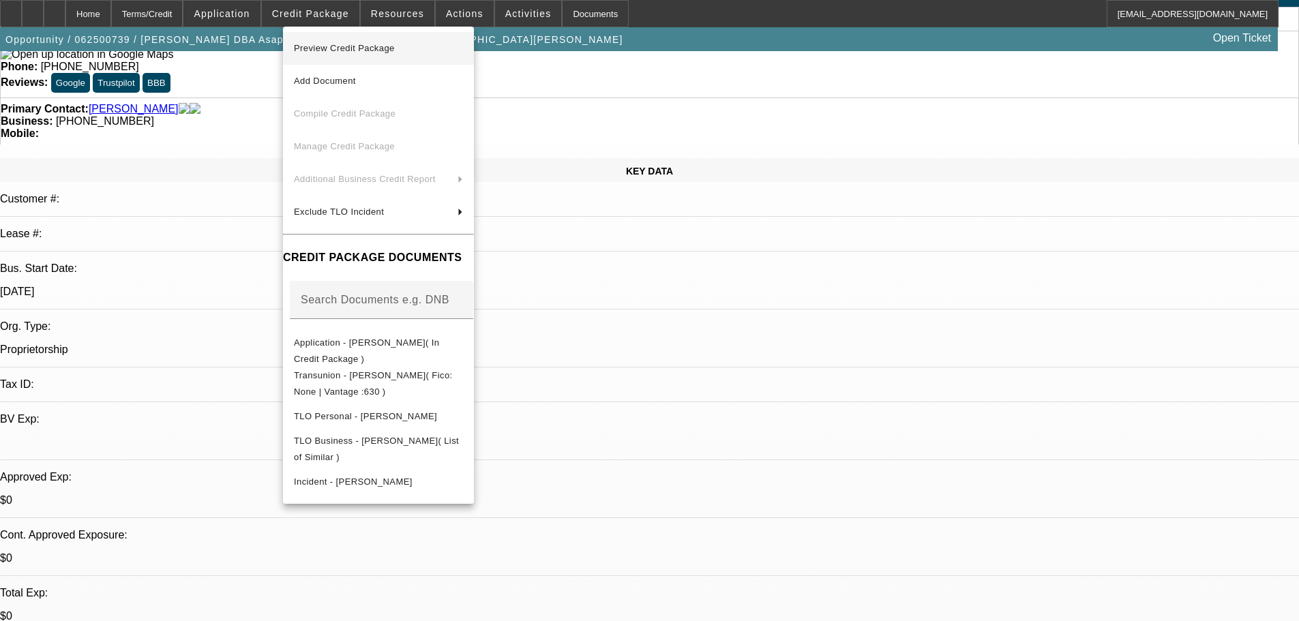
click at [352, 40] on span "Preview Credit Package" at bounding box center [378, 48] width 169 height 16
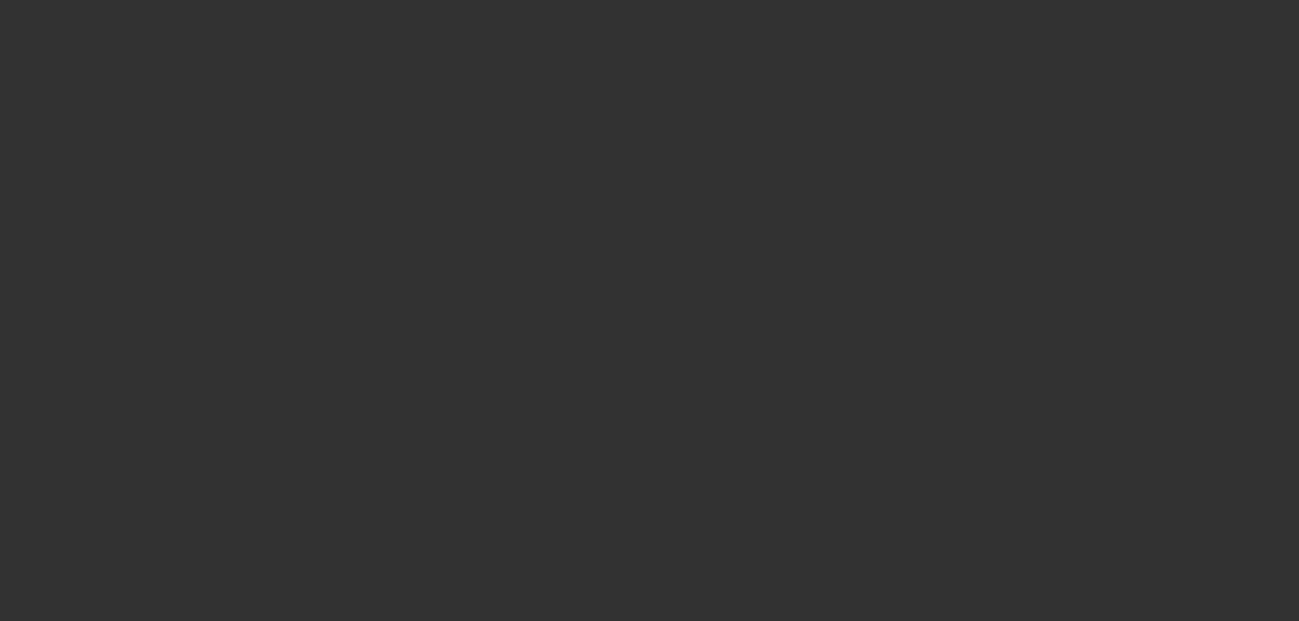
scroll to position [0, 0]
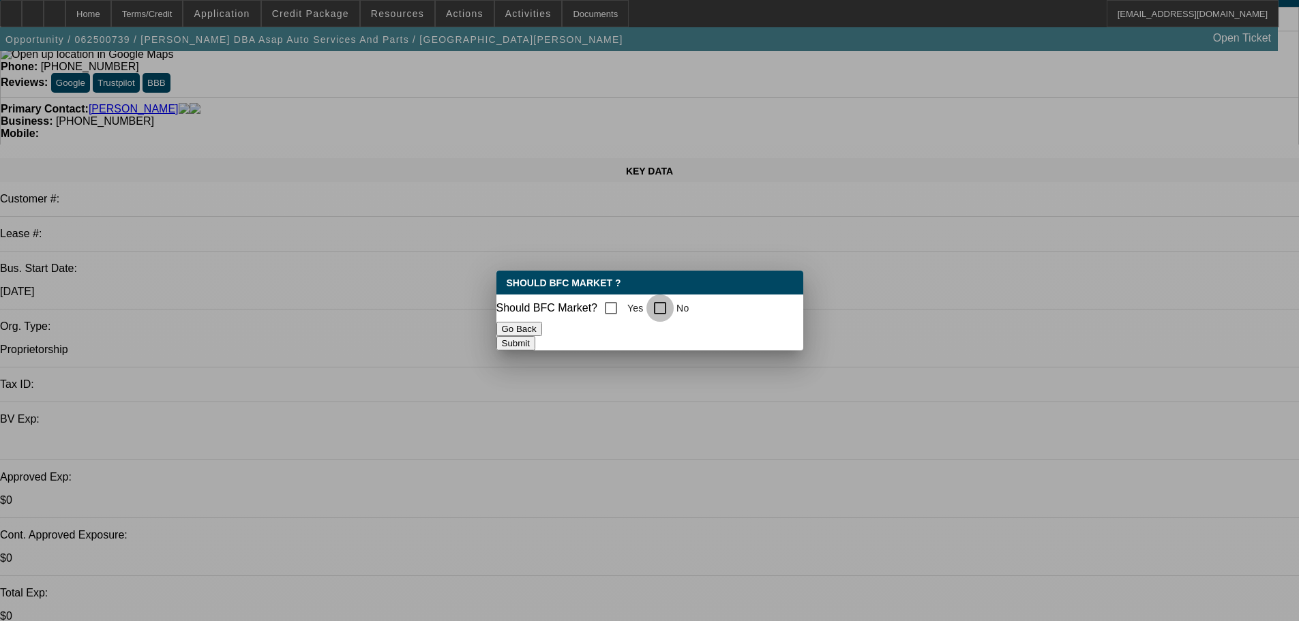
click at [663, 302] on input "No" at bounding box center [659, 307] width 27 height 27
checkbox input "true"
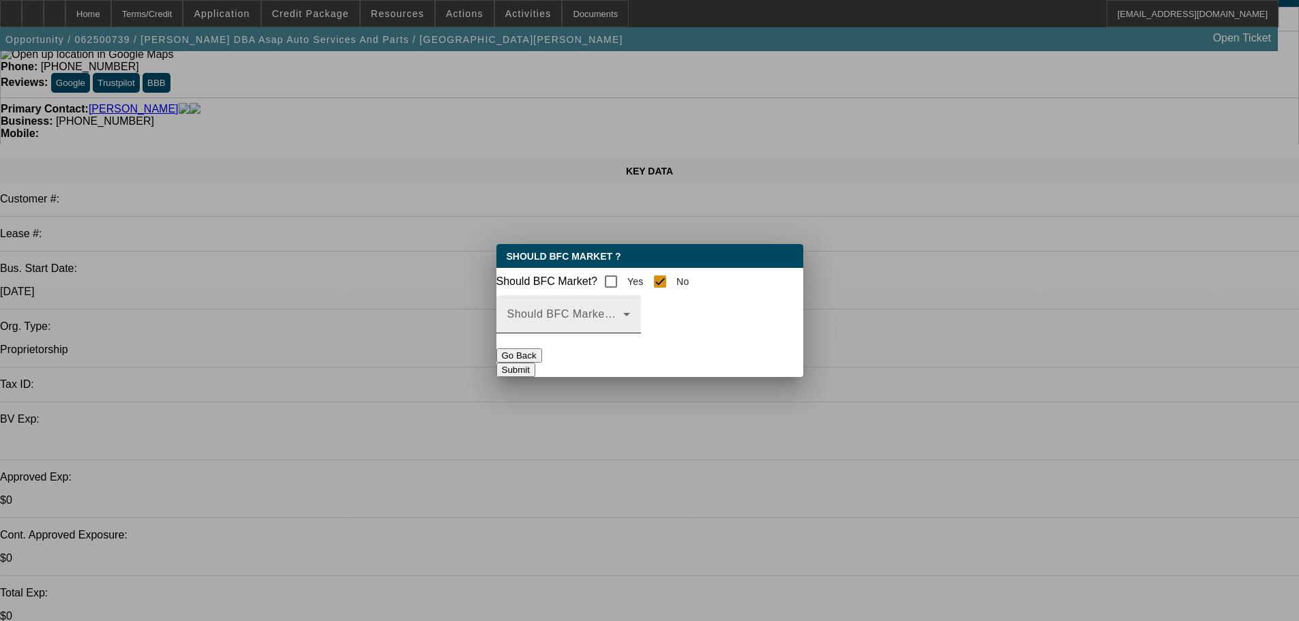
click at [623, 328] on span at bounding box center [565, 320] width 116 height 16
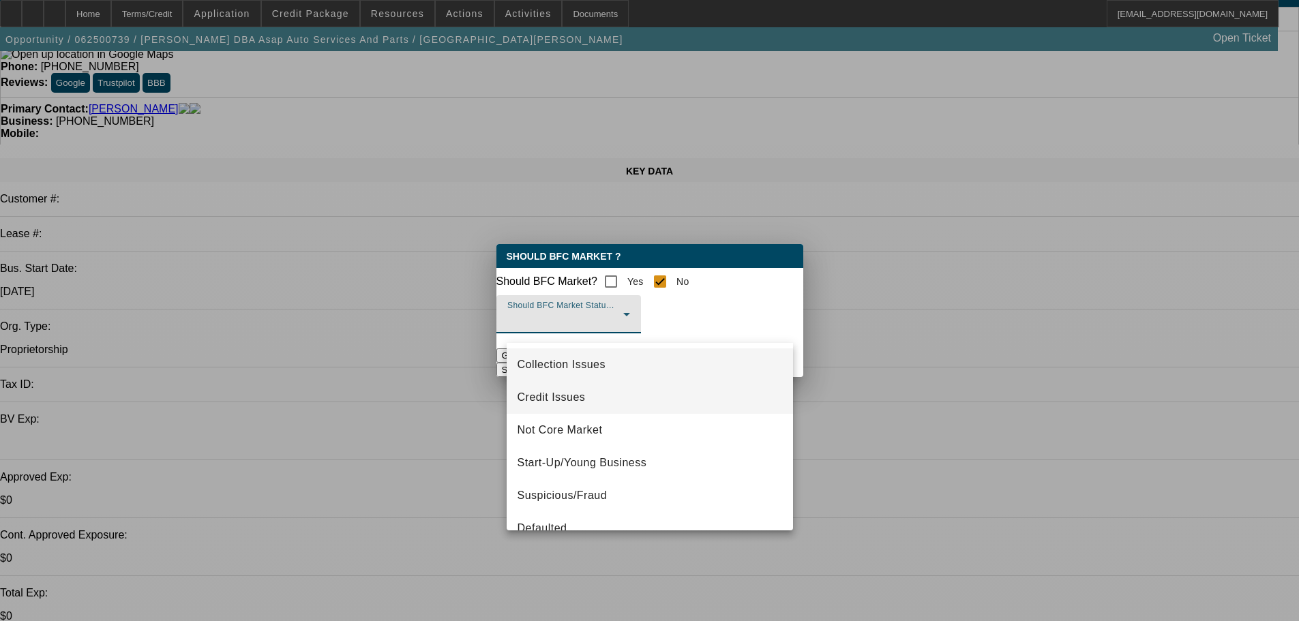
click at [592, 406] on mat-option "Credit Issues" at bounding box center [650, 397] width 286 height 33
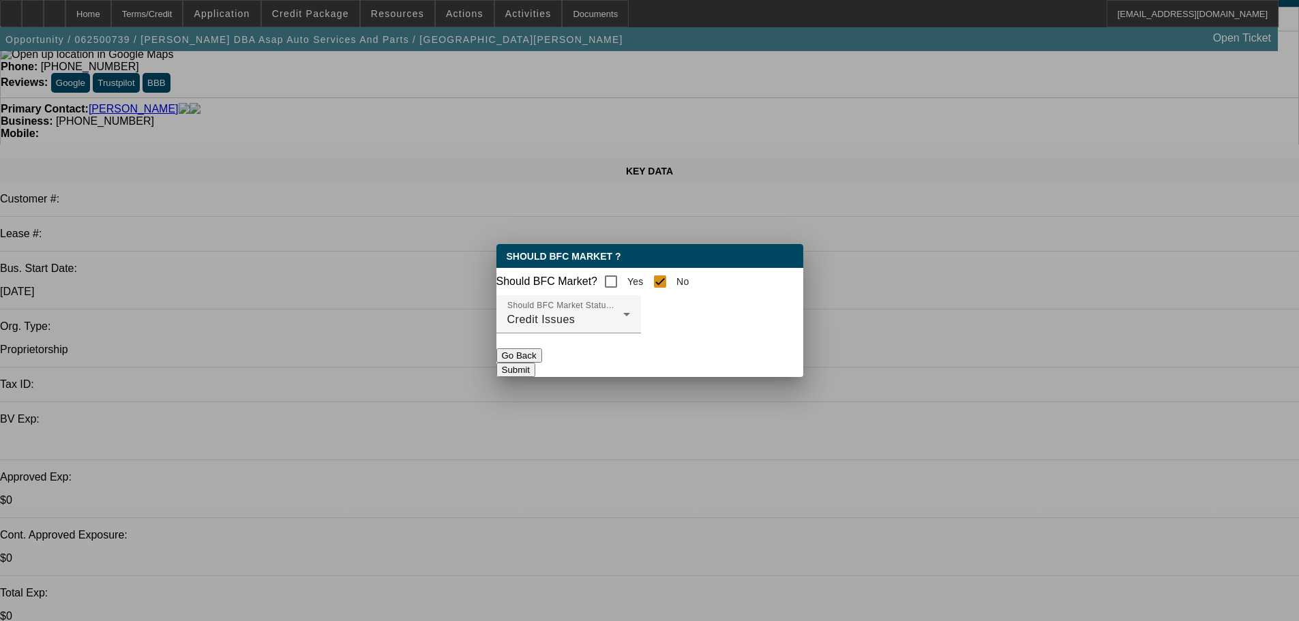
click at [535, 368] on button "Submit" at bounding box center [515, 370] width 39 height 14
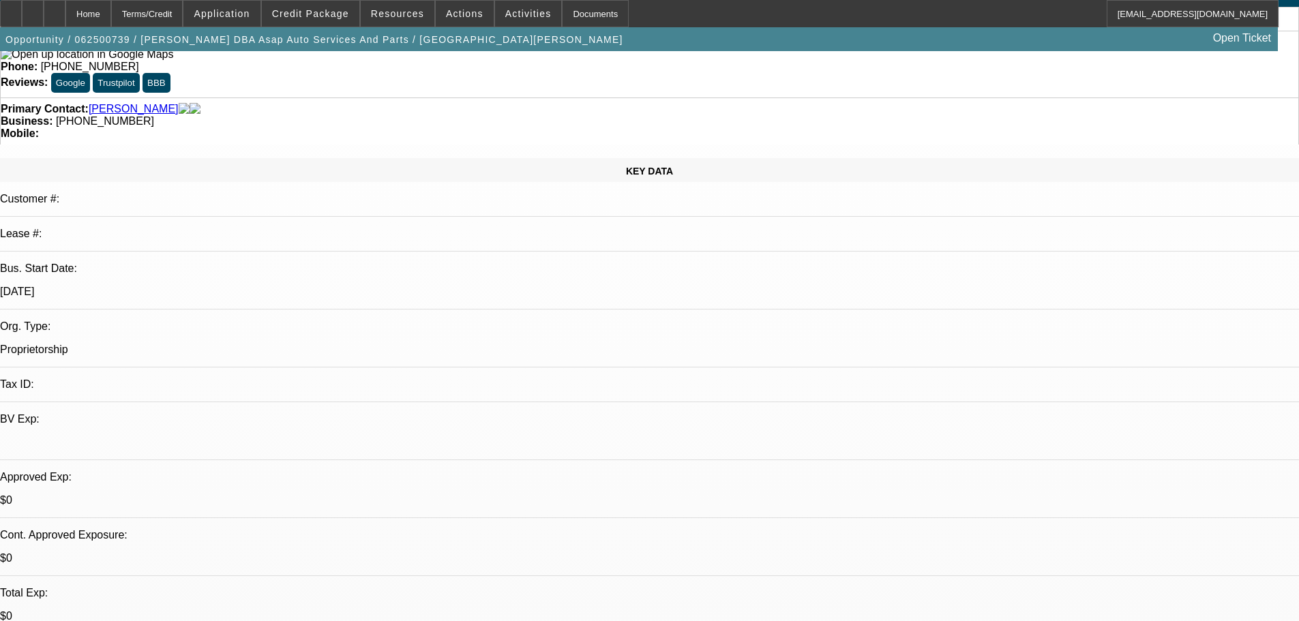
scroll to position [68, 0]
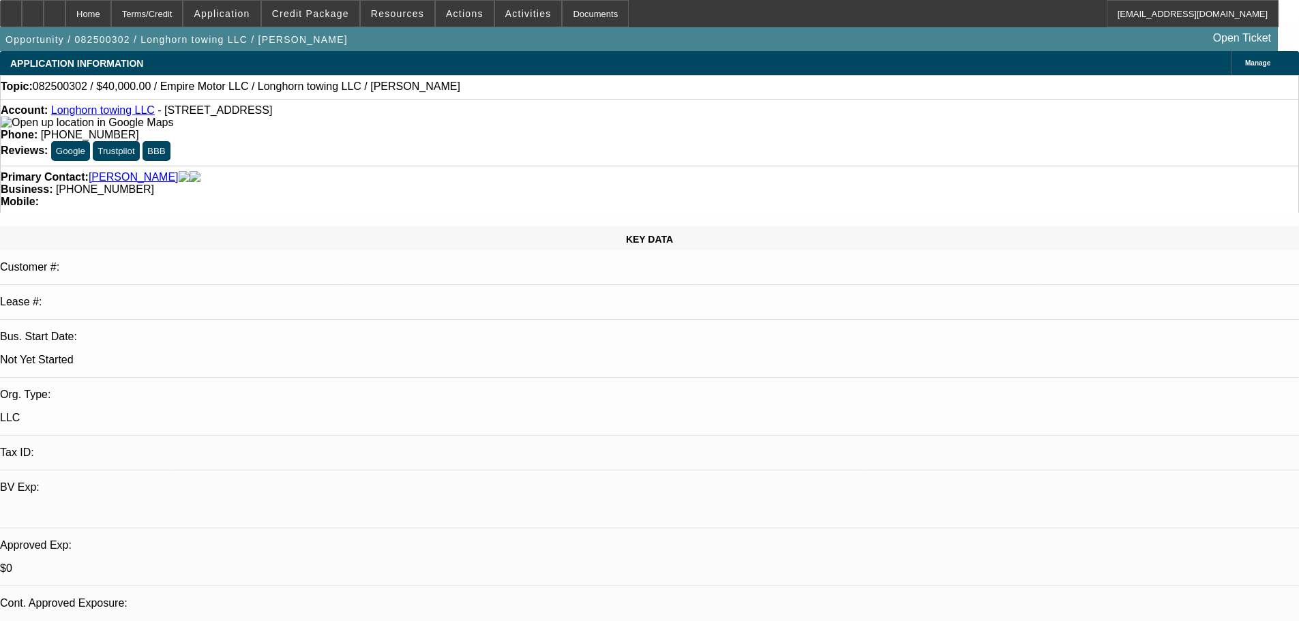
select select "0"
select select "2"
select select "0.1"
select select "1"
select select "2"
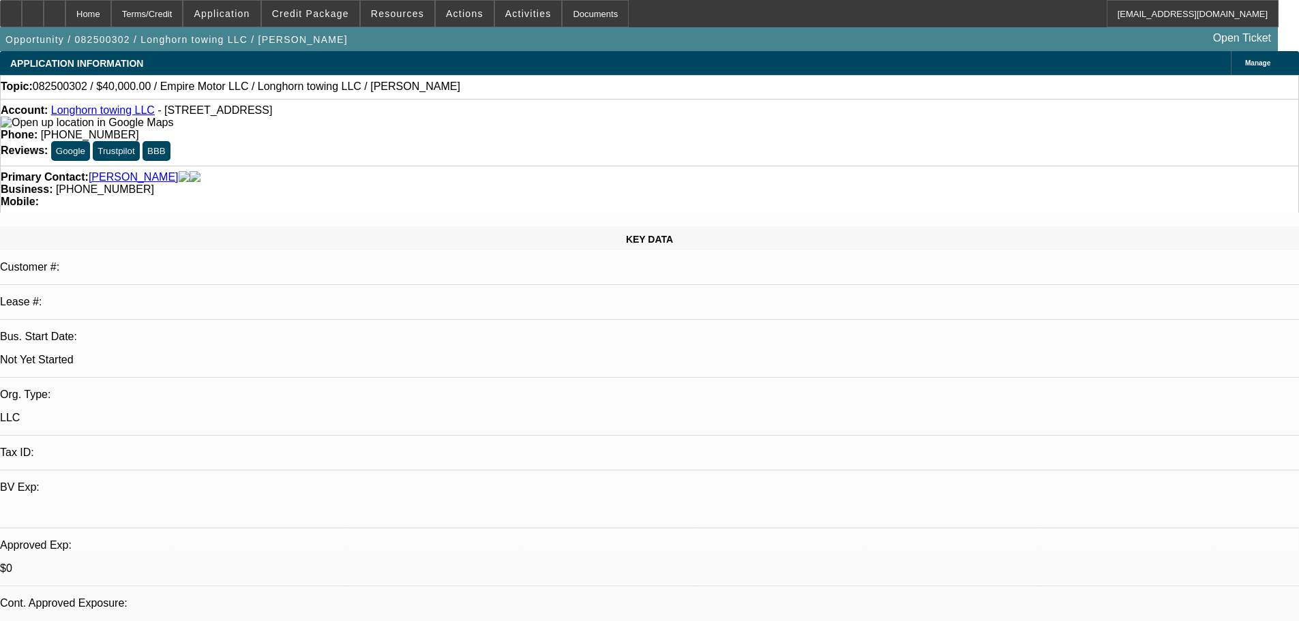
select select "4"
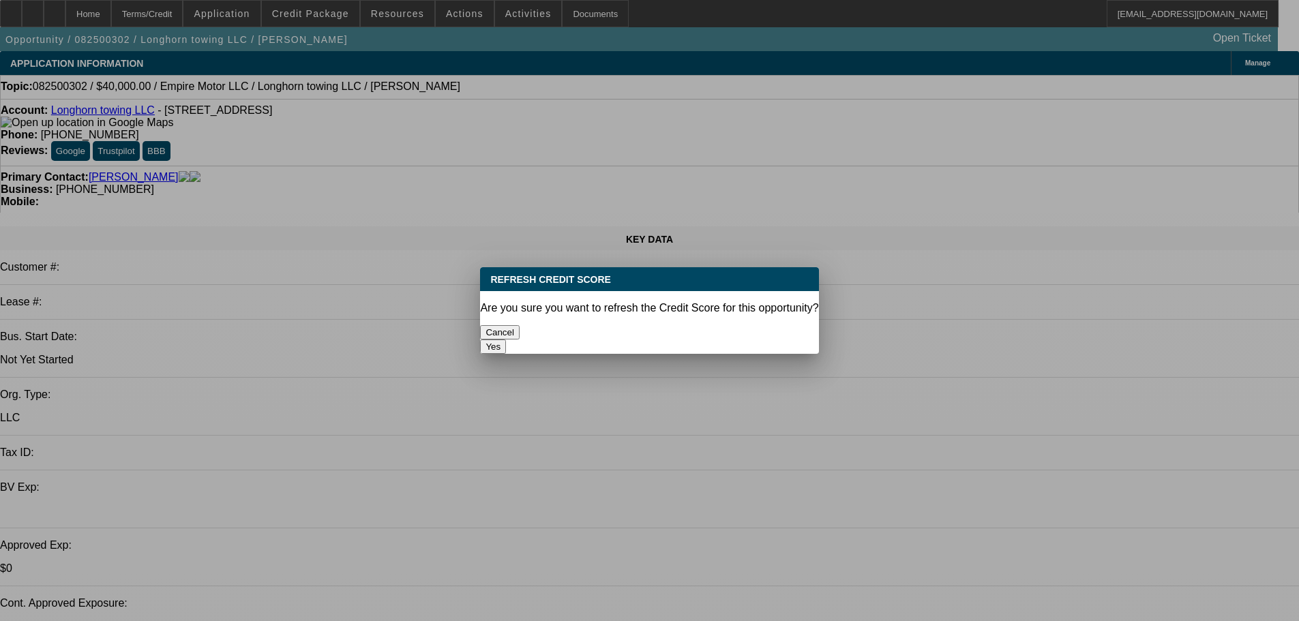
click at [506, 339] on button "Yes" at bounding box center [493, 346] width 26 height 14
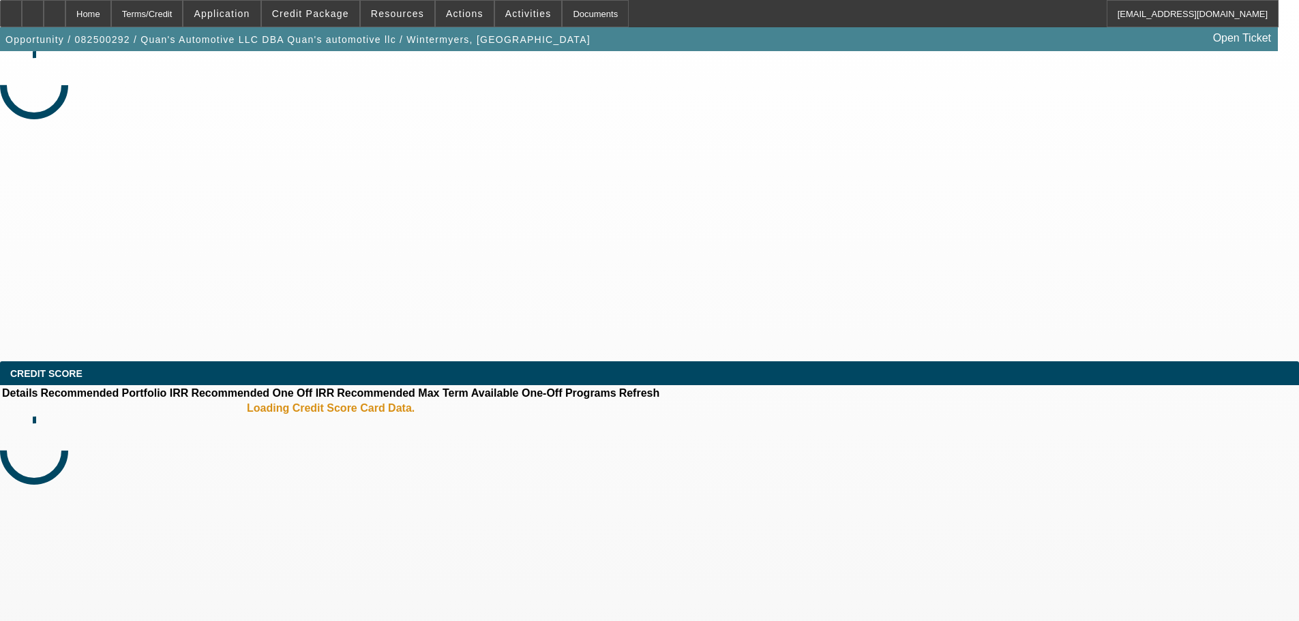
select select "0"
select select "2"
select select "0.1"
select select "4"
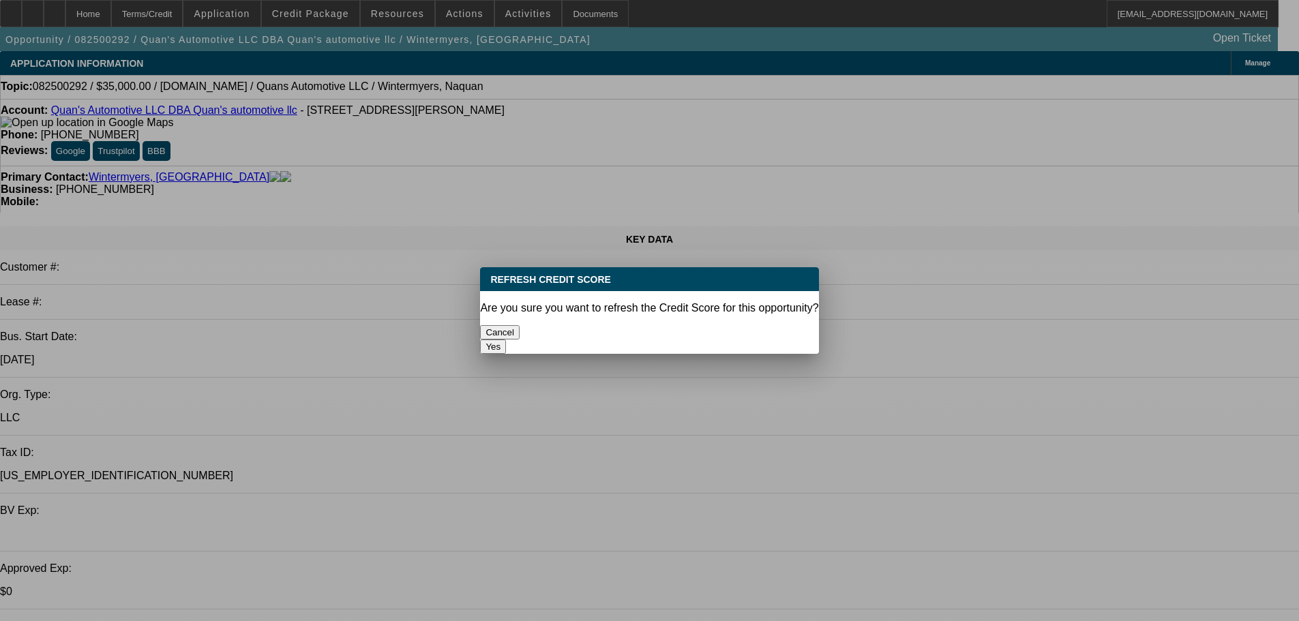
click at [506, 339] on button "Yes" at bounding box center [493, 346] width 26 height 14
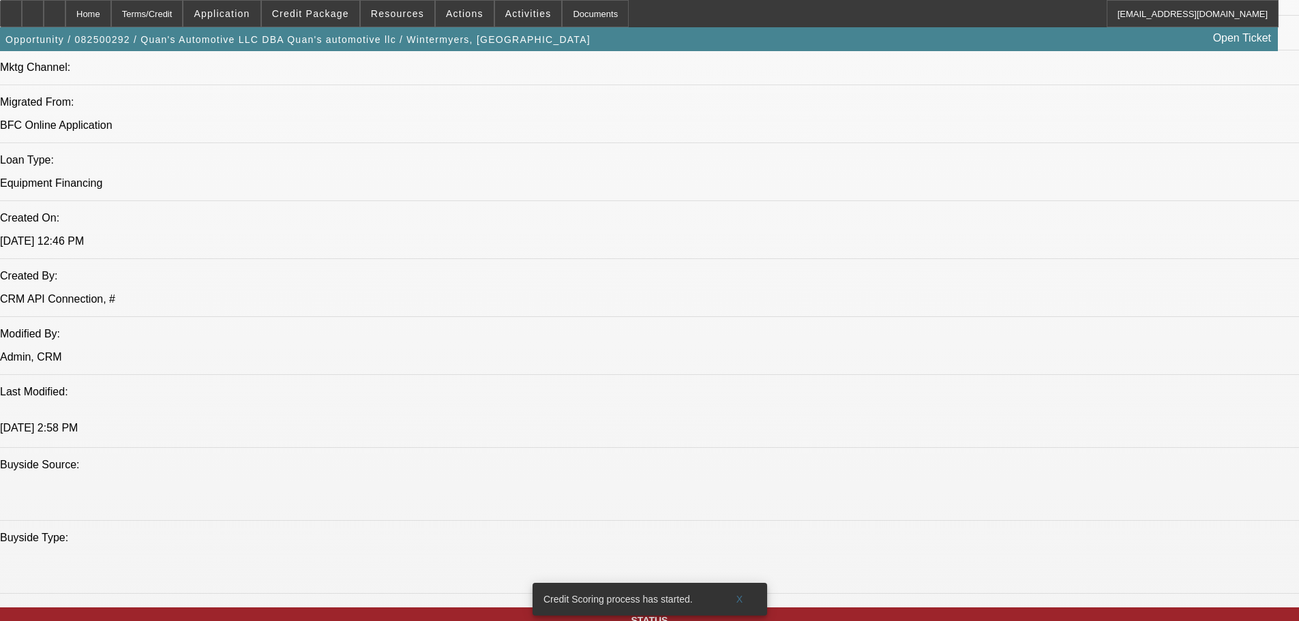
scroll to position [954, 0]
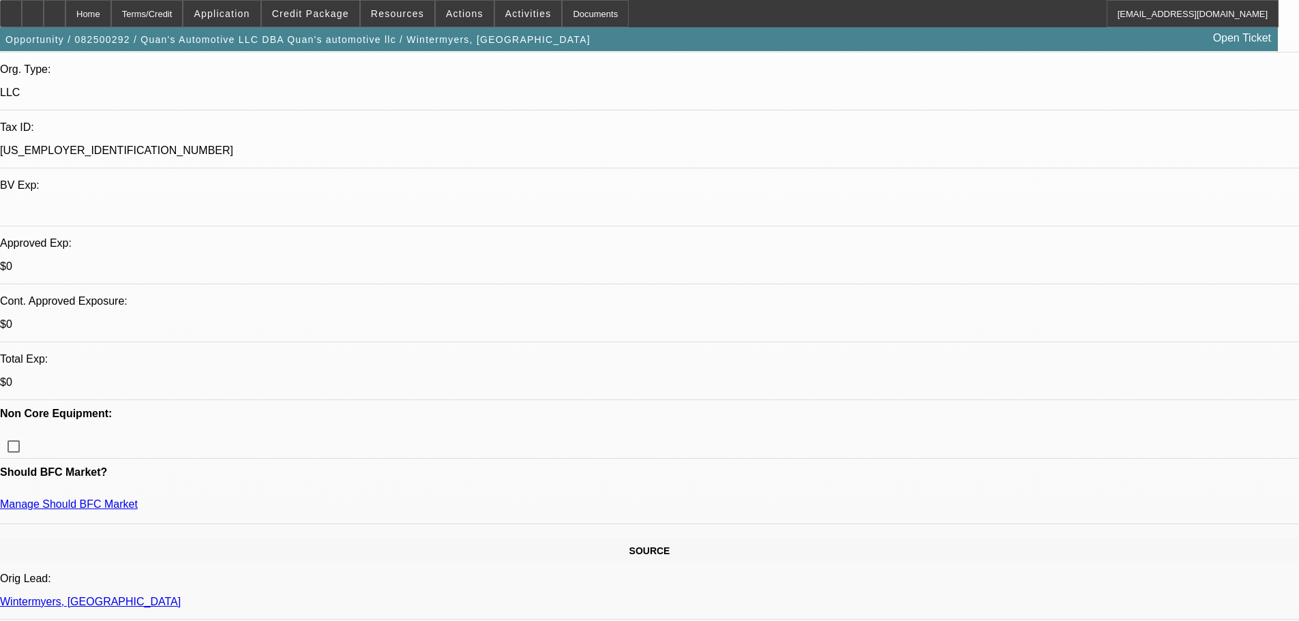
scroll to position [131, 0]
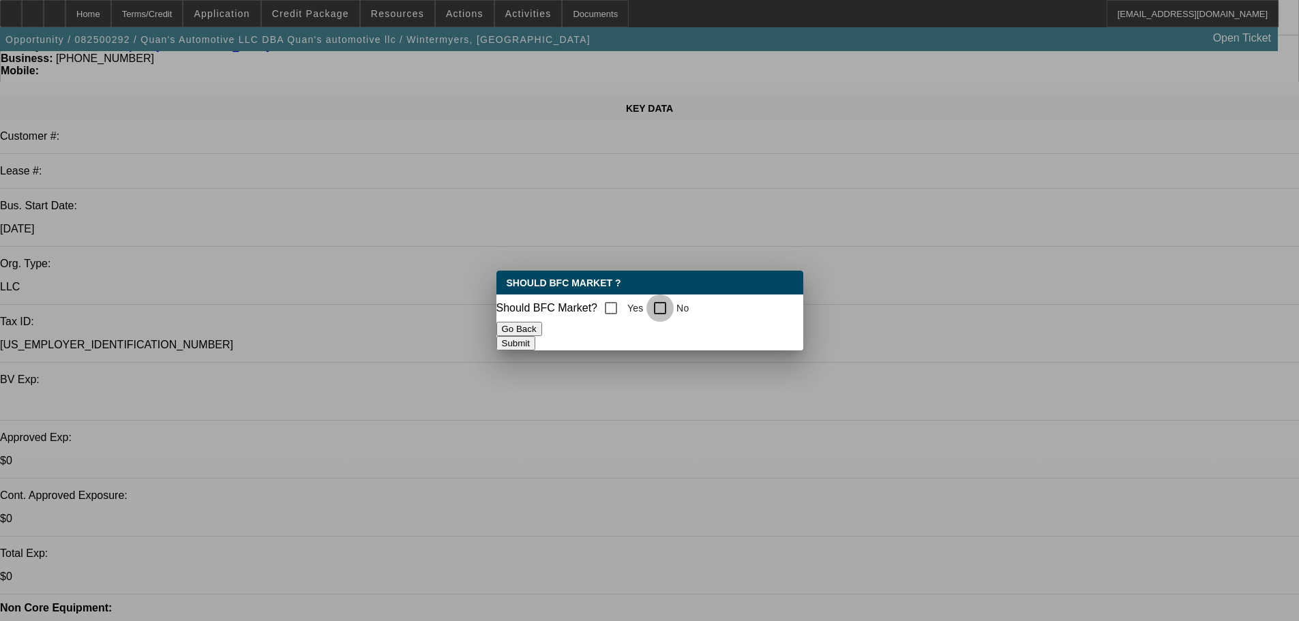
click at [674, 309] on input "No" at bounding box center [659, 307] width 27 height 27
checkbox input "true"
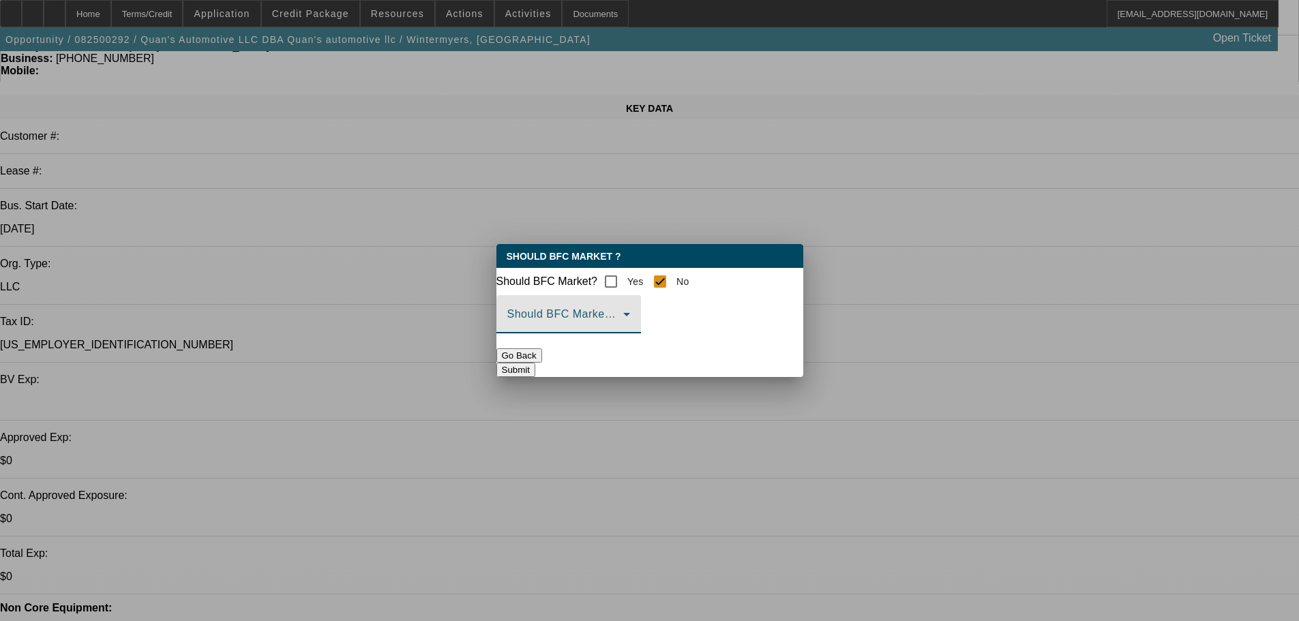
click at [623, 328] on span at bounding box center [565, 320] width 116 height 16
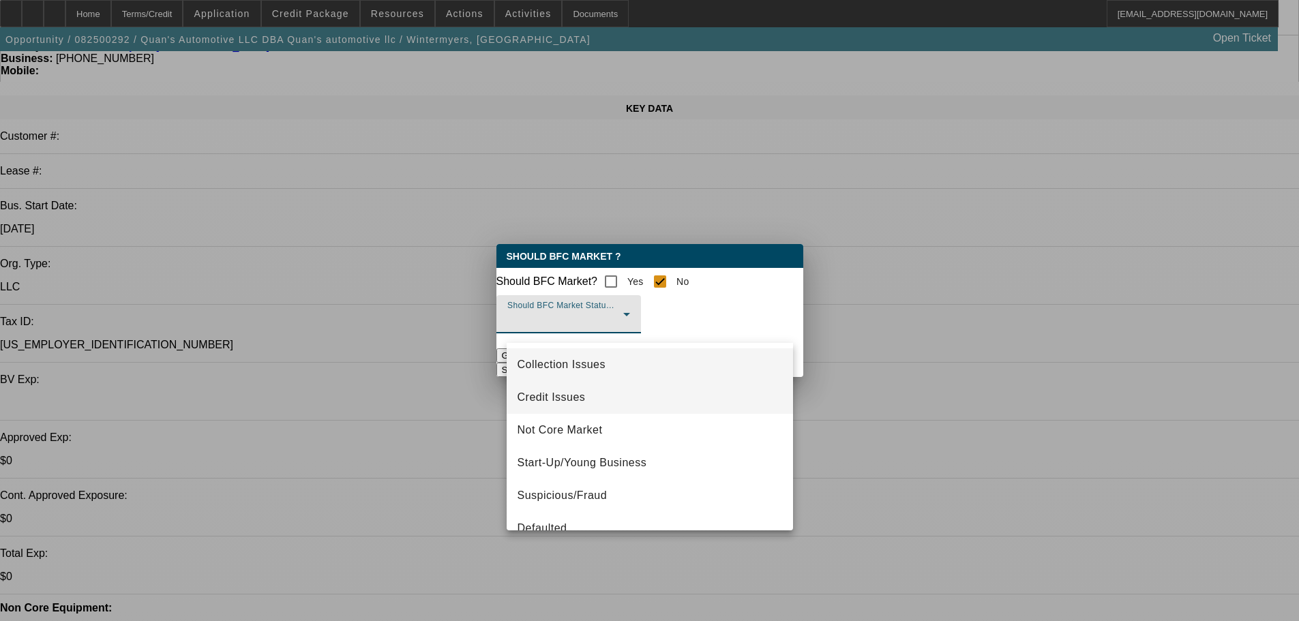
click at [596, 407] on mat-option "Credit Issues" at bounding box center [650, 397] width 286 height 33
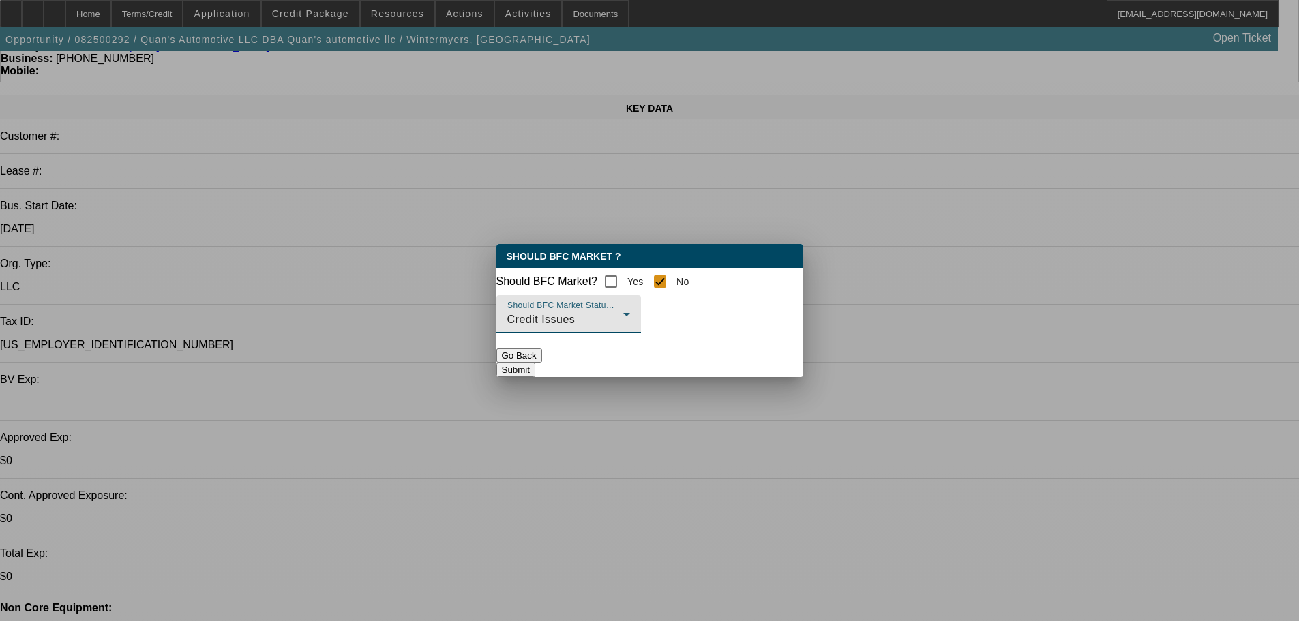
click at [641, 348] on div at bounding box center [568, 340] width 145 height 15
click at [535, 365] on button "Submit" at bounding box center [515, 370] width 39 height 14
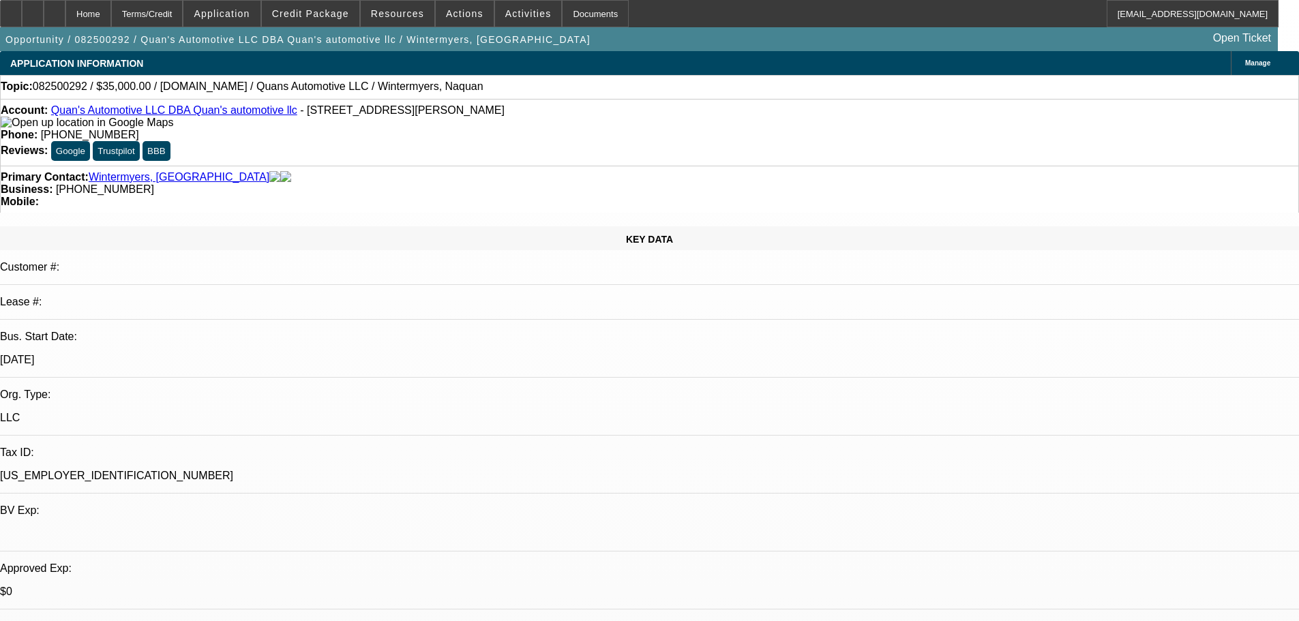
scroll to position [131, 0]
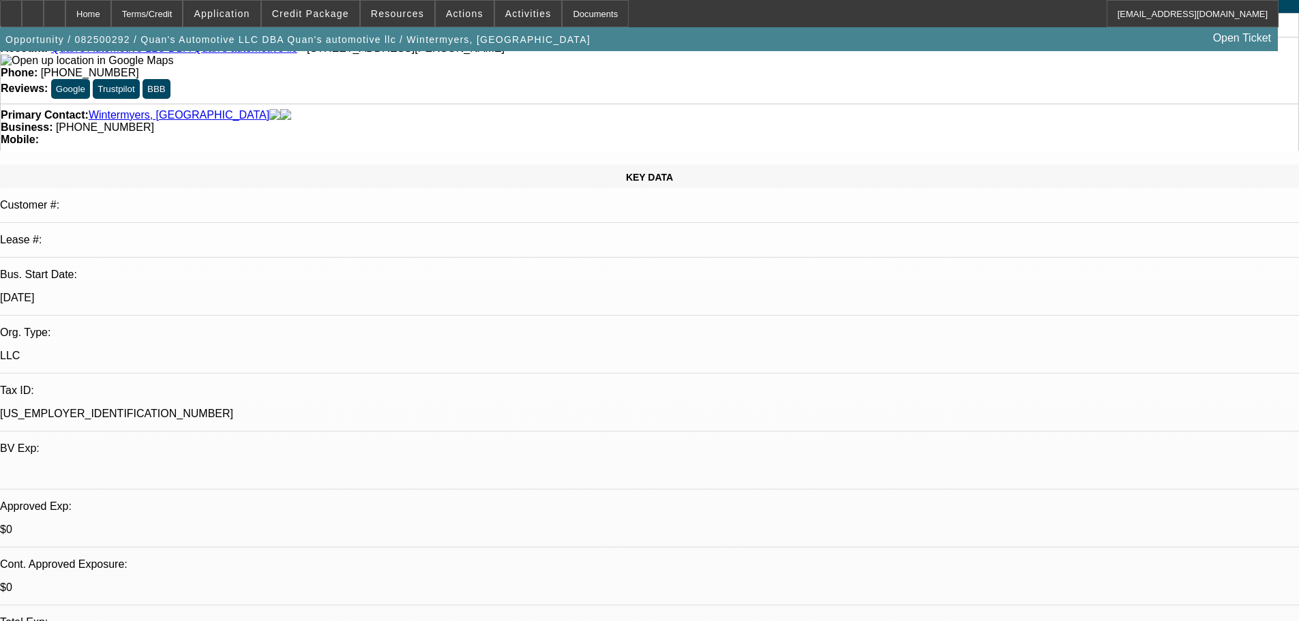
scroll to position [0, 0]
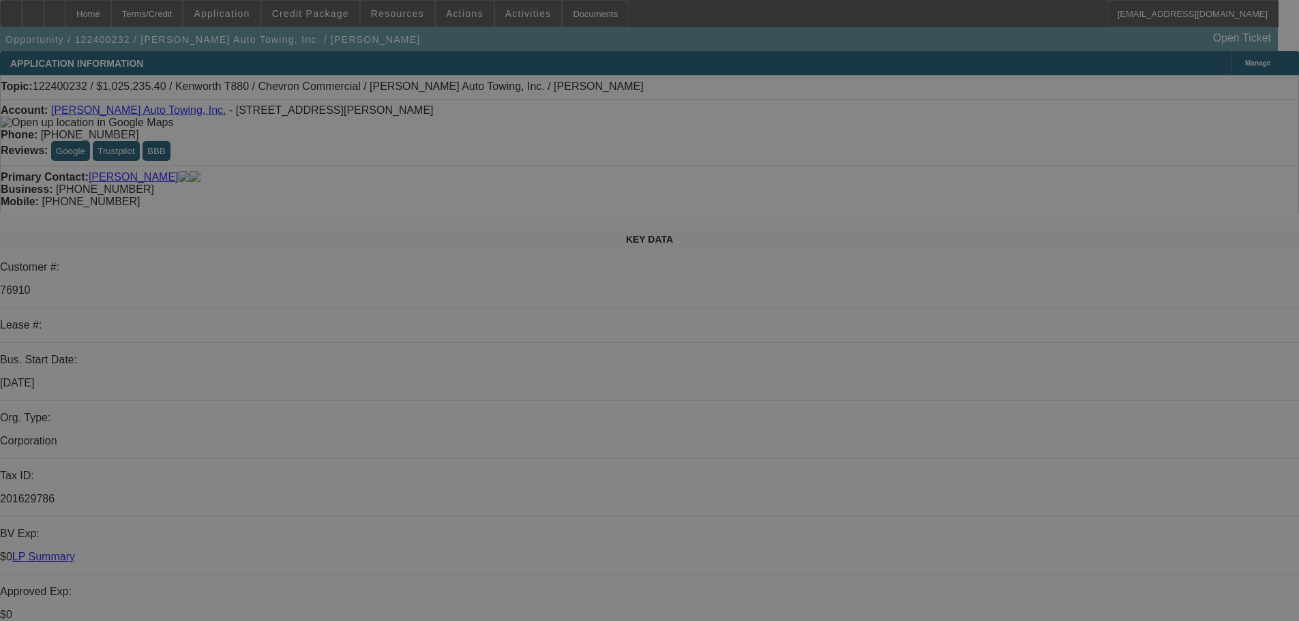
select select "0"
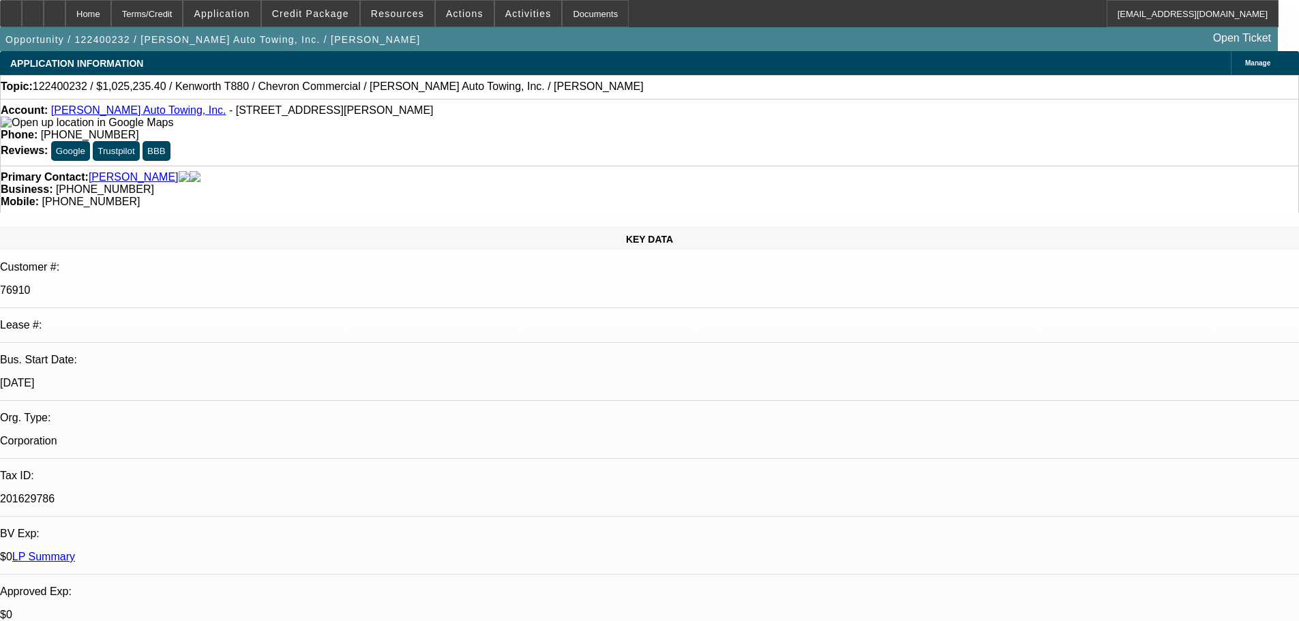
select select "2"
select select "0"
select select "6"
select select "0"
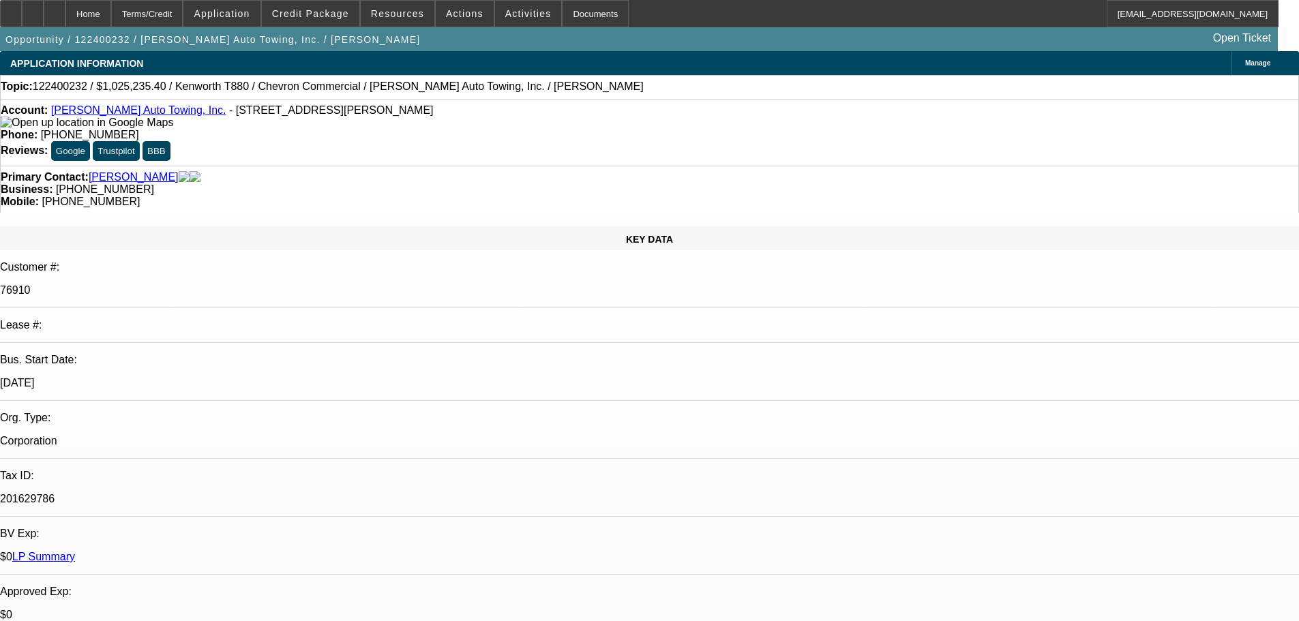
select select "2"
select select "0"
select select "6"
select select "0"
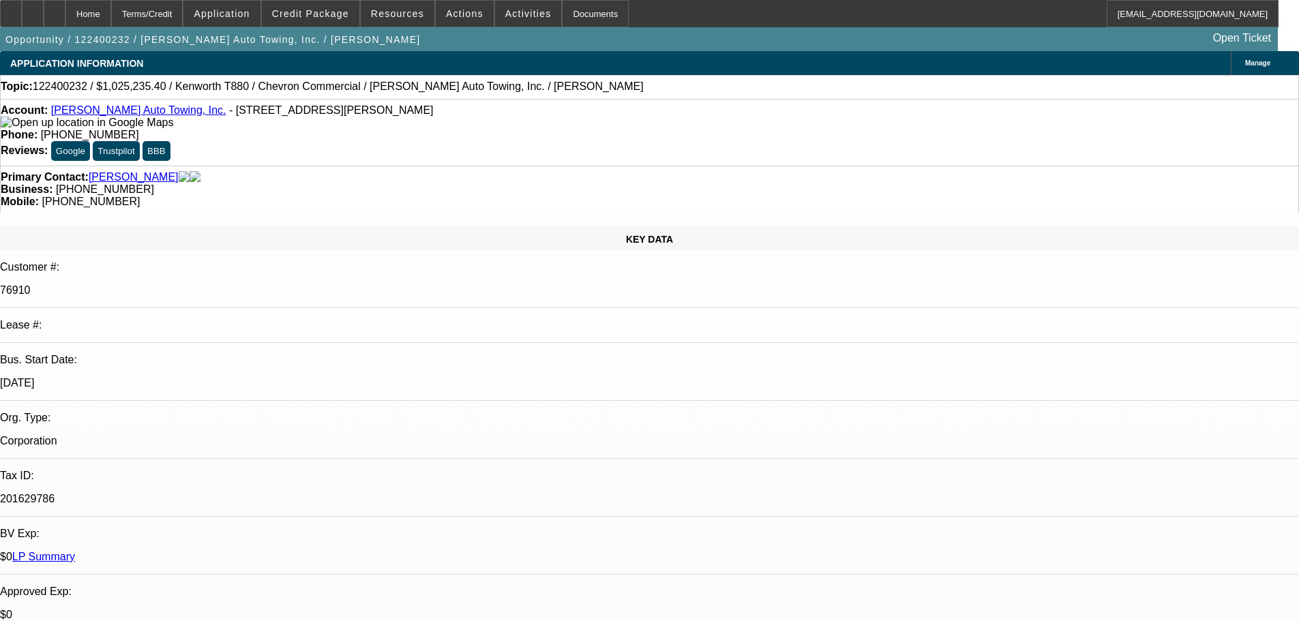
select select "2"
select select "0"
select select "6"
select select "0"
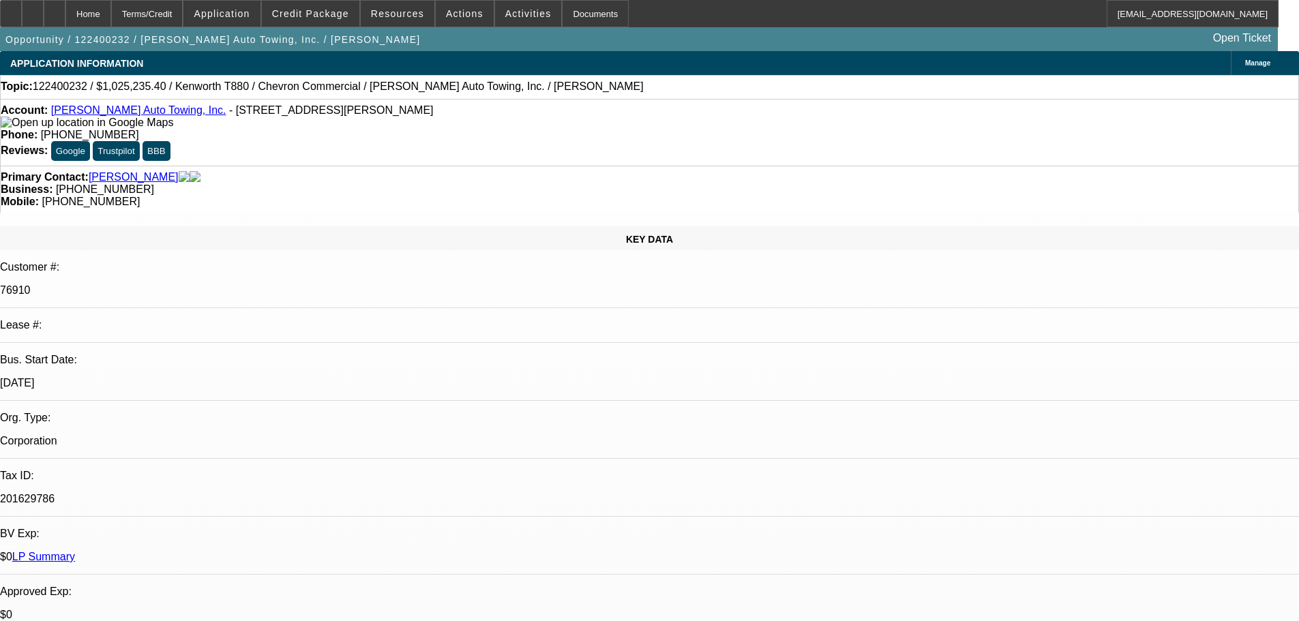
select select "2"
select select "0"
select select "6"
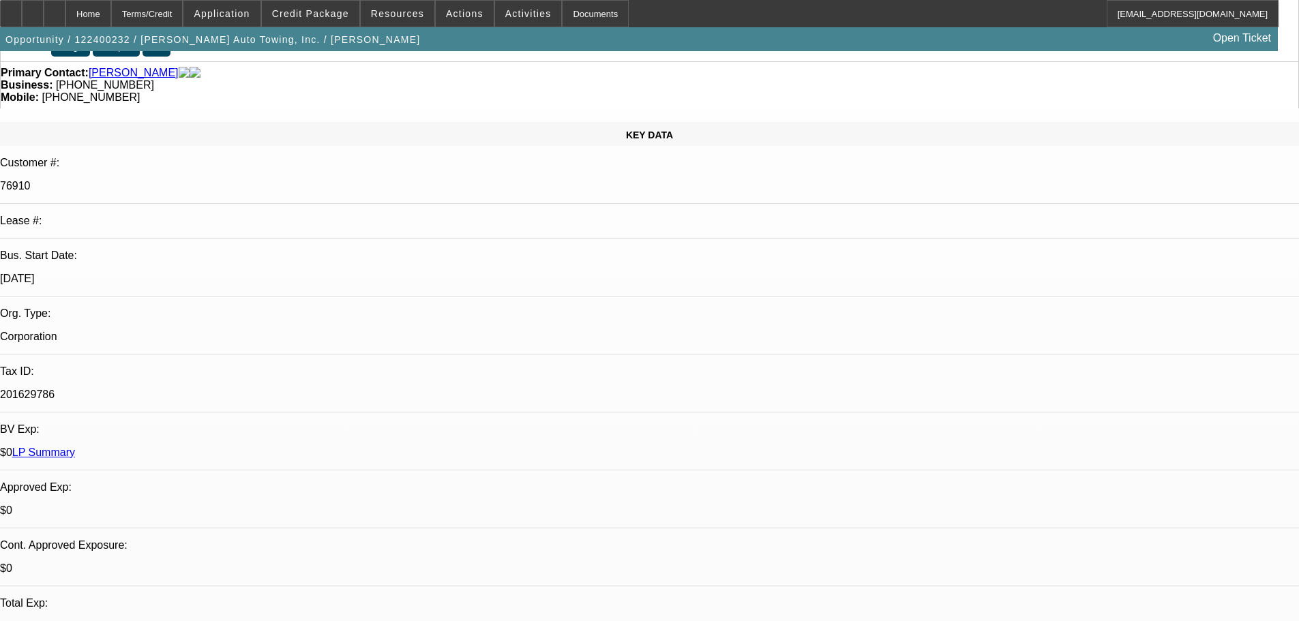
scroll to position [136, 0]
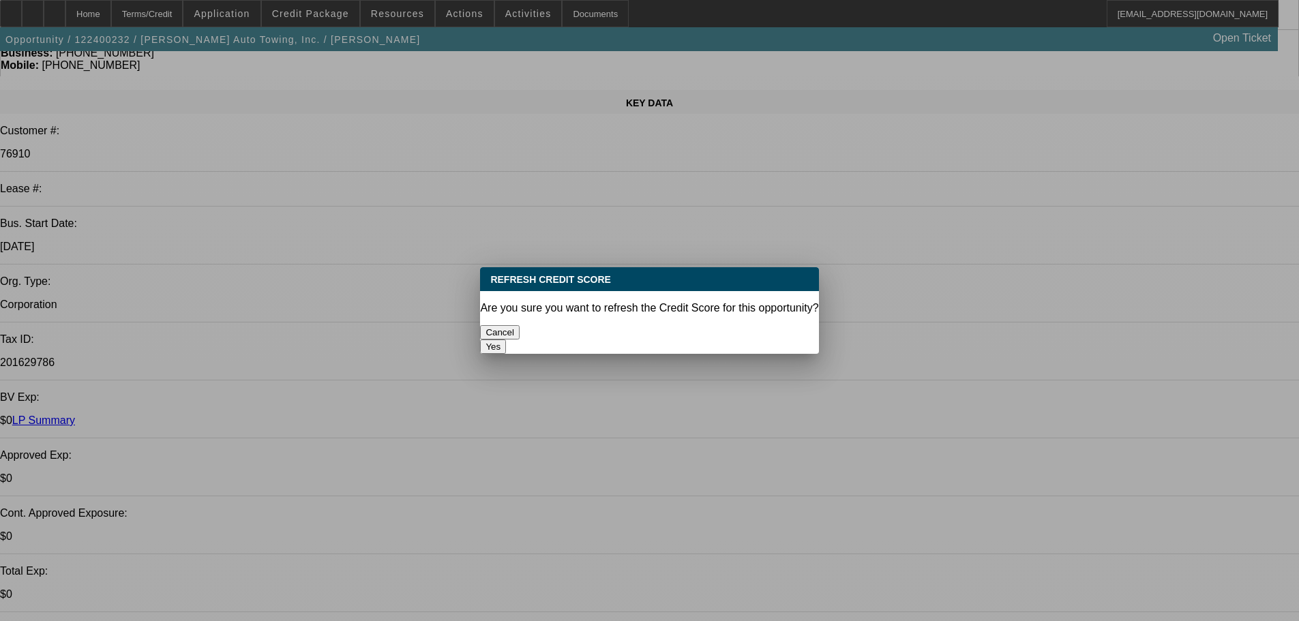
click at [506, 339] on button "Yes" at bounding box center [493, 346] width 26 height 14
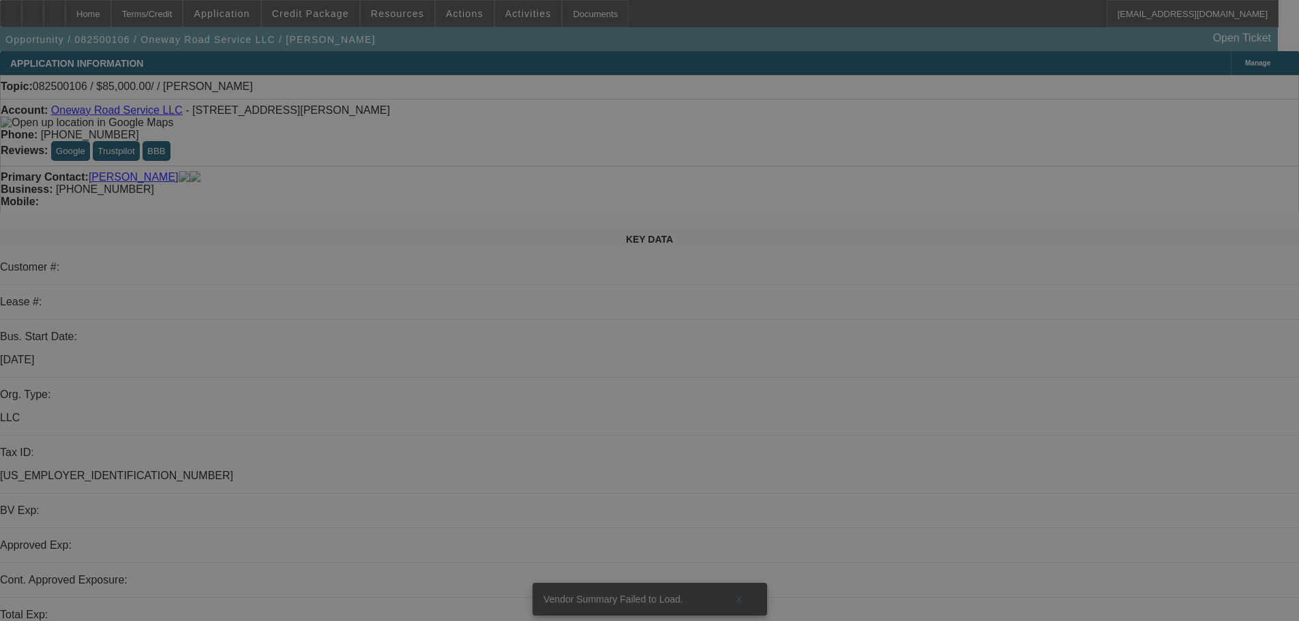
select select "0"
select select "2"
select select "0.1"
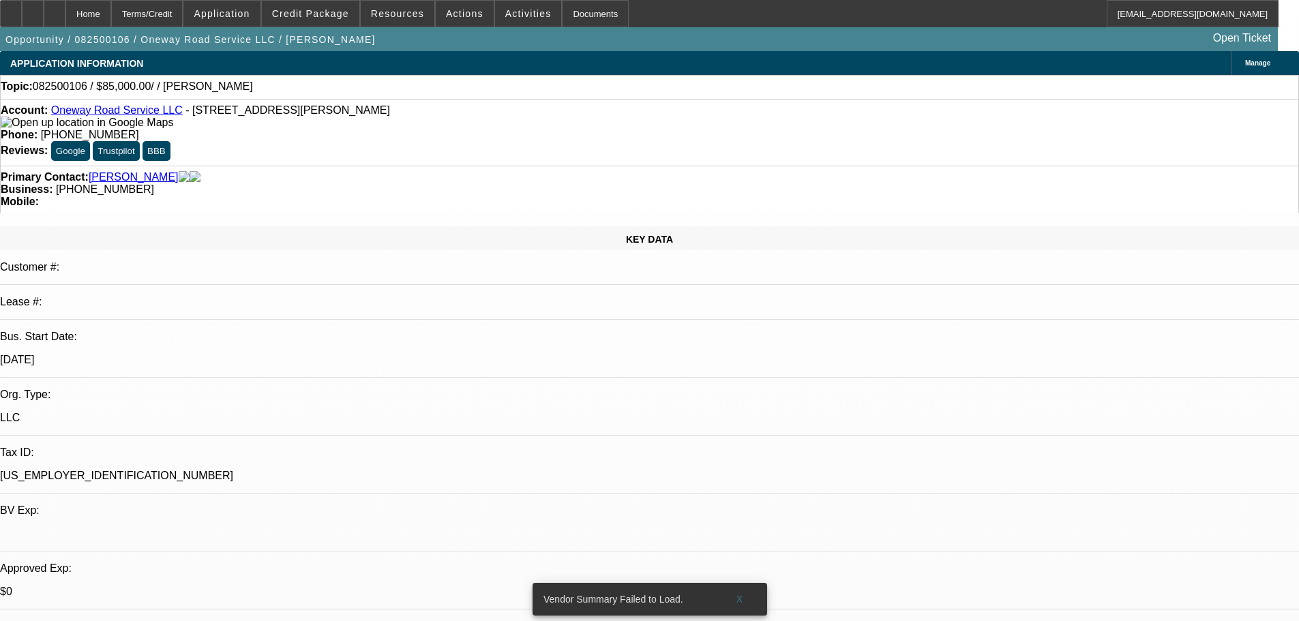
select select "1"
select select "2"
select select "4"
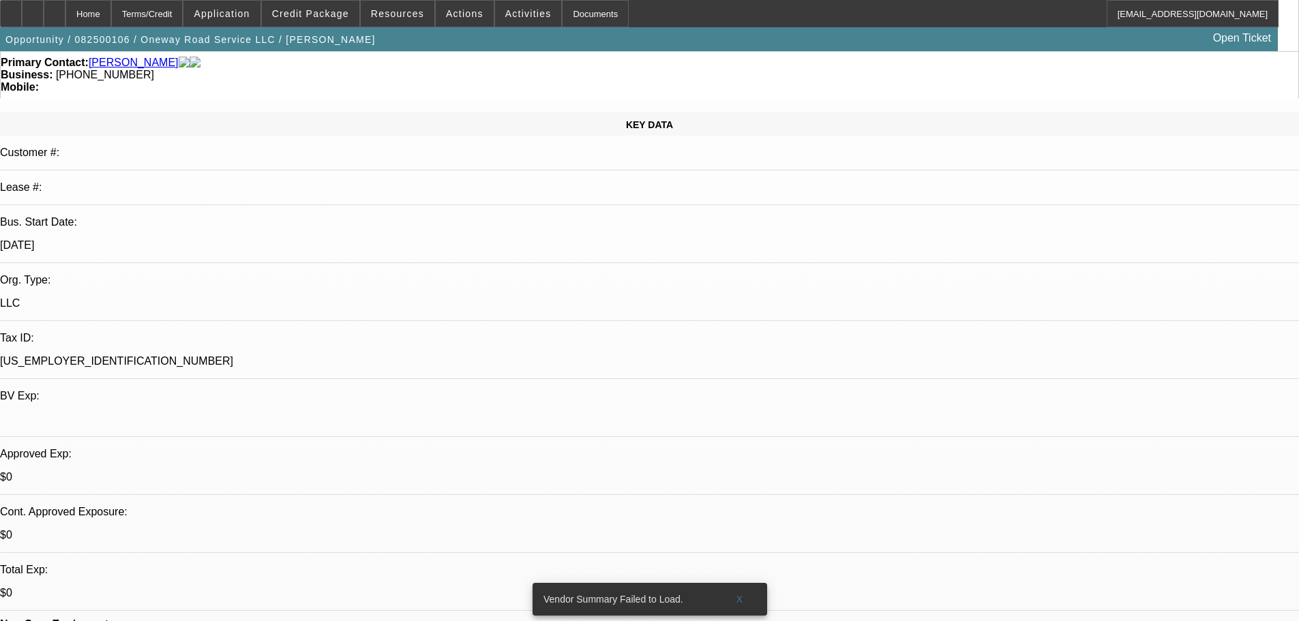
scroll to position [136, 0]
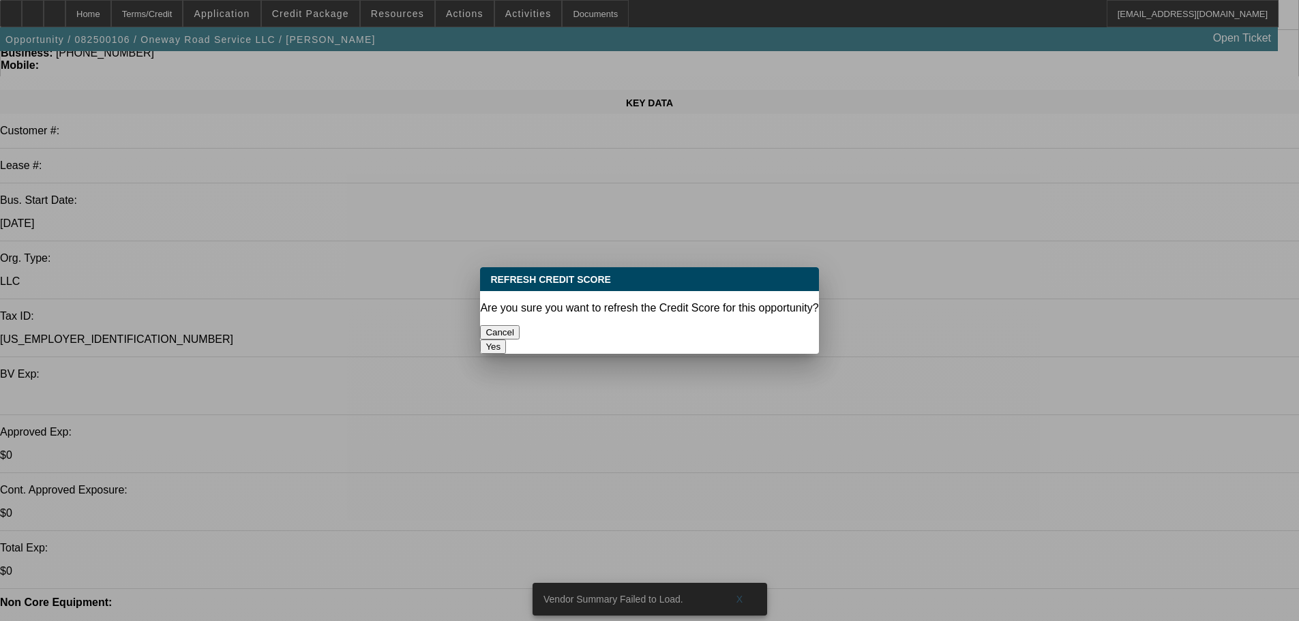
click at [506, 339] on button "Yes" at bounding box center [493, 346] width 26 height 14
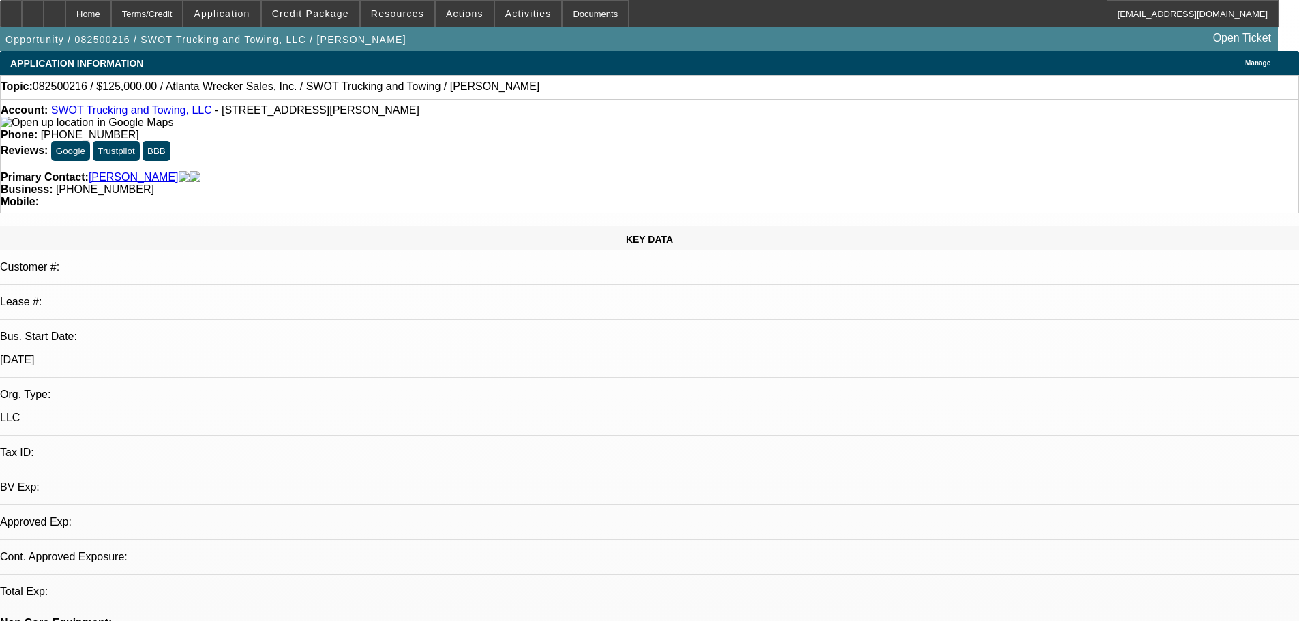
select select "0"
select select "2"
select select "0.1"
select select "1"
select select "2"
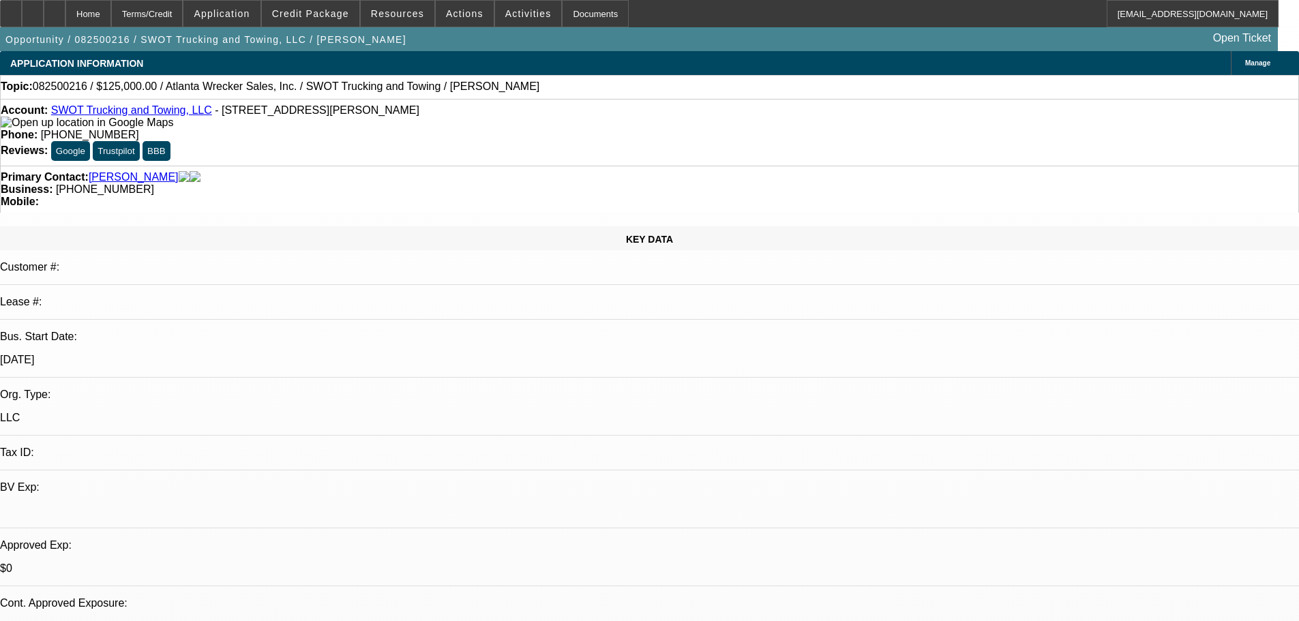
select select "4"
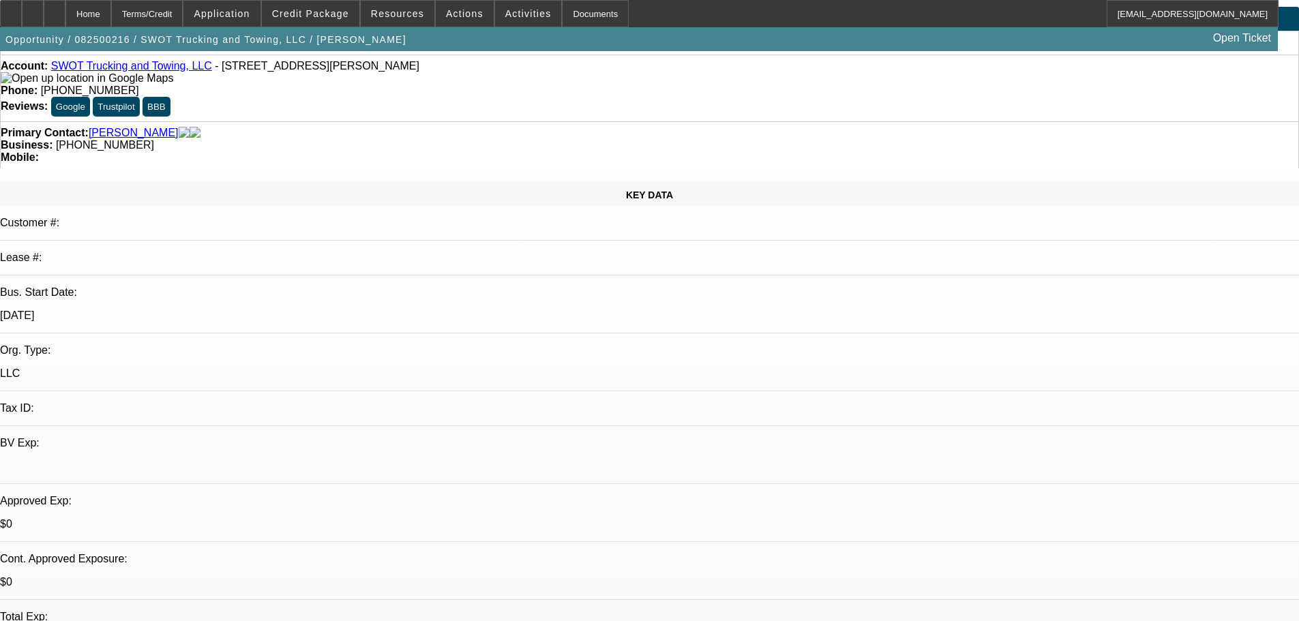
scroll to position [68, 0]
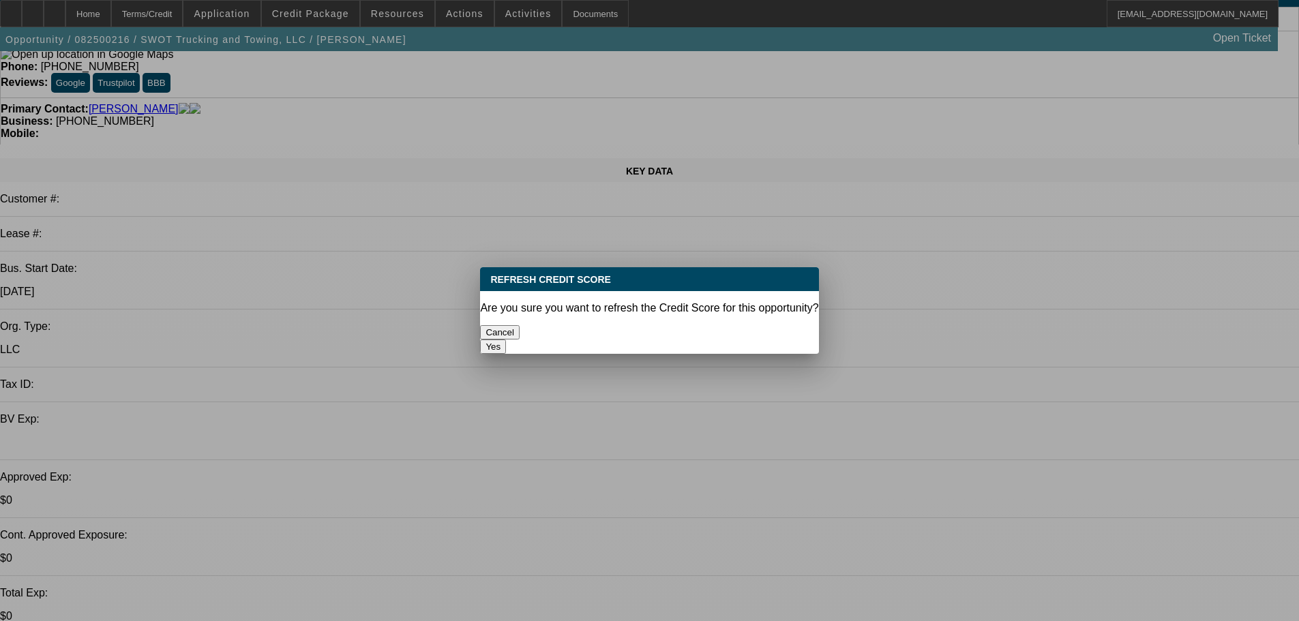
click at [506, 339] on button "Yes" at bounding box center [493, 346] width 26 height 14
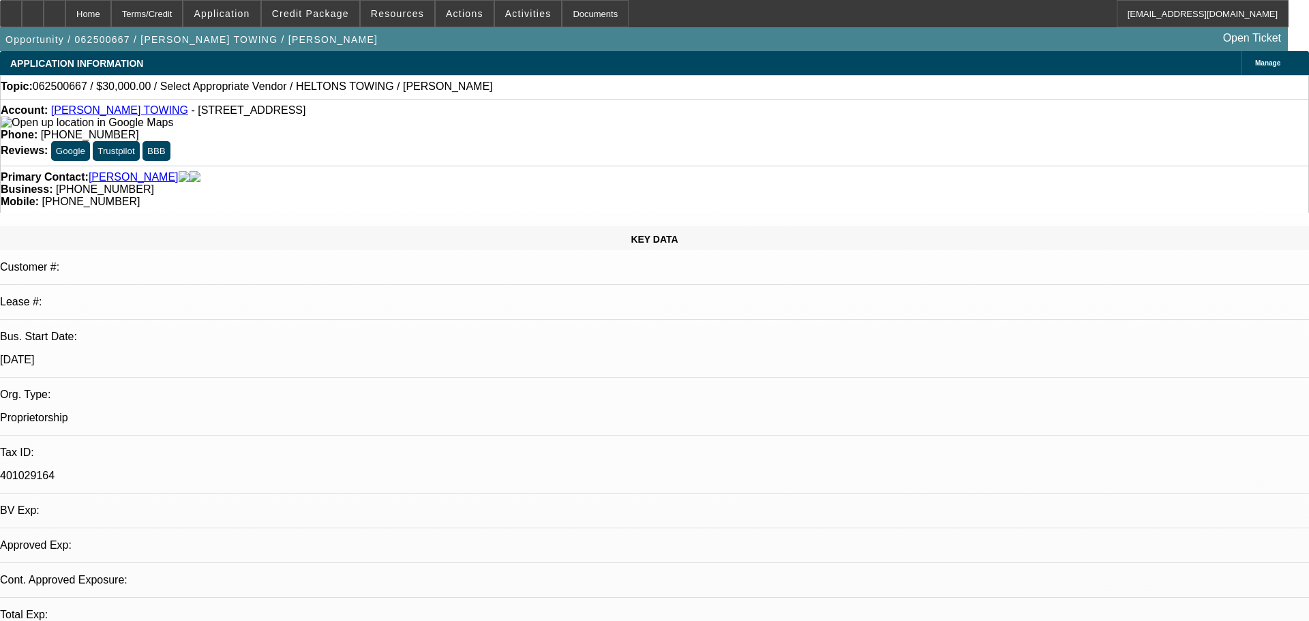
select select "0"
select select "2"
select select "0.1"
select select "1"
select select "2"
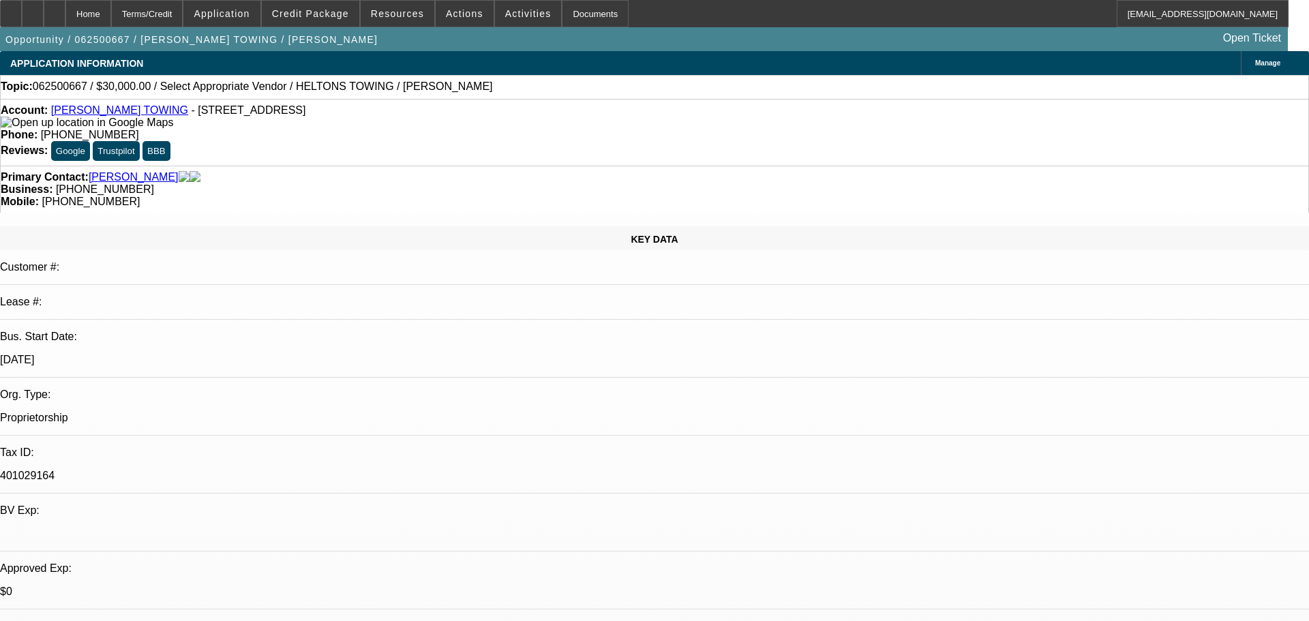
select select "4"
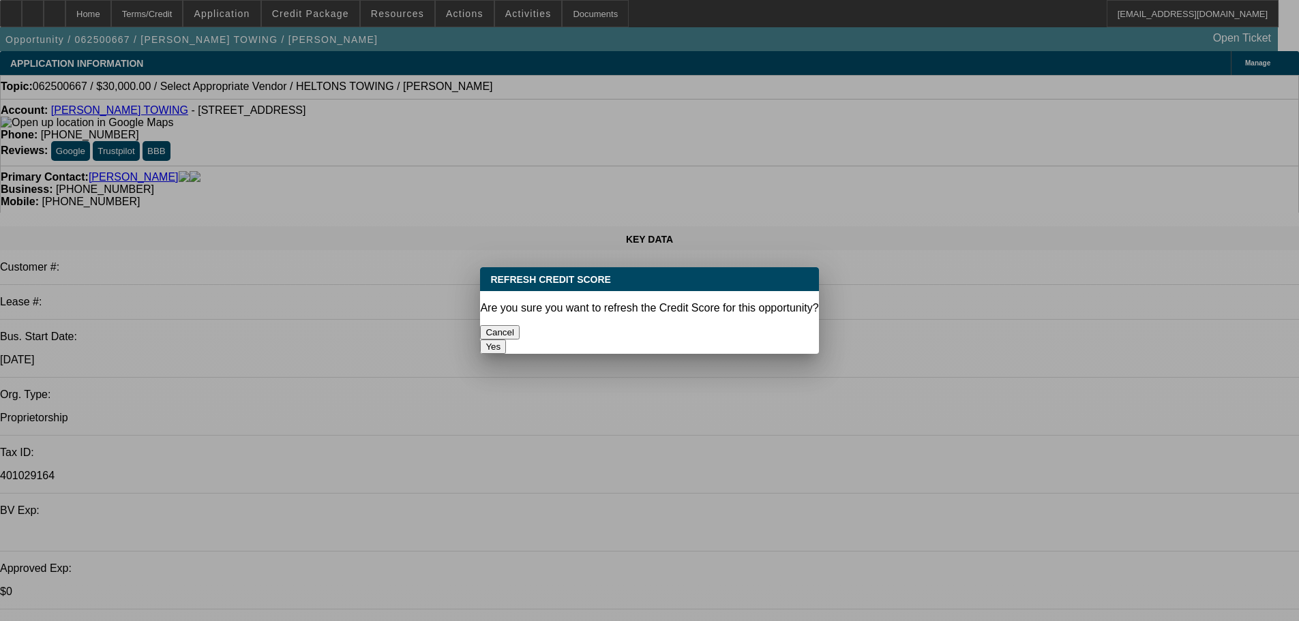
click at [506, 339] on button "Yes" at bounding box center [493, 346] width 26 height 14
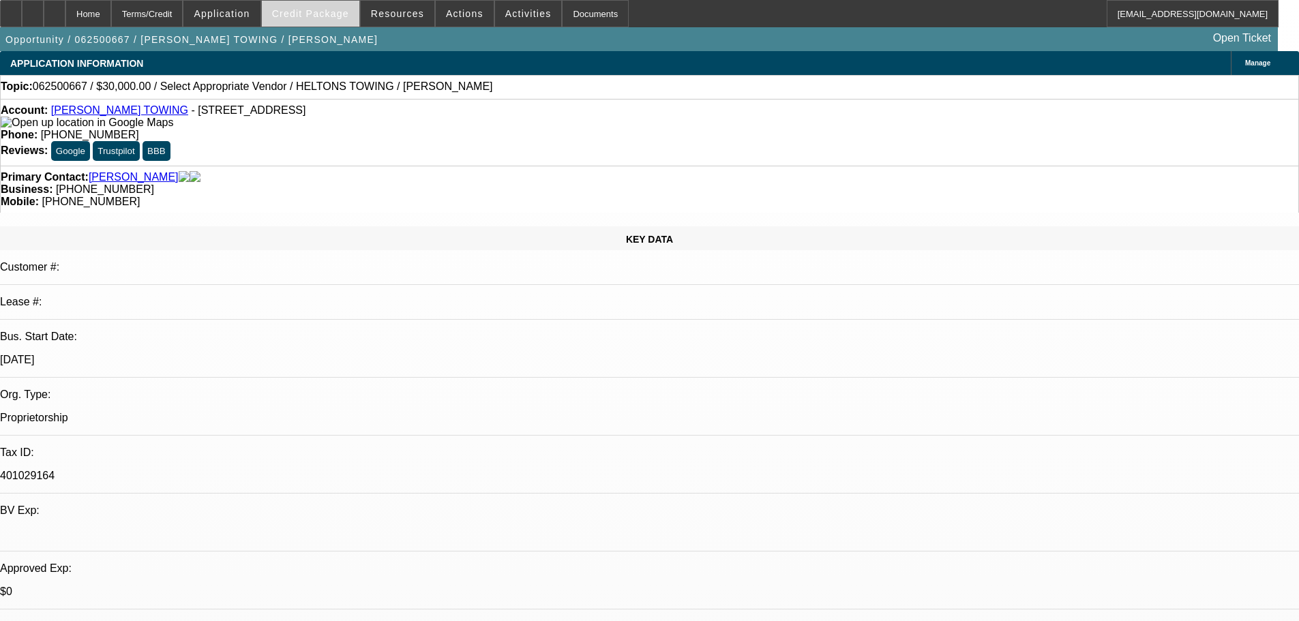
click at [331, 15] on span "Credit Package" at bounding box center [310, 13] width 77 height 11
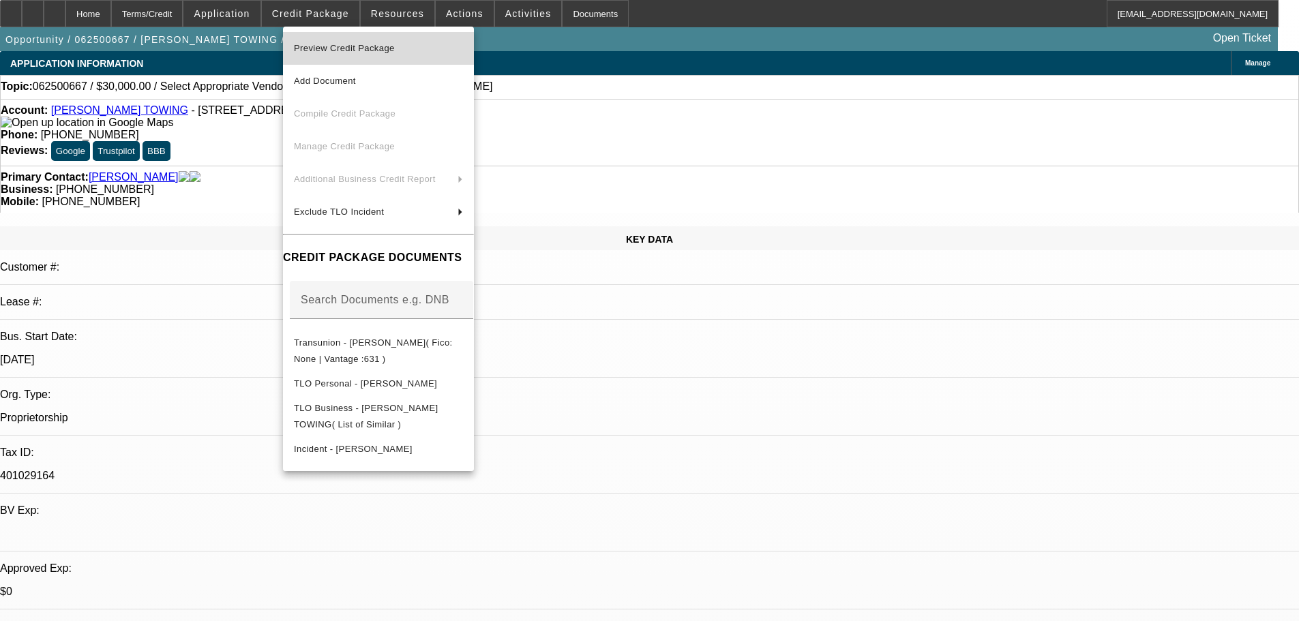
click at [352, 54] on span "Preview Credit Package" at bounding box center [378, 48] width 169 height 16
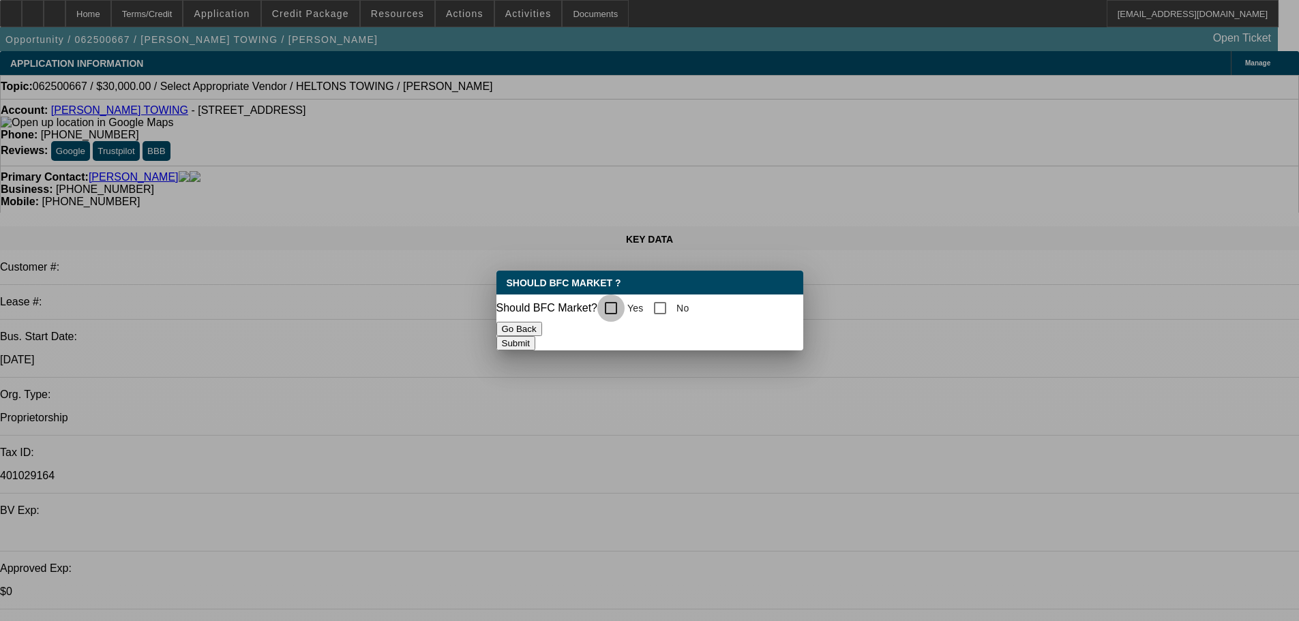
click at [624, 308] on input "Yes" at bounding box center [610, 307] width 27 height 27
checkbox input "true"
click at [535, 346] on button "Submit" at bounding box center [515, 343] width 39 height 14
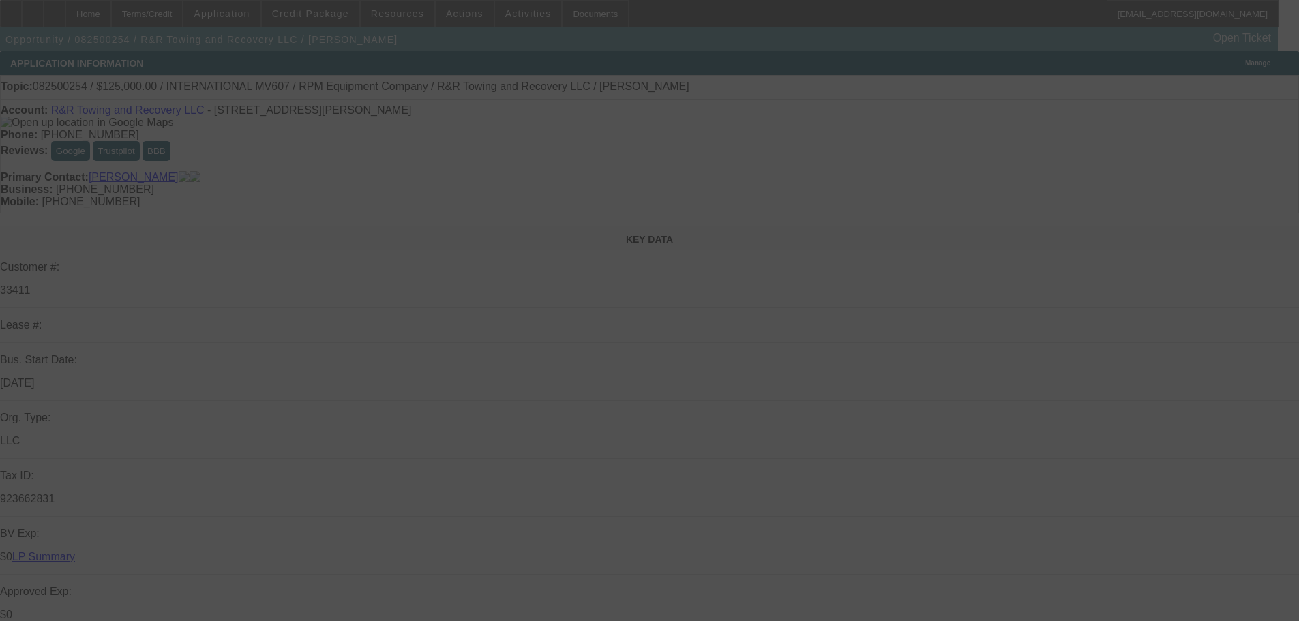
select select "0"
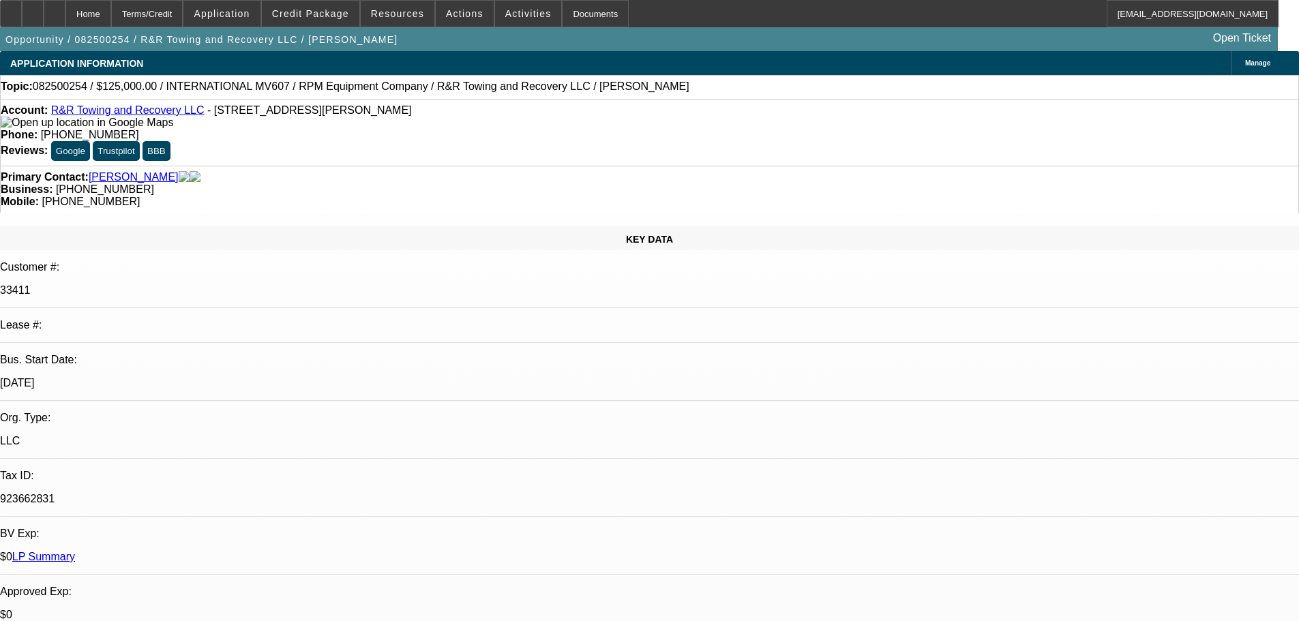
select select "2"
select select "0.1"
select select "4"
select select "0"
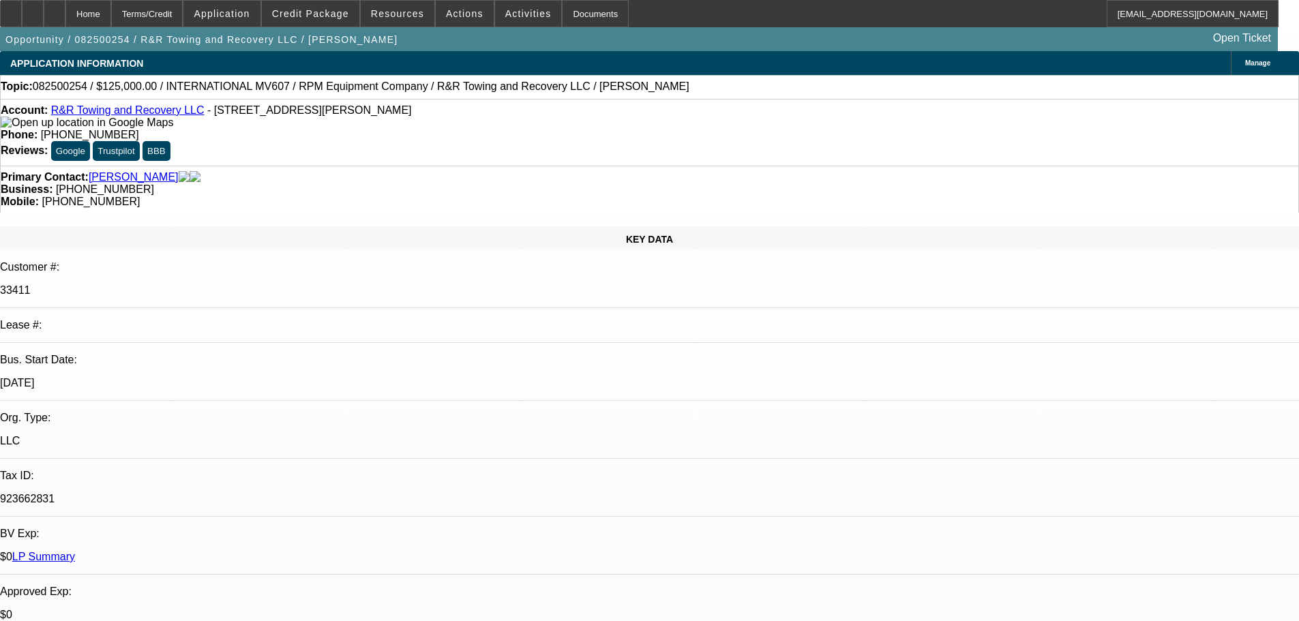
select select "2"
select select "0.1"
select select "4"
select select "0.1"
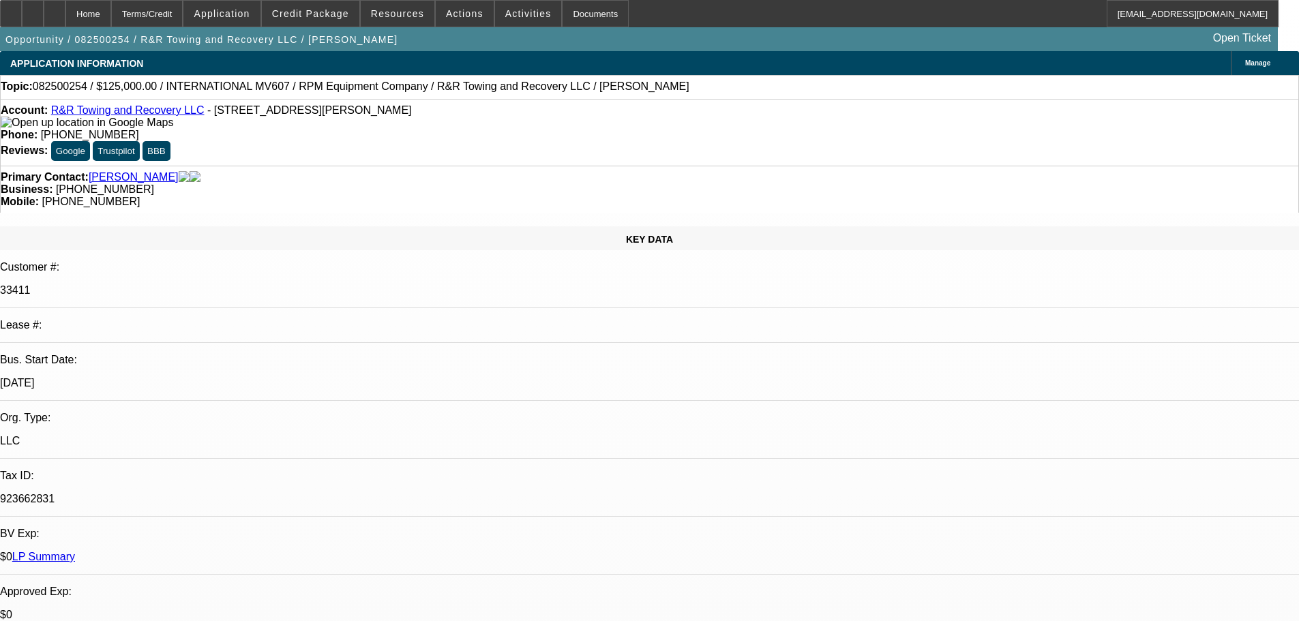
select select "2"
select select "0.1"
select select "4"
select select "0.1"
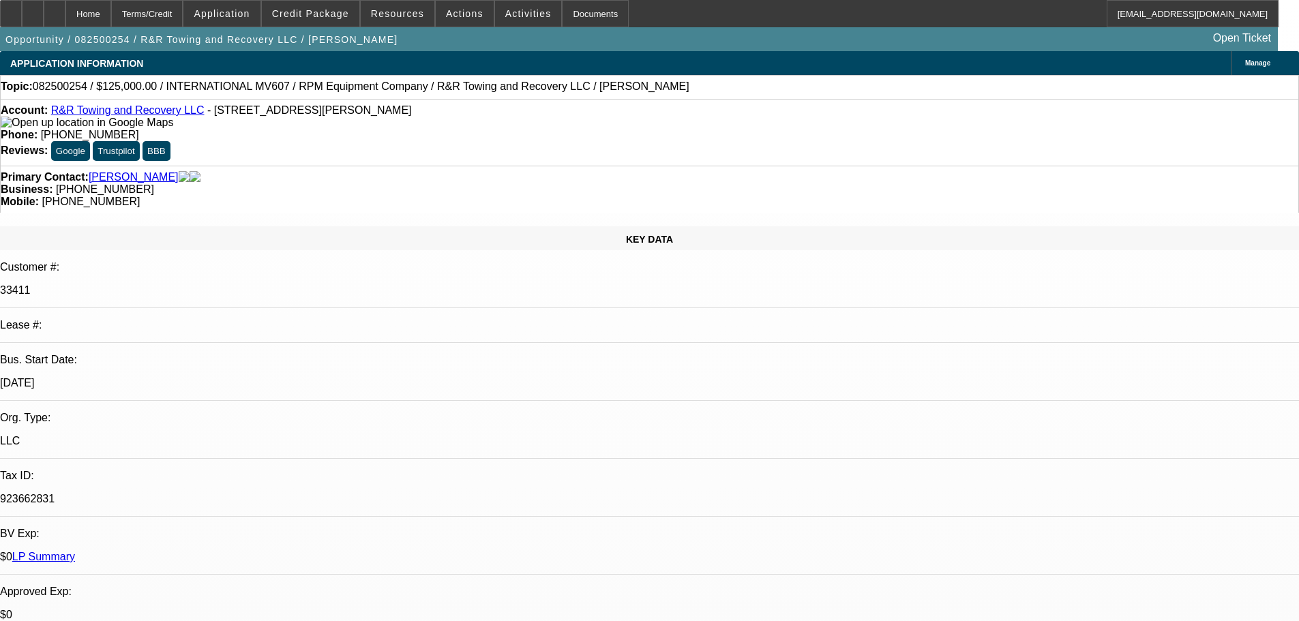
select select "2"
select select "0.1"
select select "4"
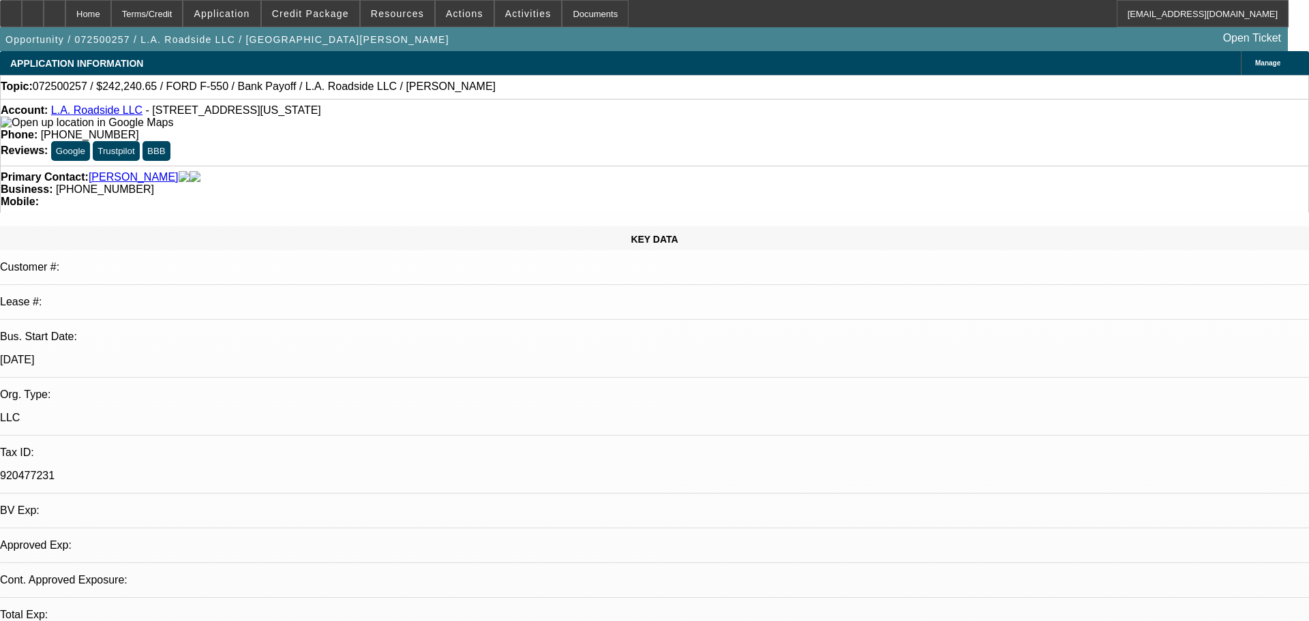
select select "0"
select select "2"
select select "0.1"
select select "4"
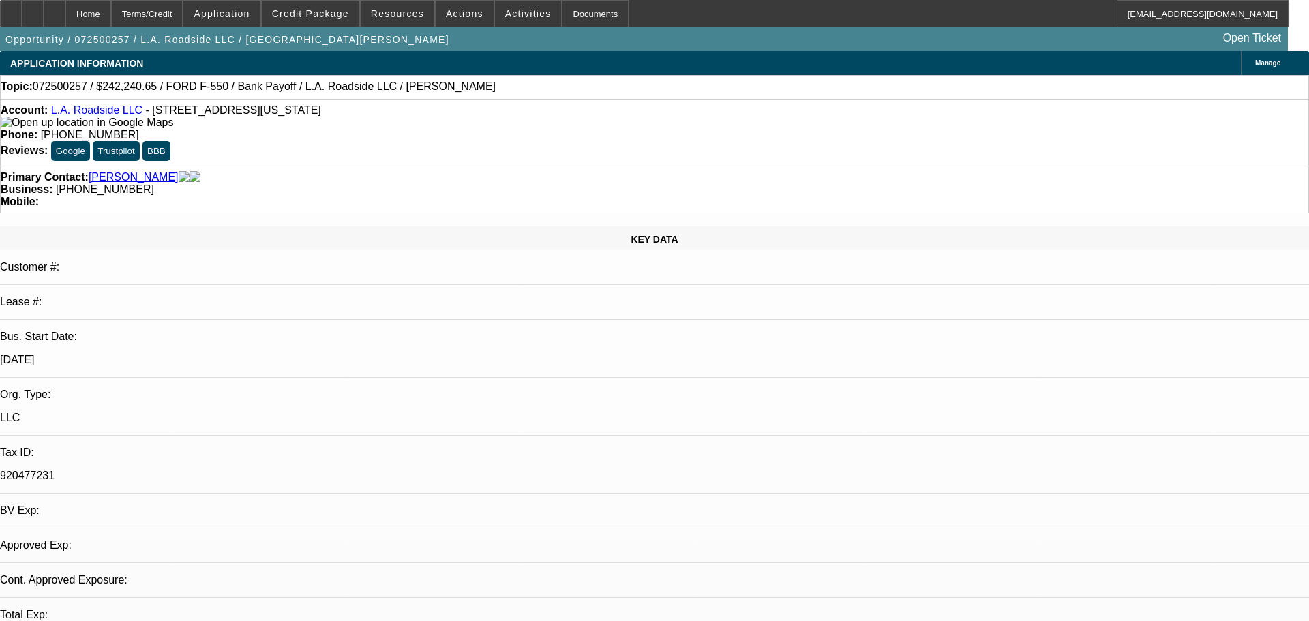
select select "0"
select select "2"
select select "0.1"
select select "4"
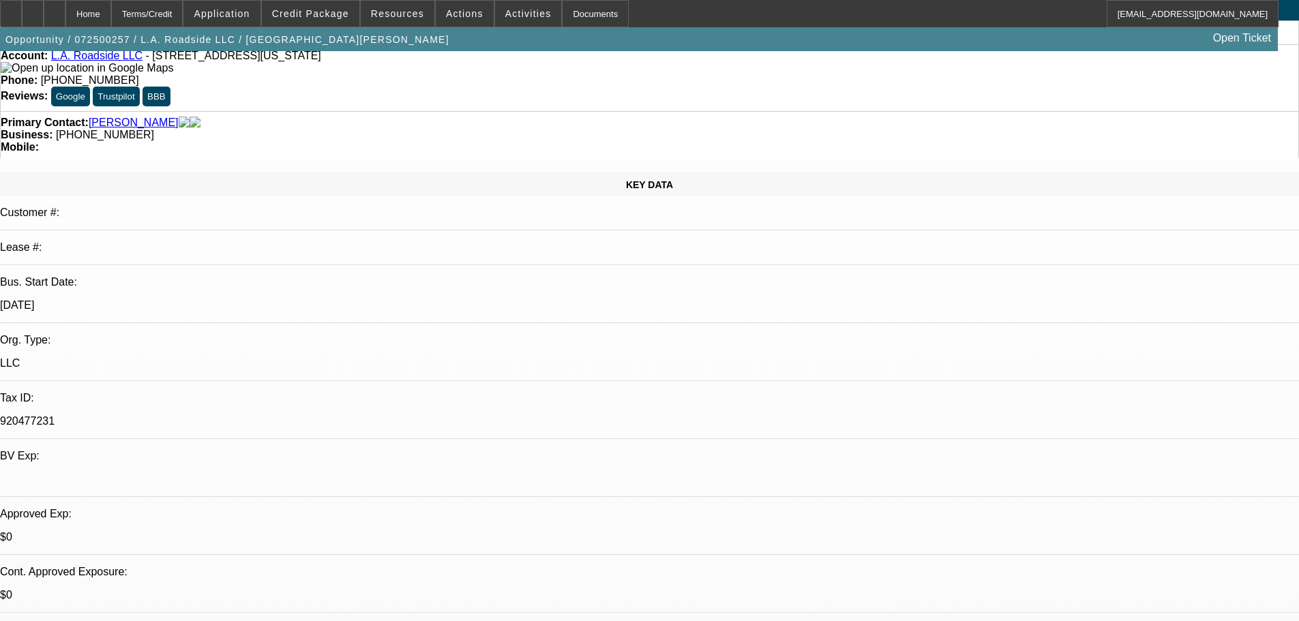
scroll to position [54, 0]
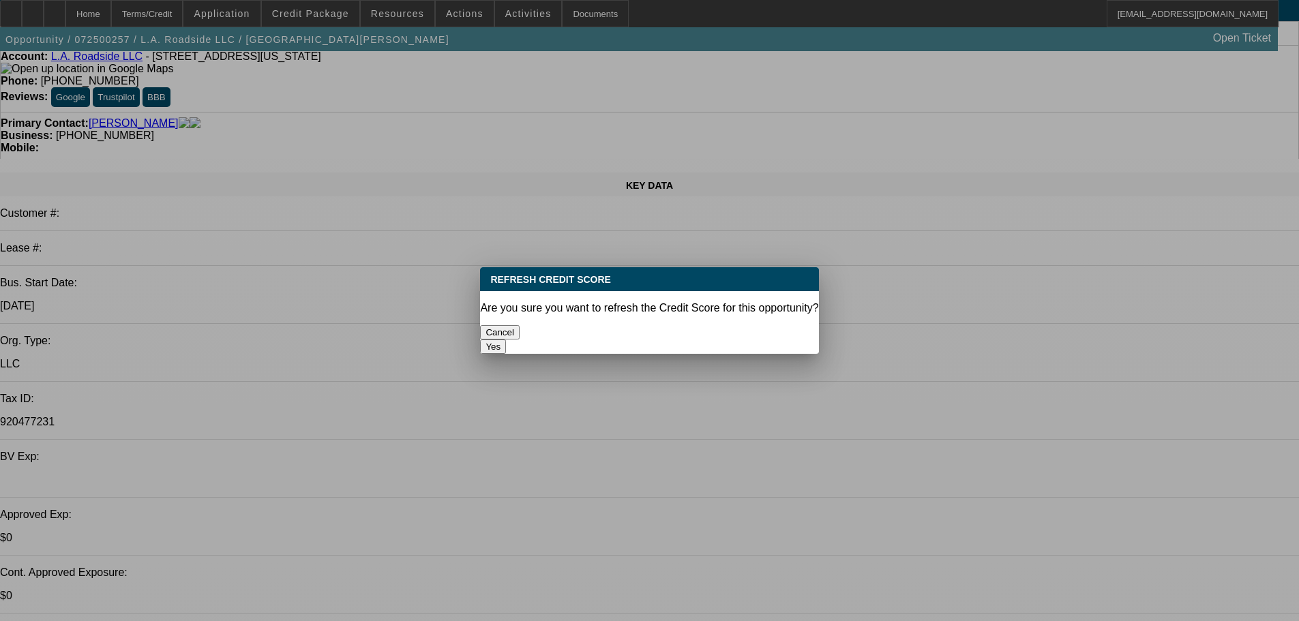
click at [506, 339] on button "Yes" at bounding box center [493, 346] width 26 height 14
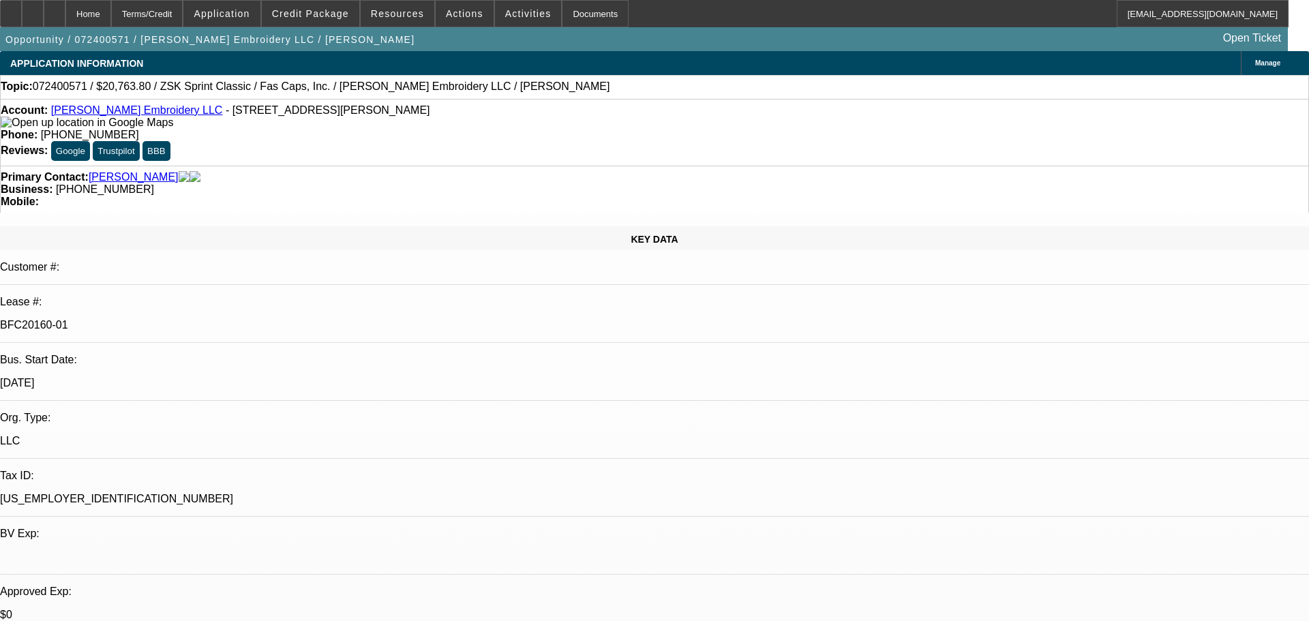
select select "0.15"
select select "2"
select select "0"
select select "6"
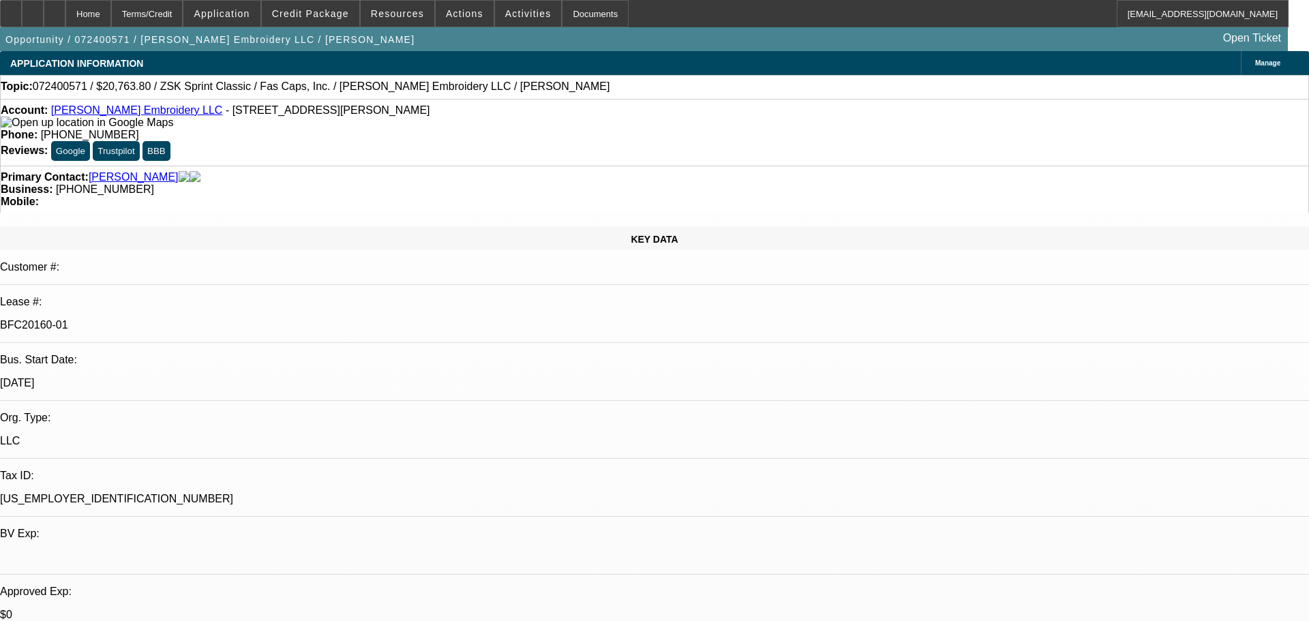
select select "0.15"
select select "2"
select select "0"
select select "6"
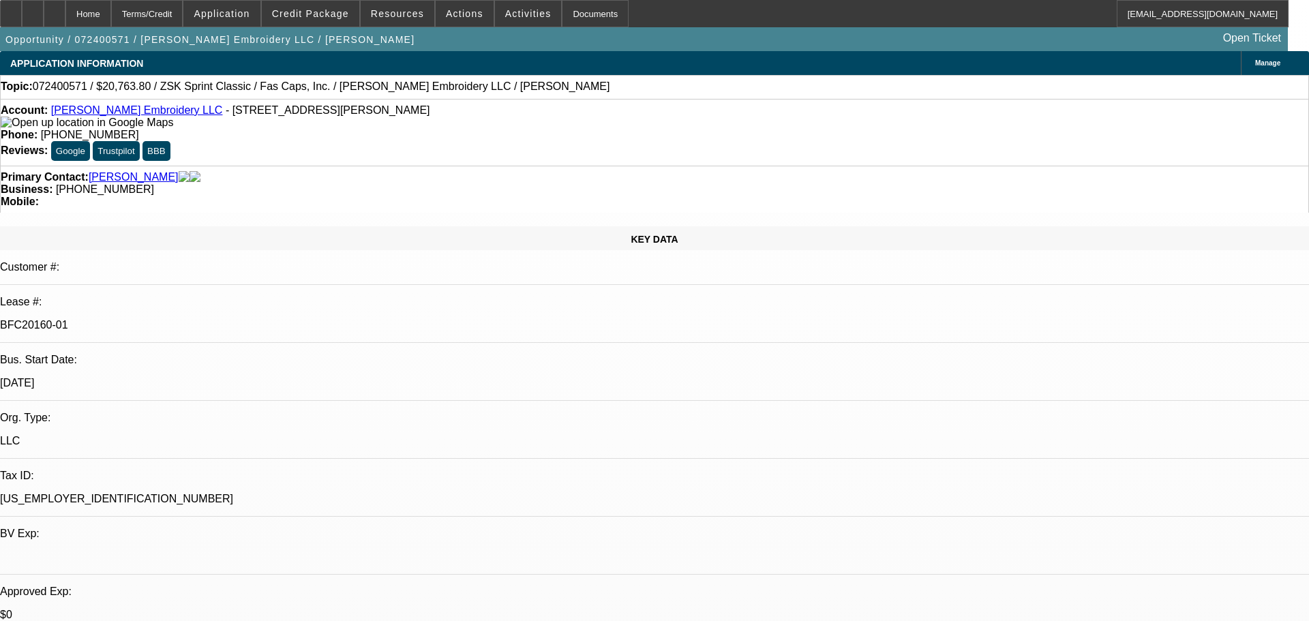
select select "0.15"
select select "2"
select select "0"
select select "6"
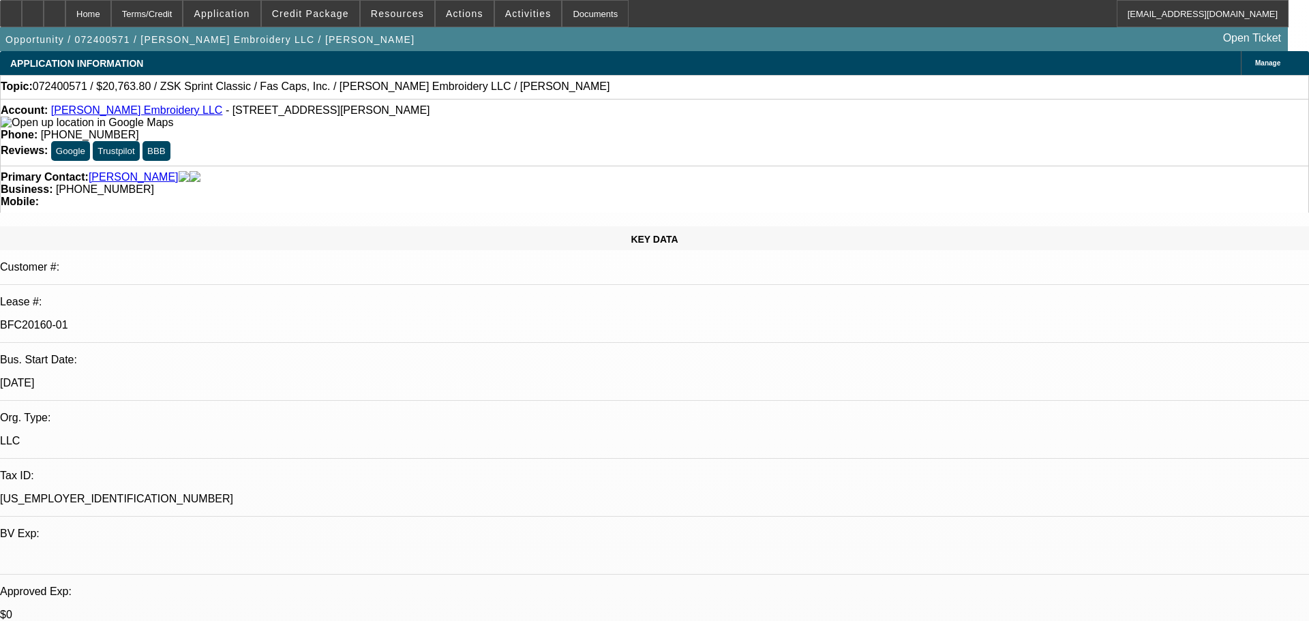
select select "0.15"
select select "2"
select select "0"
select select "6"
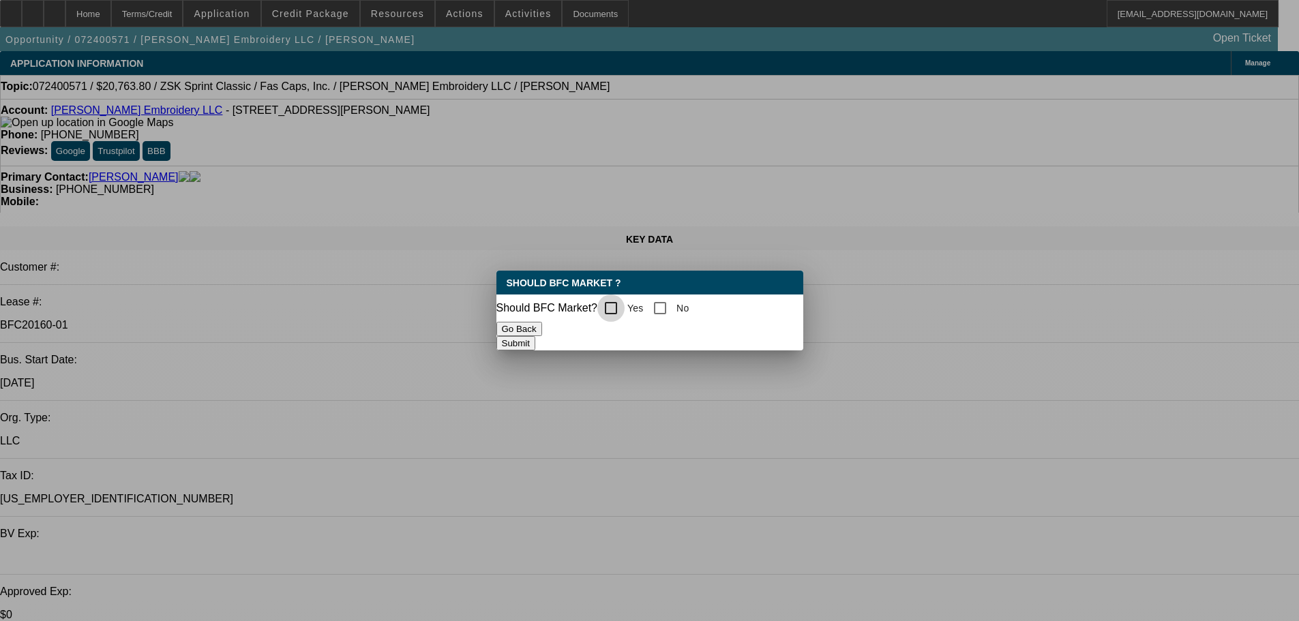
click at [624, 306] on input "Yes" at bounding box center [610, 307] width 27 height 27
checkbox input "true"
click at [535, 339] on button "Submit" at bounding box center [515, 343] width 39 height 14
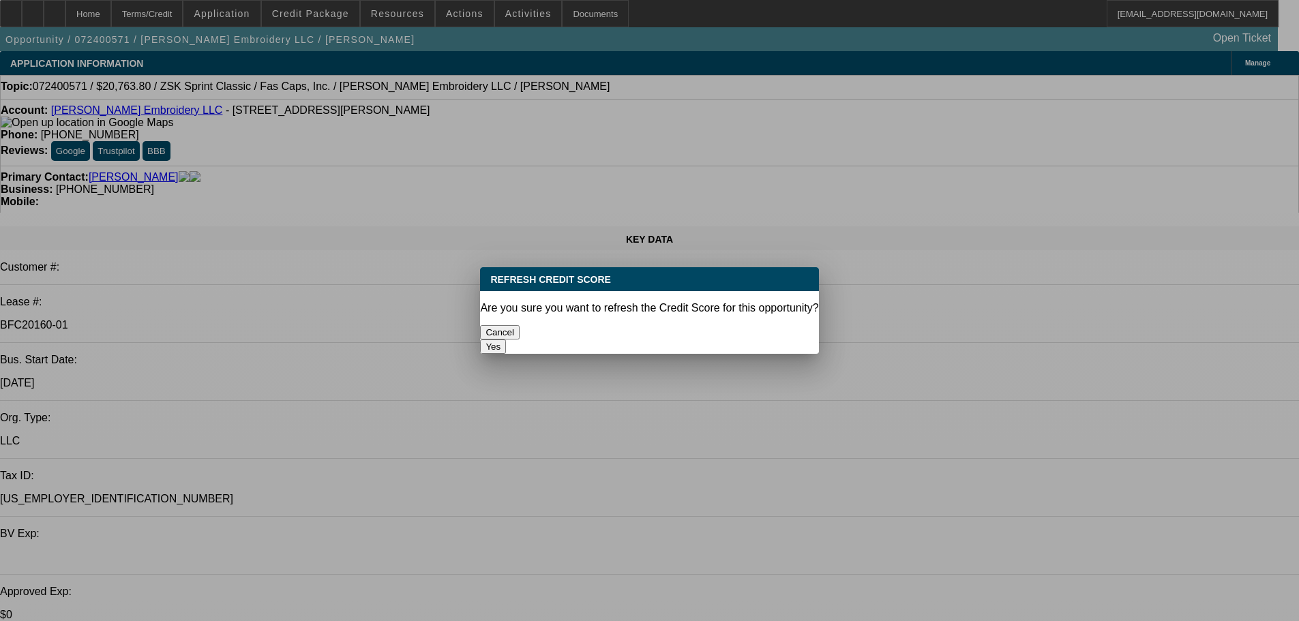
click at [506, 339] on button "Yes" at bounding box center [493, 346] width 26 height 14
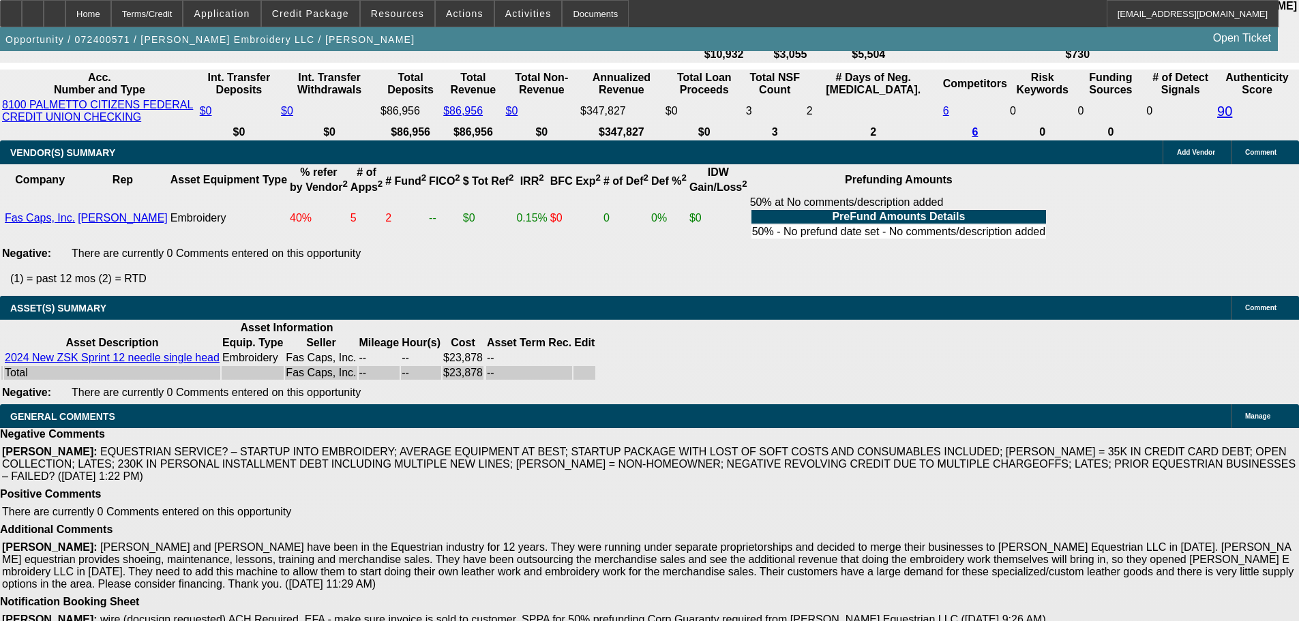
scroll to position [2070, 0]
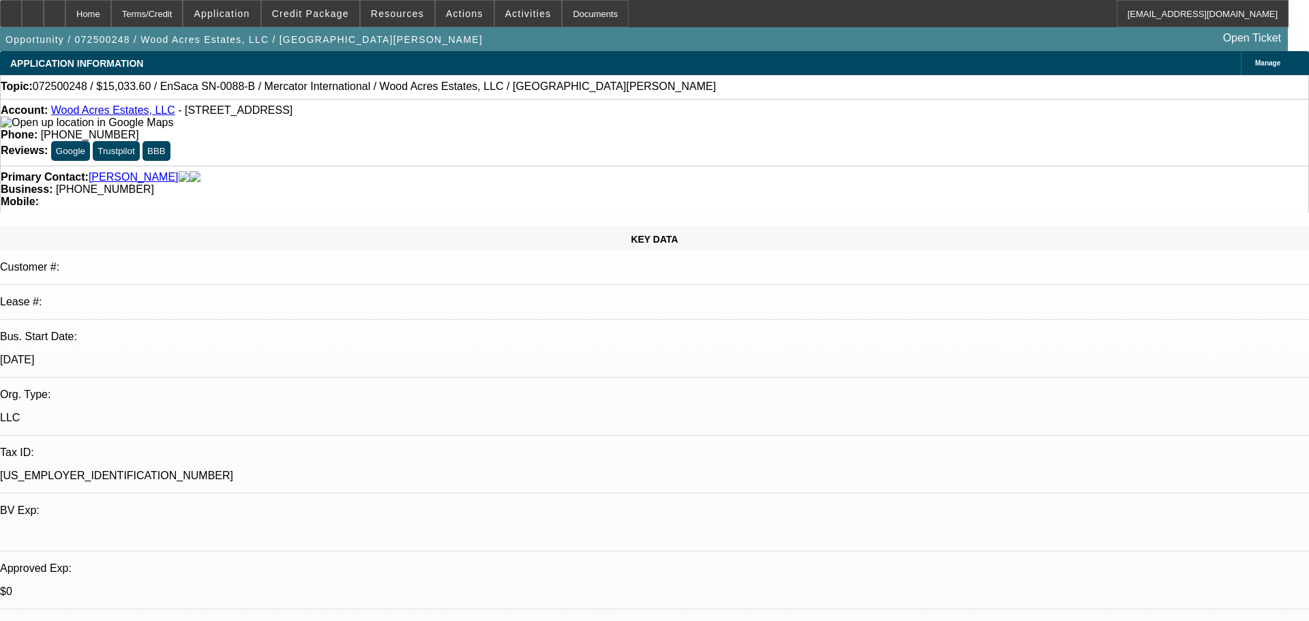
select select "0.1"
select select "0"
select select "6"
select select "0.1"
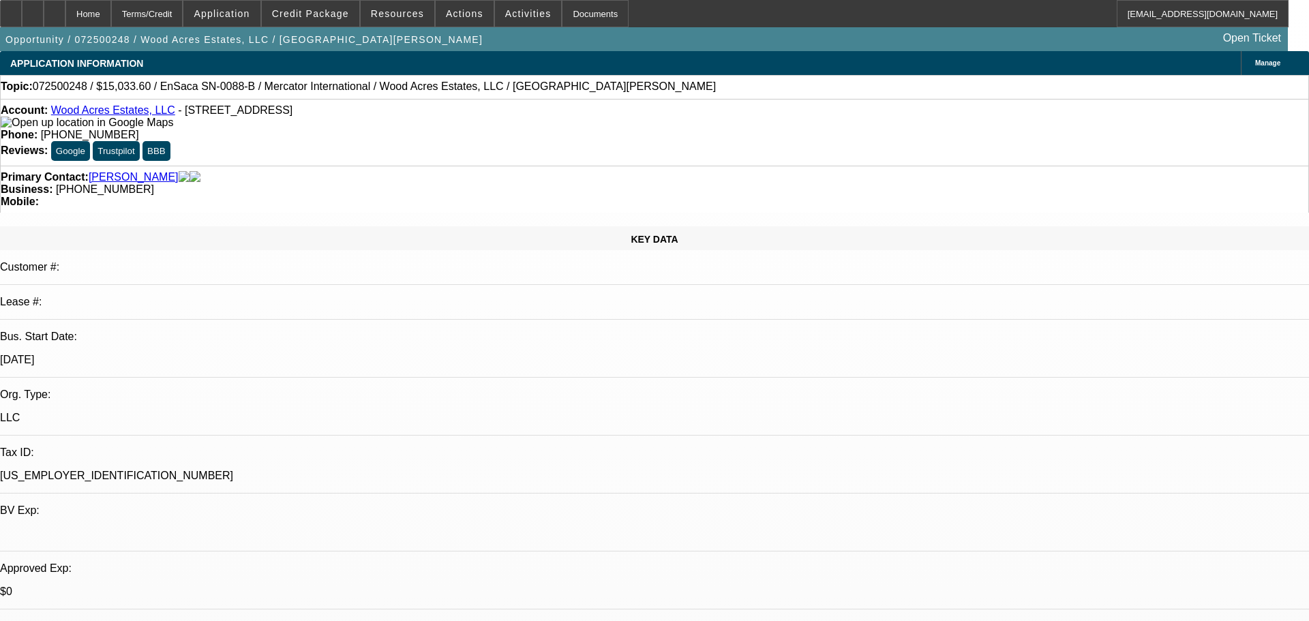
select select "0"
select select "6"
select select "0.1"
select select "0"
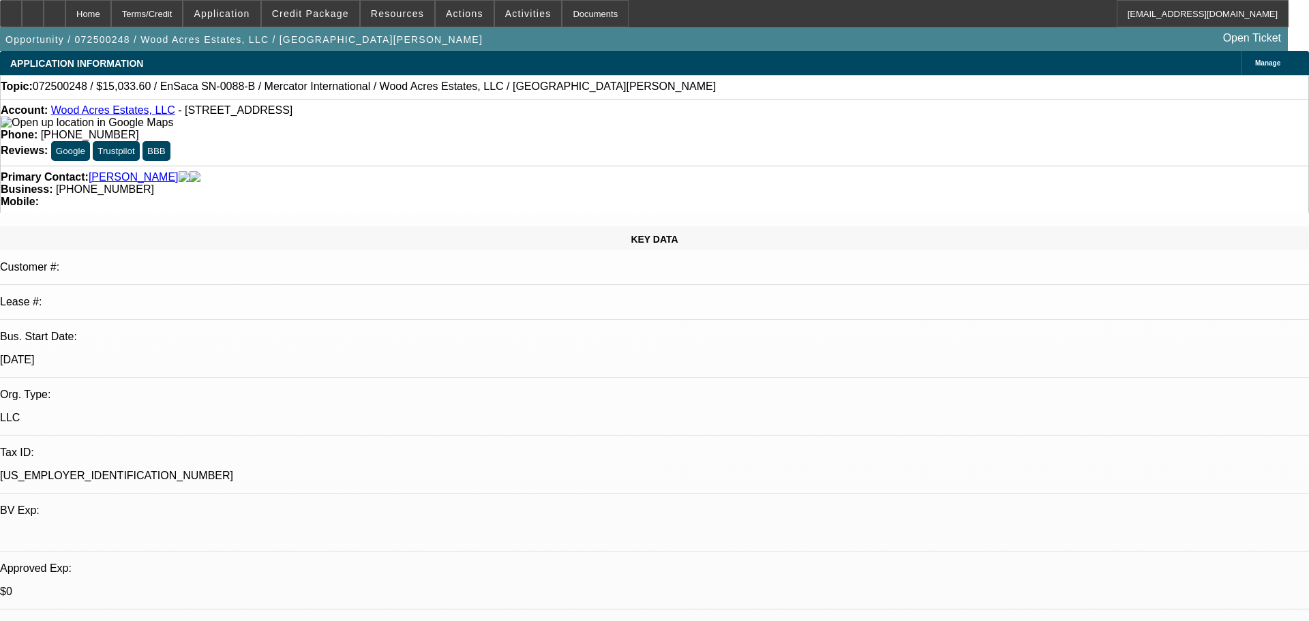
select select "0"
select select "6"
select select "0.1"
select select "0"
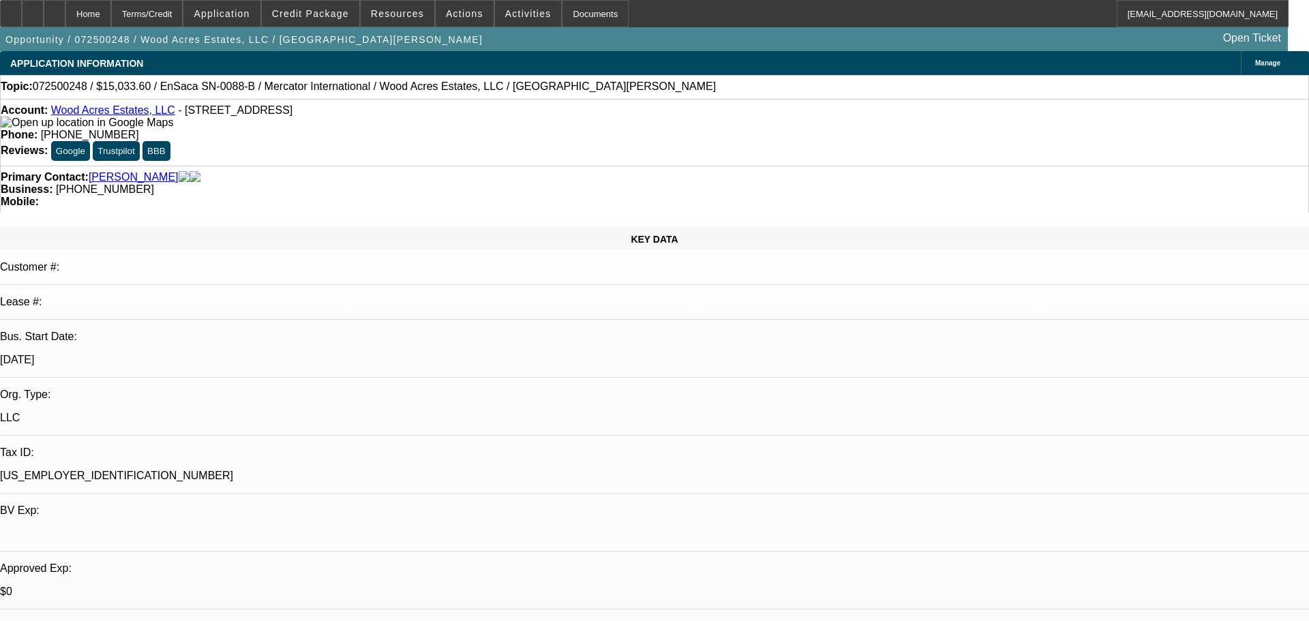
select select "6"
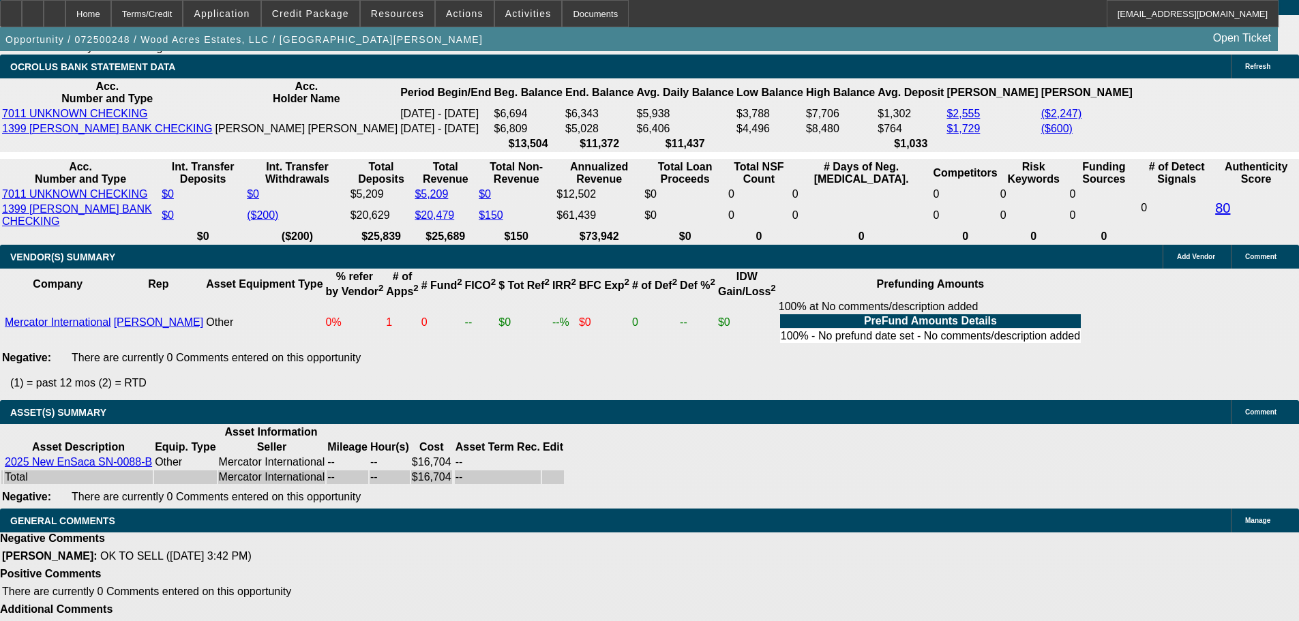
scroll to position [2734, 0]
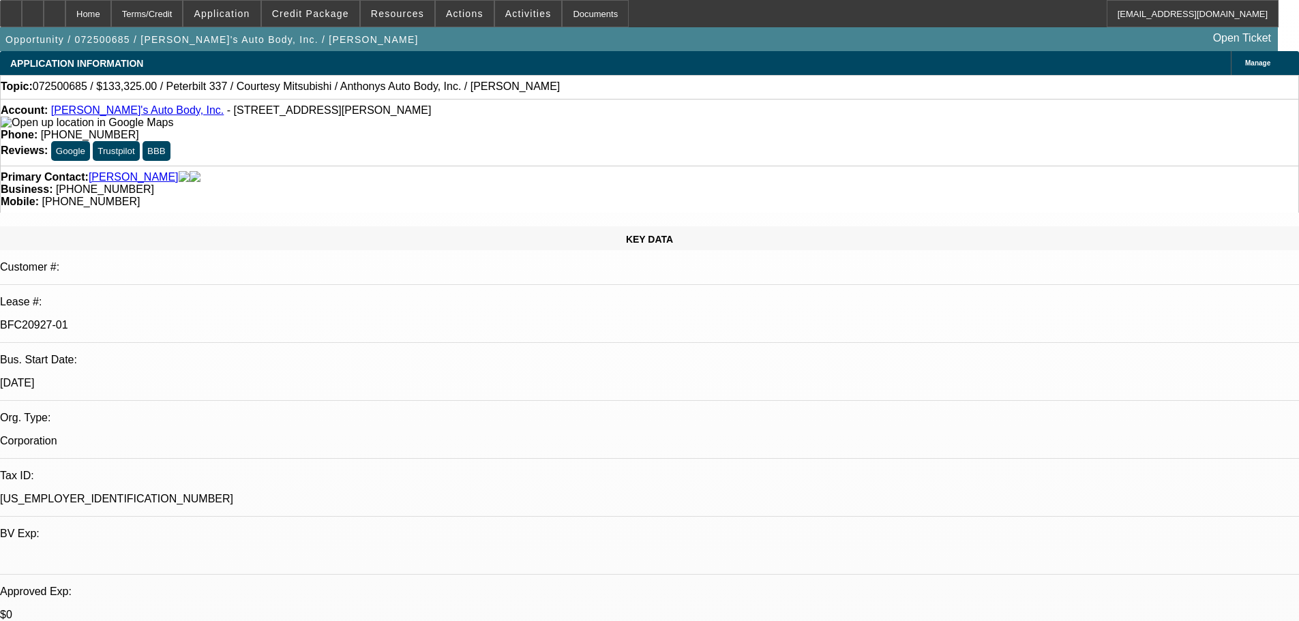
select select "0"
select select "3"
select select "0"
select select "6"
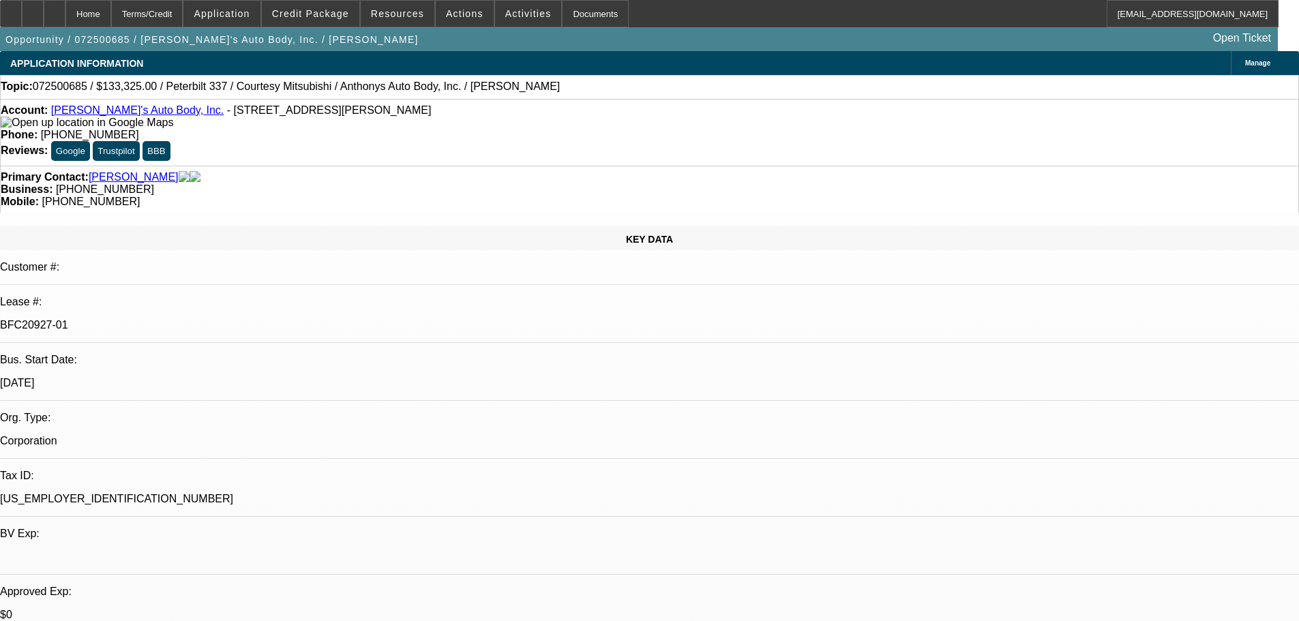
select select "0"
select select "6"
select select "0"
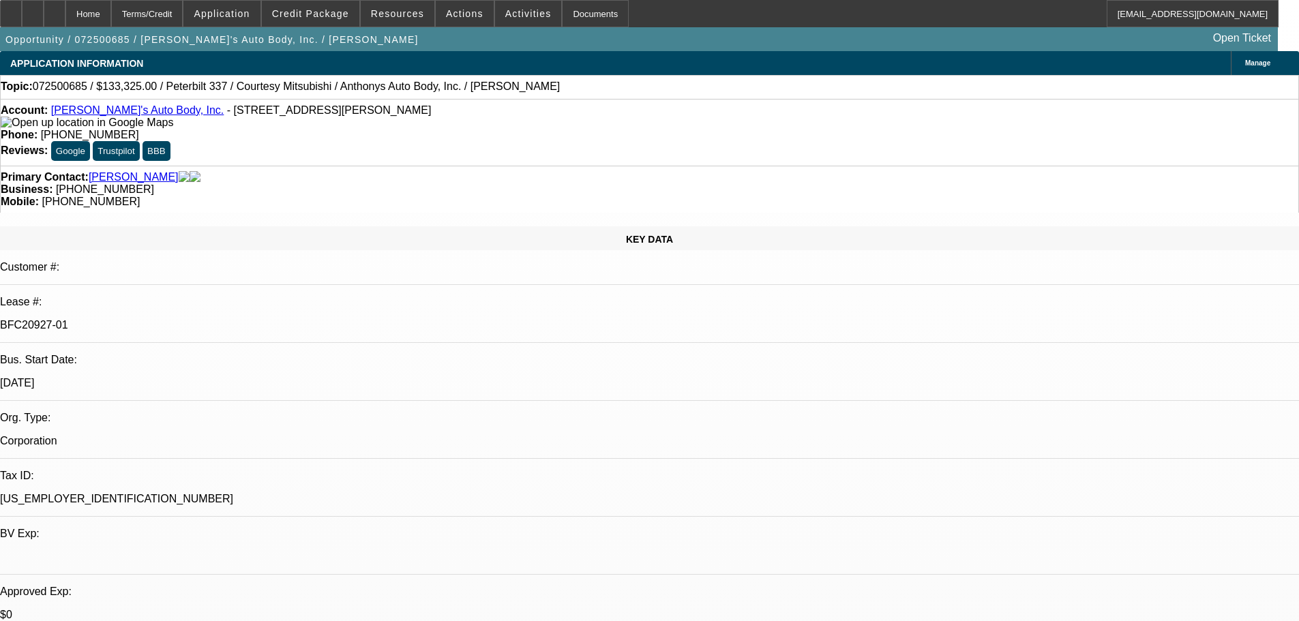
select select "0"
select select "6"
select select "0.15"
select select "0"
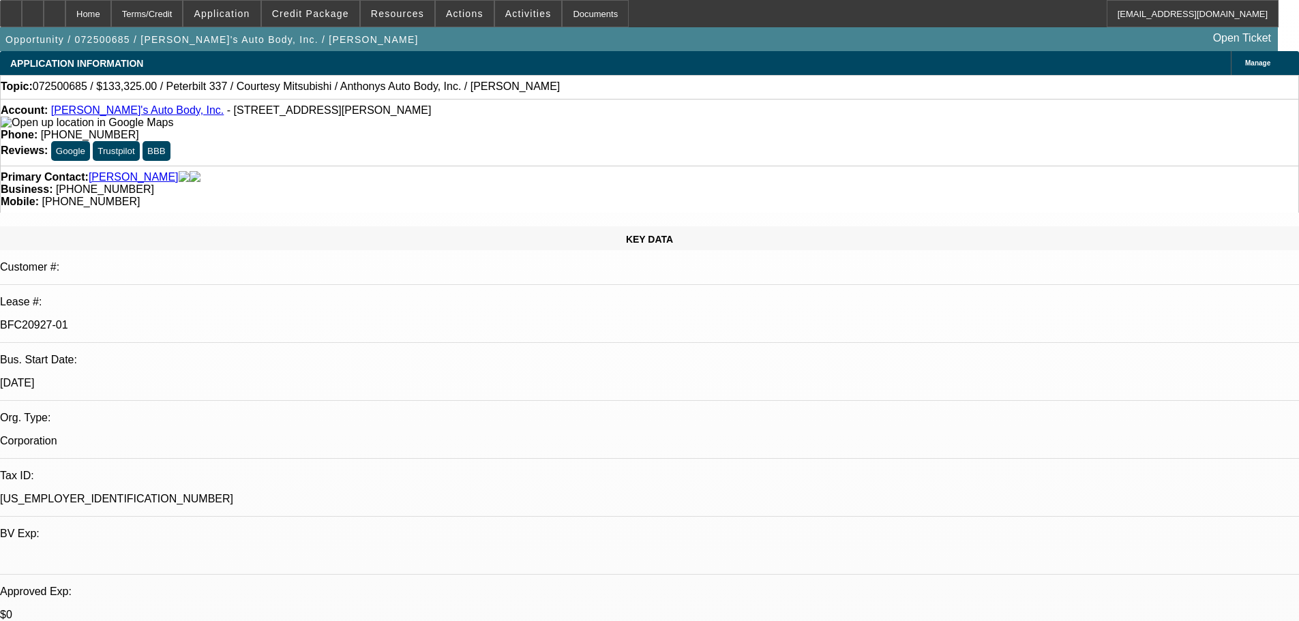
select select "0"
select select "6"
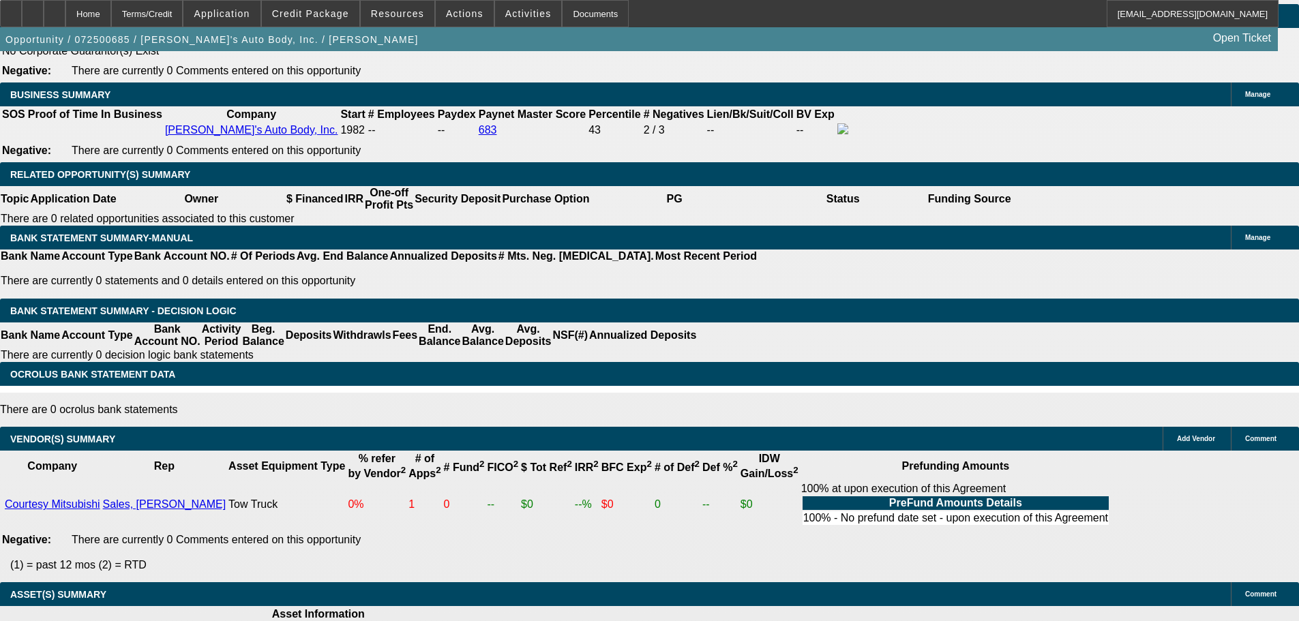
scroll to position [2403, 0]
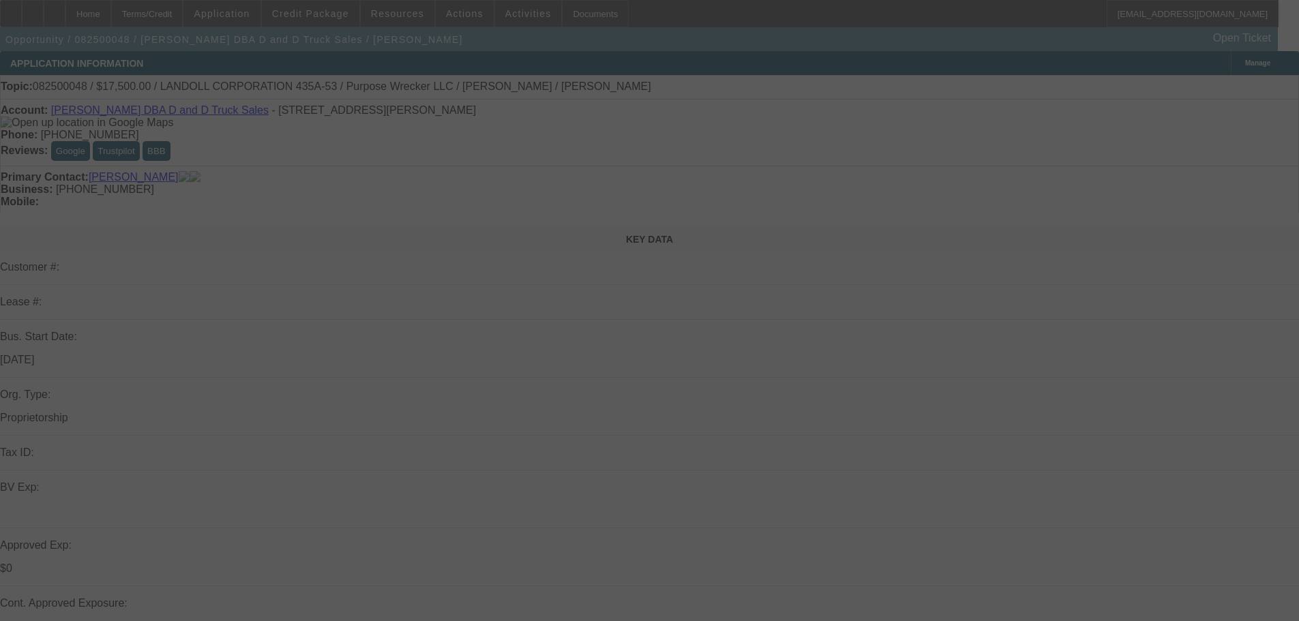
select select "0"
select select "2"
select select "0.1"
select select "4"
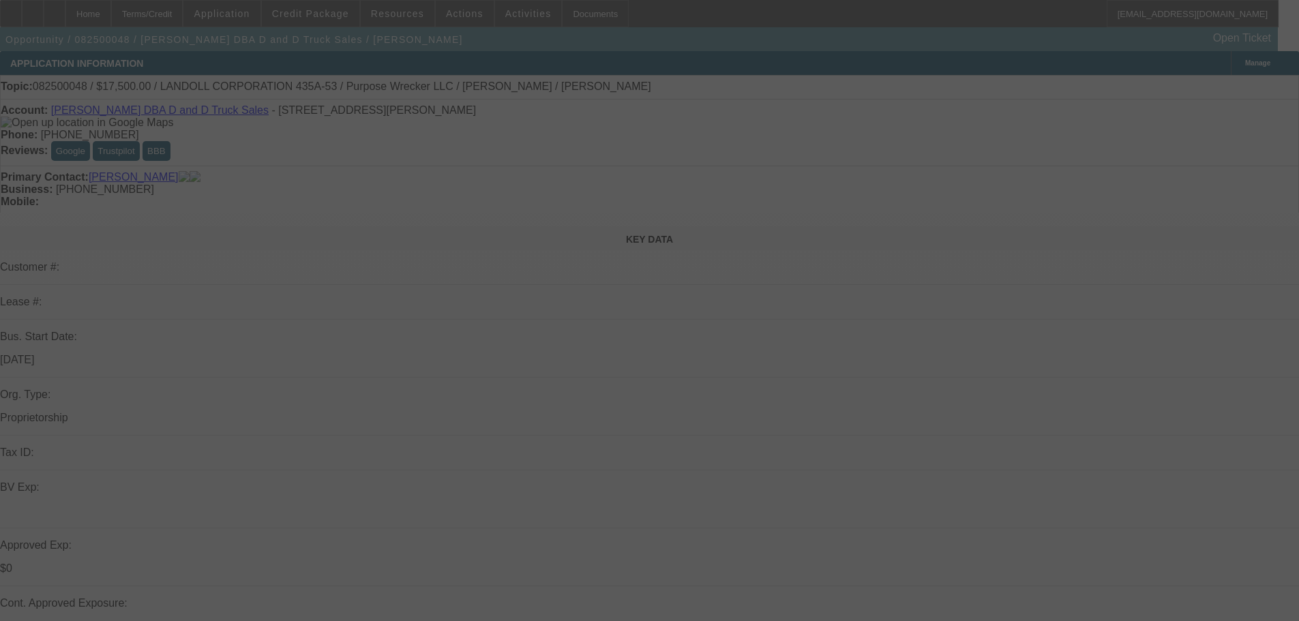
select select "0.15"
select select "2"
select select "0.1"
select select "4"
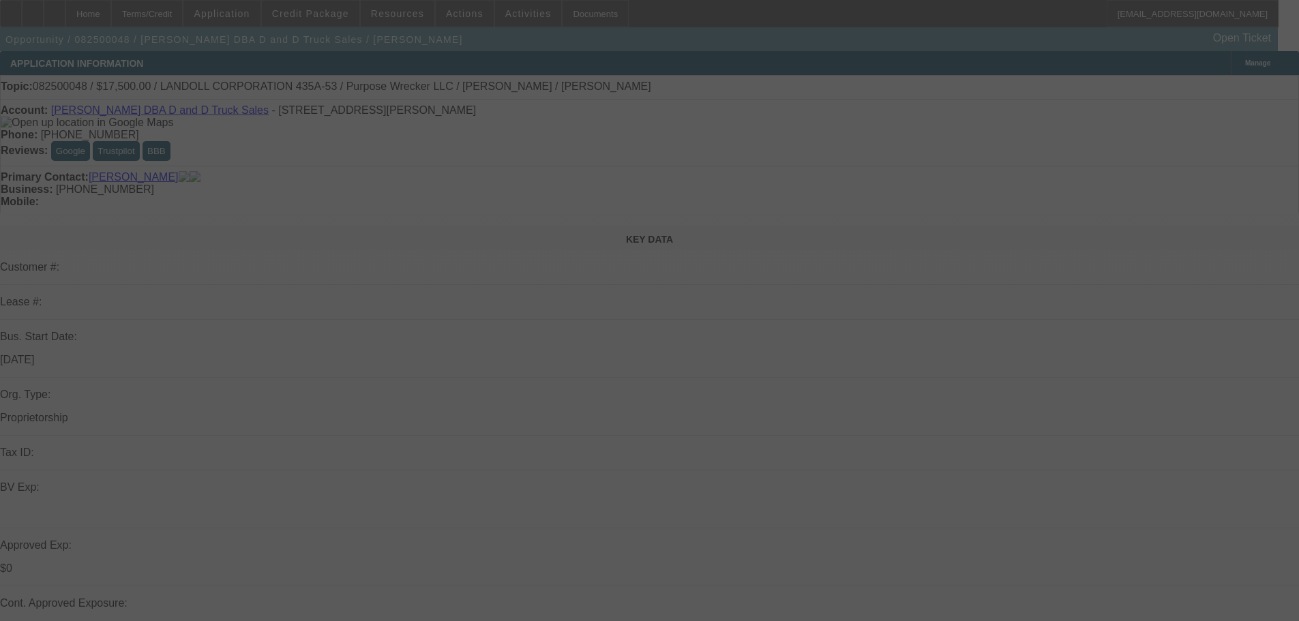
select select "0.15"
select select "2"
select select "0.1"
select select "4"
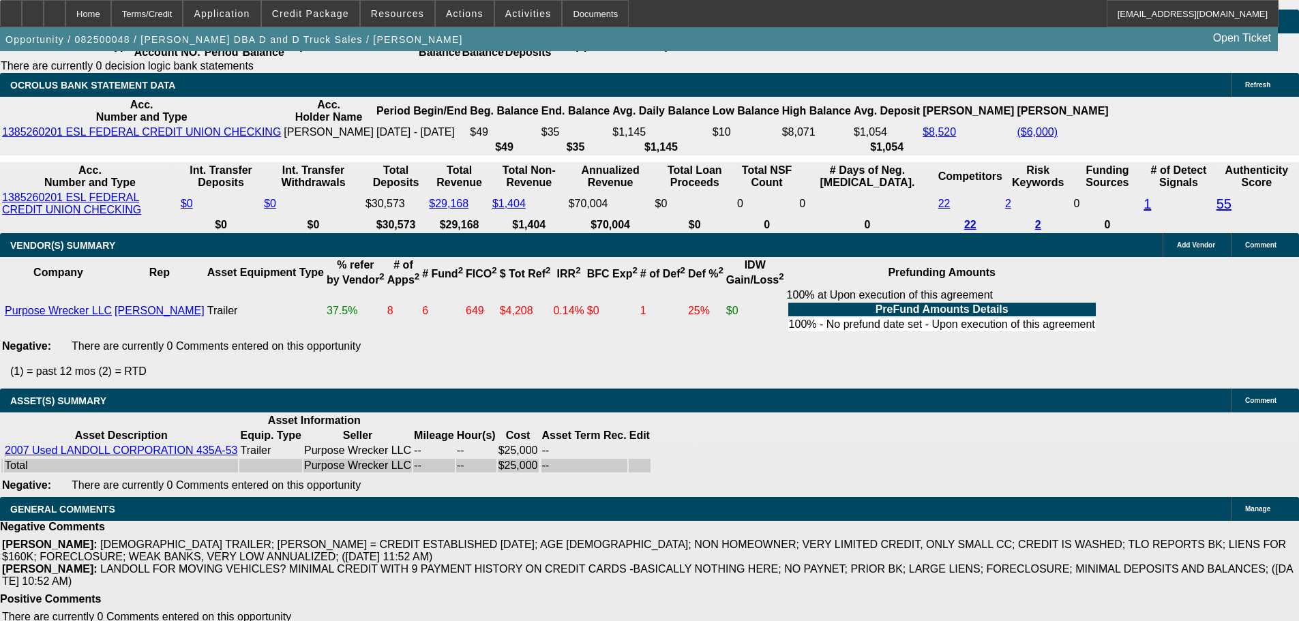
scroll to position [2432, 0]
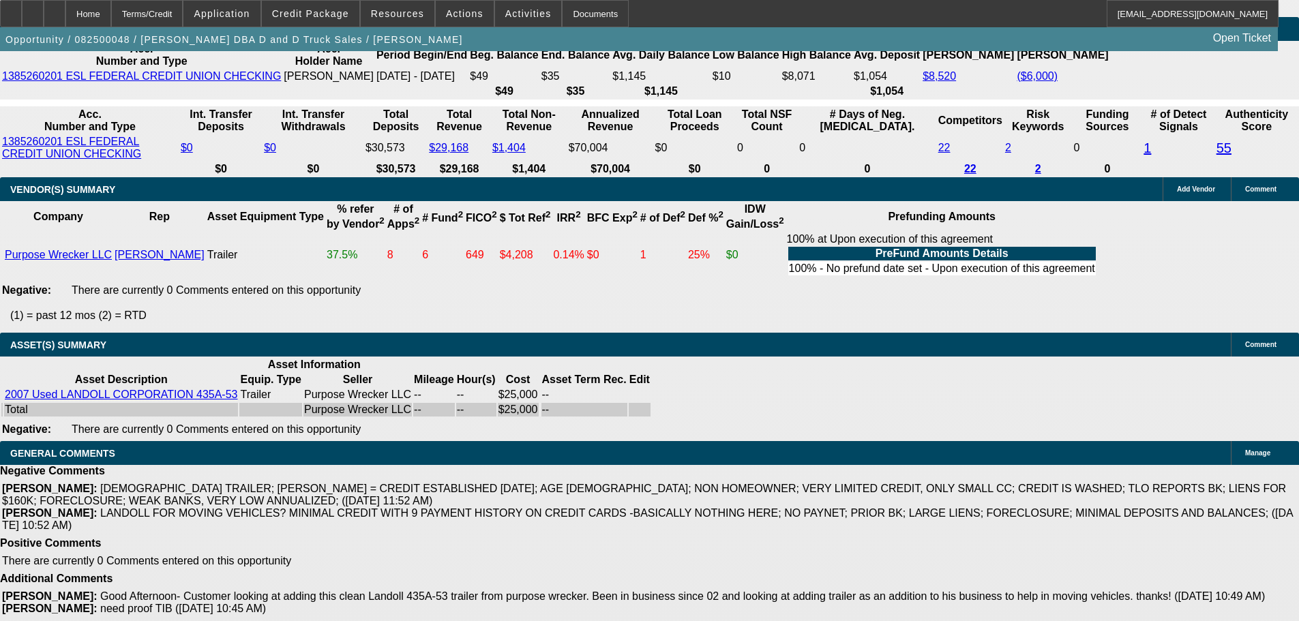
select select "4"
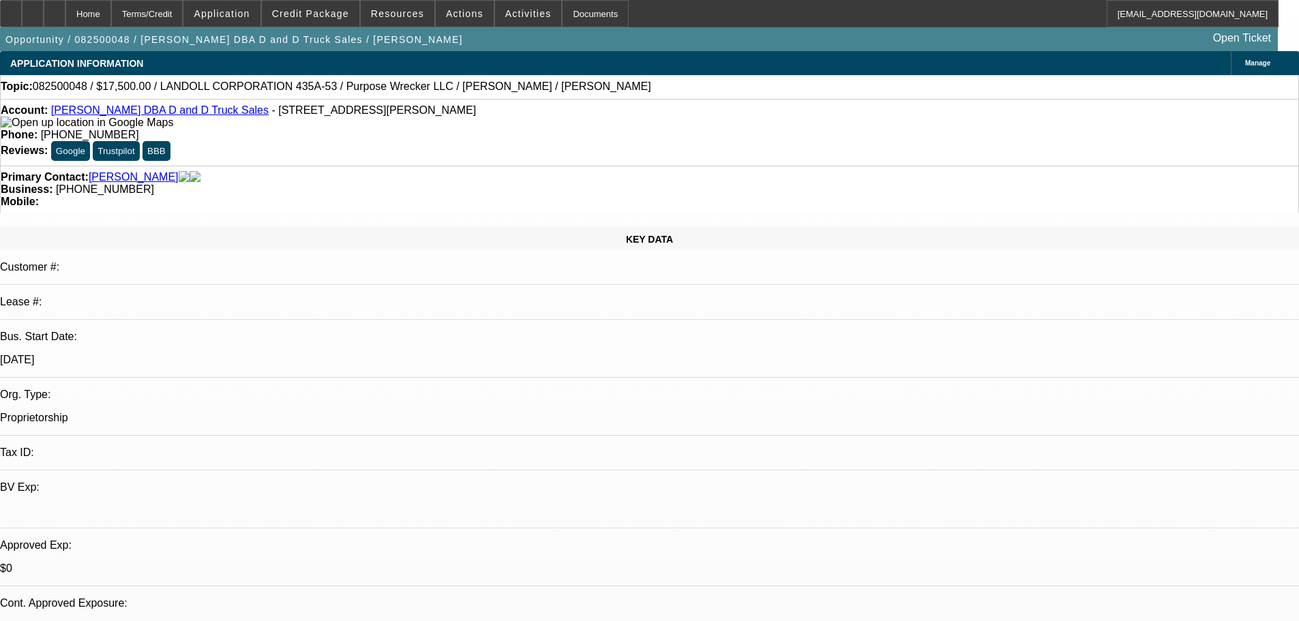
type textarea "SORRY, EVEN WITH A STRONG AMOUNT DOWN, I WOULD NOT CONSIDER ON THIS DEAL."
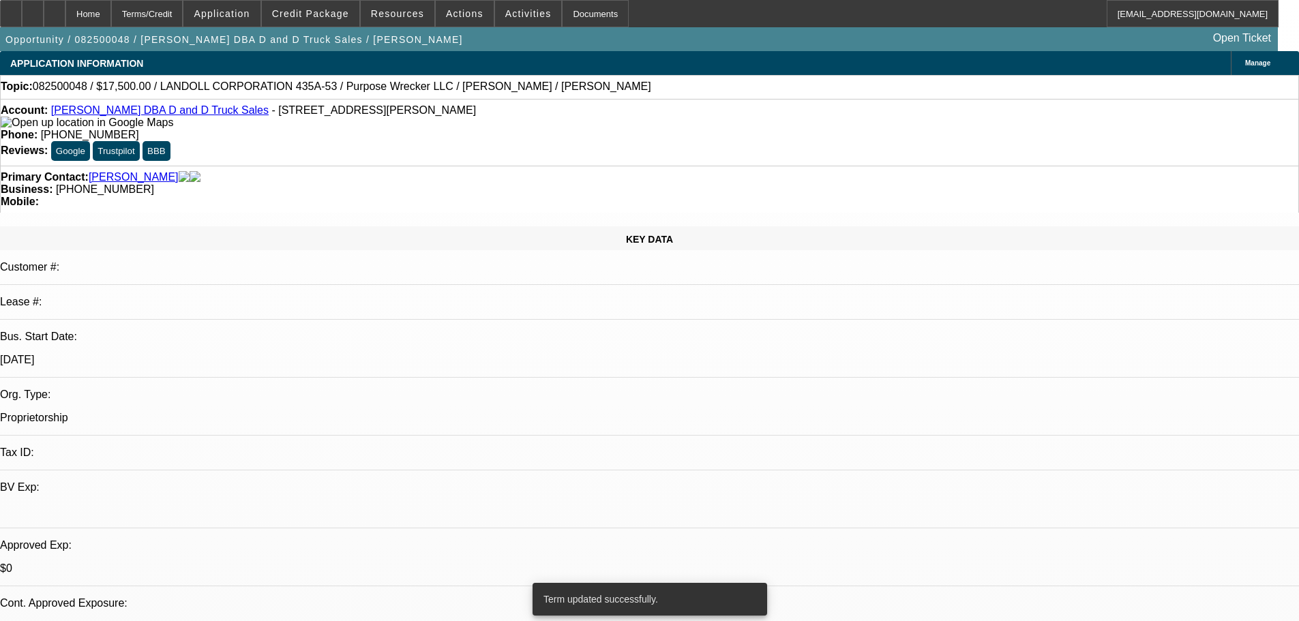
select select "0"
select select "2"
select select "0.1"
select select "4"
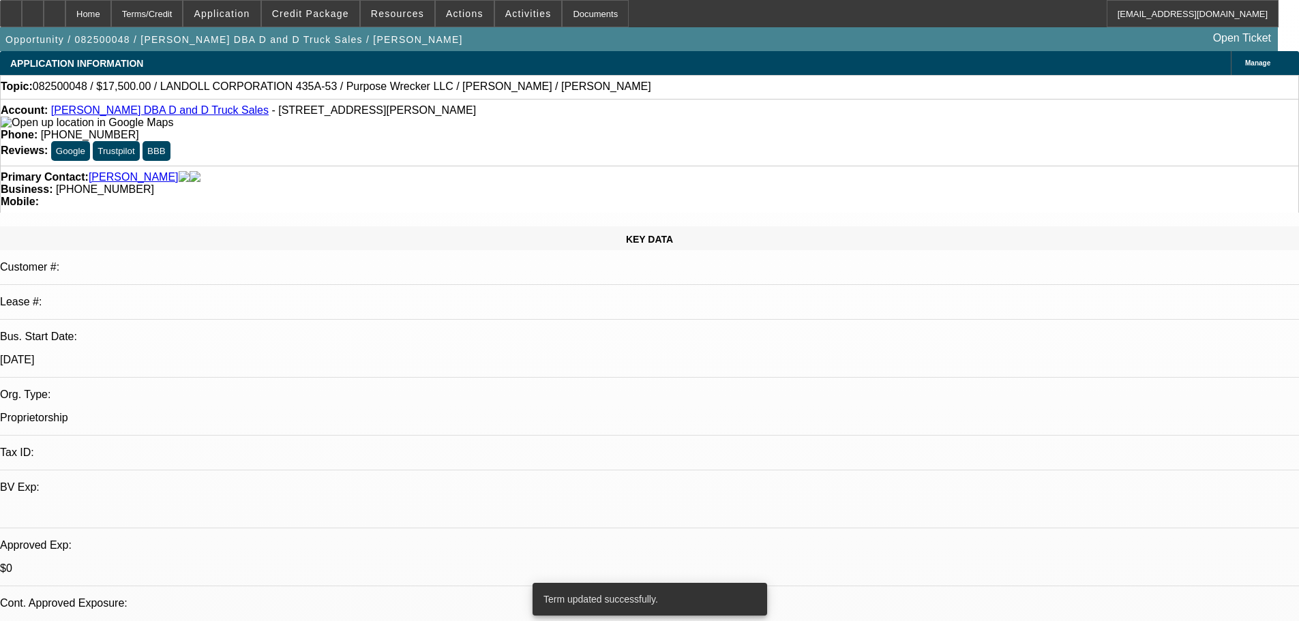
select select "0.15"
select select "2"
select select "0.1"
select select "4"
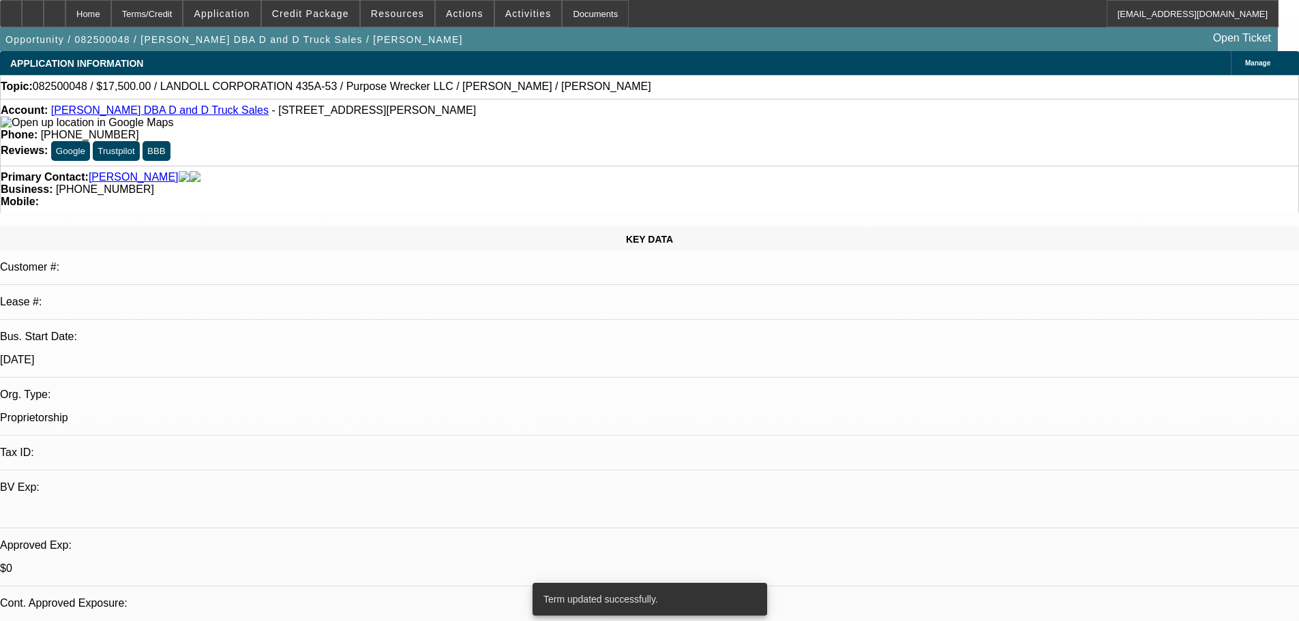
select select "0.15"
select select "2"
select select "0.1"
select select "4"
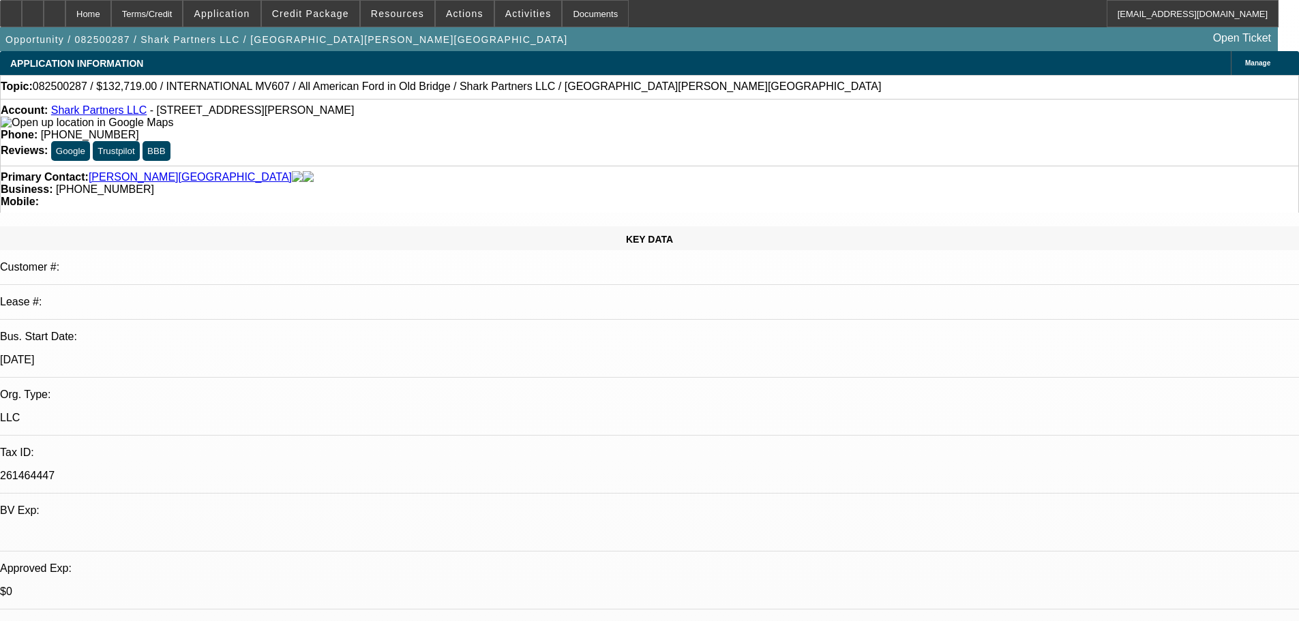
select select "0"
select select "2"
select select "0.1"
select select "4"
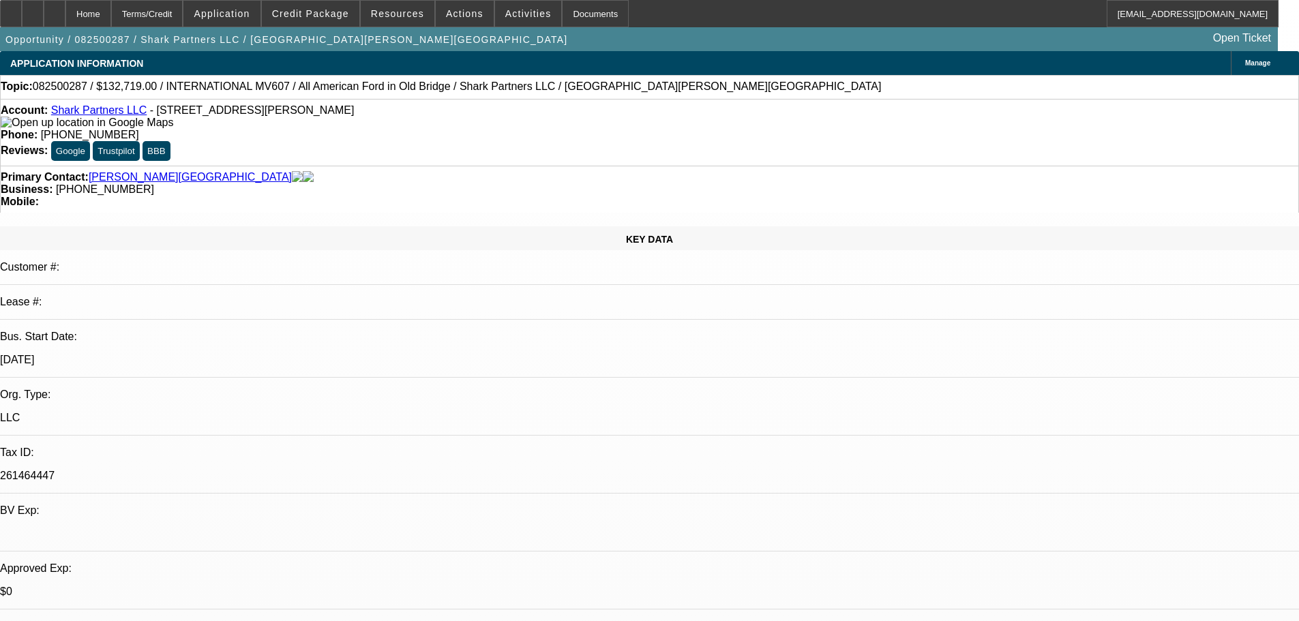
select select "0"
select select "2"
select select "0.1"
select select "4"
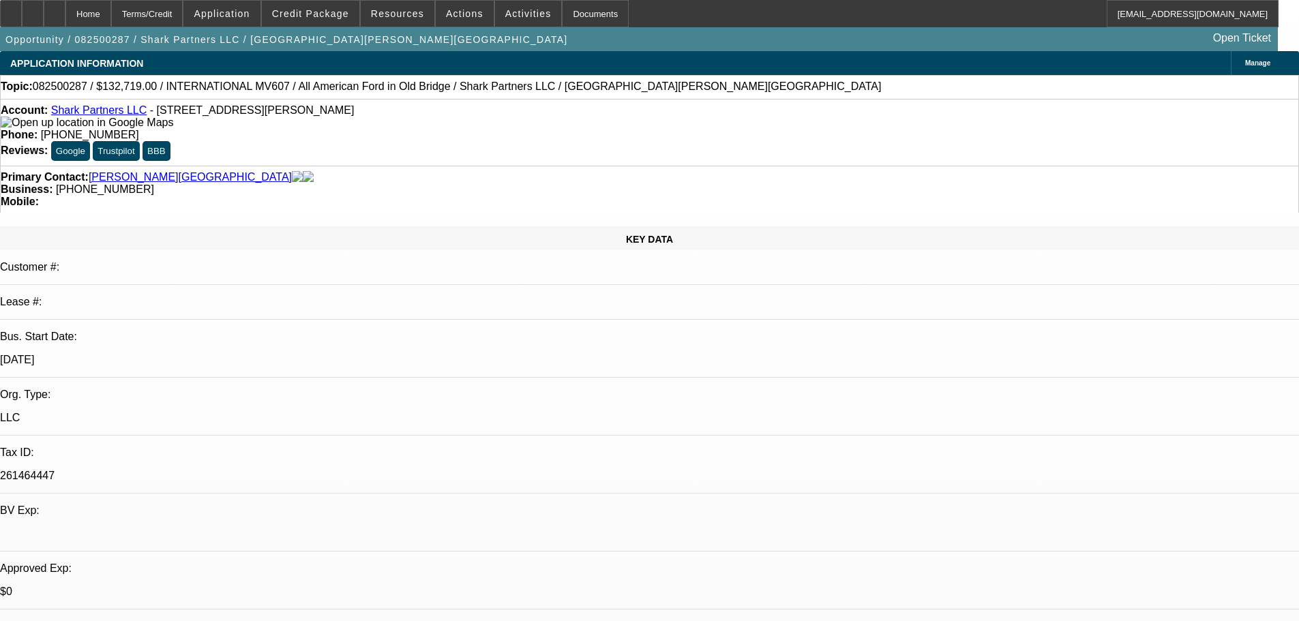
select select "0.1"
select select "2"
select select "0.1"
select select "4"
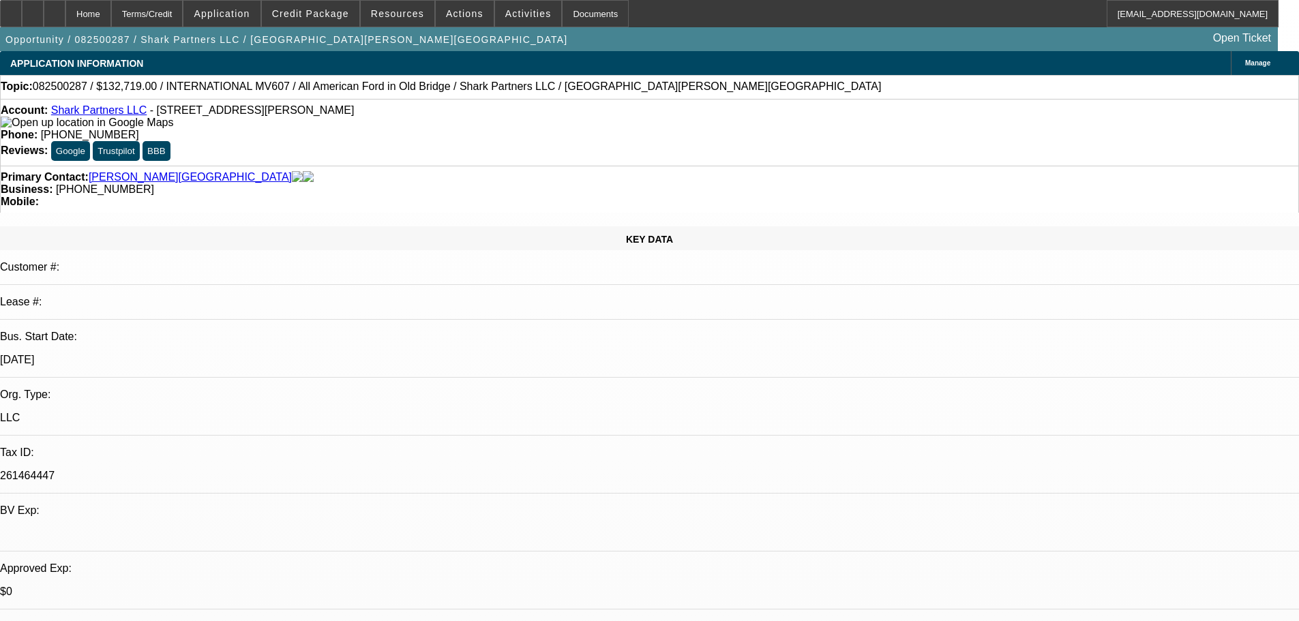
select select "0.1"
select select "2"
select select "0.1"
select select "4"
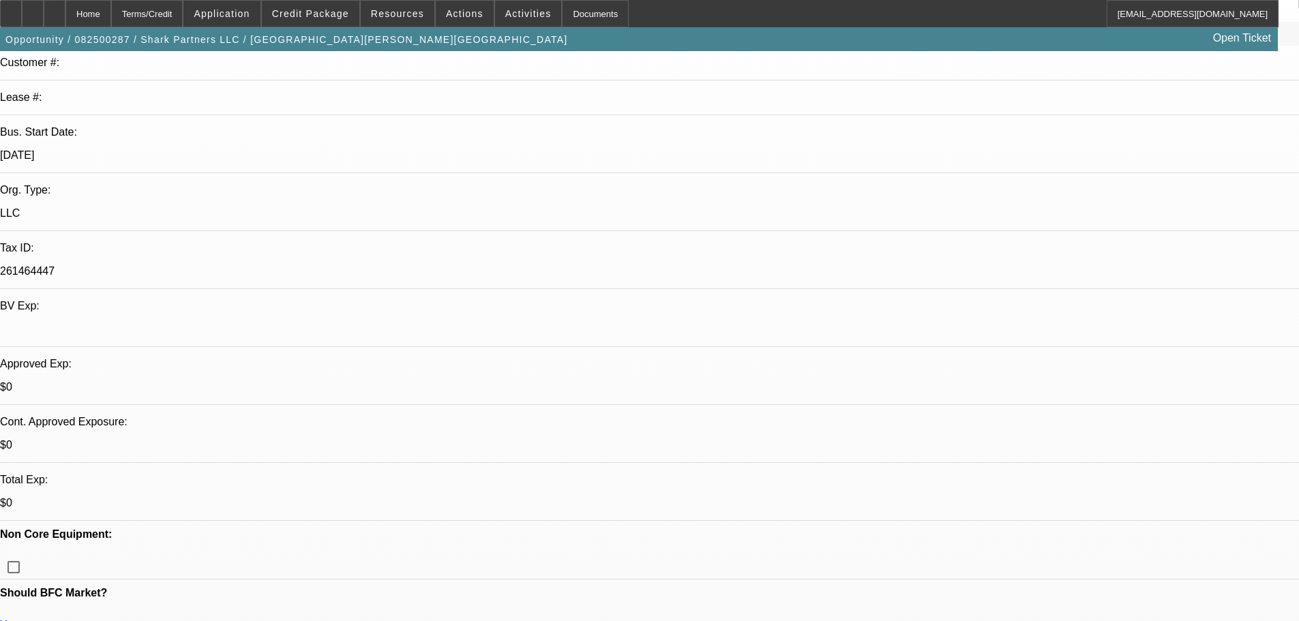
scroll to position [409, 0]
